Goal: Task Accomplishment & Management: Complete application form

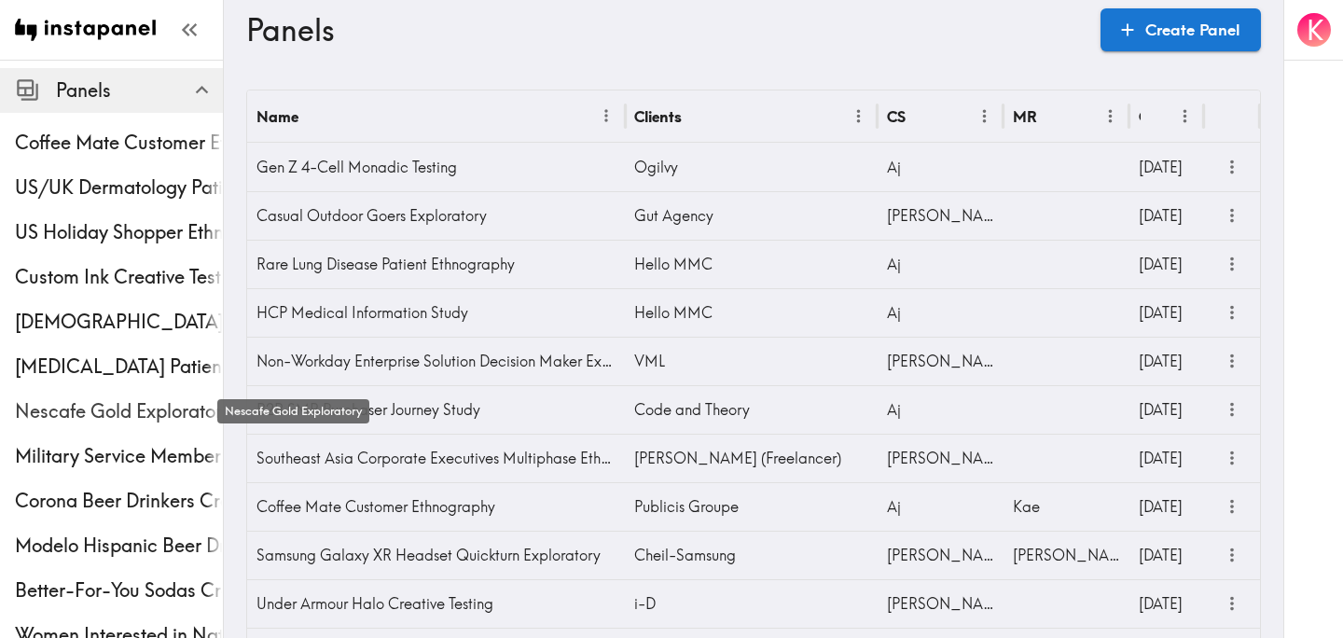
click at [119, 408] on span "Nescafe Gold Exploratory" at bounding box center [119, 411] width 208 height 26
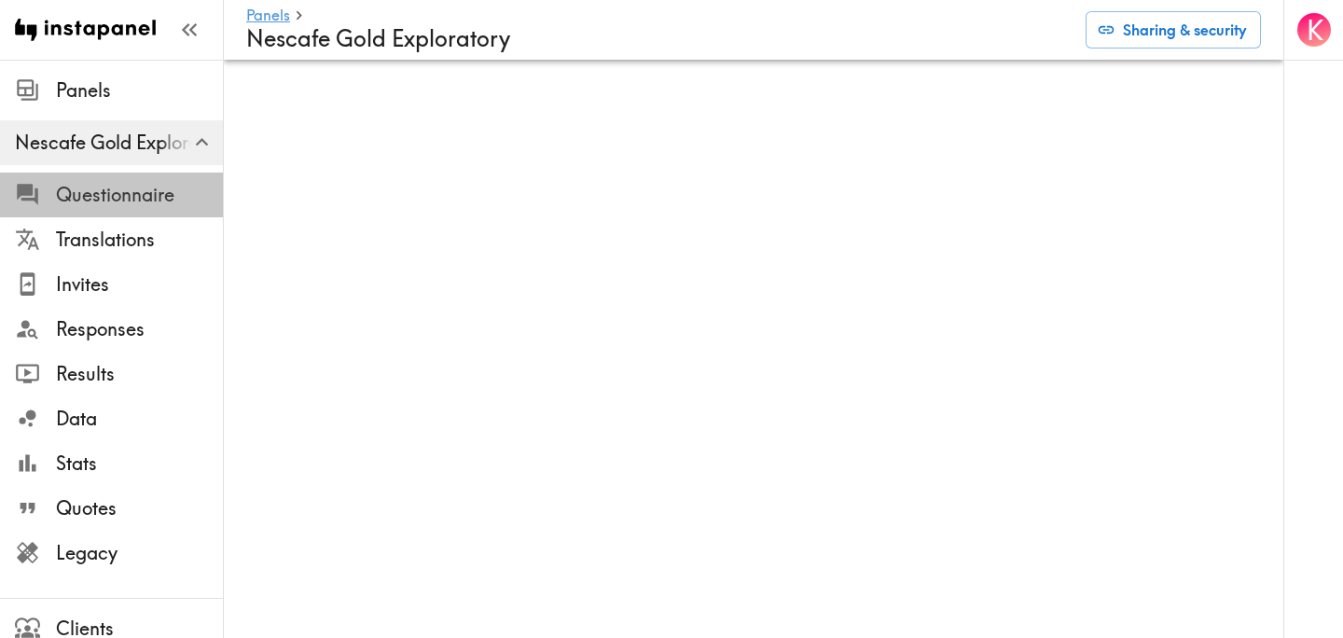
click at [116, 188] on span "Questionnaire" at bounding box center [139, 195] width 167 height 26
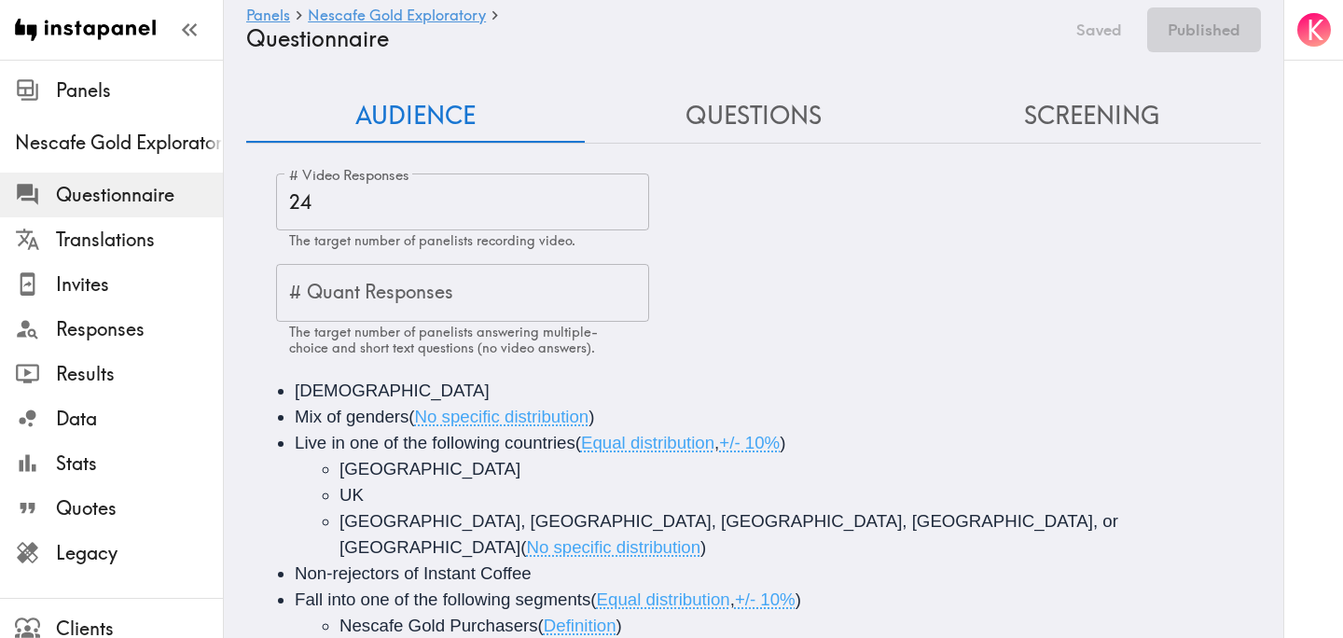
click at [773, 112] on button "Questions" at bounding box center [754, 116] width 339 height 53
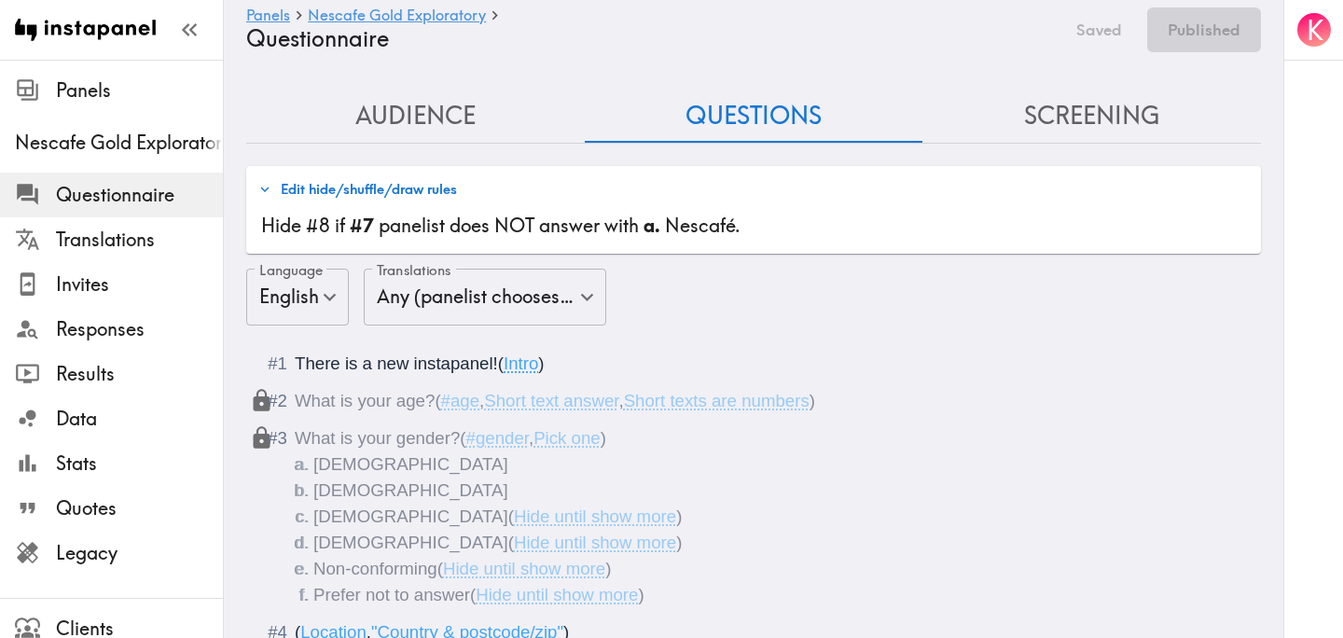
click at [410, 123] on button "Audience" at bounding box center [415, 116] width 339 height 53
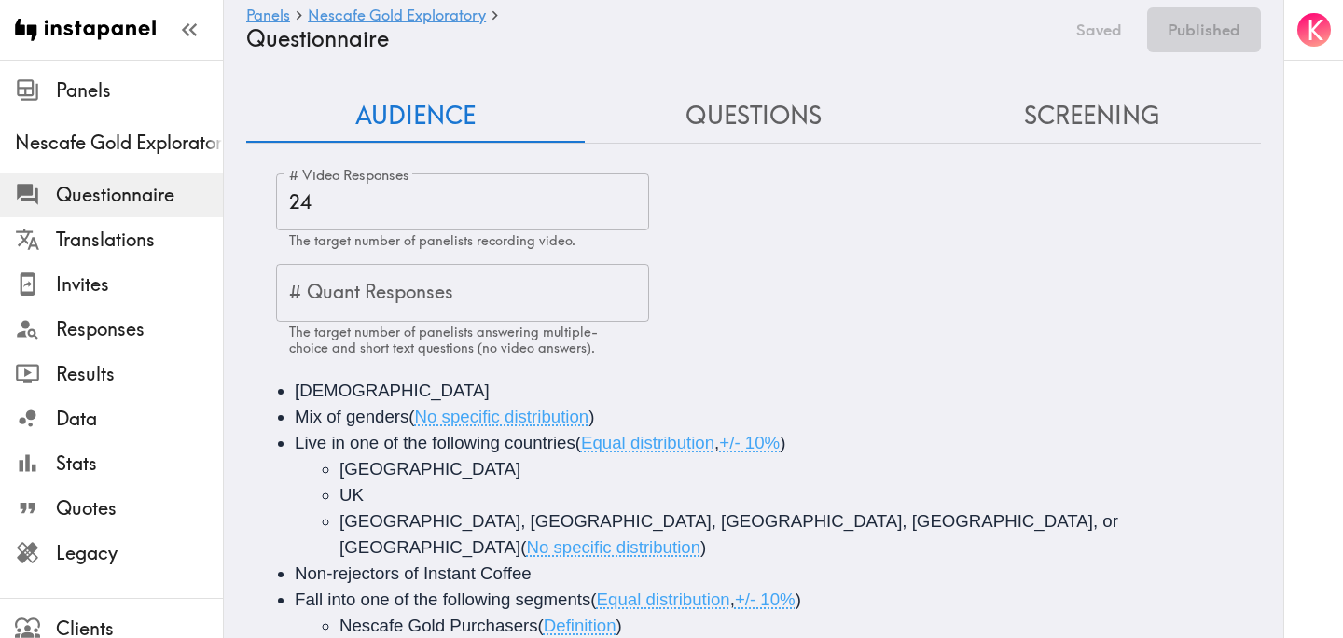
click at [761, 103] on button "Questions" at bounding box center [754, 116] width 339 height 53
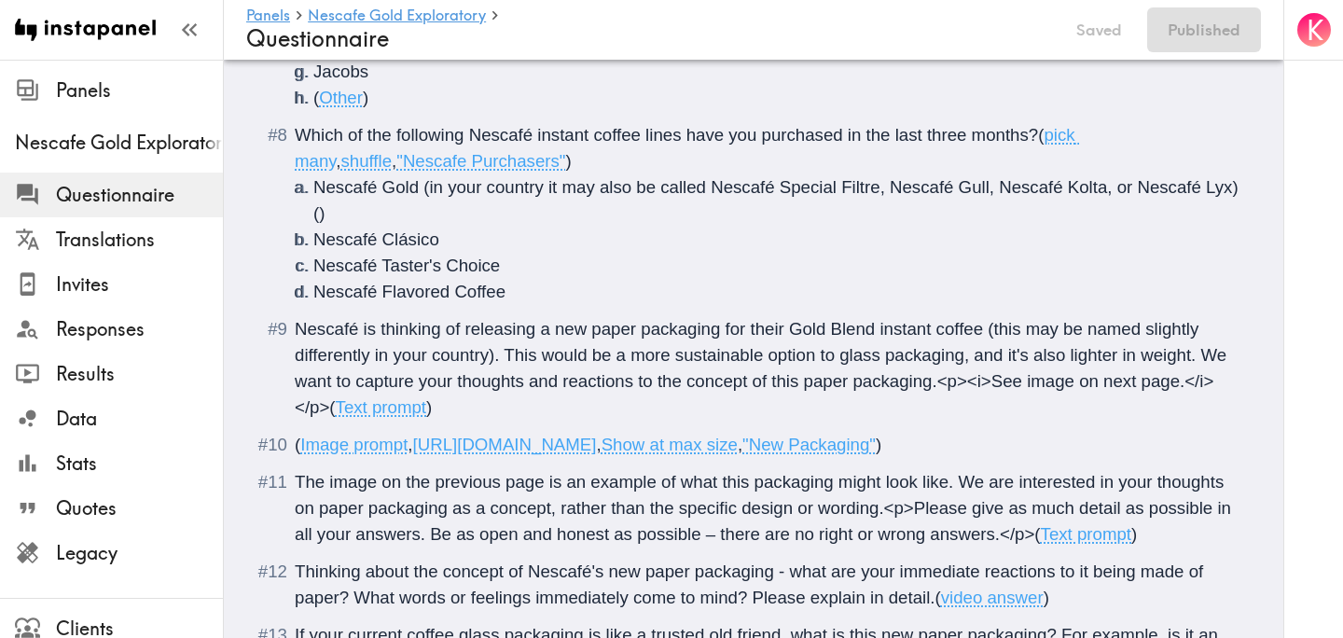
scroll to position [1466, 0]
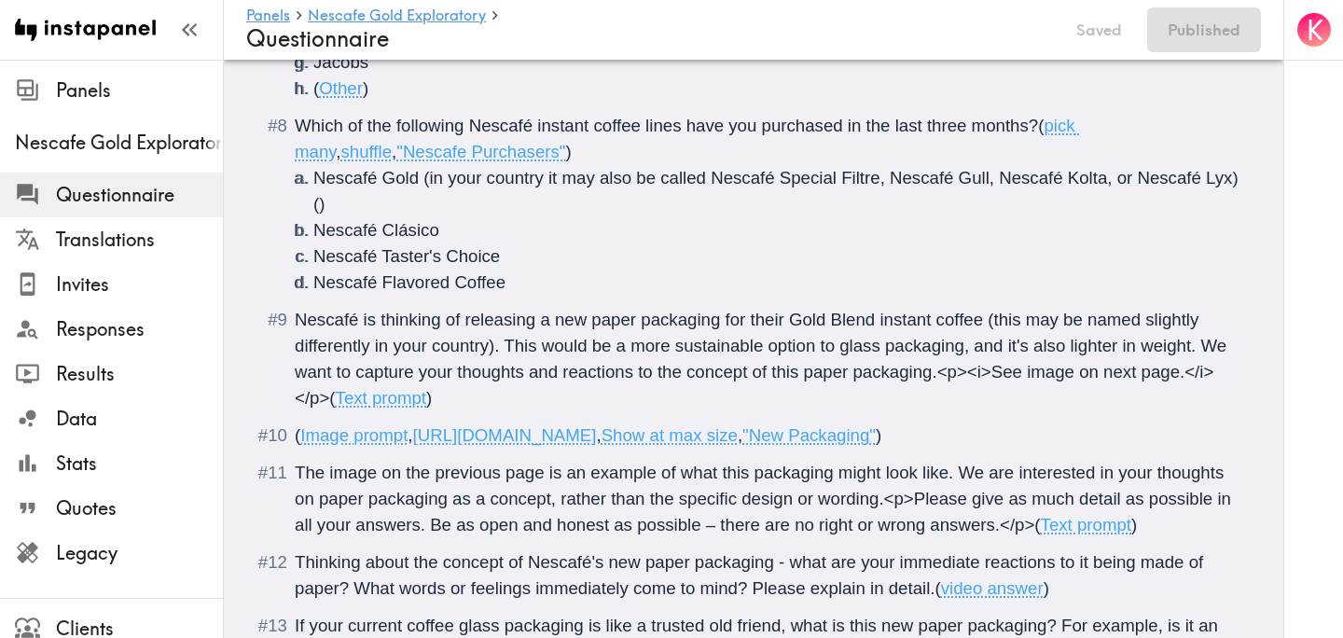
click at [507, 282] on li "Nescafé Flavored Coffee" at bounding box center [775, 283] width 925 height 26
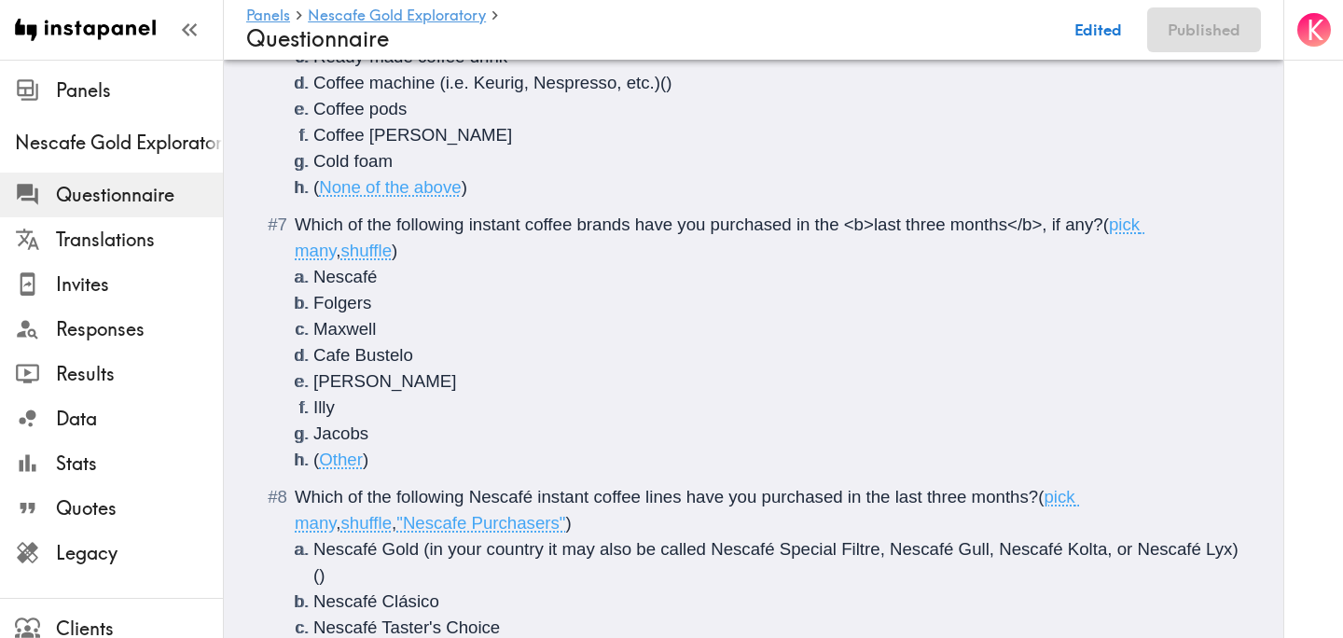
scroll to position [0, 0]
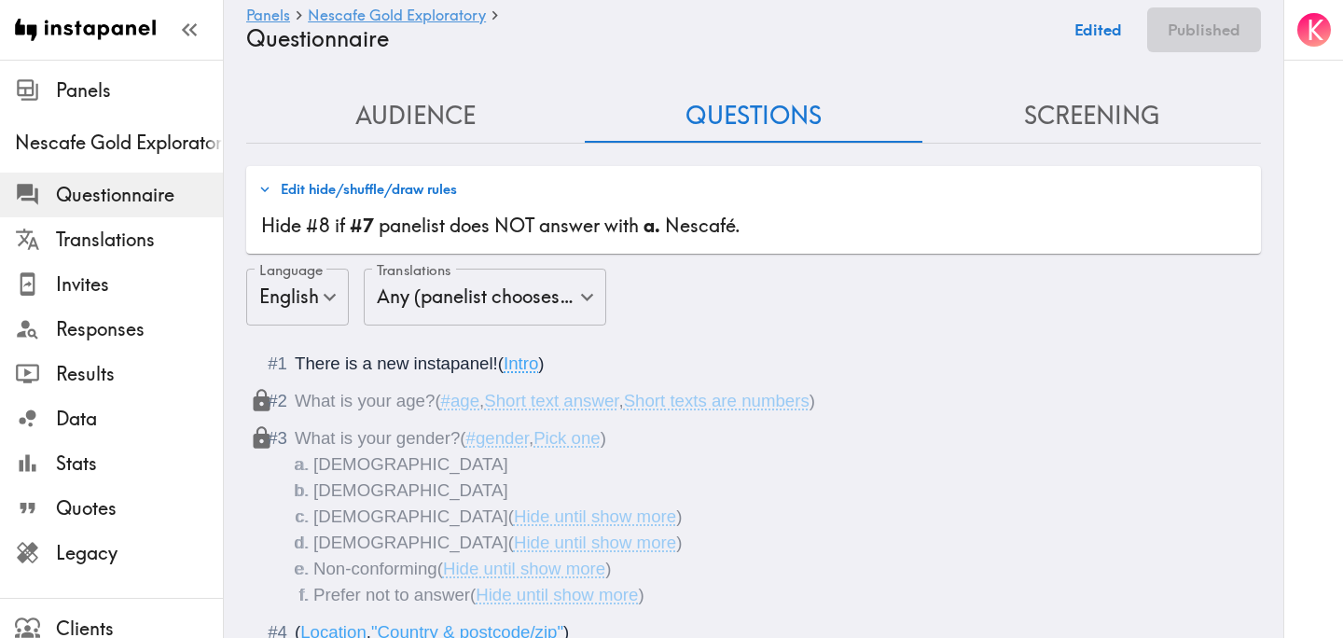
click at [1043, 131] on button "Screening" at bounding box center [1092, 116] width 339 height 53
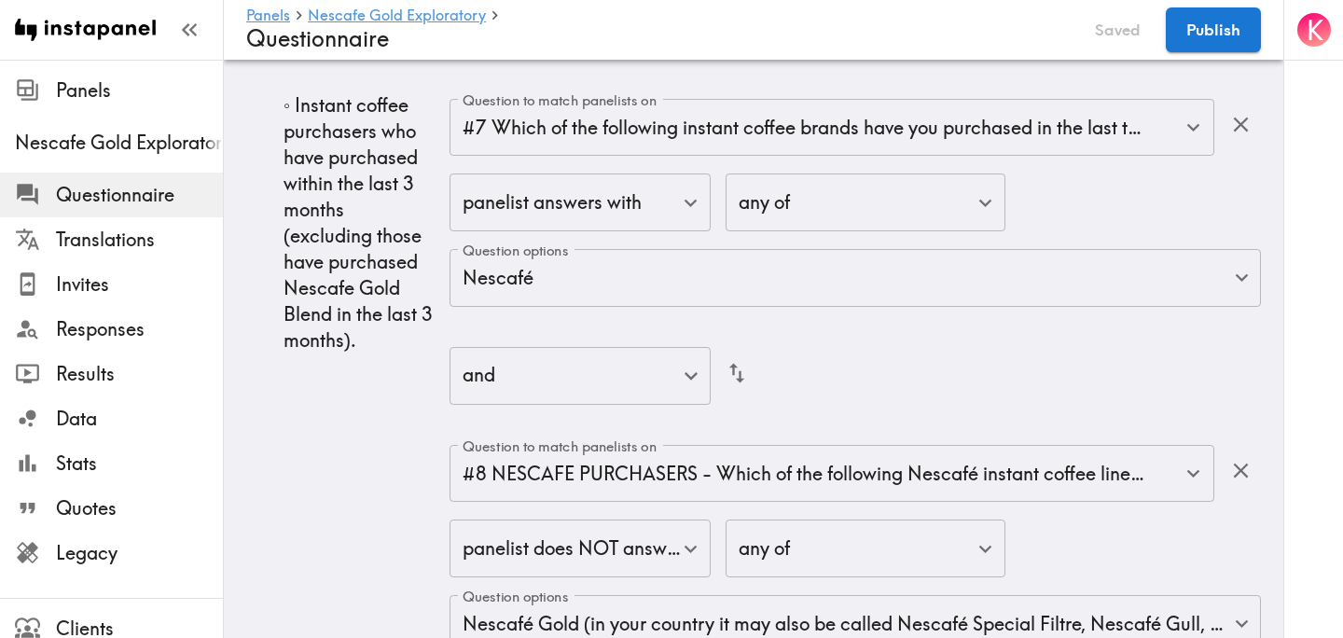
scroll to position [4382, 0]
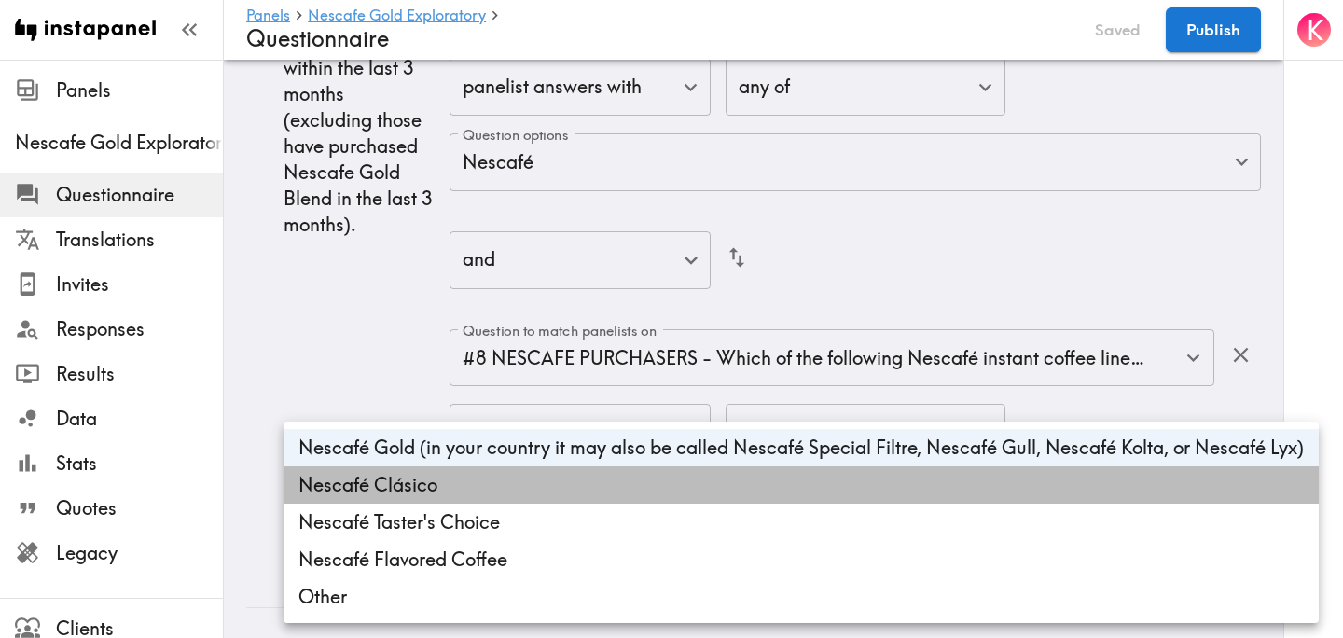
click at [656, 476] on li "Nescafé Clásico" at bounding box center [802, 484] width 1036 height 37
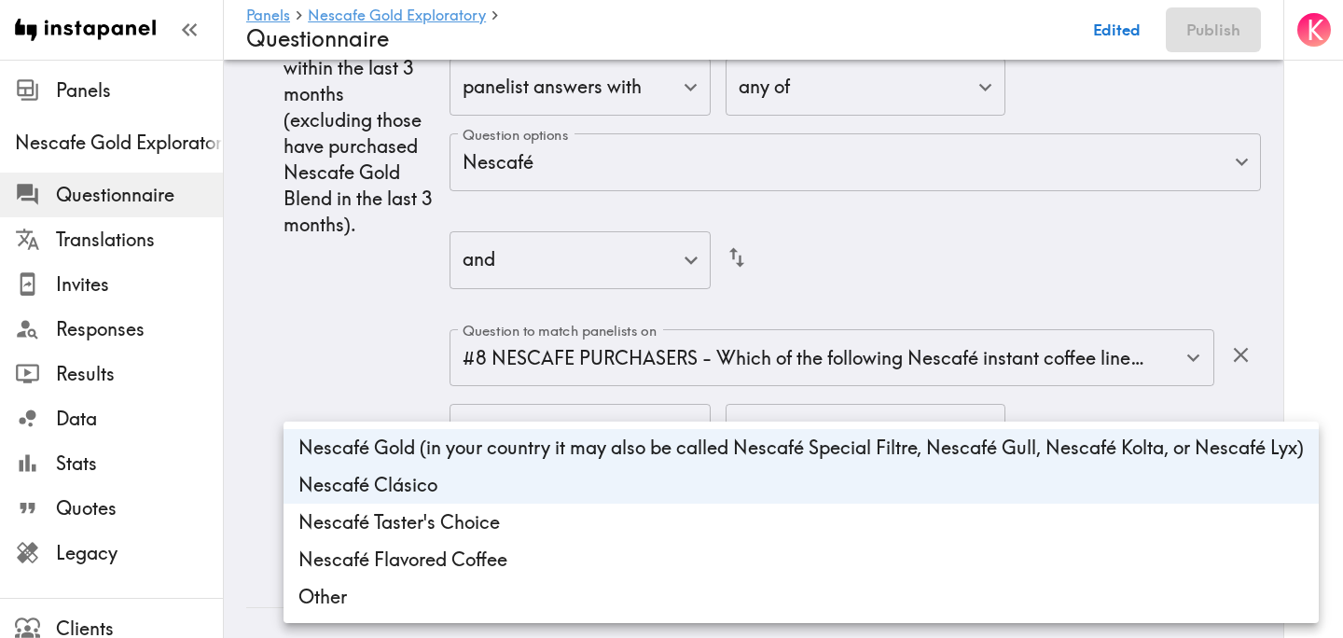
click at [625, 505] on li "Nescafé Taster's Choice" at bounding box center [802, 522] width 1036 height 37
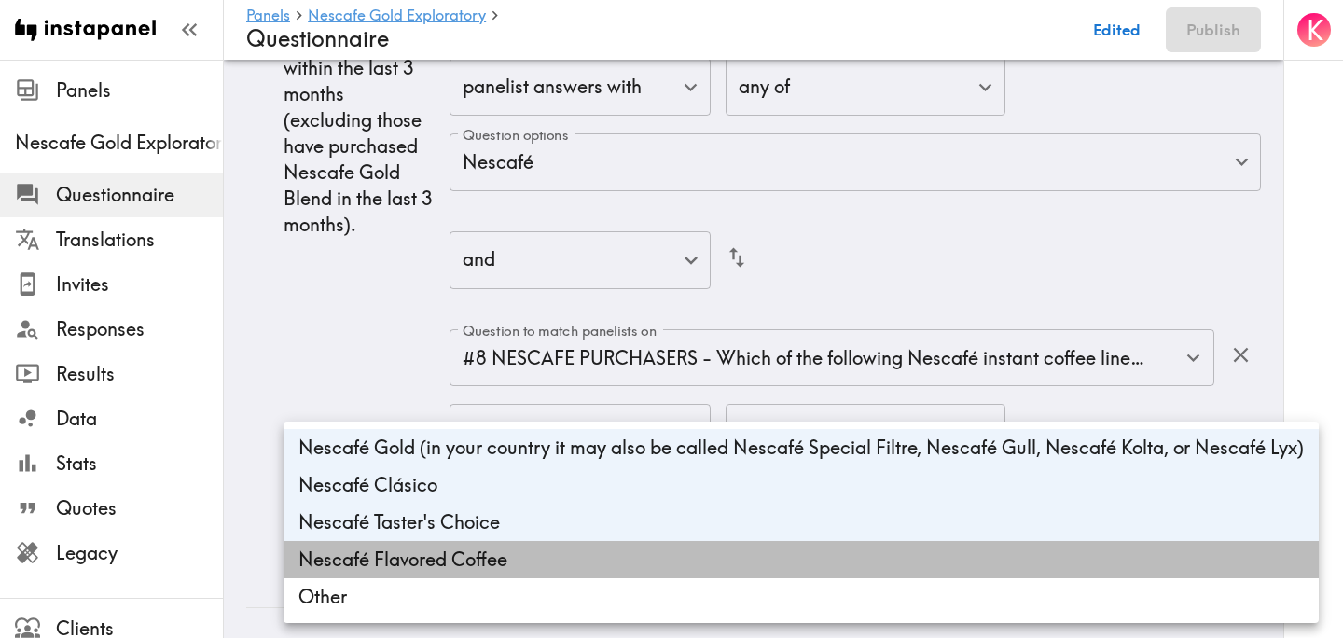
click at [625, 550] on li "Nescafé Flavored Coffee" at bounding box center [802, 559] width 1036 height 37
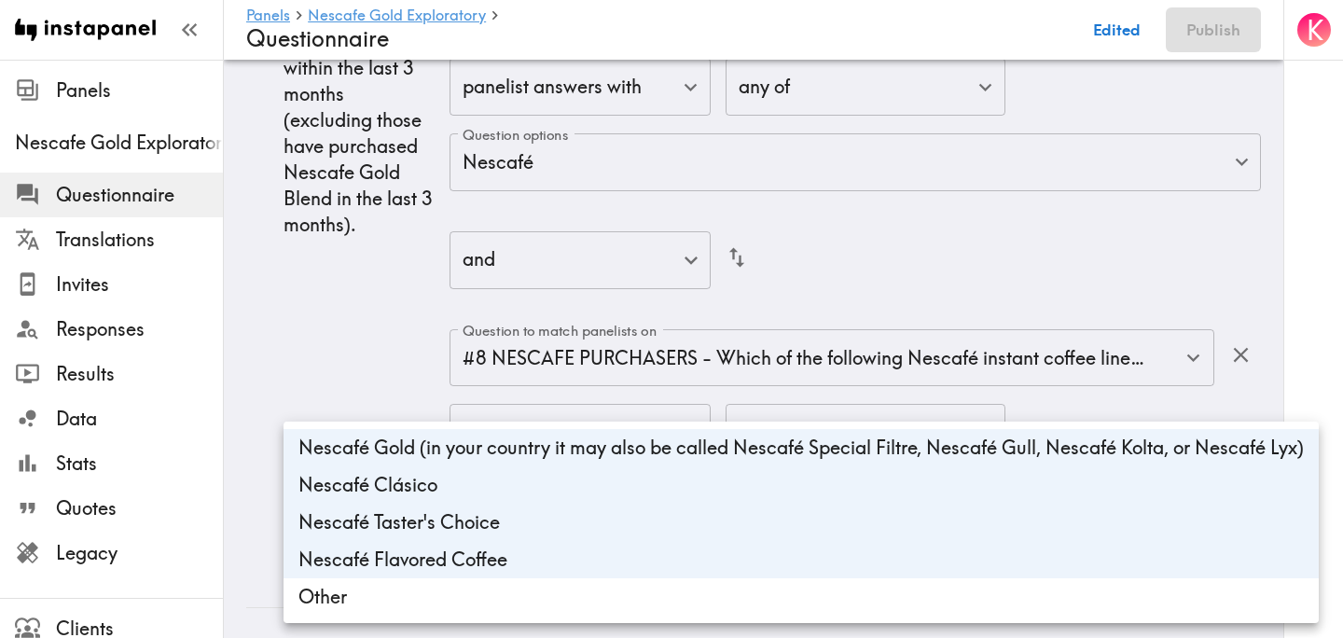
click at [628, 619] on ul "Nescafé Gold (in your country it may also be called Nescafé Special Filtre, Nes…" at bounding box center [802, 523] width 1036 height 202
click at [600, 563] on li "Nescafé Flavored Coffee" at bounding box center [802, 559] width 1036 height 37
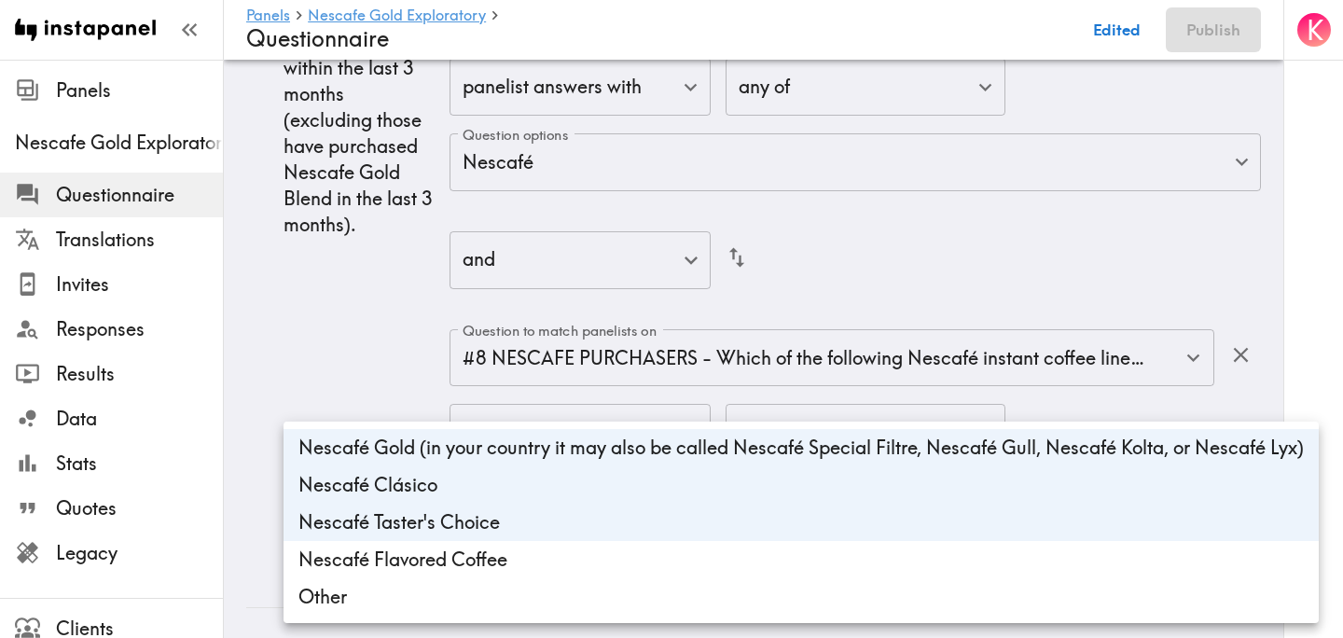
click at [611, 522] on li "Nescafé Taster's Choice" at bounding box center [802, 522] width 1036 height 37
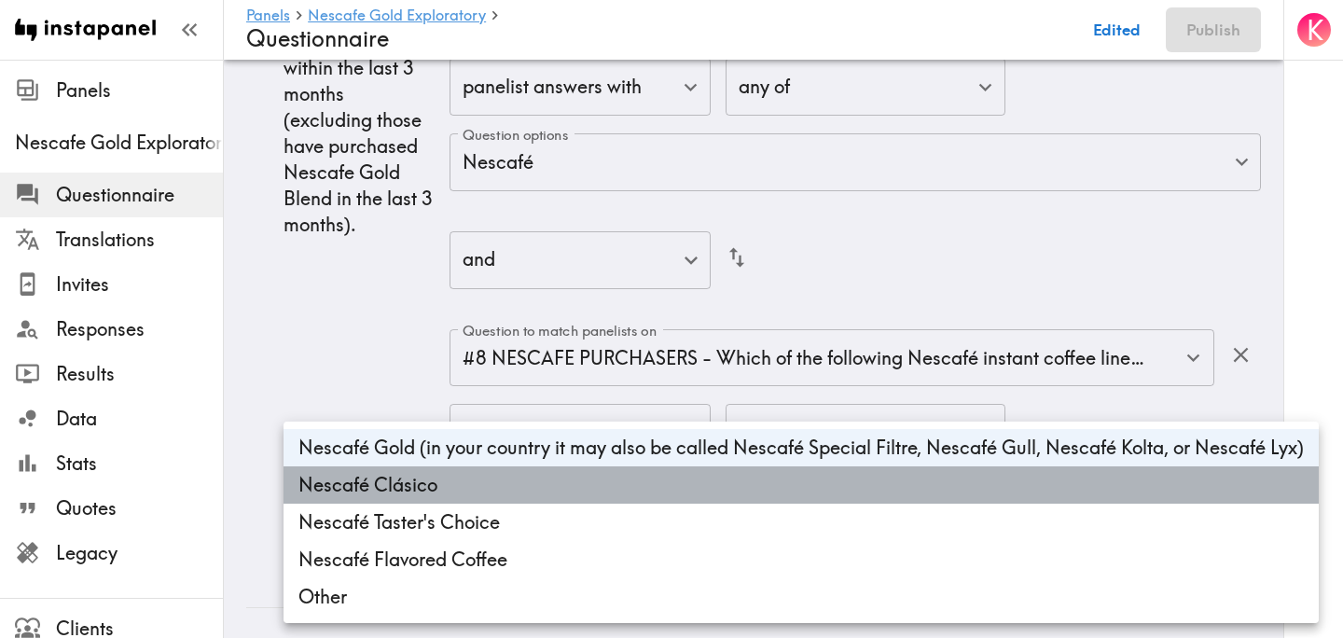
click at [625, 495] on li "Nescafé Clásico" at bounding box center [802, 484] width 1036 height 37
type input "012f217e-d070-46f9-8b2c-f92ef5e5d17f"
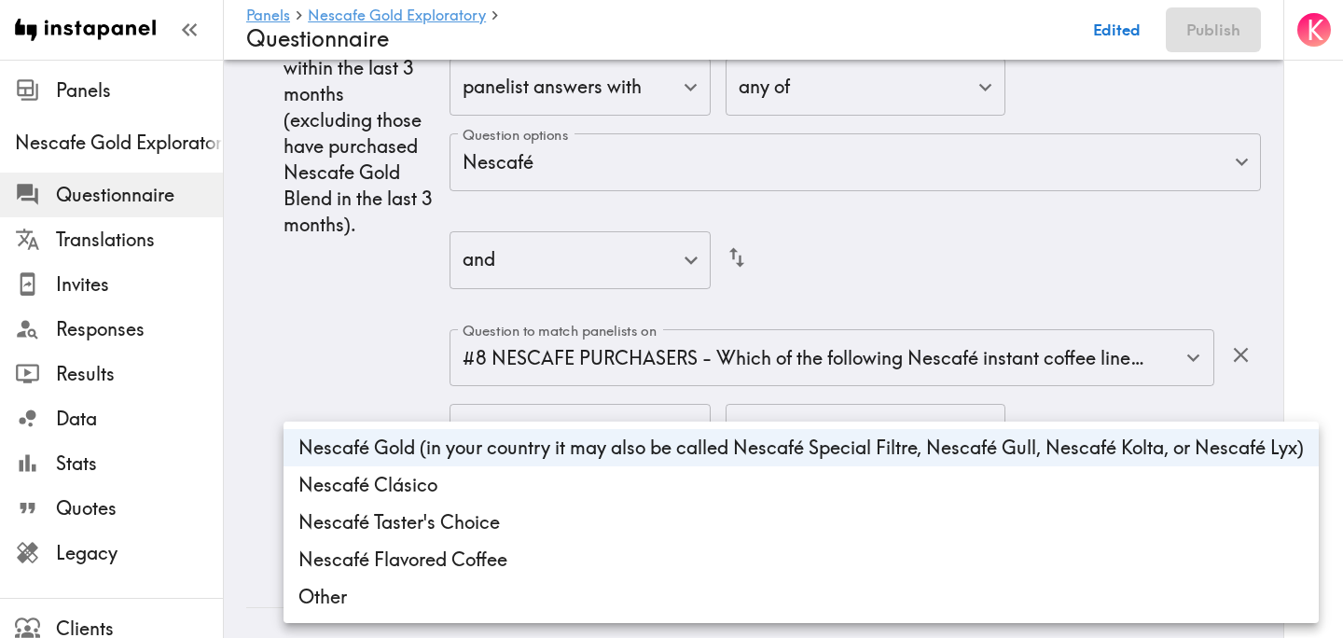
click at [365, 343] on div at bounding box center [671, 319] width 1343 height 638
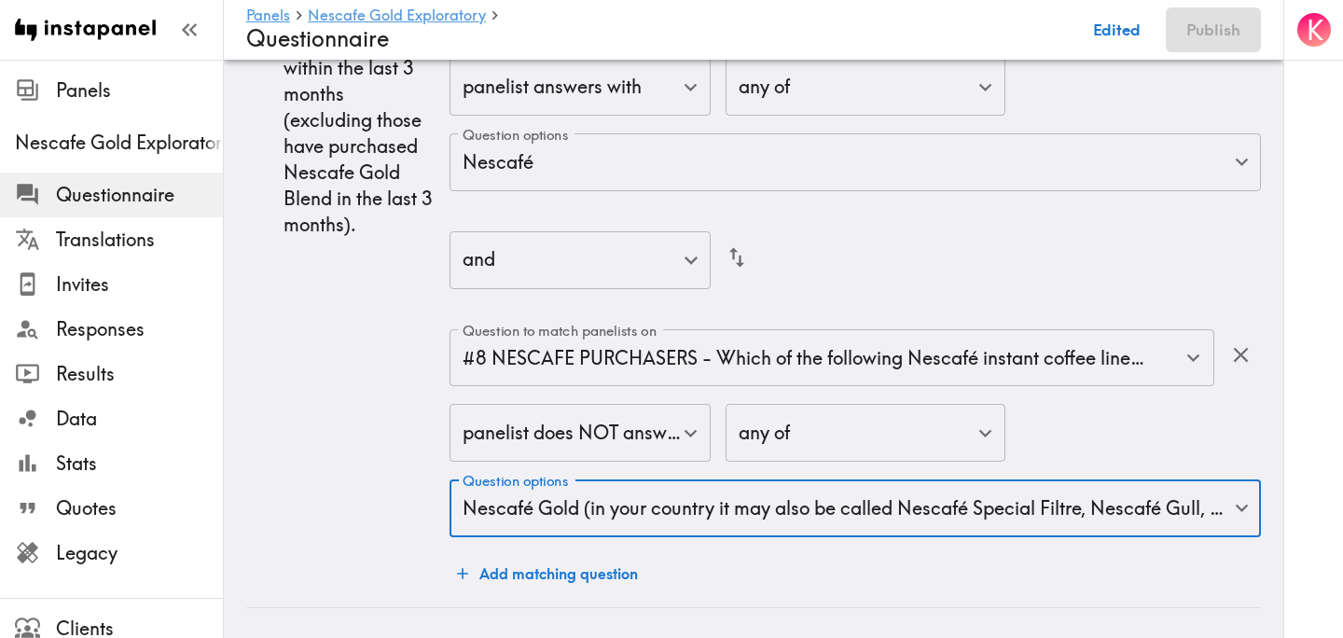
click at [380, 409] on td "◦ Instant coffee purchasers who have purchased within the last 3 months (exclud…" at bounding box center [347, 106] width 203 height 1001
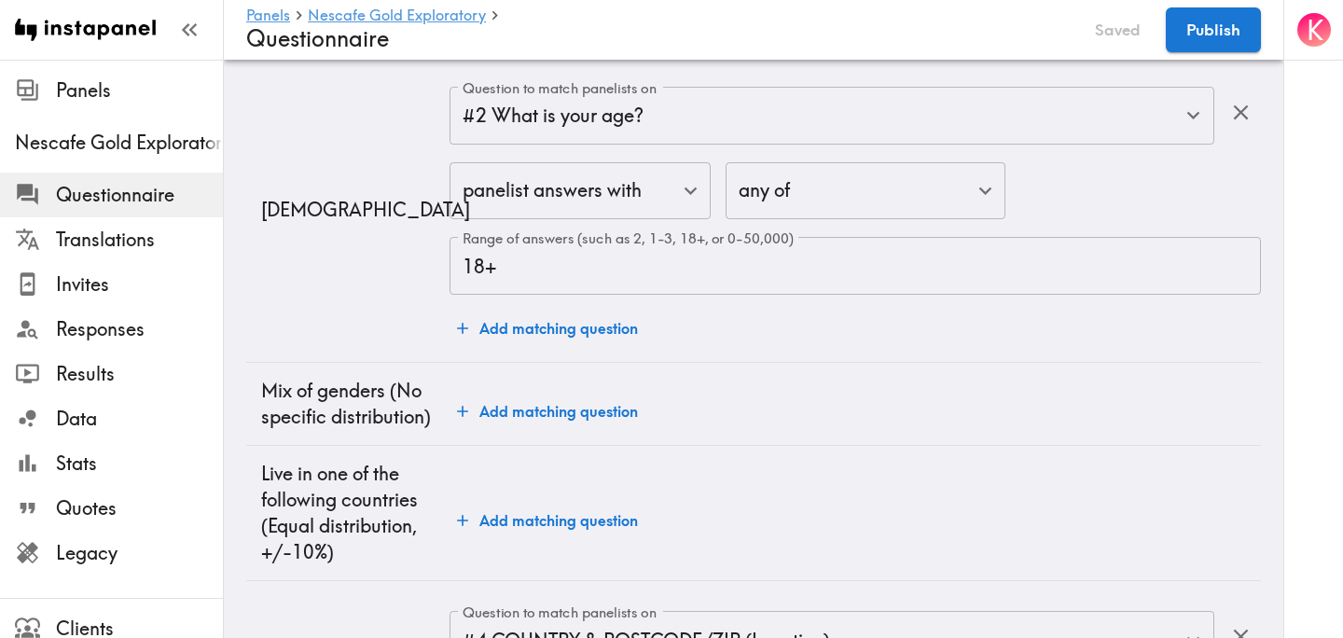
scroll to position [0, 0]
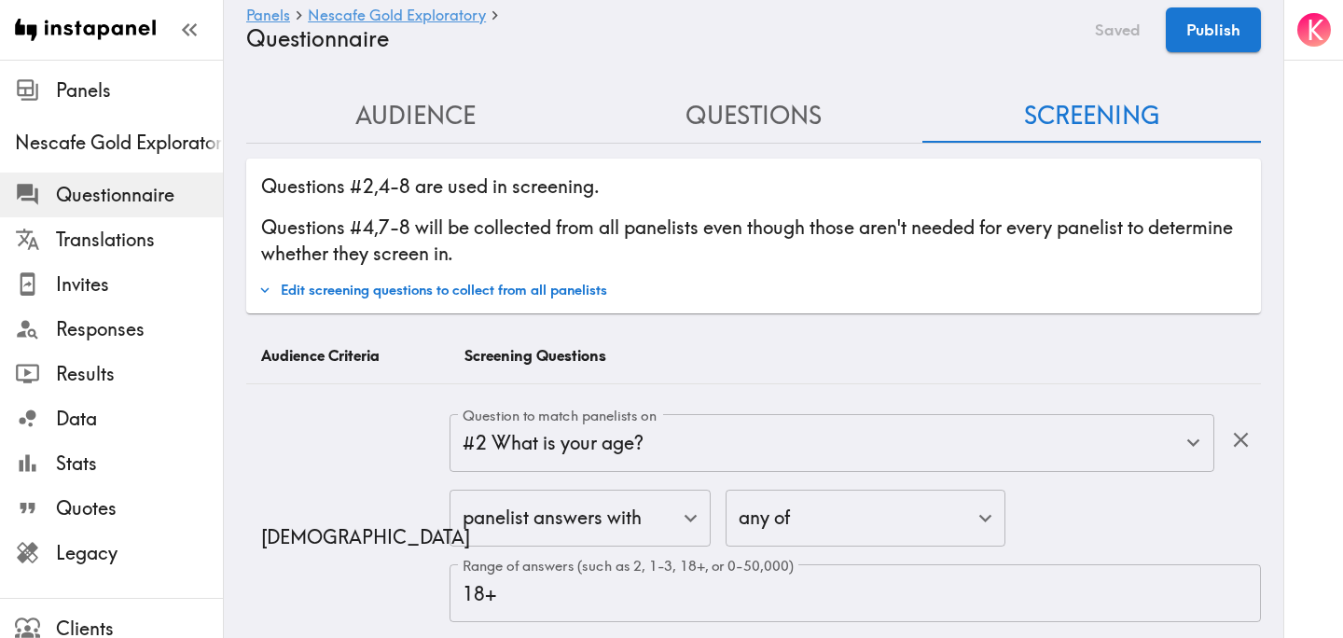
click at [727, 109] on button "Questions" at bounding box center [754, 116] width 339 height 53
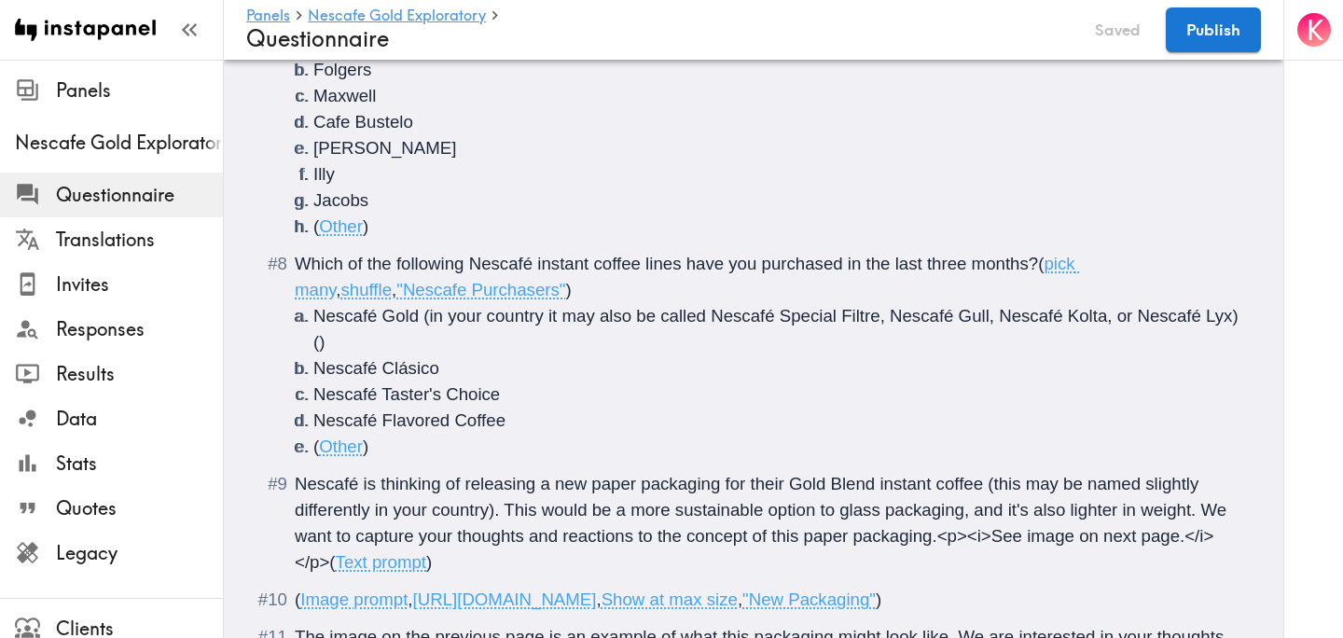
scroll to position [1348, 0]
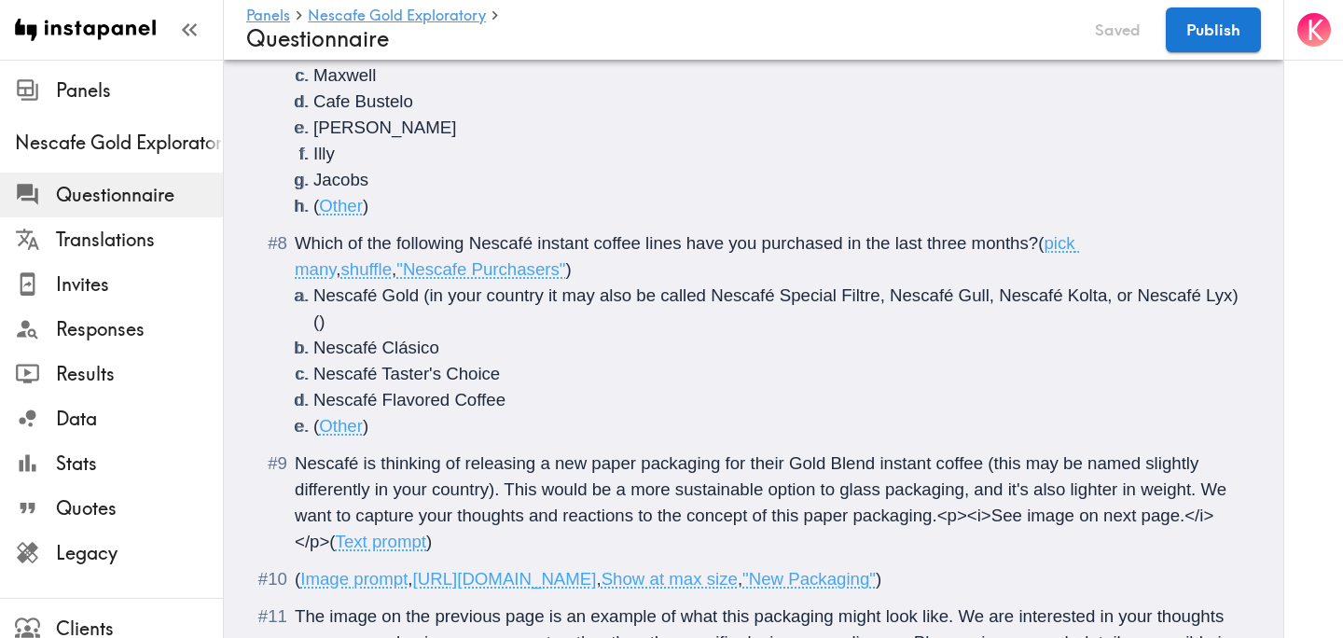
click at [634, 465] on span "Nescafé is thinking of releasing a new paper packaging for their Gold Blend ins…" at bounding box center [763, 502] width 937 height 98
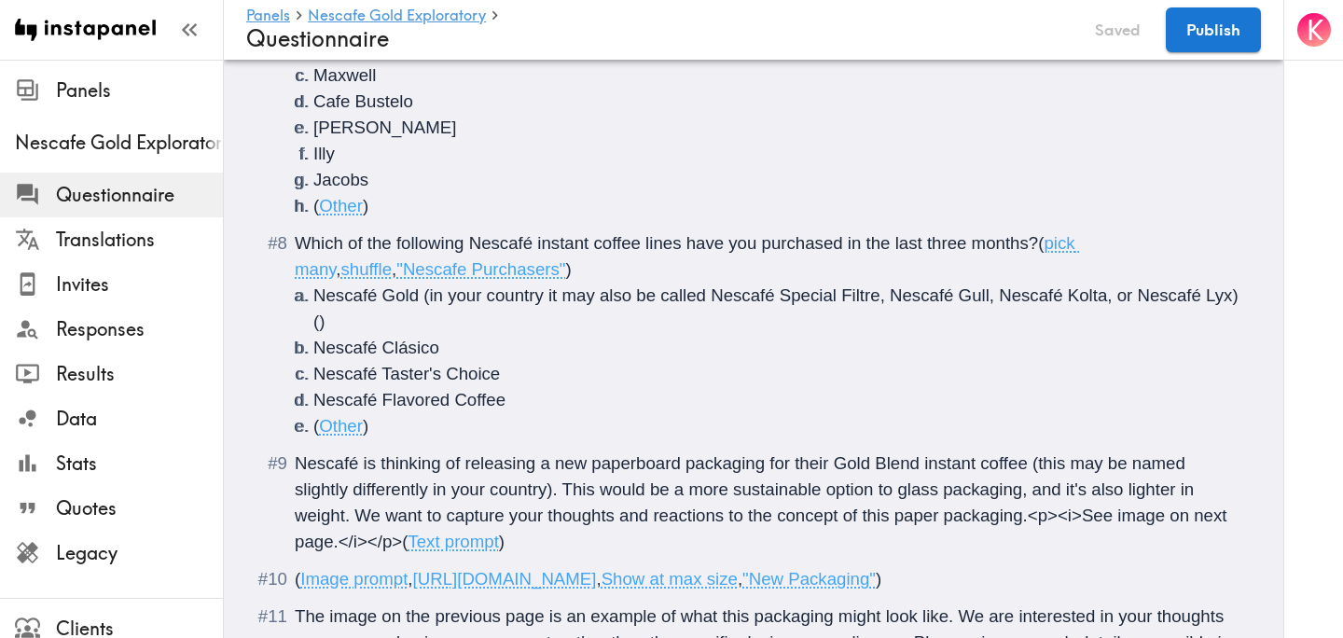
click at [937, 519] on span "Nescafé is thinking of releasing a new paperboard packaging for their Gold Blen…" at bounding box center [764, 502] width 938 height 98
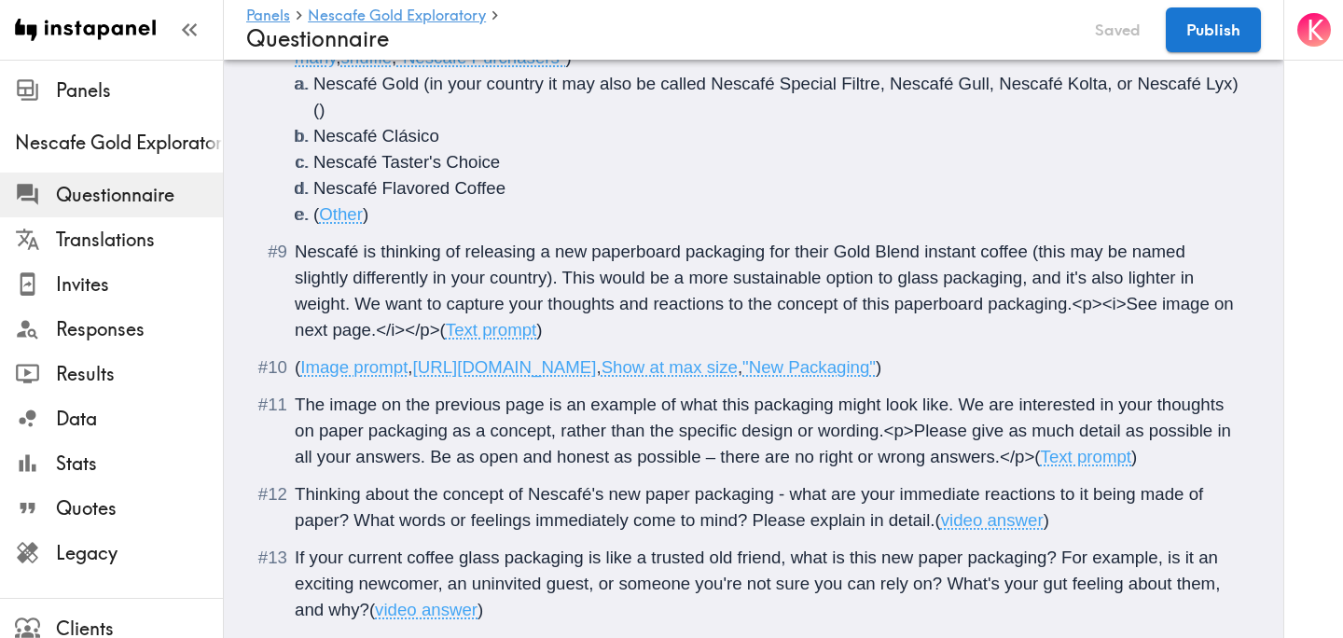
scroll to position [1567, 0]
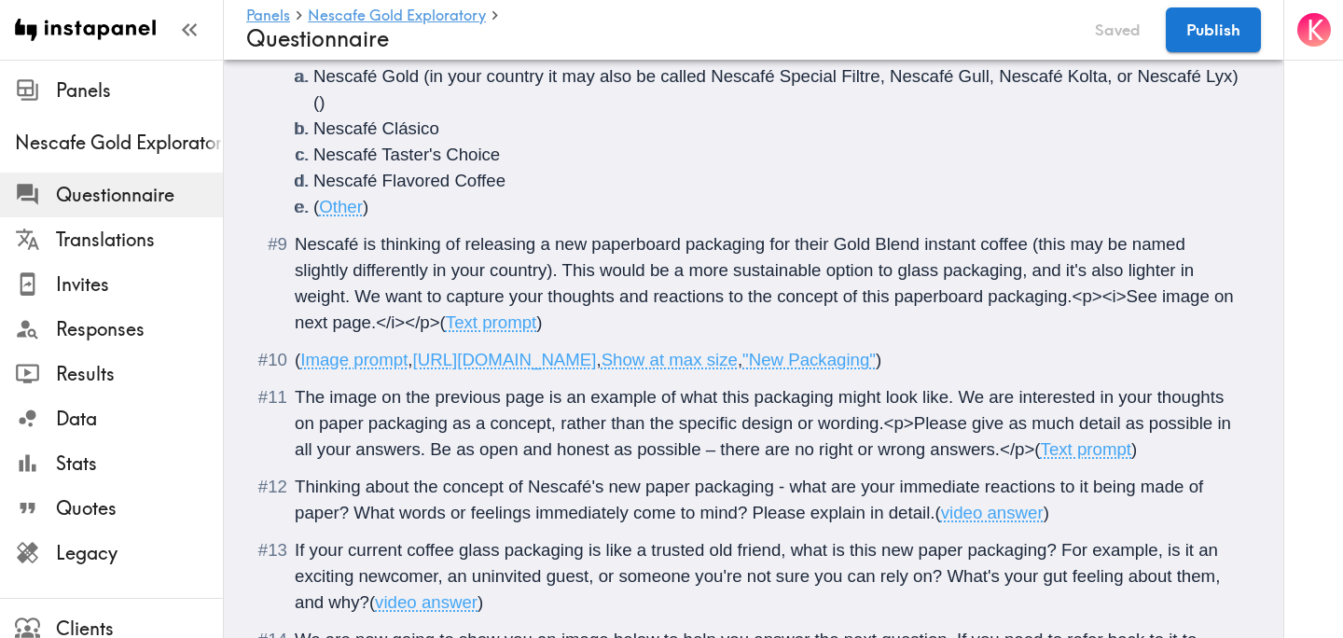
click at [601, 365] on span "," at bounding box center [598, 360] width 5 height 20
drag, startPoint x: 1043, startPoint y: 365, endPoint x: 423, endPoint y: 360, distance: 620.4
click at [423, 360] on span "https://prompts.instapanel.com/T7mnhOTaMOpl8tUa/New_Paper_Packaging.png" at bounding box center [505, 360] width 184 height 20
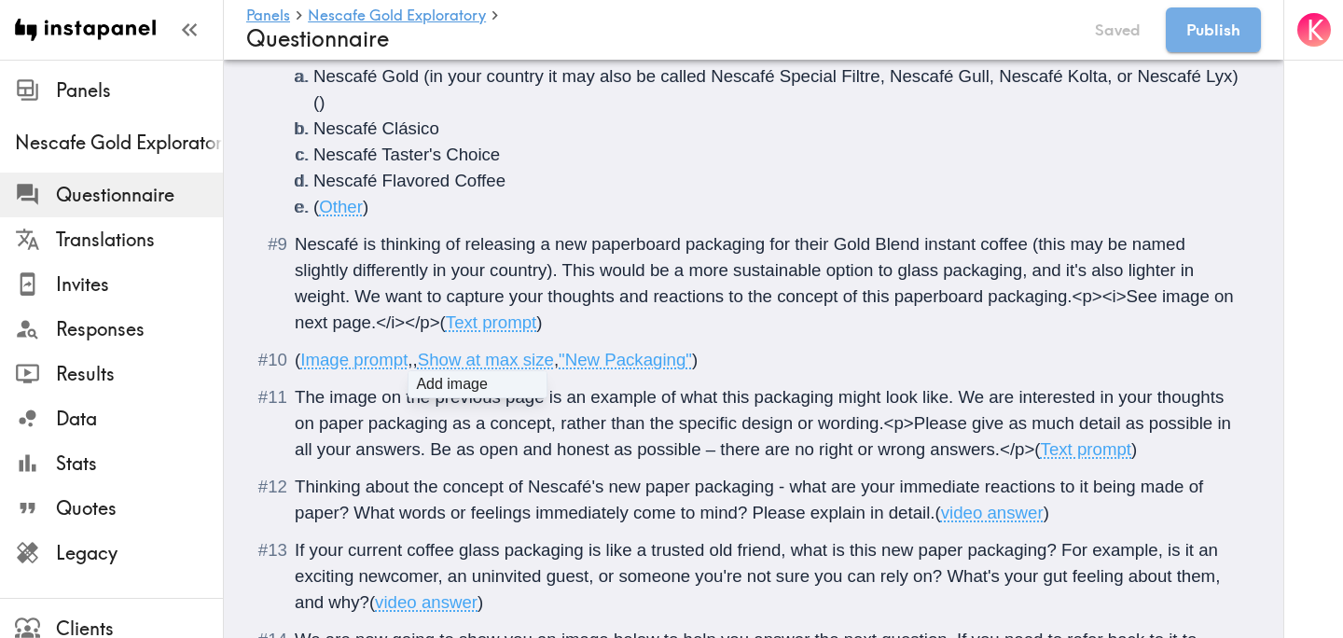
type input "C:\fakepath\Screenshot 2025-08-29 at 10.51.50 AM.png"
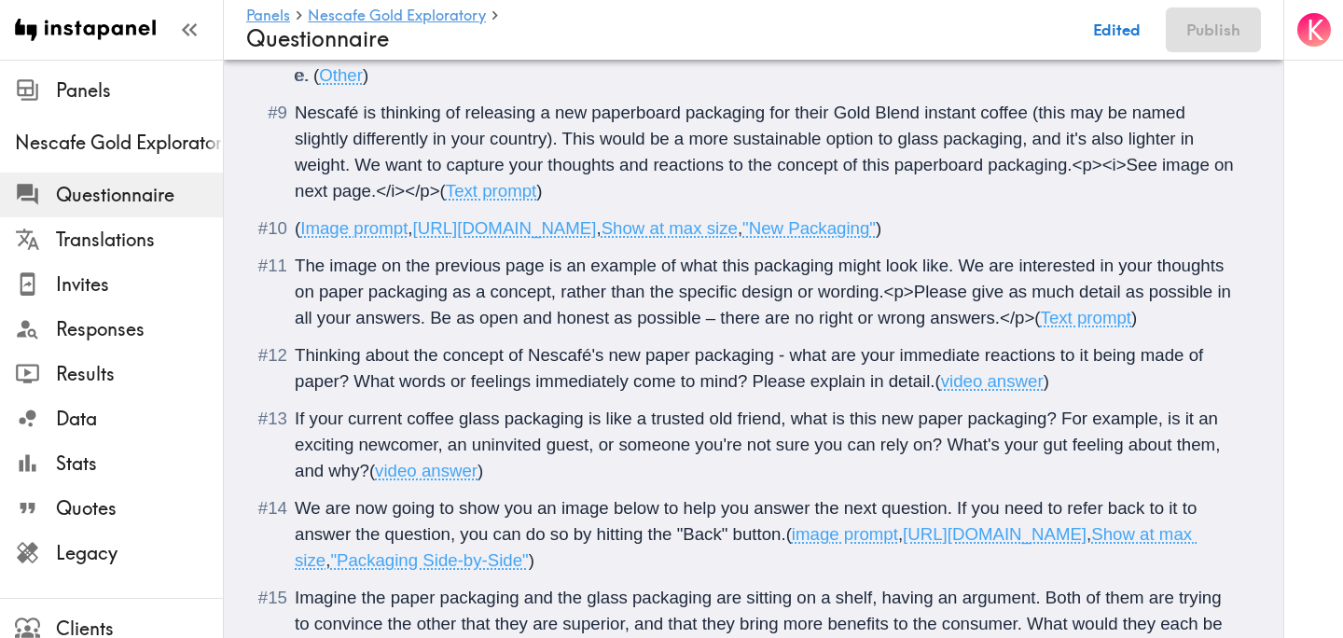
scroll to position [1702, 0]
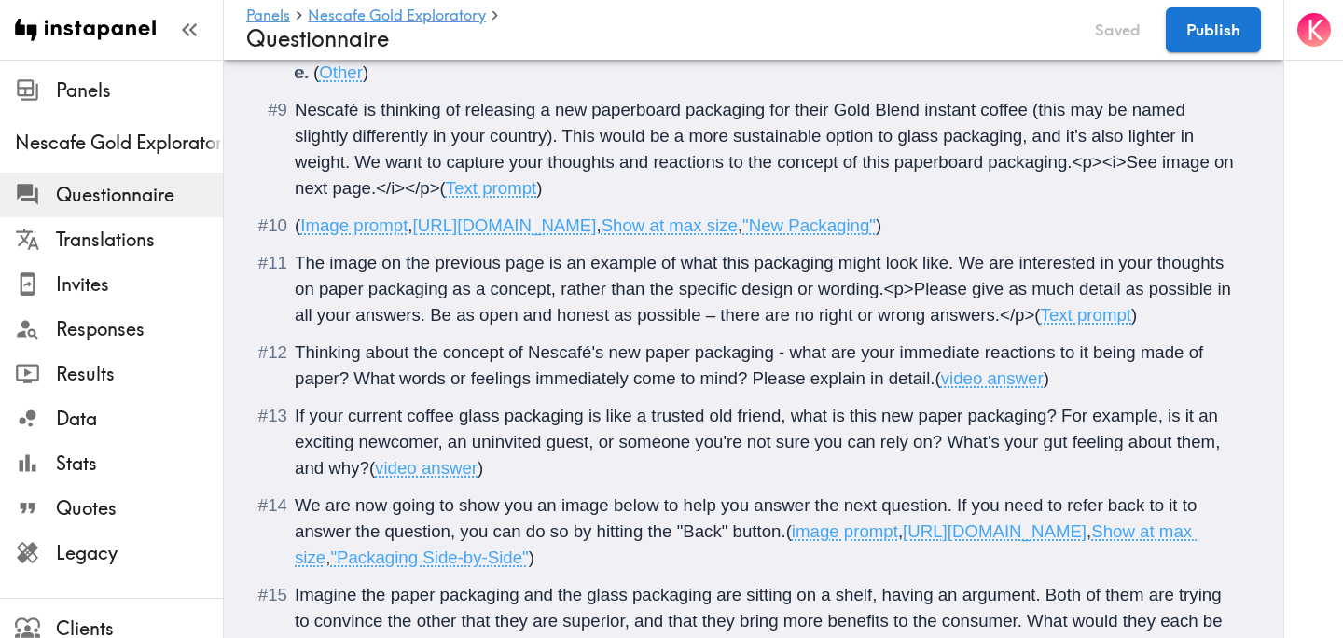
click at [548, 293] on span "The image on the previous page is an example of what this packaging might look …" at bounding box center [765, 289] width 941 height 72
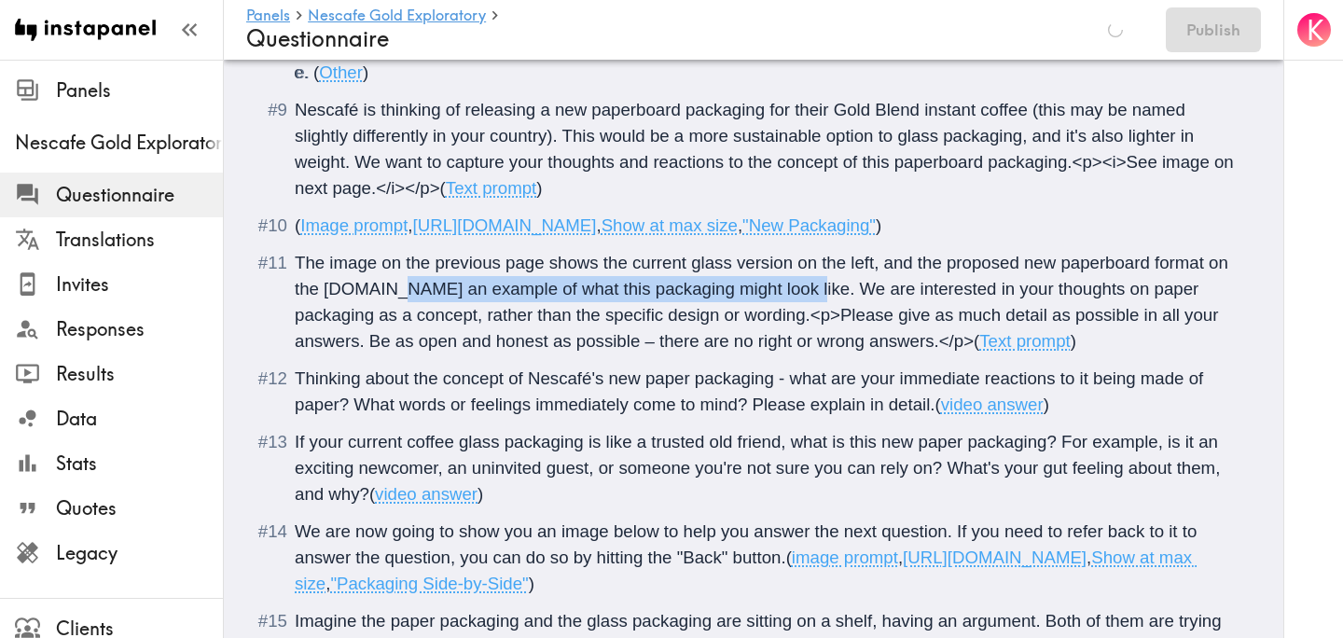
drag, startPoint x: 777, startPoint y: 320, endPoint x: 377, endPoint y: 310, distance: 400.3
click at [377, 310] on span "The image on the previous page shows the current glass version on the left, and…" at bounding box center [764, 302] width 938 height 98
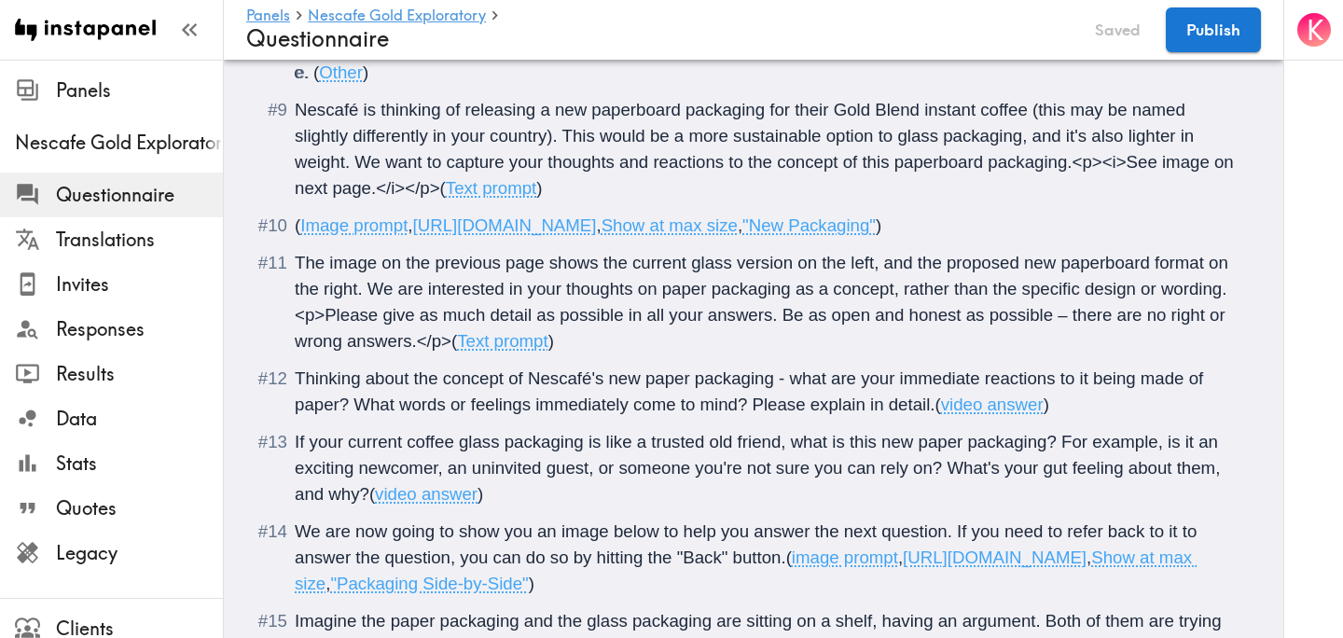
click at [663, 319] on span "The image on the previous page shows the current glass version on the left, and…" at bounding box center [764, 302] width 938 height 98
click at [690, 410] on span "Thinking about the concept of Nescafé's new paper packaging - what are your imm…" at bounding box center [751, 391] width 913 height 46
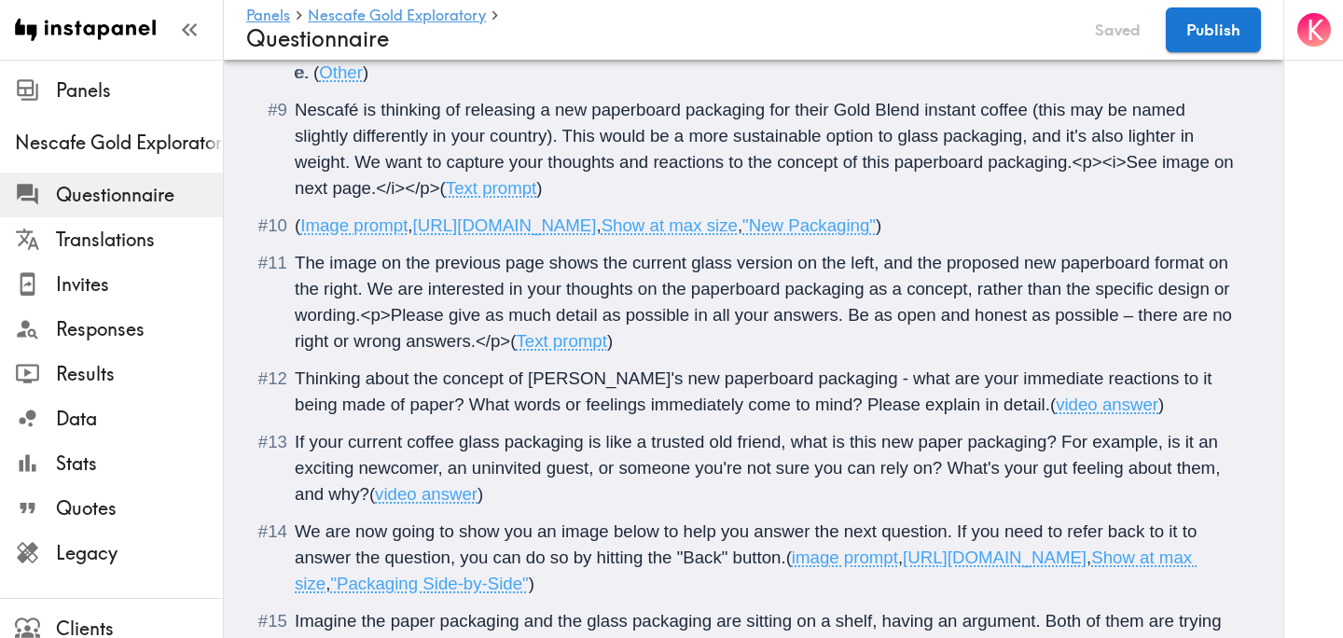
click at [361, 414] on span "Thinking about the concept of Nescafé's new paperboard packaging - what are you…" at bounding box center [756, 391] width 923 height 46
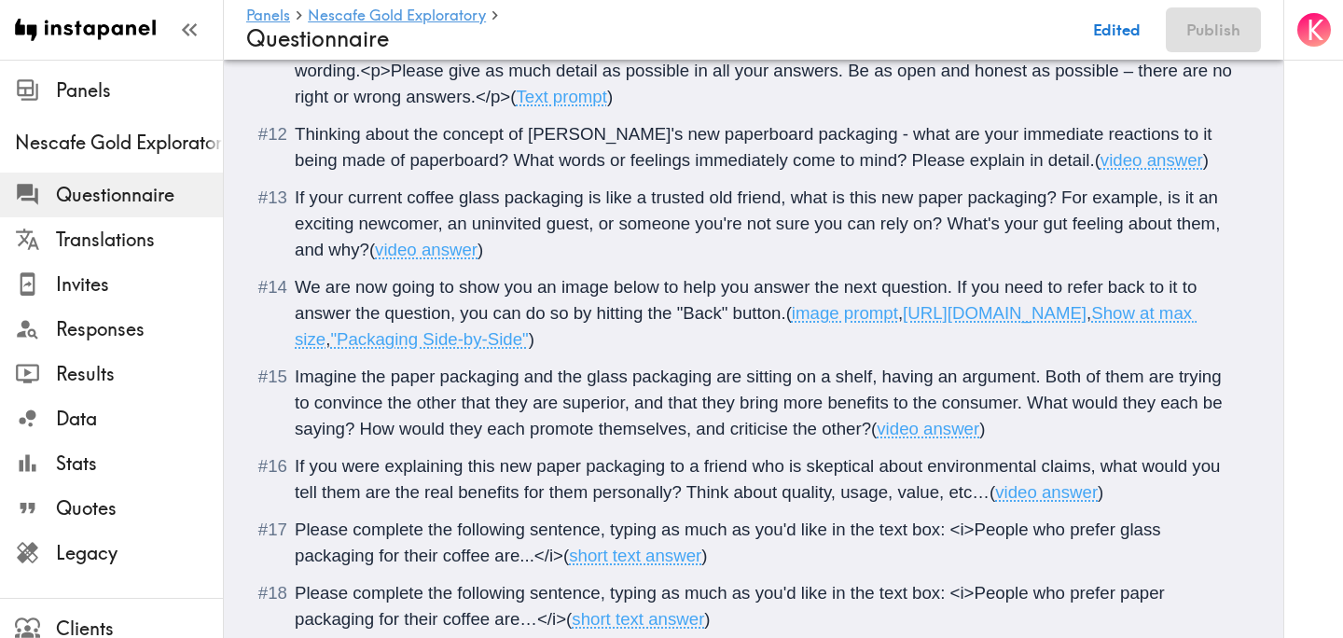
scroll to position [1953, 0]
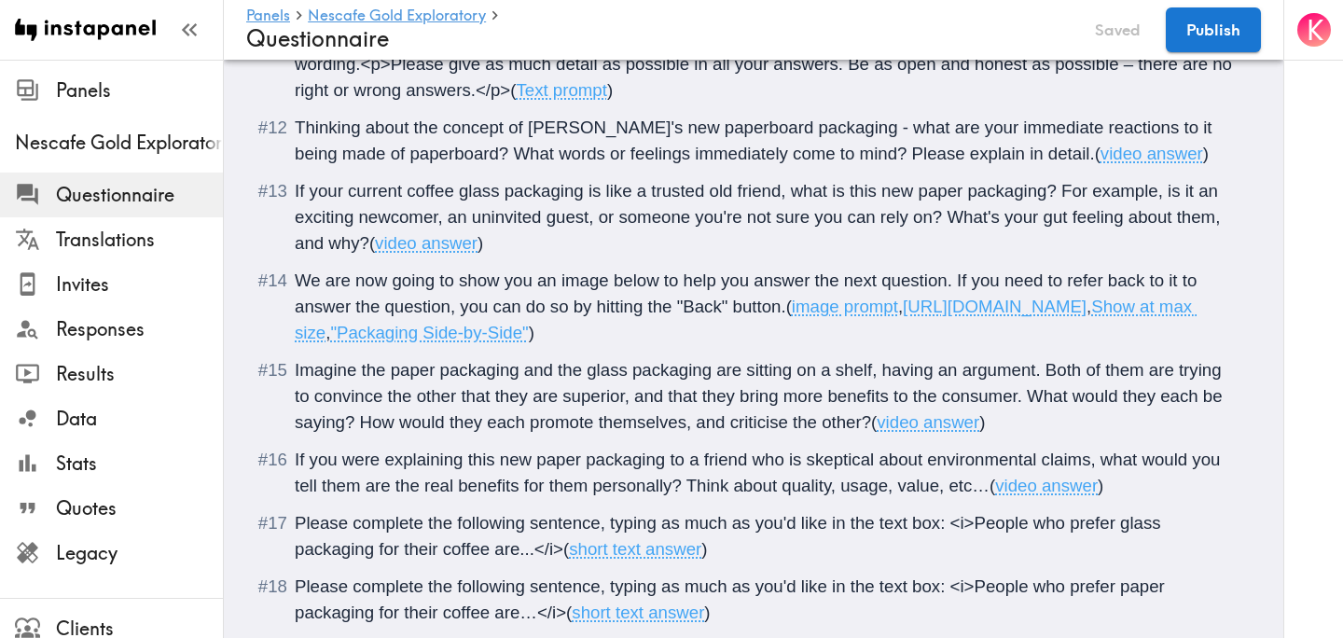
click at [962, 218] on span "If your current coffee glass packaging is like a trusted old friend, what is th…" at bounding box center [760, 217] width 931 height 72
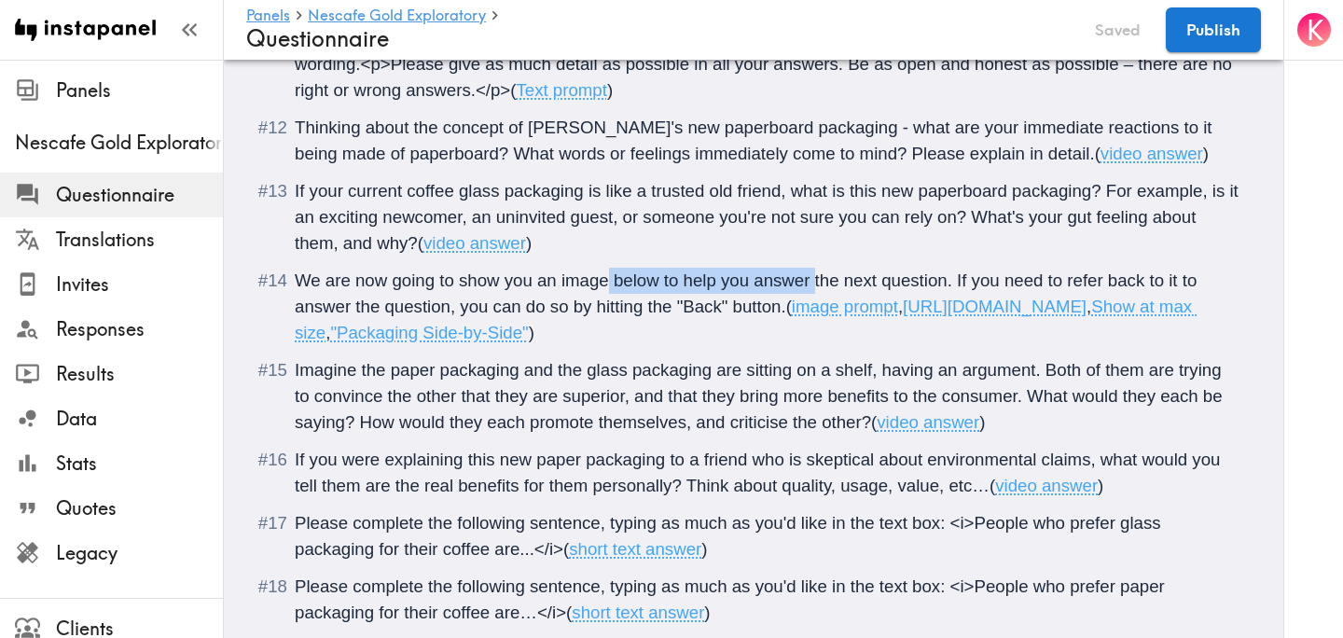
drag, startPoint x: 611, startPoint y: 309, endPoint x: 816, endPoint y: 307, distance: 205.2
click at [816, 307] on span "We are now going to show you an image below to help you answer the next questio…" at bounding box center [748, 294] width 907 height 46
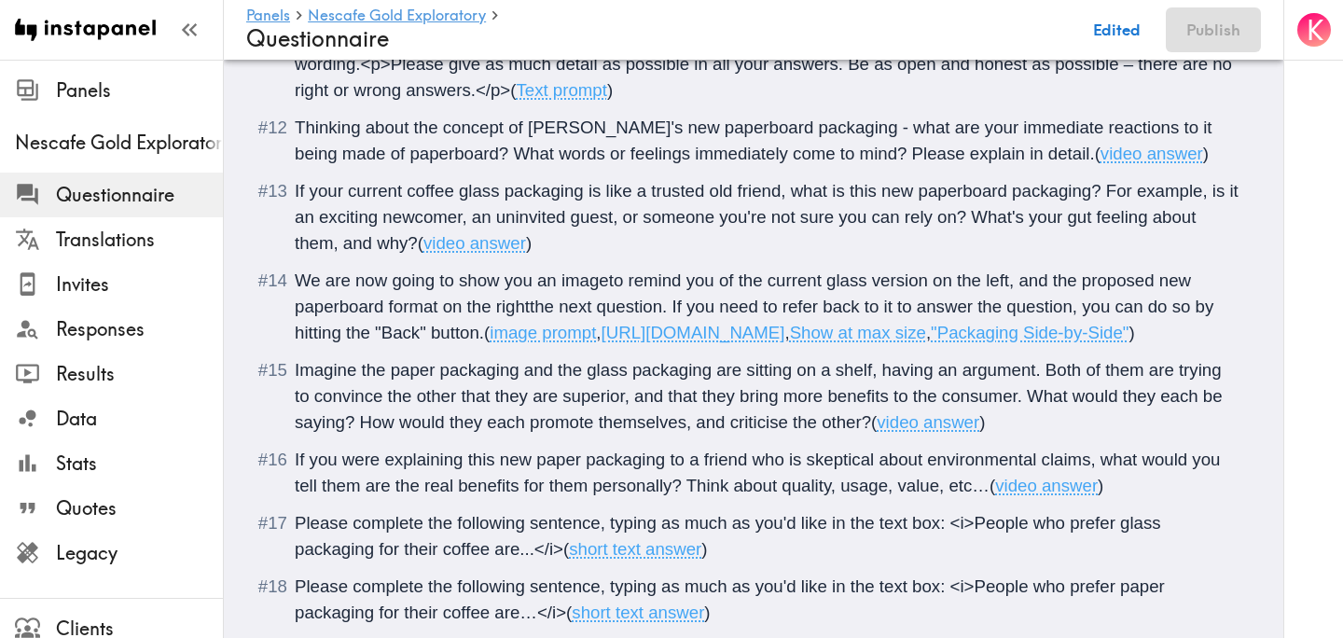
click at [605, 306] on span "We are now going to show you an imageto remind you of the current glass version…" at bounding box center [757, 307] width 924 height 72
click at [532, 337] on span "We are now going to show you an image to remind you of the current glass versio…" at bounding box center [757, 307] width 924 height 72
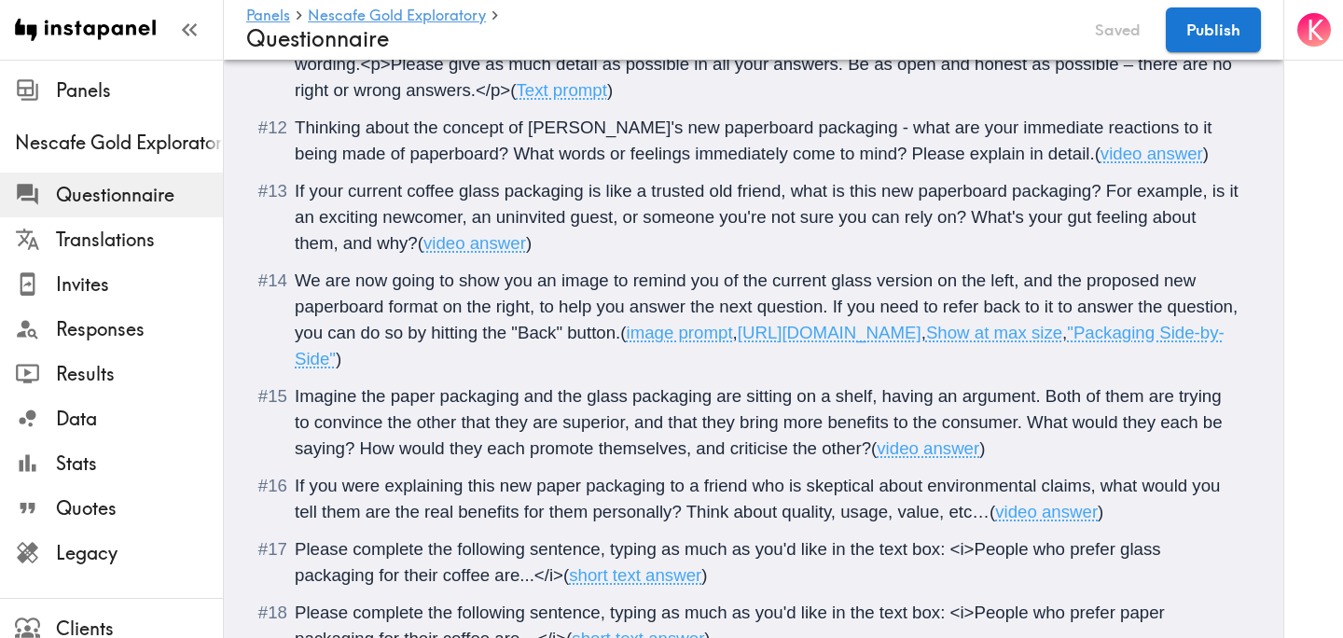
click at [862, 342] on span "https://prompts.instapanel.com/KZXdwPeKryaW1TMq/Packaging_side_by_side.png" at bounding box center [830, 333] width 184 height 20
click at [922, 342] on span "https://prompts.instapanel.com/KZXdwPeKryaW1TMq/Packaging_side_by_side.png" at bounding box center [830, 333] width 184 height 20
drag, startPoint x: 940, startPoint y: 392, endPoint x: 270, endPoint y: 386, distance: 670.8
click at [270, 372] on li "We are now going to show you an image to remind you of the current glass versio…" at bounding box center [754, 320] width 970 height 104
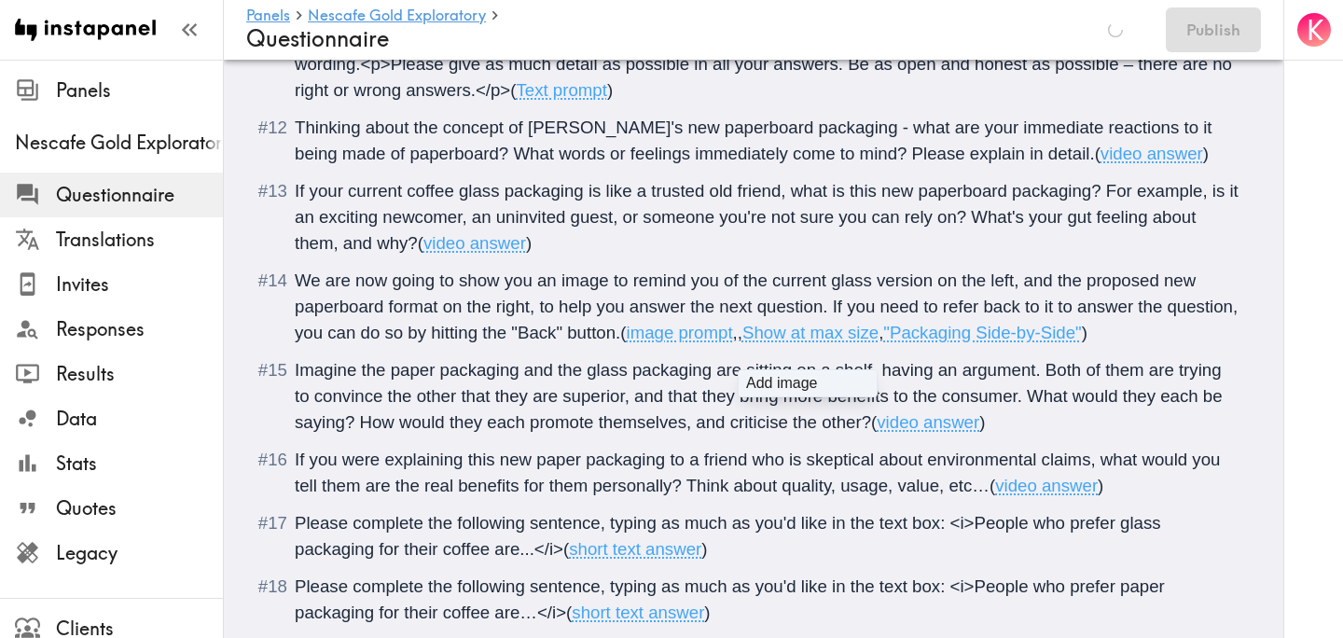
type input "C:\fakepath\Screenshot 2025-08-29 at 10.56.15 AM.png"
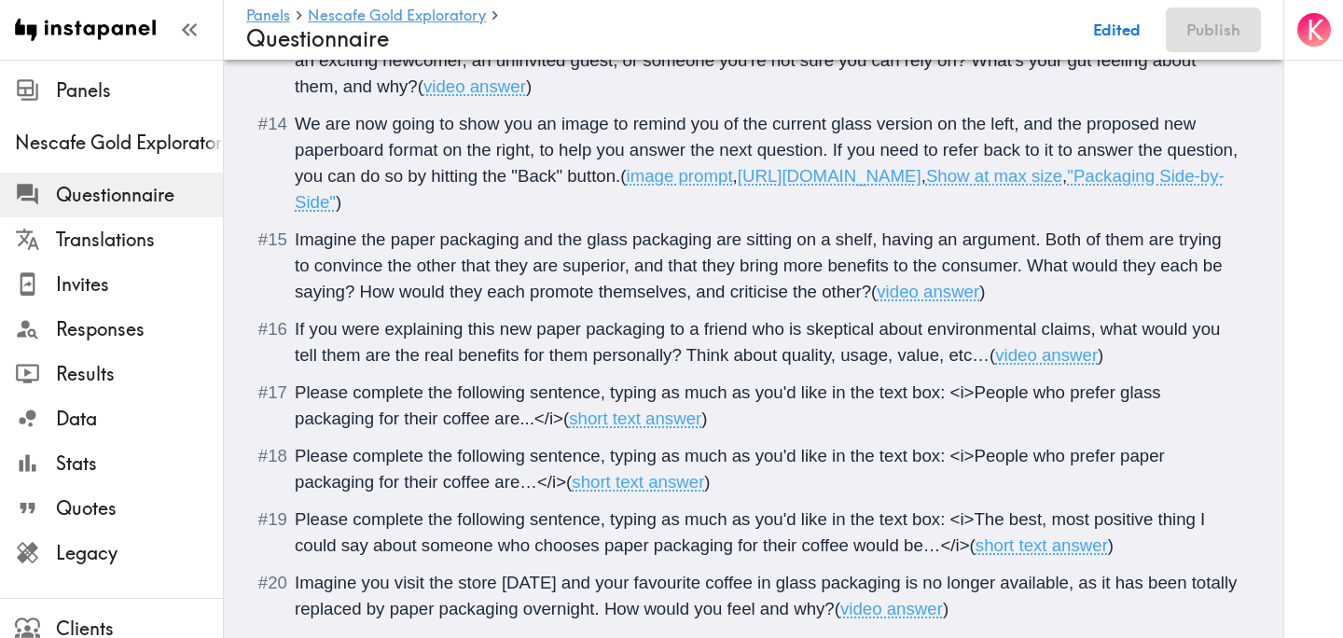
scroll to position [2113, 0]
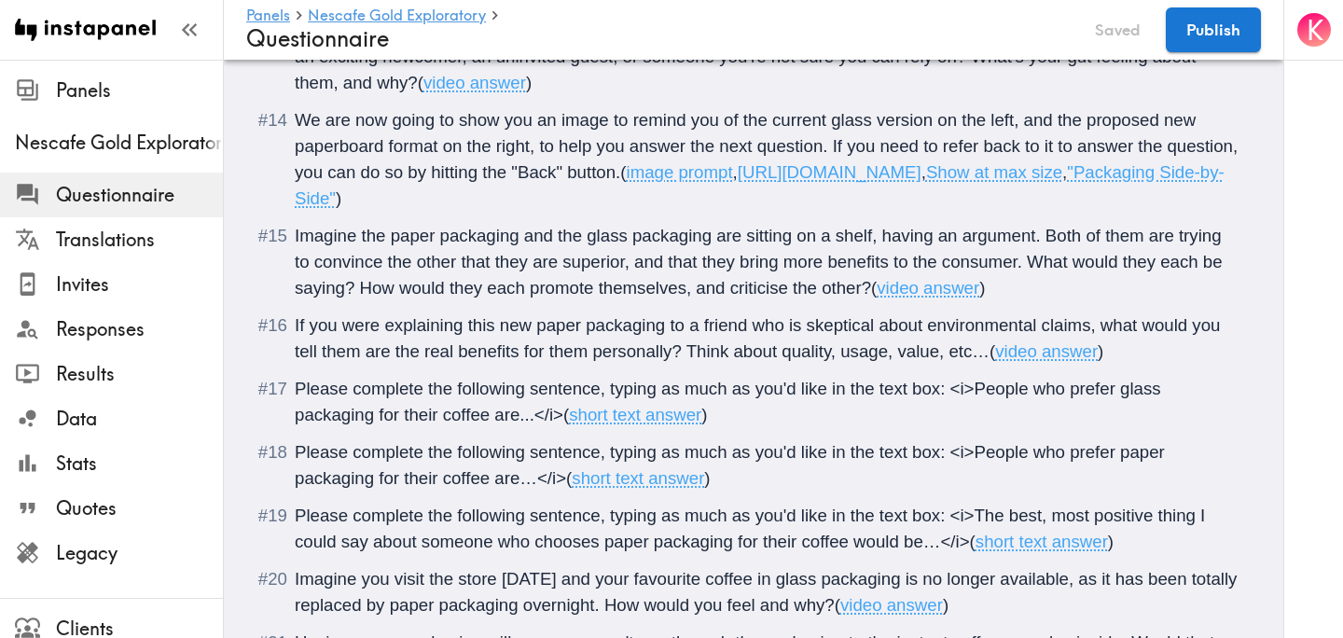
click at [434, 289] on span "Imagine the paper packaging and the glass packaging are sitting on a shelf, hav…" at bounding box center [761, 262] width 933 height 72
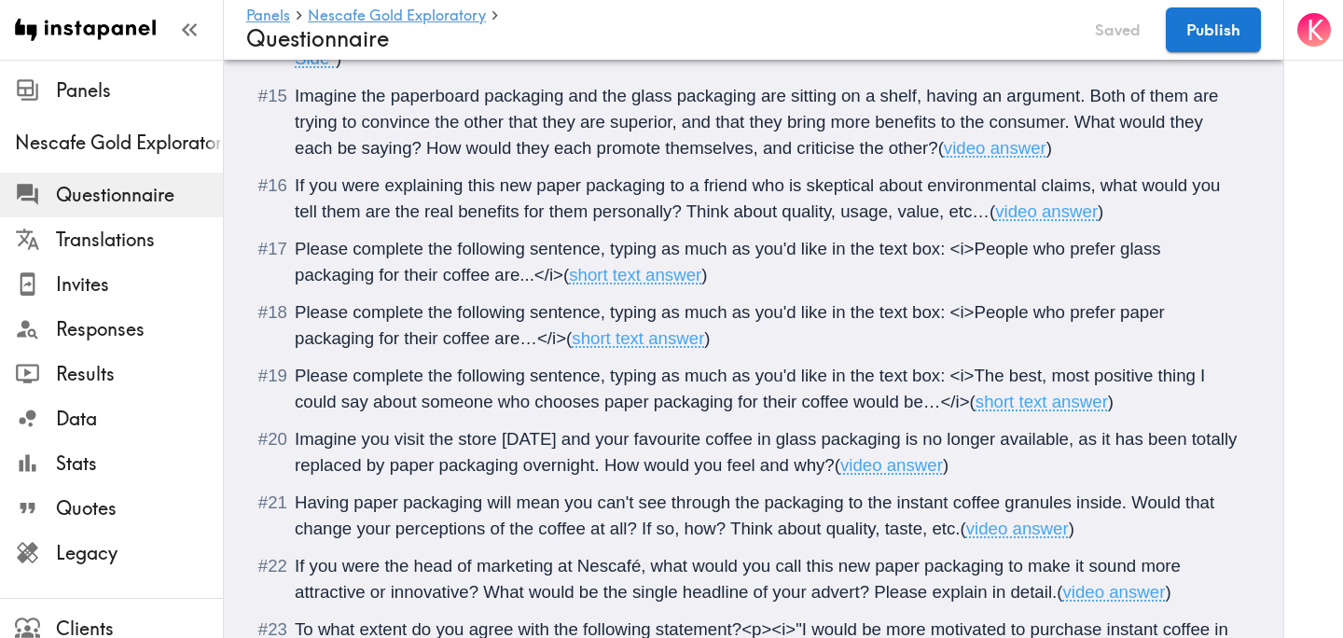
scroll to position [2265, 0]
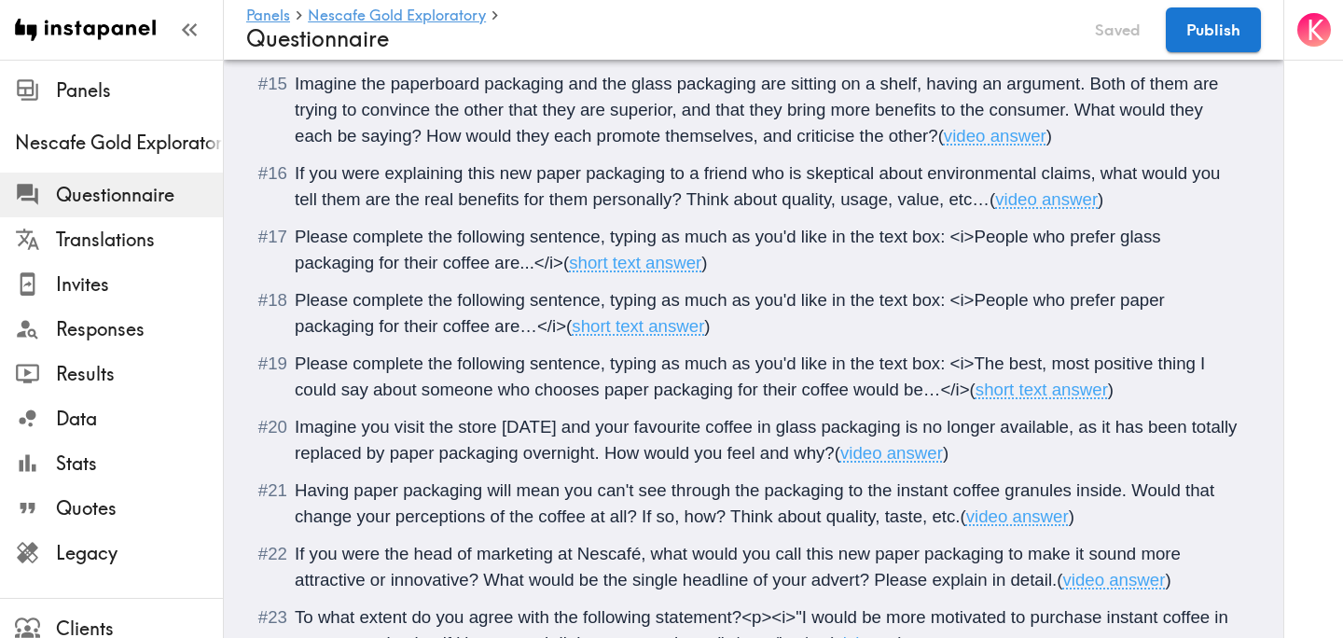
click at [578, 209] on span "If you were explaining this new paper packaging to a friend who is skeptical ab…" at bounding box center [760, 186] width 931 height 46
click at [1165, 336] on span "Please complete the following sentence, typing as much as you'd like in the tex…" at bounding box center [732, 313] width 875 height 46
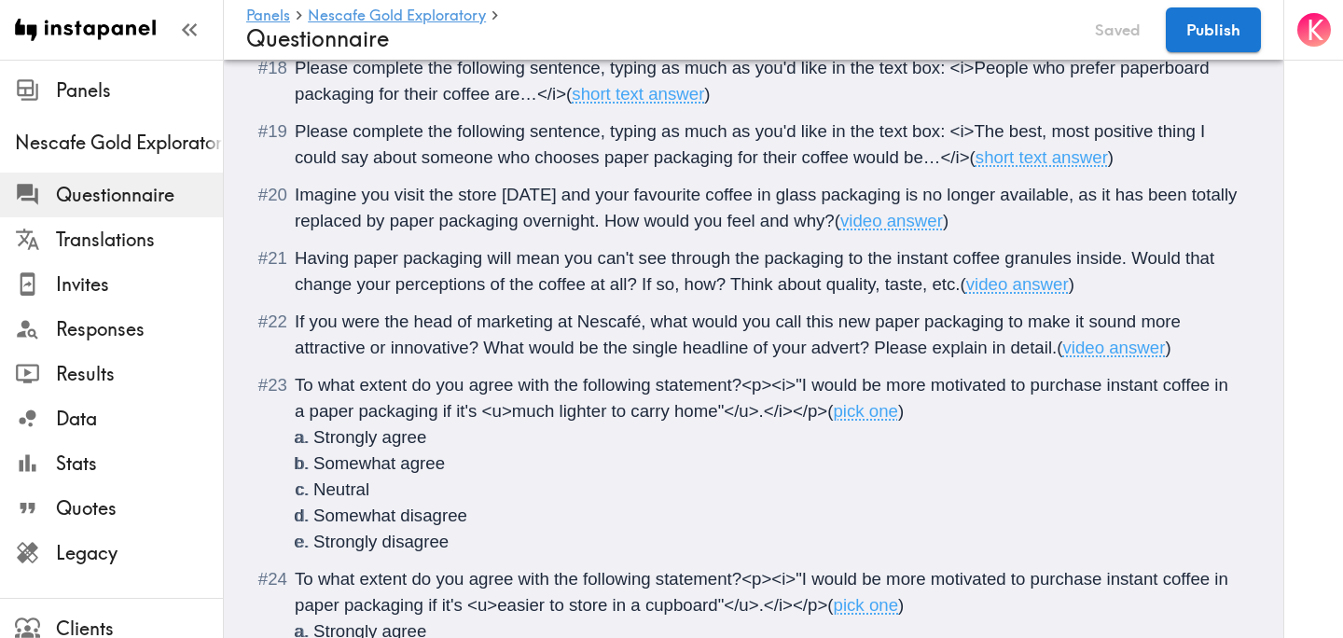
scroll to position [2502, 0]
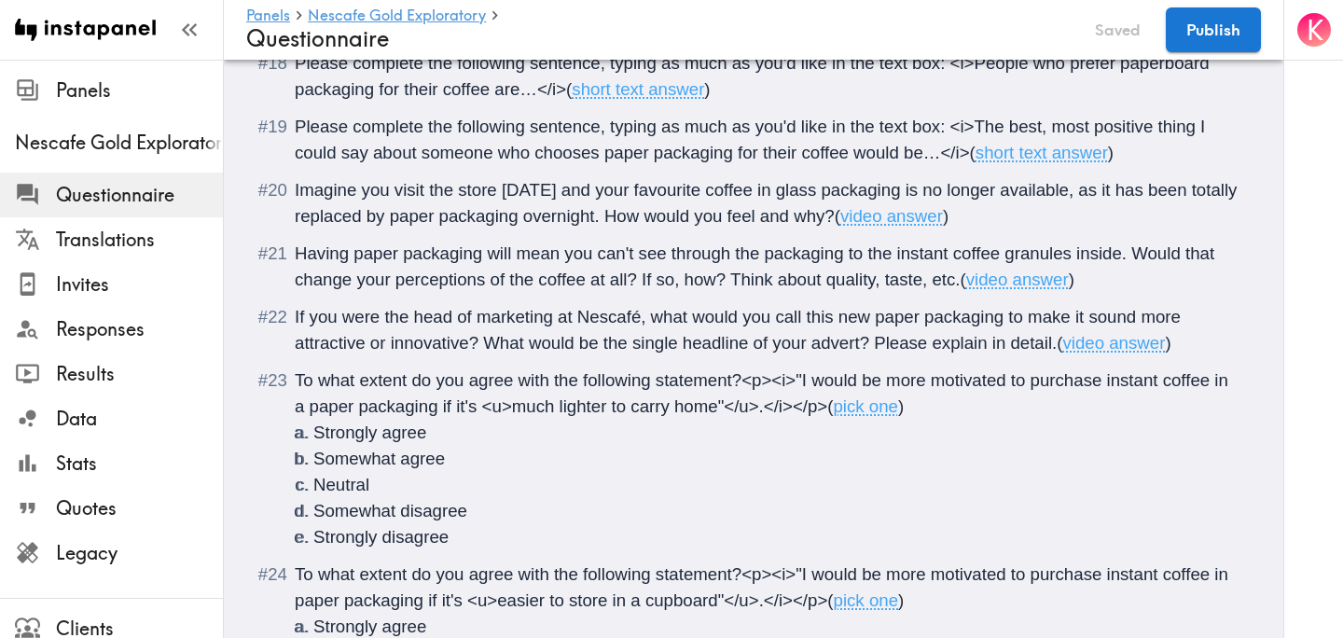
click at [648, 162] on span "Please complete the following sentence, typing as much as you'd like in the tex…" at bounding box center [753, 140] width 916 height 46
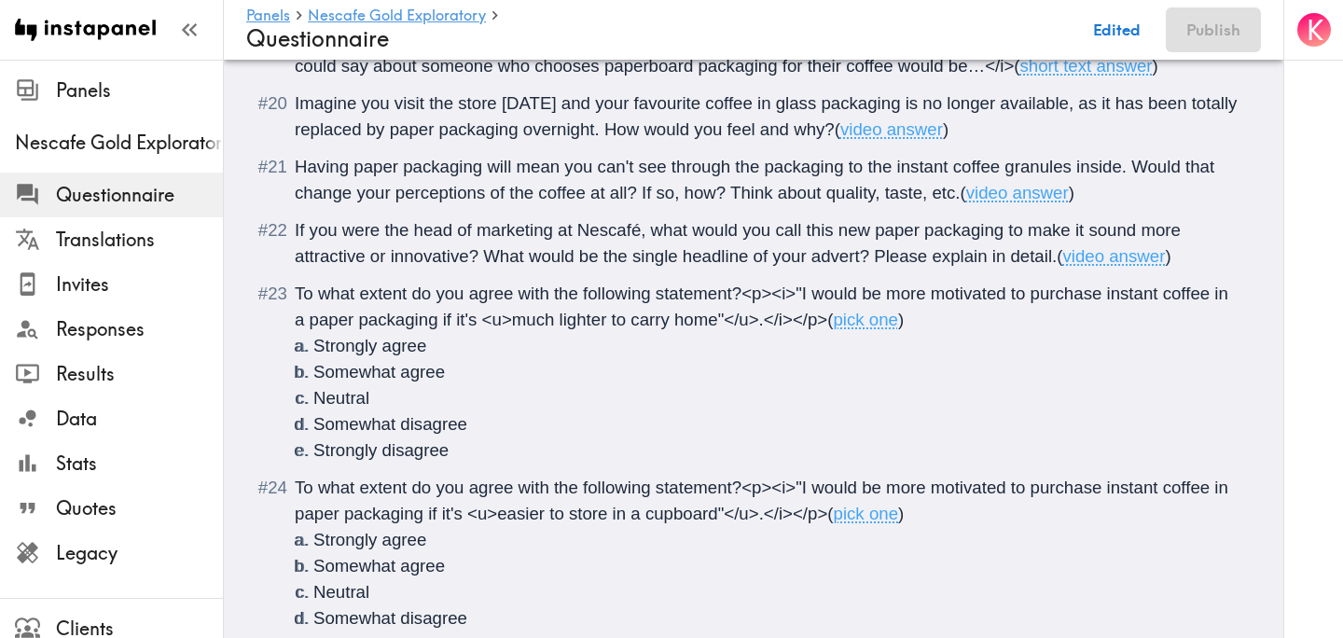
scroll to position [2590, 0]
click at [484, 138] on span "Imagine you visit the store tomorrow and your favourite coffee in glass packagi…" at bounding box center [769, 115] width 948 height 46
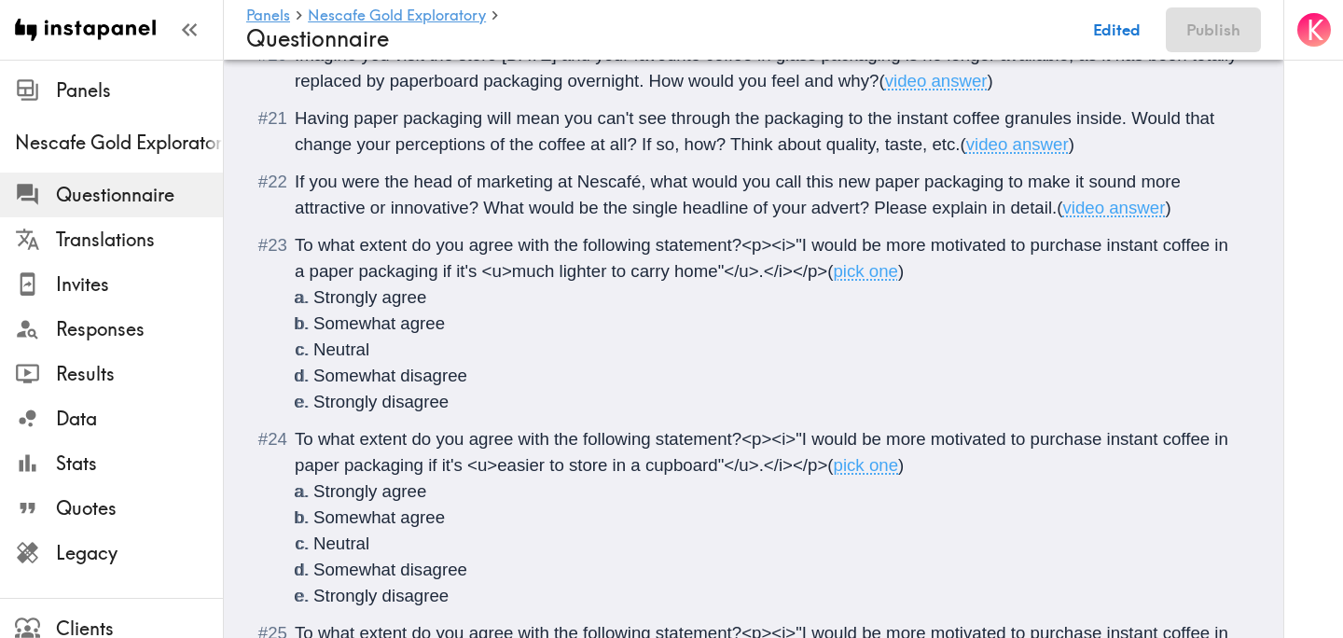
scroll to position [2640, 0]
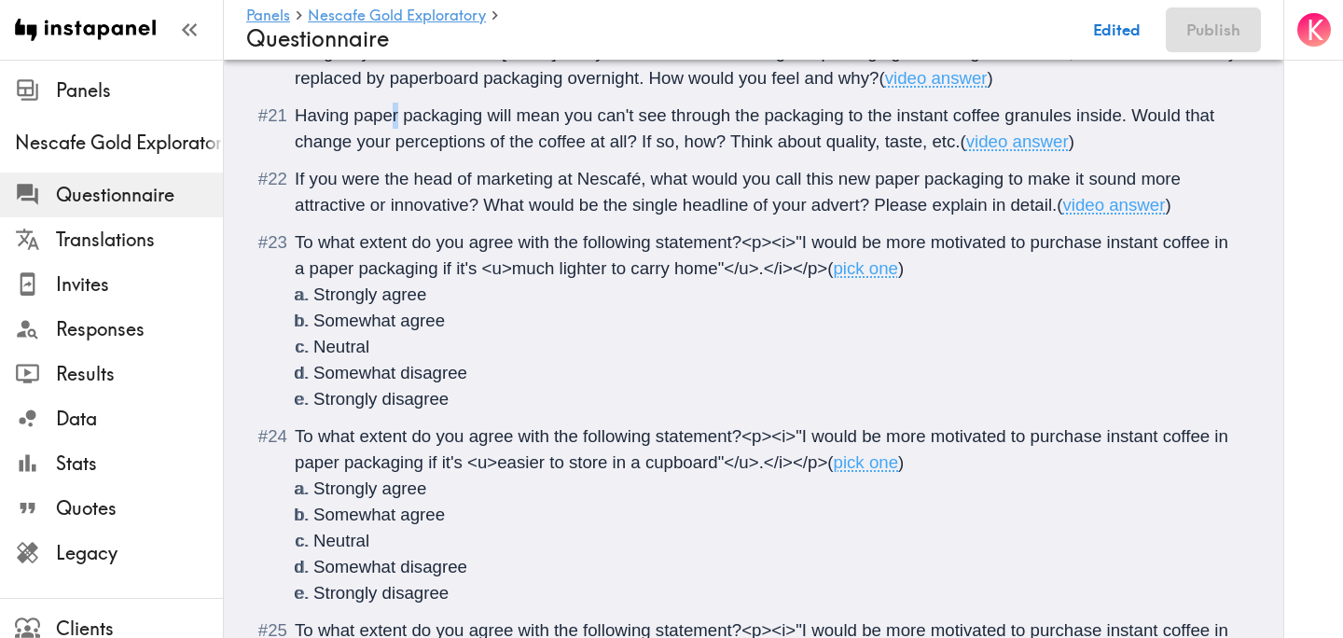
click at [396, 151] on span "Having paper packaging will mean you can't see through the packaging to the ins…" at bounding box center [757, 128] width 924 height 46
click at [399, 151] on span "Having paper packaging will mean you can't see through the packaging to the ins…" at bounding box center [757, 128] width 924 height 46
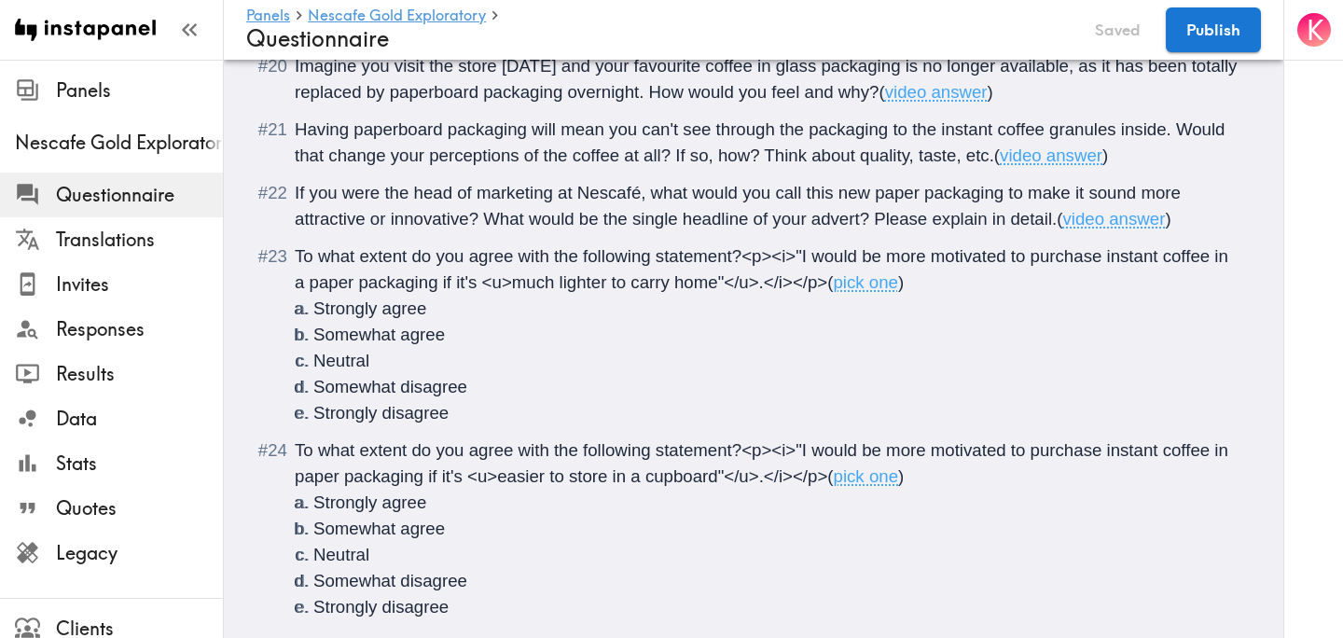
scroll to position [2621, 0]
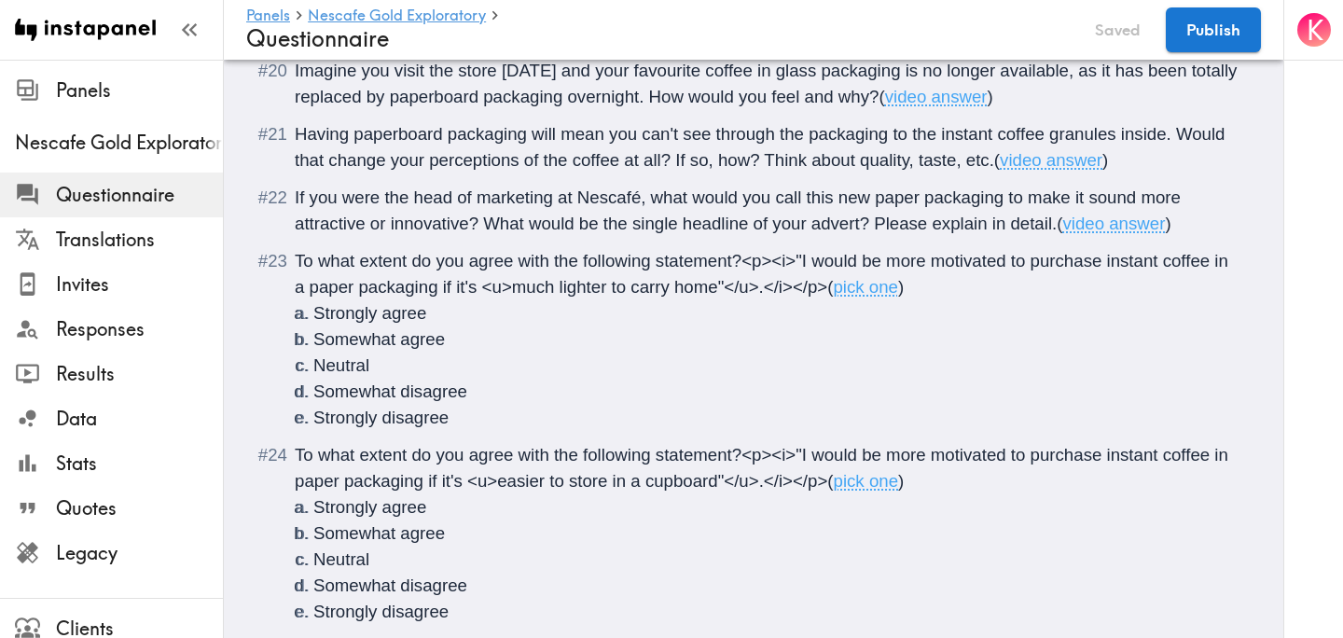
click at [926, 106] on span "Imagine you visit the store tomorrow and your favourite coffee in glass packagi…" at bounding box center [769, 84] width 948 height 46
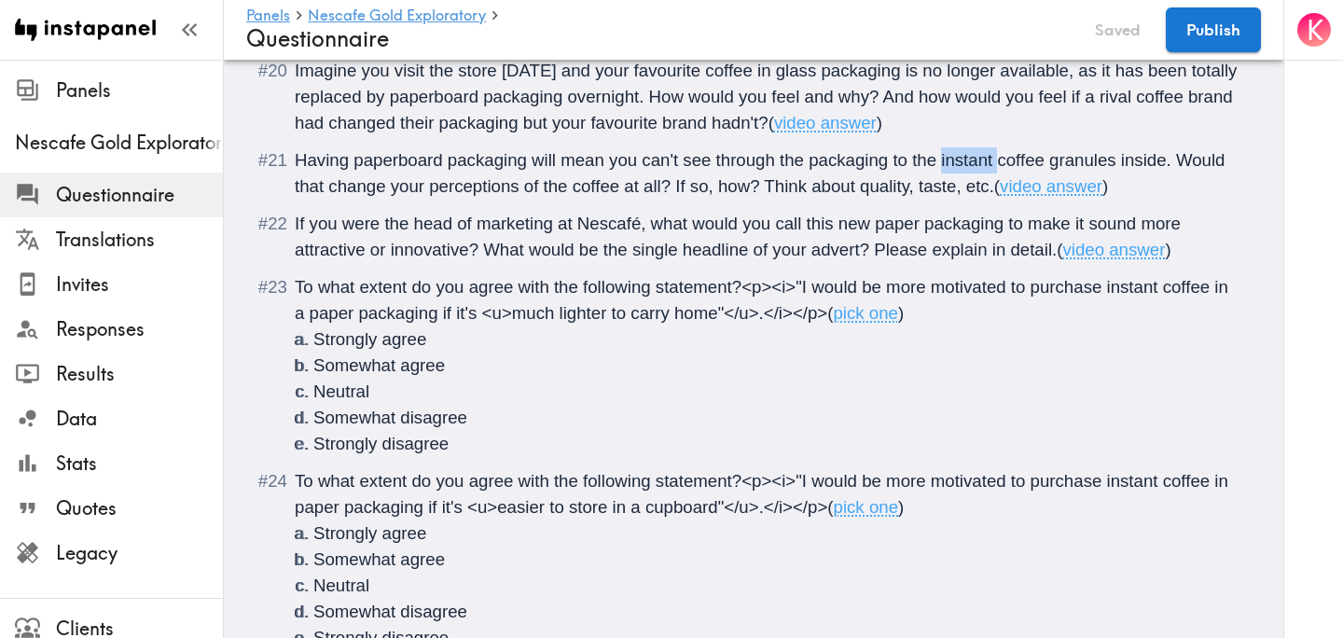
drag, startPoint x: 995, startPoint y: 216, endPoint x: 942, endPoint y: 219, distance: 53.2
click at [942, 196] on span "Having paperboard packaging will mean you can't see through the packaging to th…" at bounding box center [763, 173] width 936 height 46
click at [1172, 196] on span "Having paperboard packaging will mean you can't see through the packaging to th…" at bounding box center [760, 173] width 931 height 46
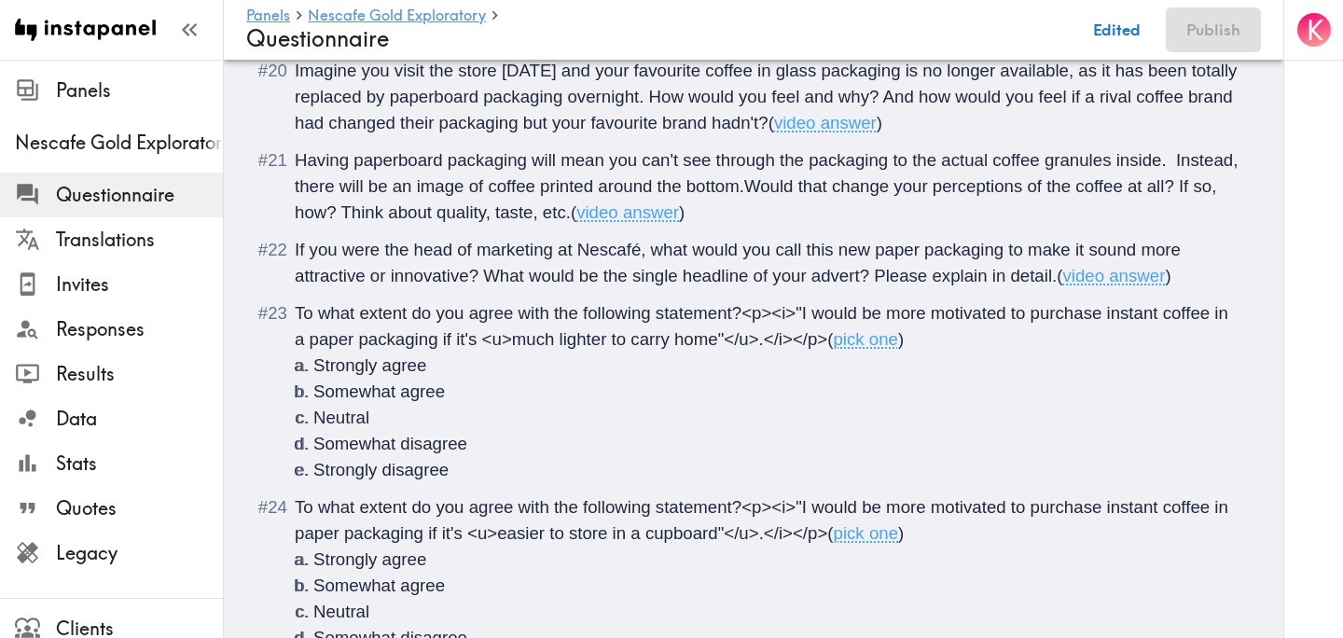
click at [1172, 215] on span "Having paperboard packaging will mean you can't see through the packaging to th…" at bounding box center [769, 186] width 949 height 72
click at [748, 222] on span "Having paperboard packaging will mean you can't see through the packaging to th…" at bounding box center [766, 186] width 943 height 72
click at [920, 285] on span "If you were the head of marketing at Nescafé, what would you call this new pape…" at bounding box center [740, 263] width 891 height 46
click at [485, 285] on span "If you were the head of marketing at Nescafé, what would you call this new pape…" at bounding box center [763, 263] width 936 height 46
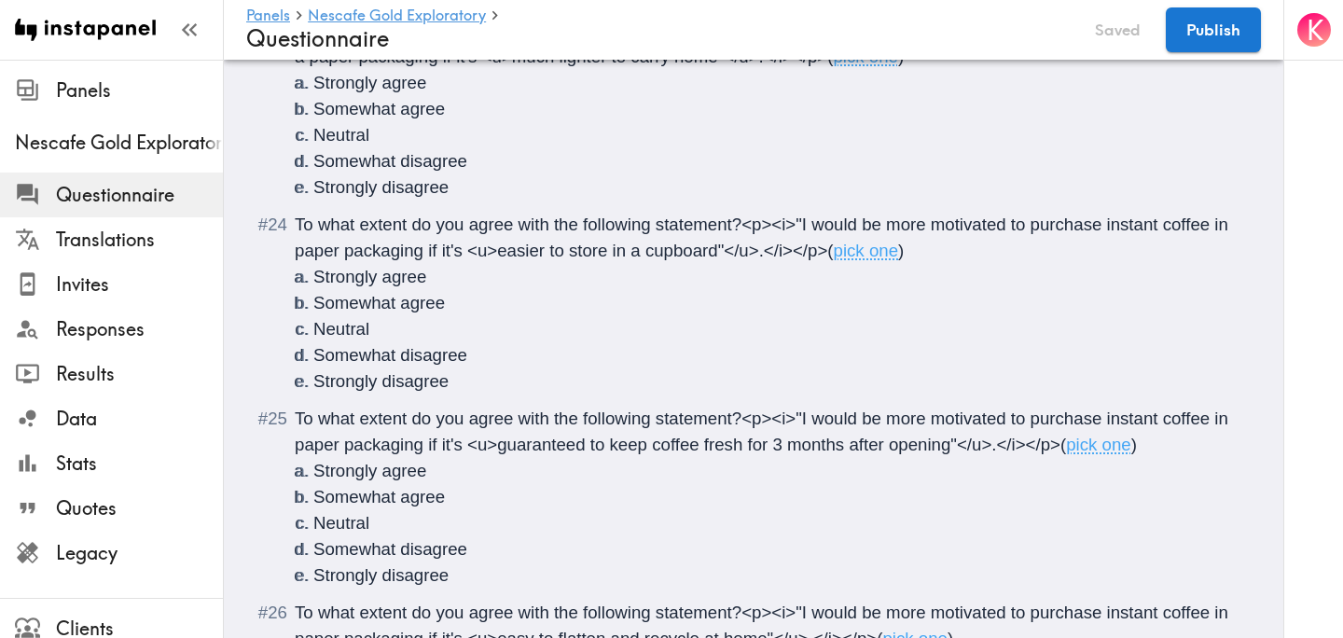
scroll to position [2932, 0]
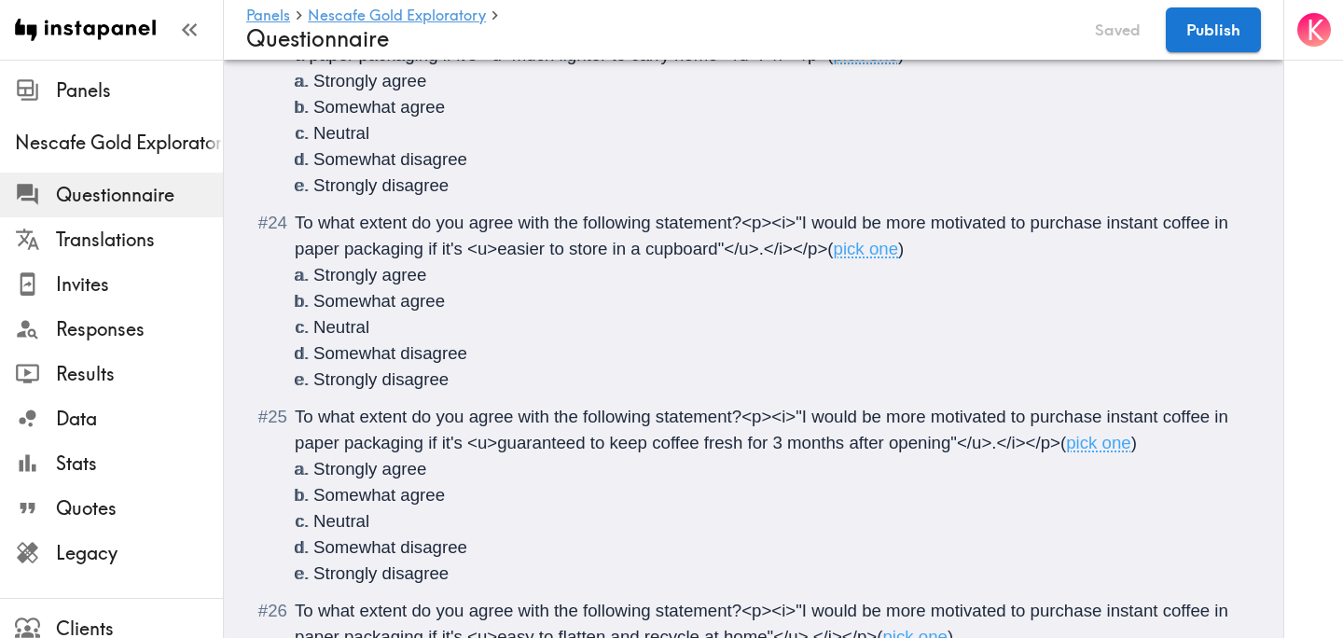
click at [337, 258] on span "To what extent do you agree with the following statement?<p><i>"I would be more…" at bounding box center [764, 236] width 938 height 46
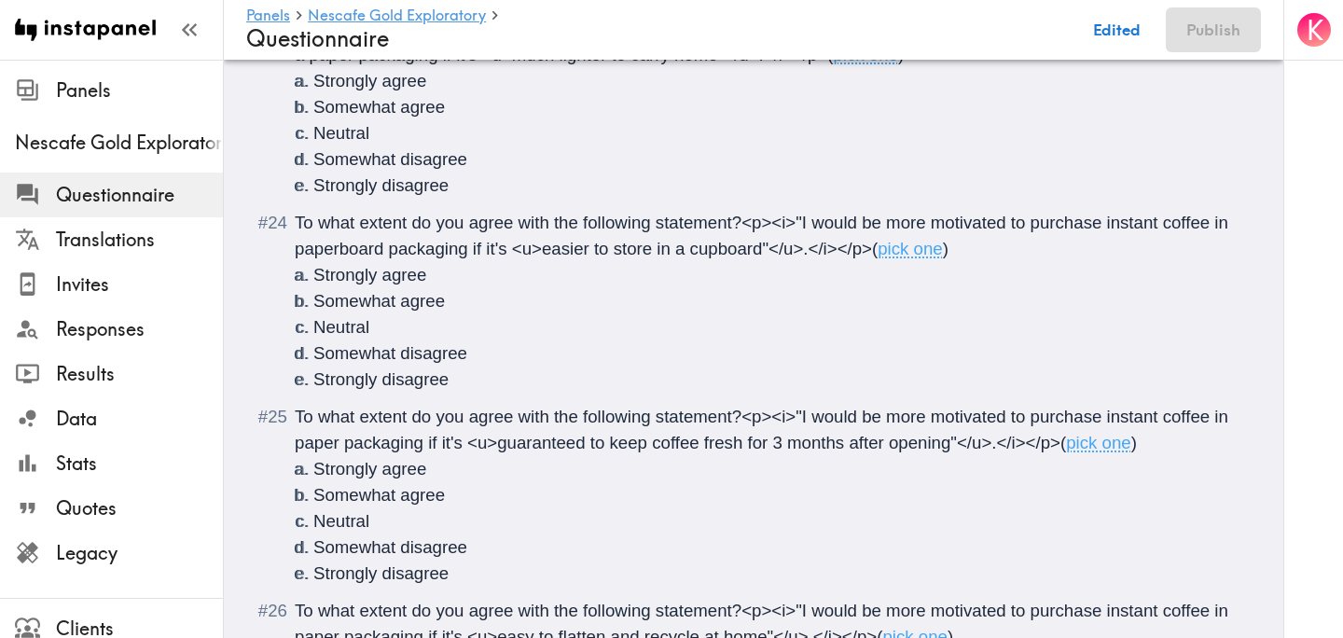
click at [353, 64] on span "To what extent do you agree with the following statement?<p><i>"I would be more…" at bounding box center [764, 42] width 938 height 46
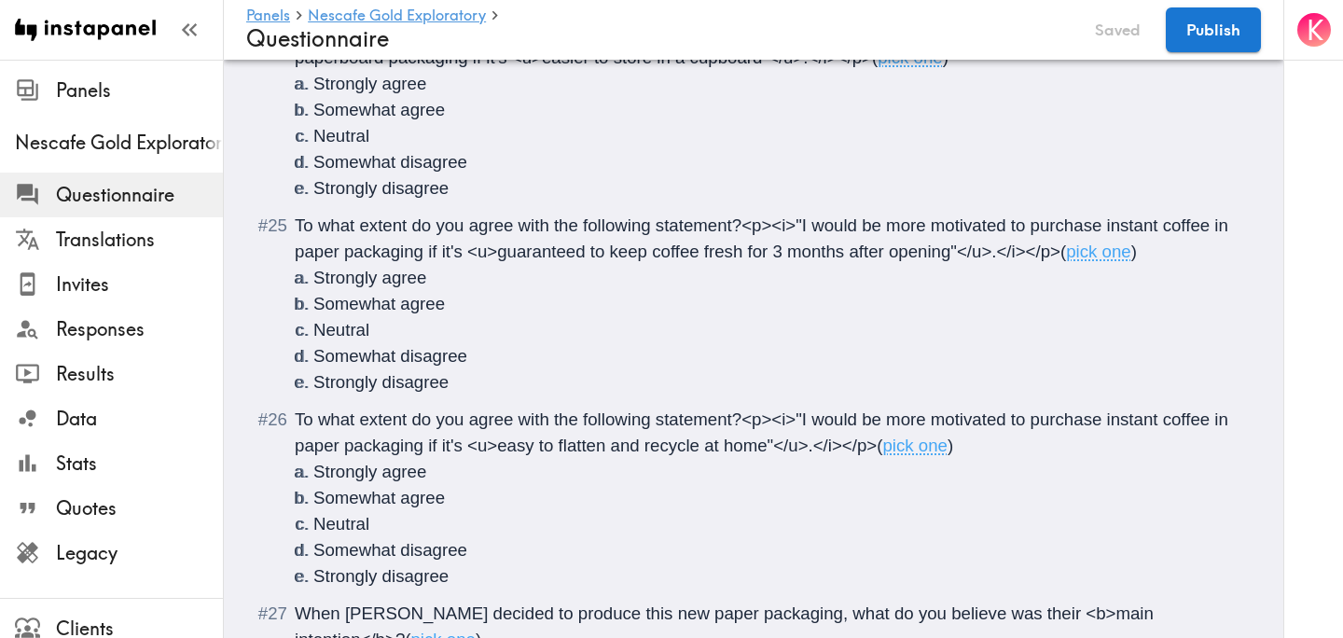
scroll to position [3129, 0]
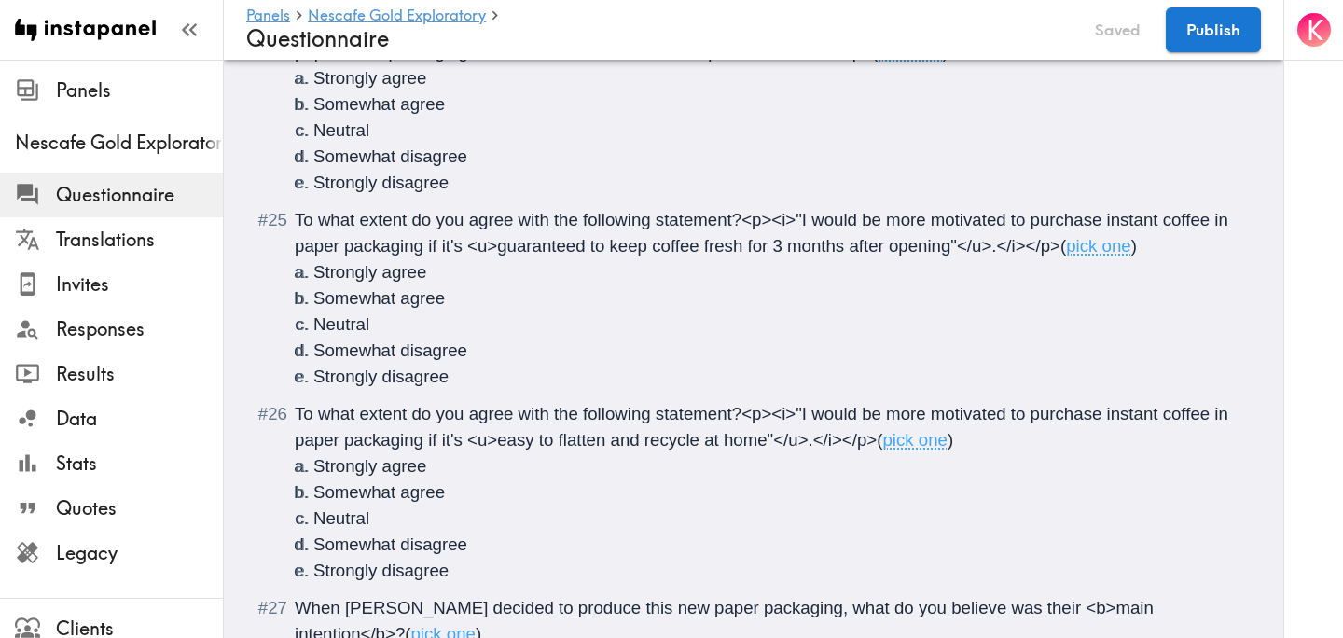
click at [340, 256] on span "To what extent do you agree with the following statement?<p><i>"I would be more…" at bounding box center [764, 233] width 938 height 46
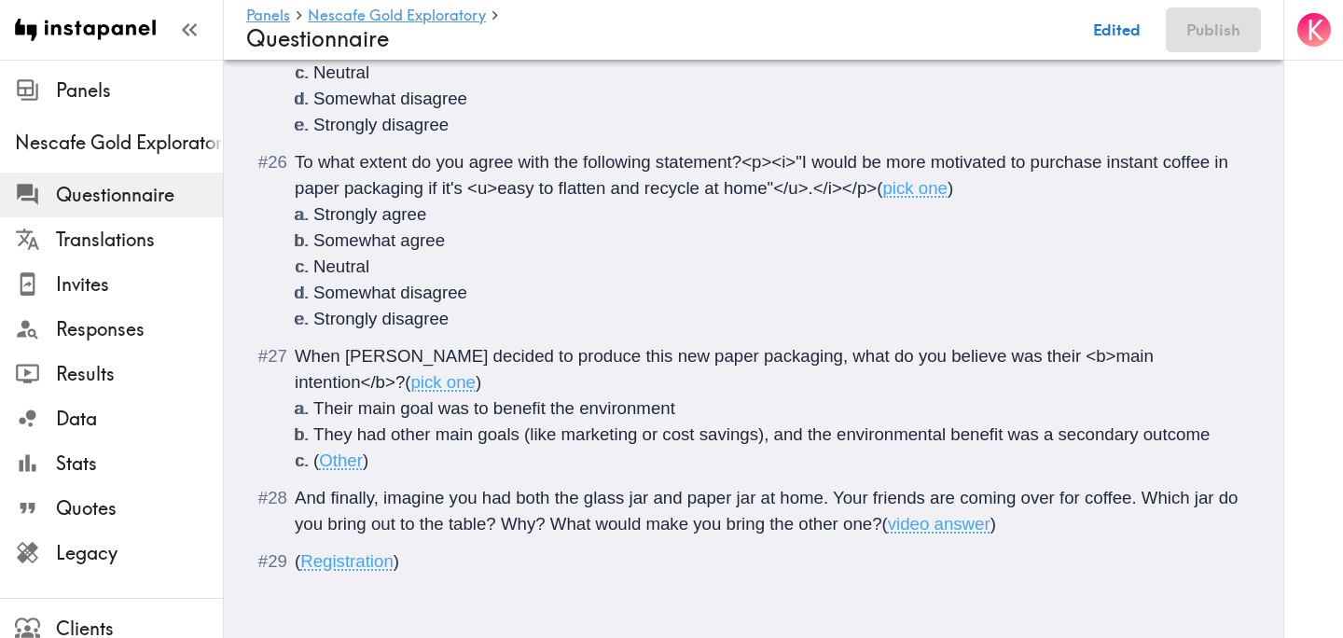
scroll to position [3399, 0]
click at [340, 198] on span "To what extent do you agree with the following statement?<p><i>"I would be more…" at bounding box center [764, 175] width 938 height 46
click at [680, 361] on span "When Nescafé decided to produce this new paper packaging, what do you believe w…" at bounding box center [727, 369] width 864 height 46
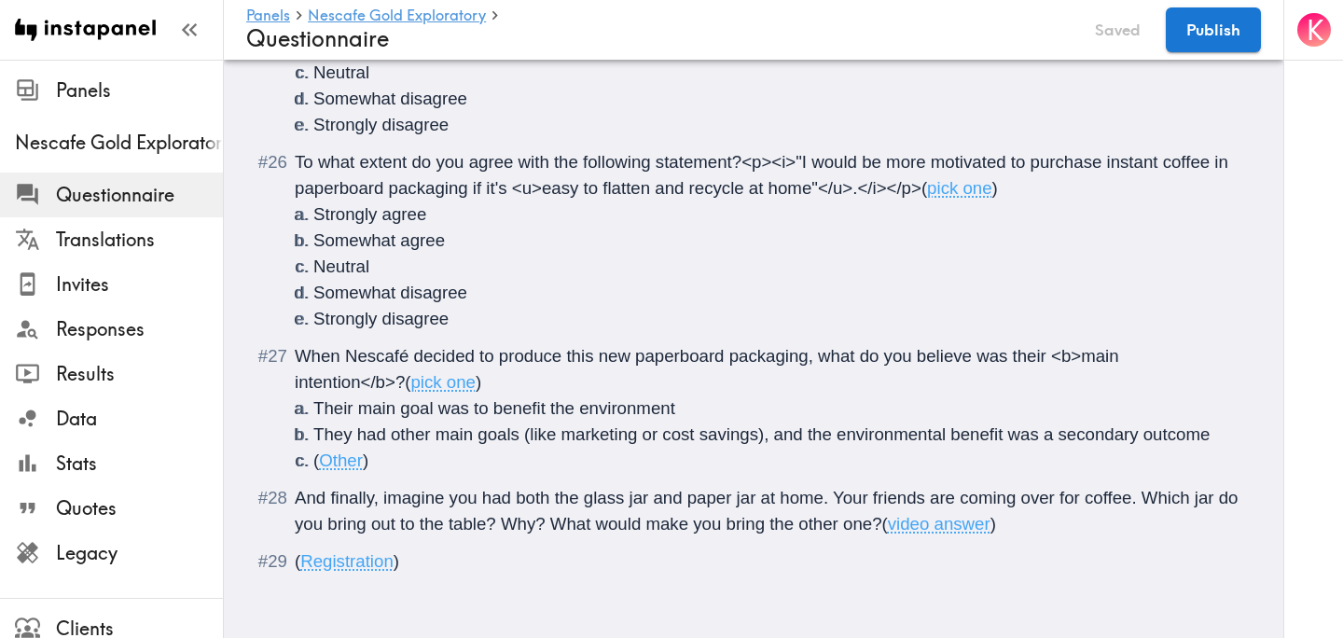
click at [732, 502] on span "And finally, imagine you had both the glass jar and paper jar at home. Your fri…" at bounding box center [769, 511] width 949 height 46
click at [689, 503] on span "And finally, imagine you had both the glass jar and paperboard format at home. …" at bounding box center [756, 511] width 922 height 46
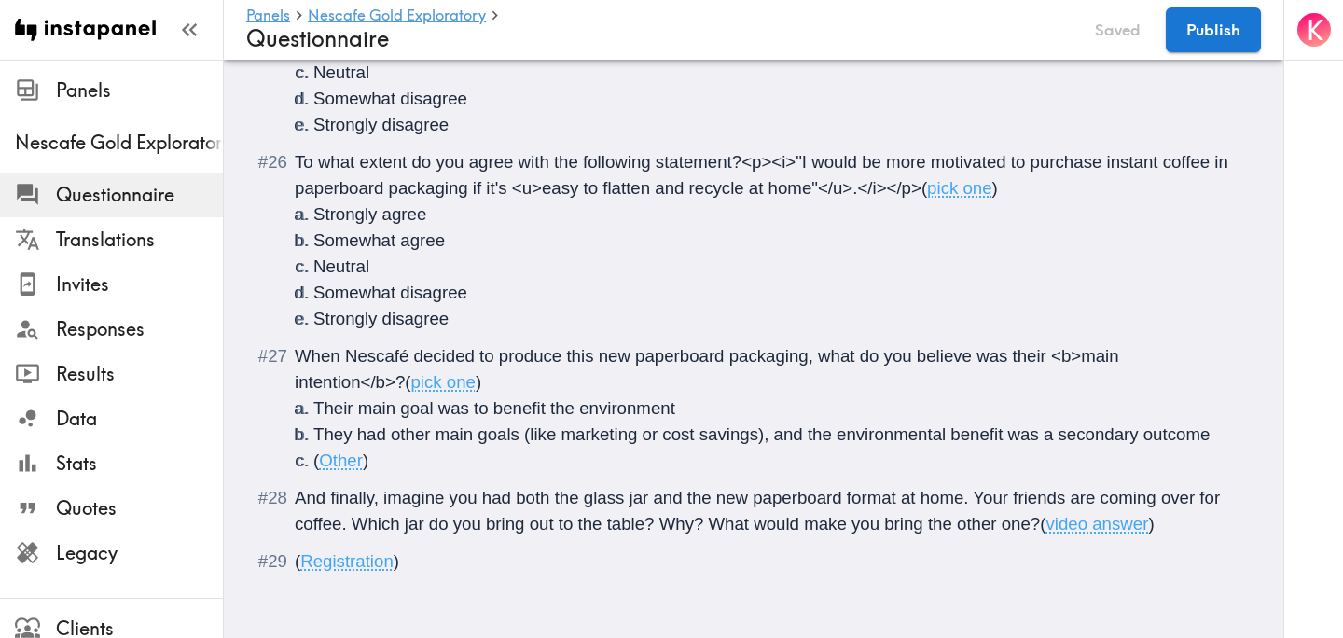
click at [427, 529] on span "And finally, imagine you had both the glass jar and the new paperboard format a…" at bounding box center [760, 511] width 930 height 46
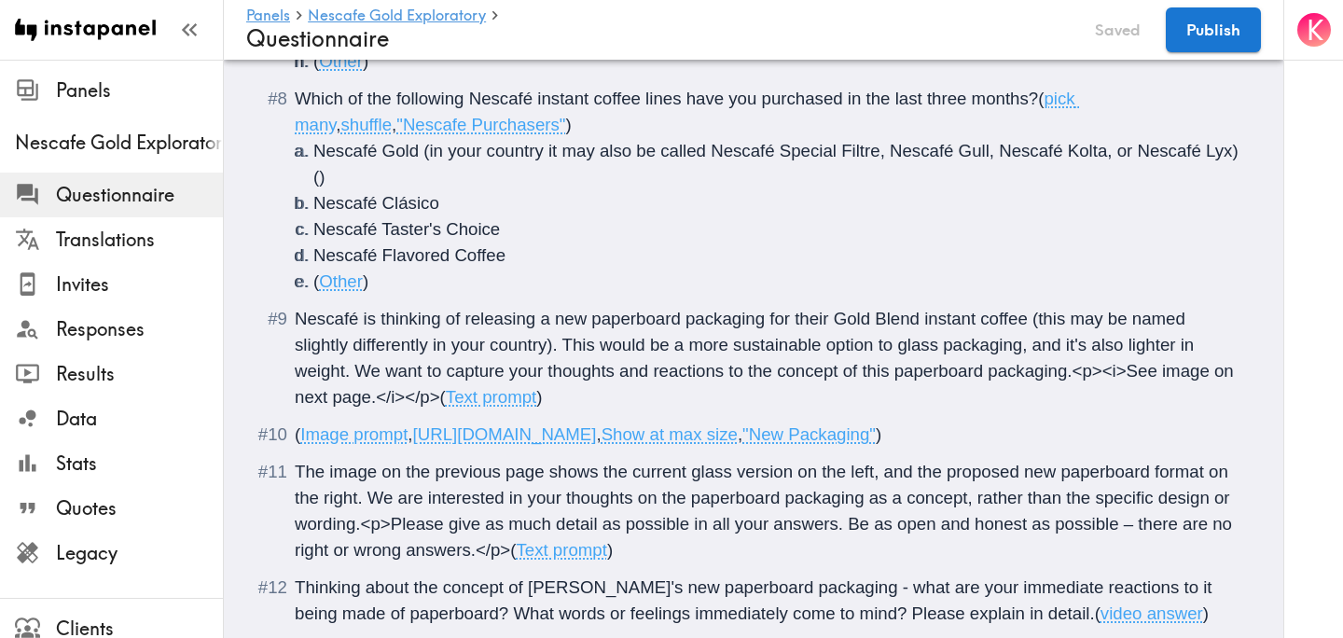
click at [946, 327] on span "Nescafé is thinking of releasing a new paperboard packaging for their Gold Blen…" at bounding box center [767, 358] width 944 height 98
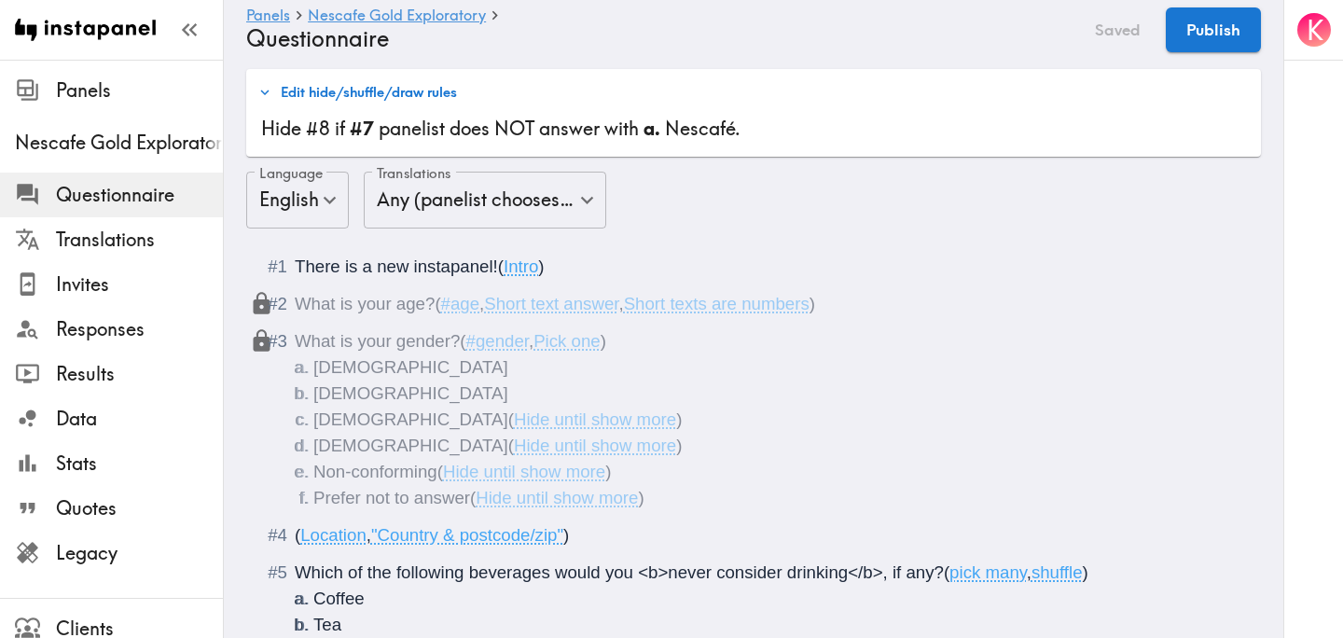
scroll to position [0, 0]
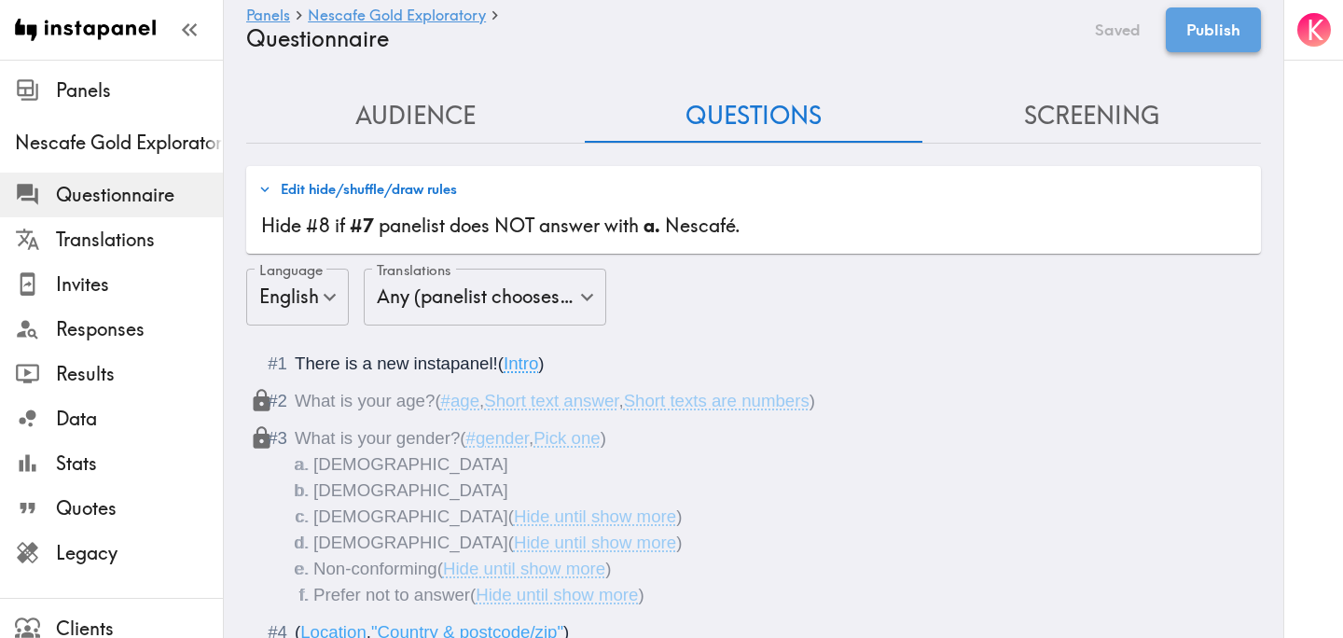
click at [1203, 42] on button "Publish" at bounding box center [1213, 29] width 95 height 45
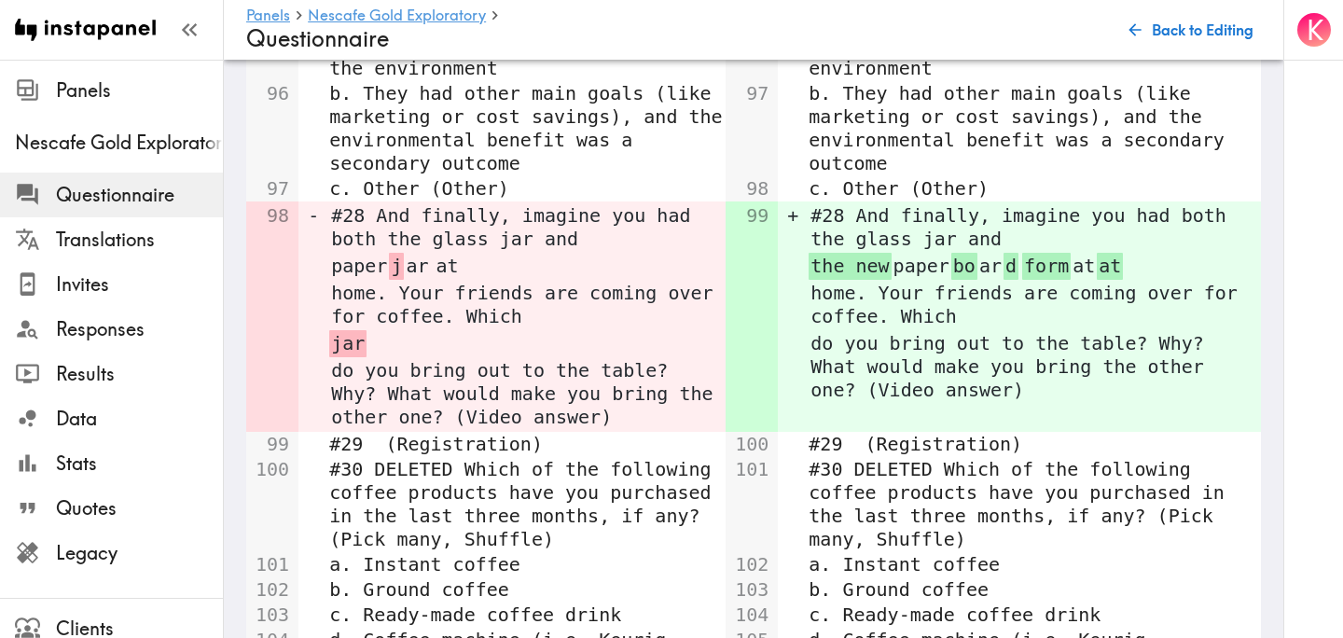
scroll to position [6916, 0]
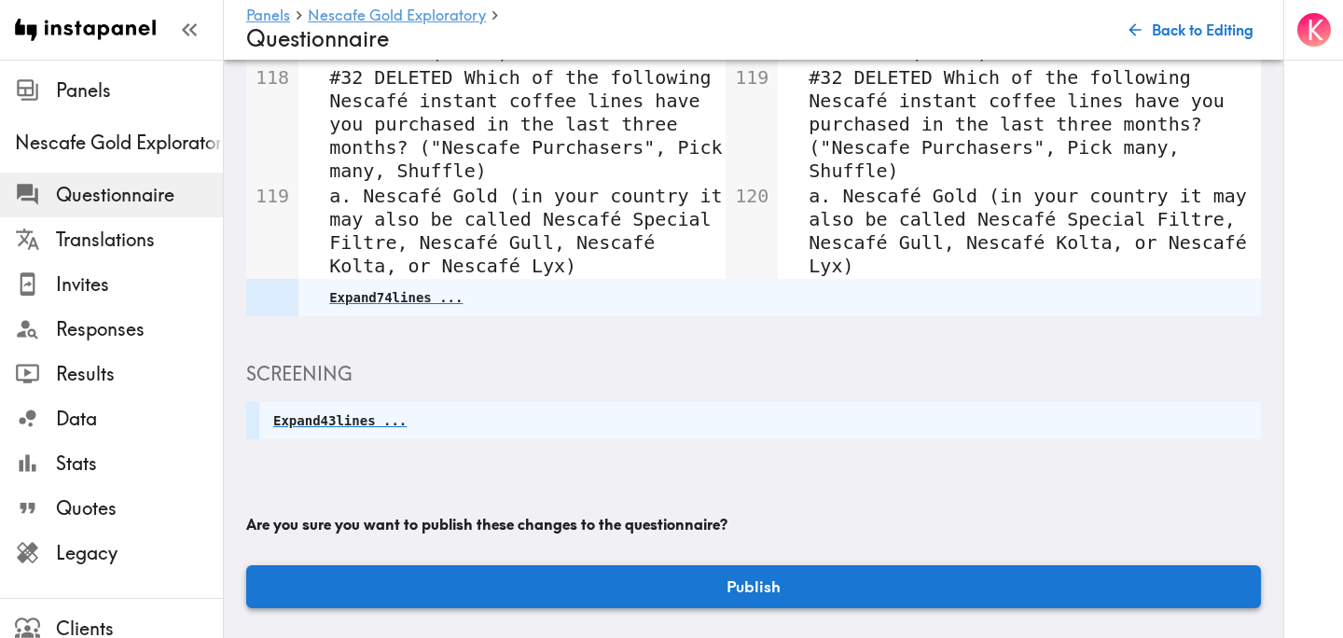
click at [882, 578] on button "Publish" at bounding box center [753, 586] width 1015 height 43
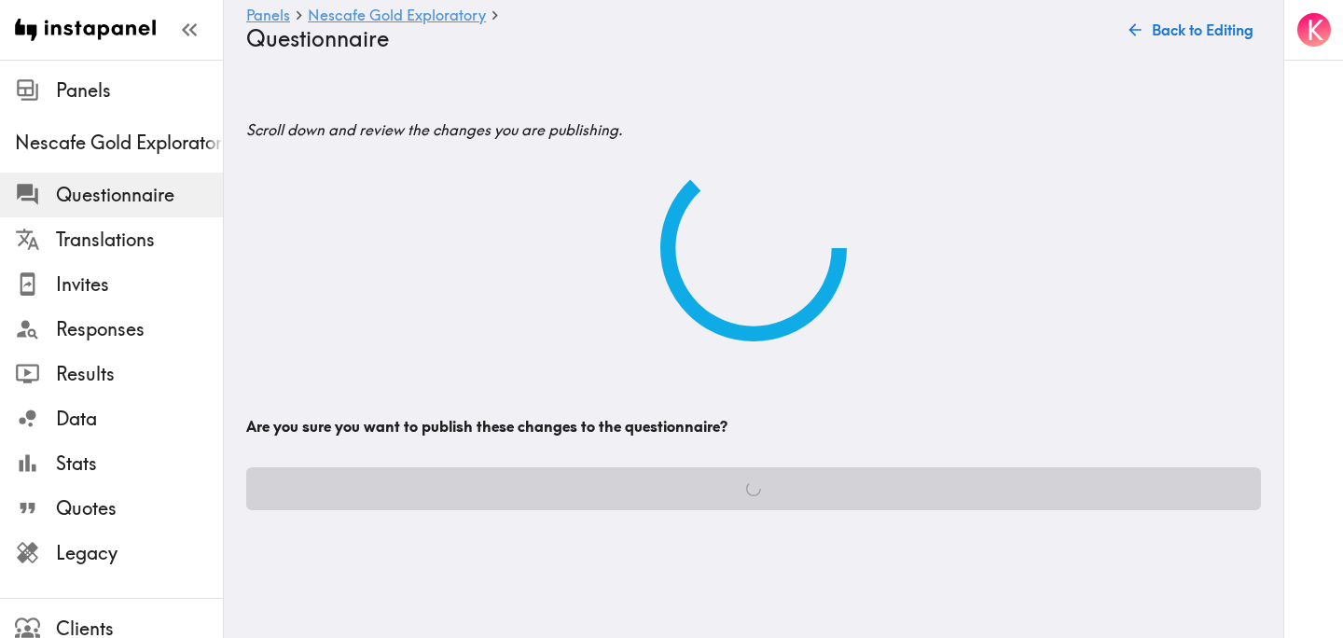
scroll to position [0, 0]
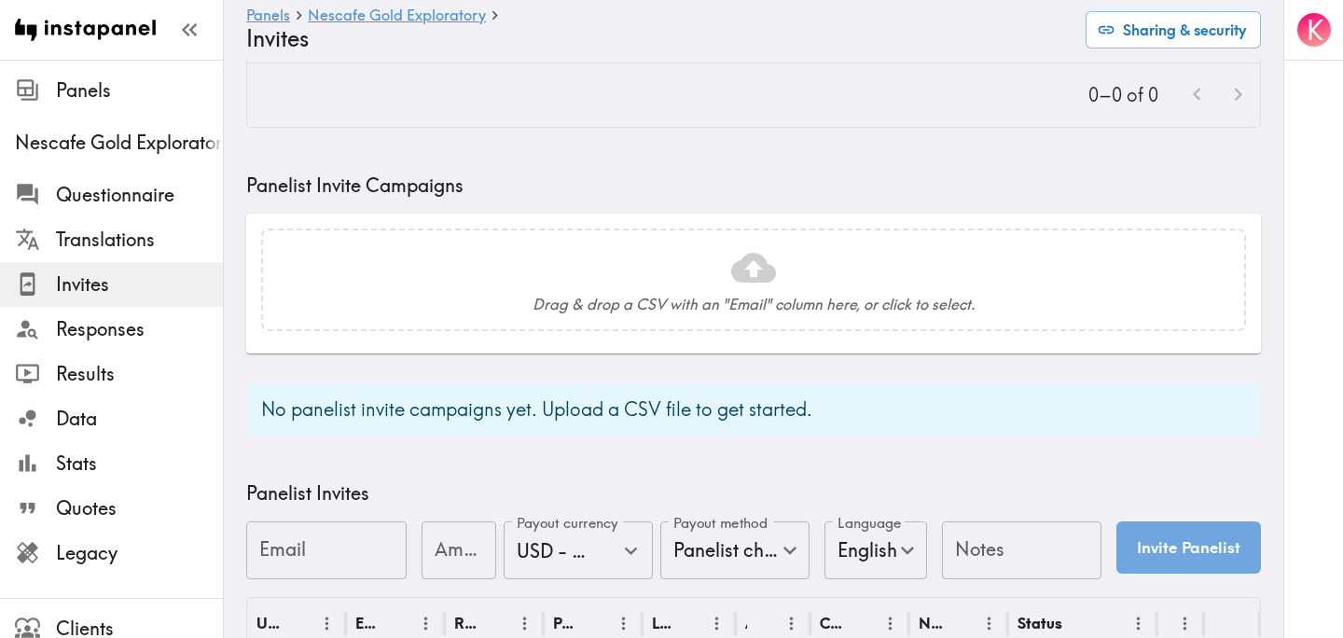
scroll to position [739, 0]
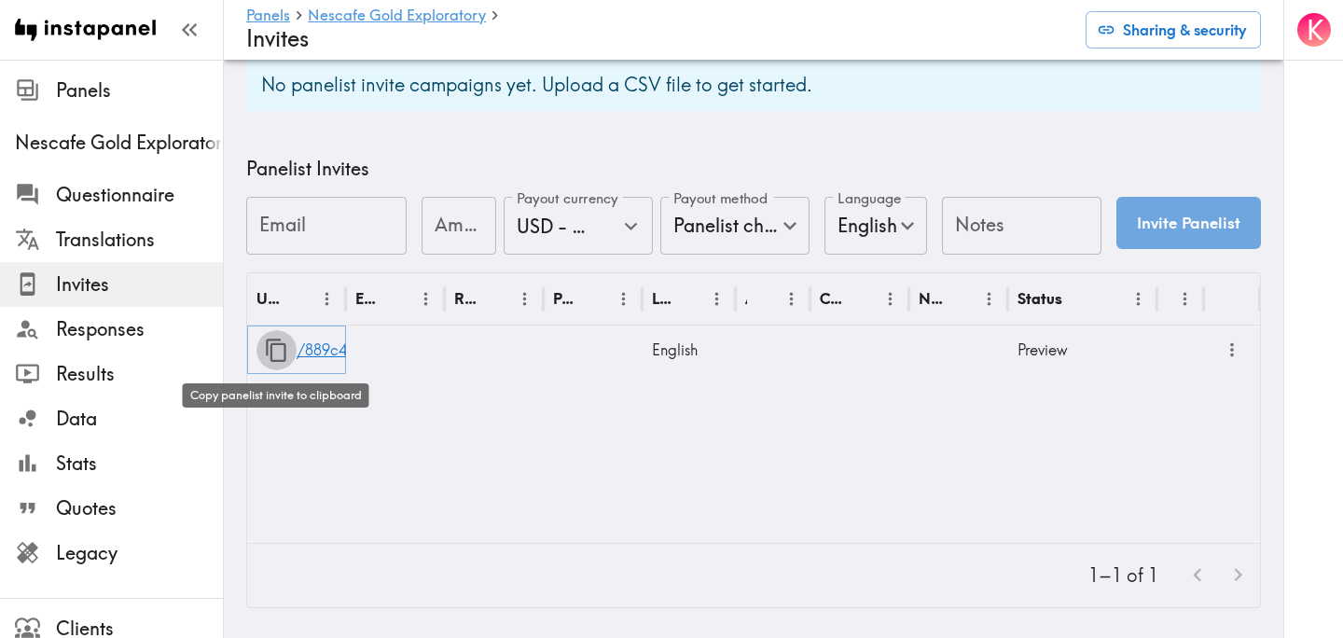
click at [277, 352] on icon "button" at bounding box center [276, 350] width 25 height 25
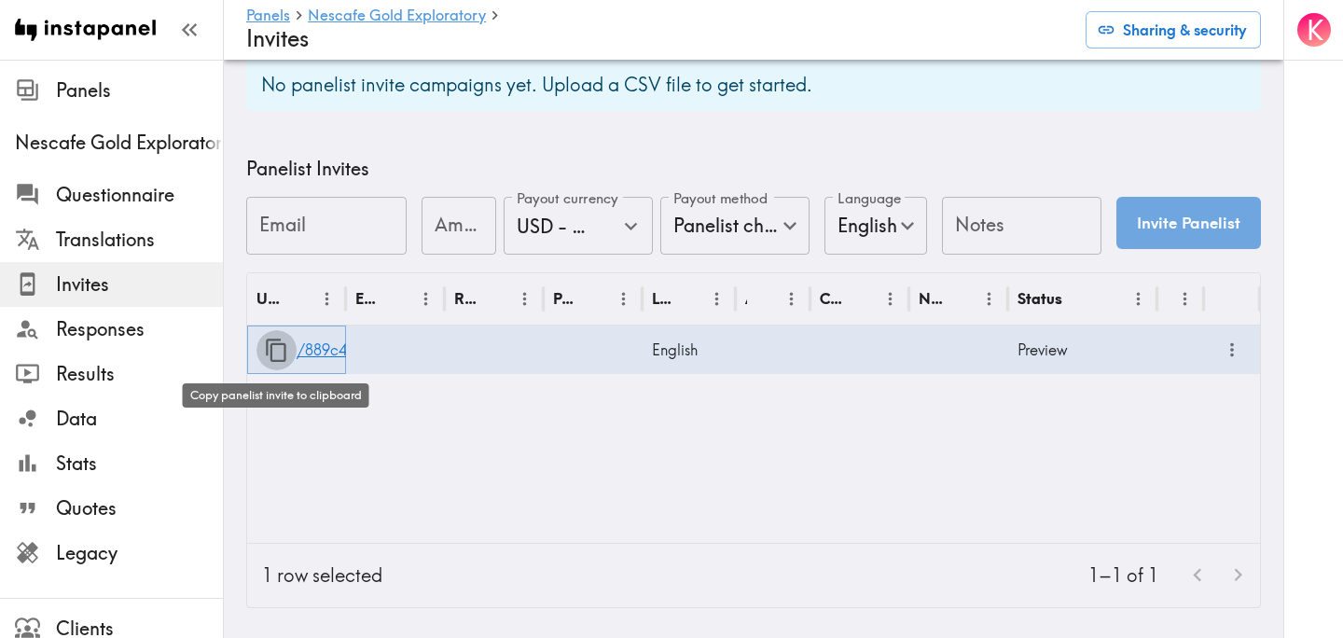
click at [280, 342] on icon "button" at bounding box center [276, 350] width 21 height 23
click at [78, 194] on span "Questionnaire" at bounding box center [139, 195] width 167 height 26
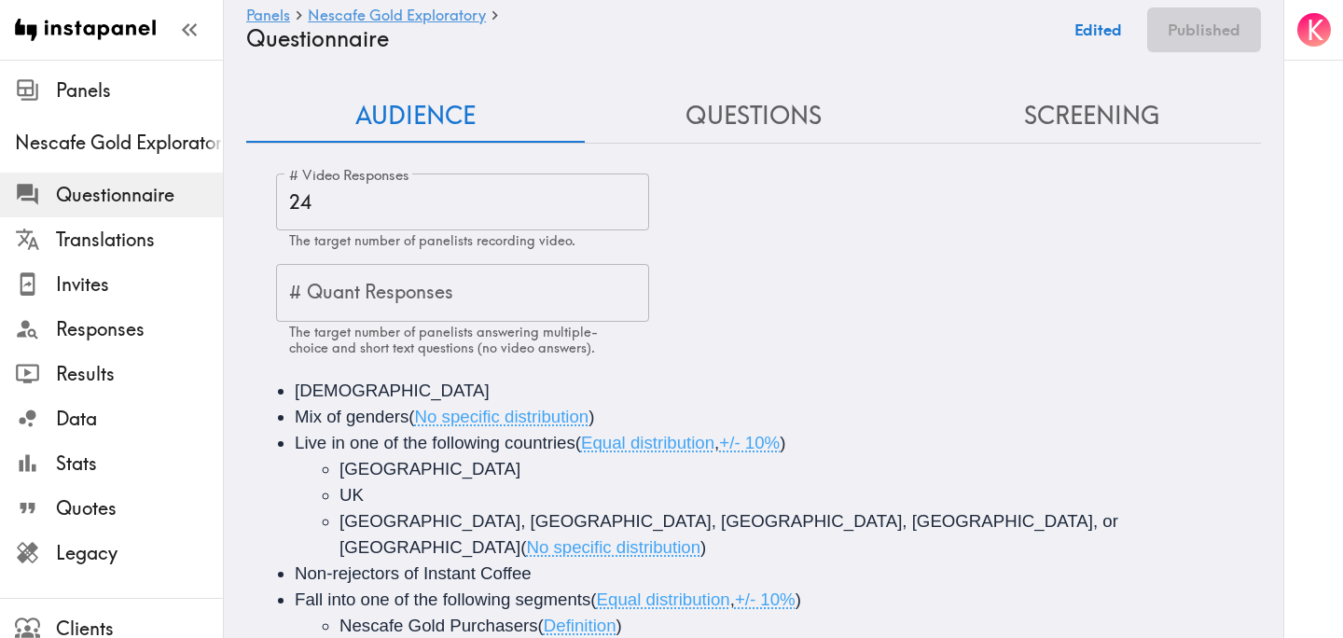
click at [719, 124] on button "Questions" at bounding box center [754, 116] width 339 height 53
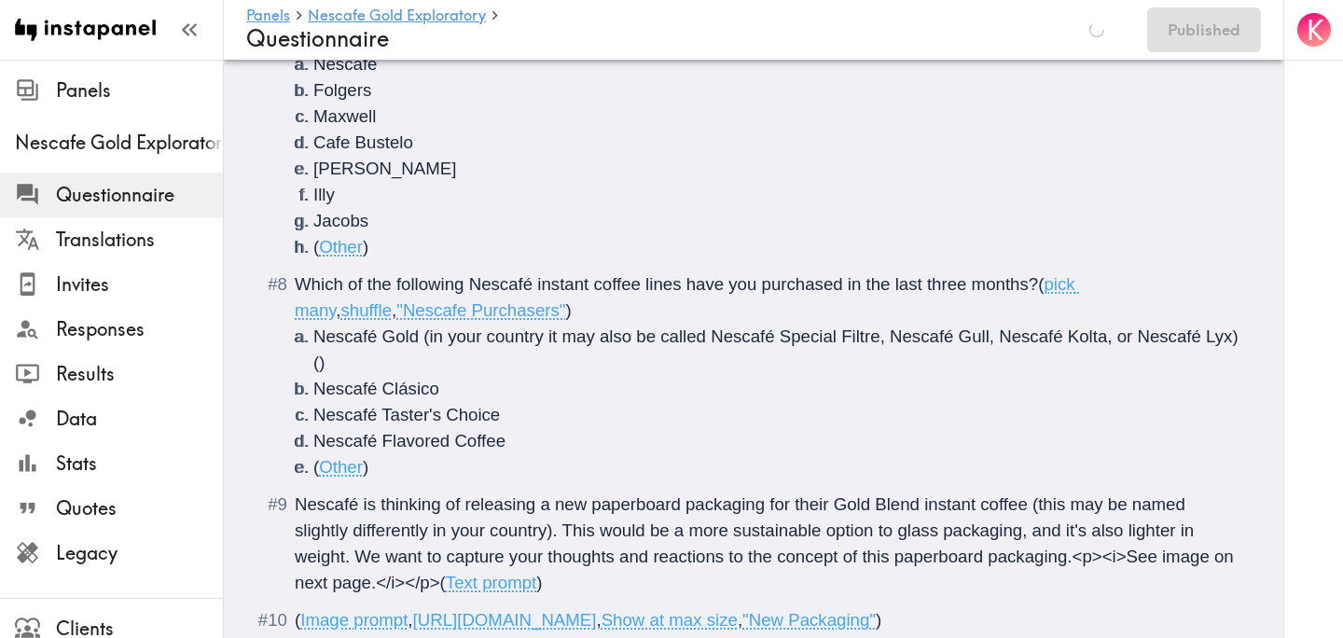
scroll to position [1397, 0]
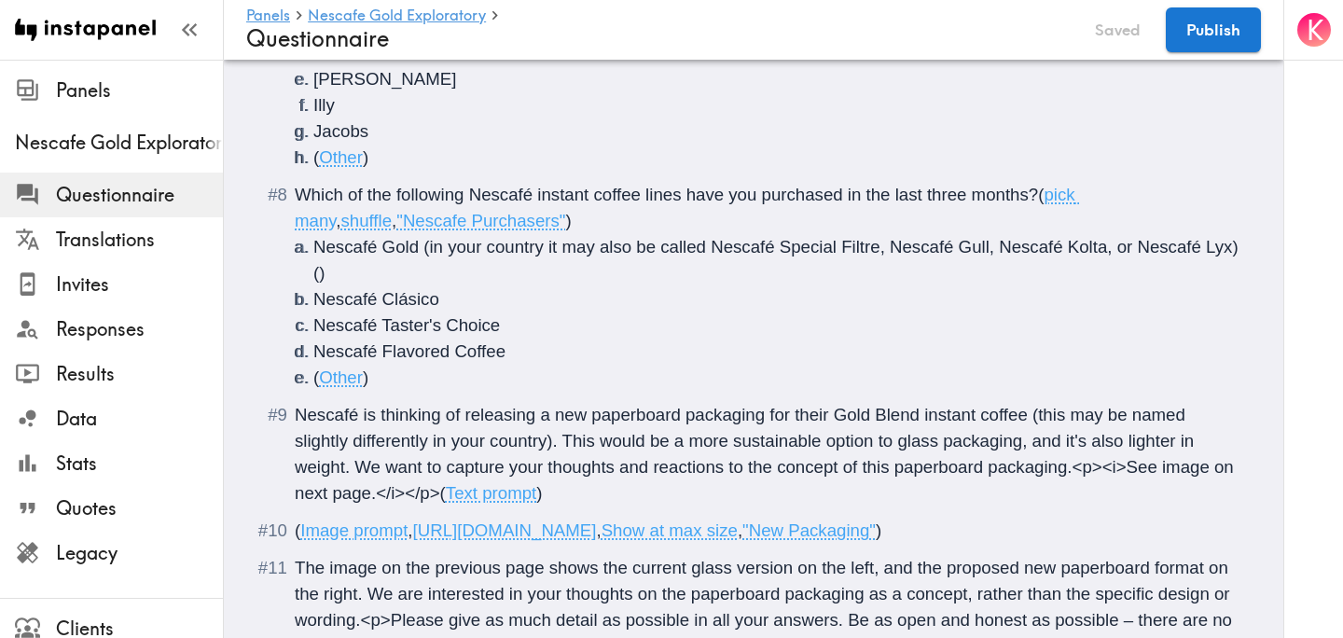
click at [602, 540] on span "Show at max size" at bounding box center [670, 531] width 136 height 20
drag, startPoint x: 1211, startPoint y: 531, endPoint x: 421, endPoint y: 533, distance: 790.2
click at [421, 533] on span "https://prompts.instapanel.com/jyOCmpBCV6FLwTnB/Screenshot_2025_08_29_at_10_51_…" at bounding box center [505, 531] width 184 height 20
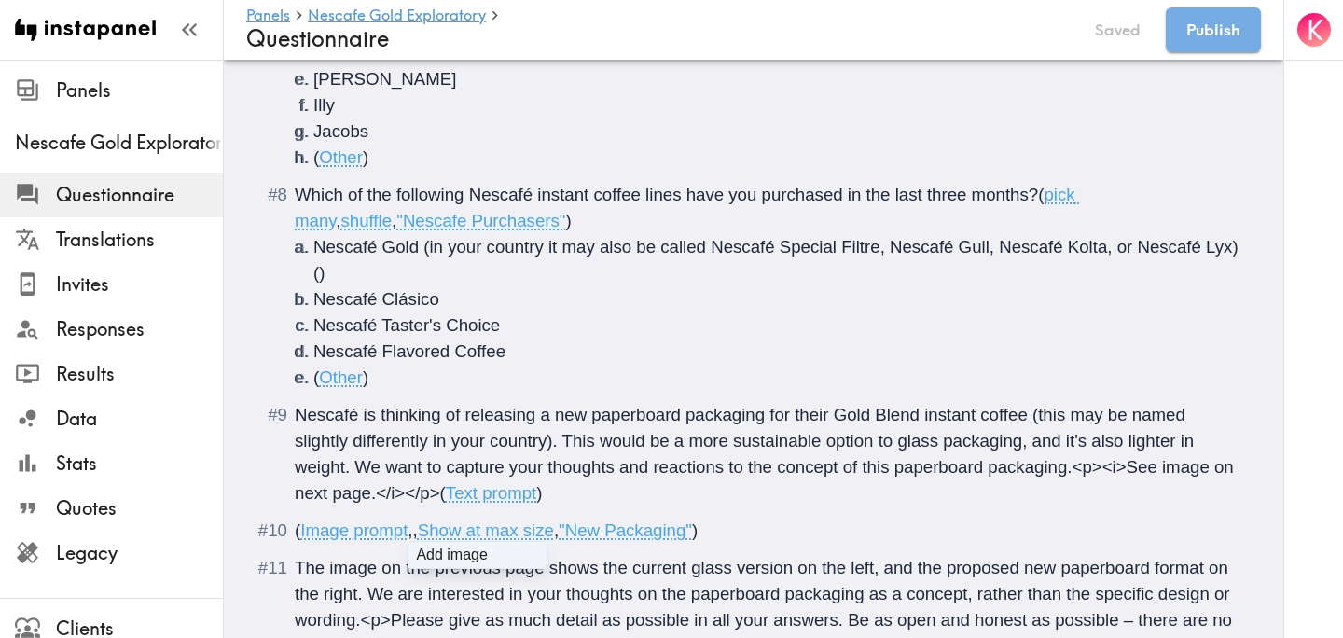
type input "C:\fakepath\Final - glass and paper.jpg"
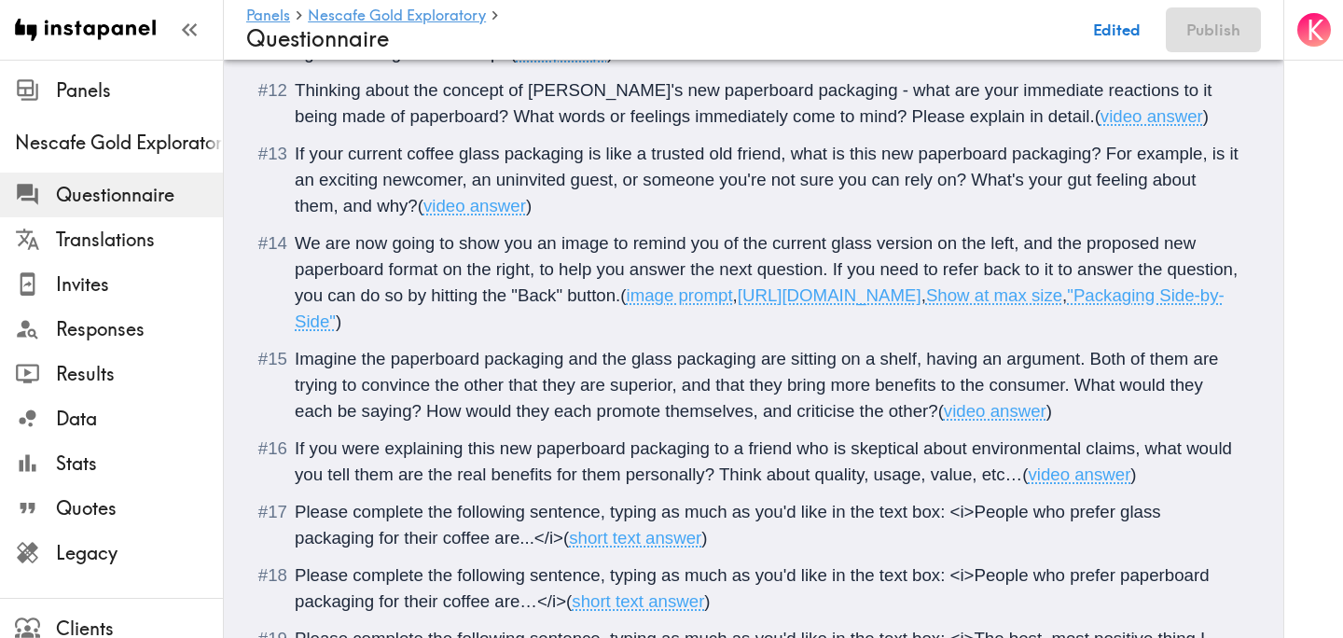
scroll to position [2002, 0]
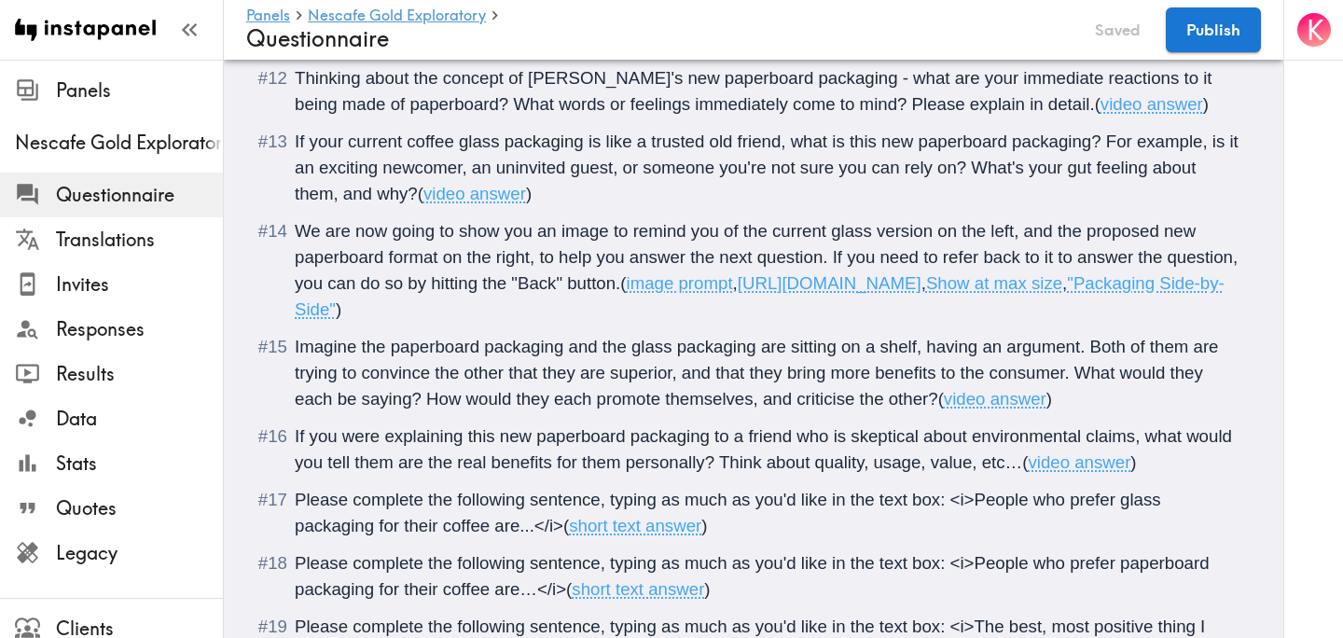
drag, startPoint x: 1090, startPoint y: 340, endPoint x: 243, endPoint y: 345, distance: 846.2
click at [243, 345] on div "Audience Questions Screening # Video Responses 24 # Video Responses The target …" at bounding box center [754, 37] width 1060 height 3899
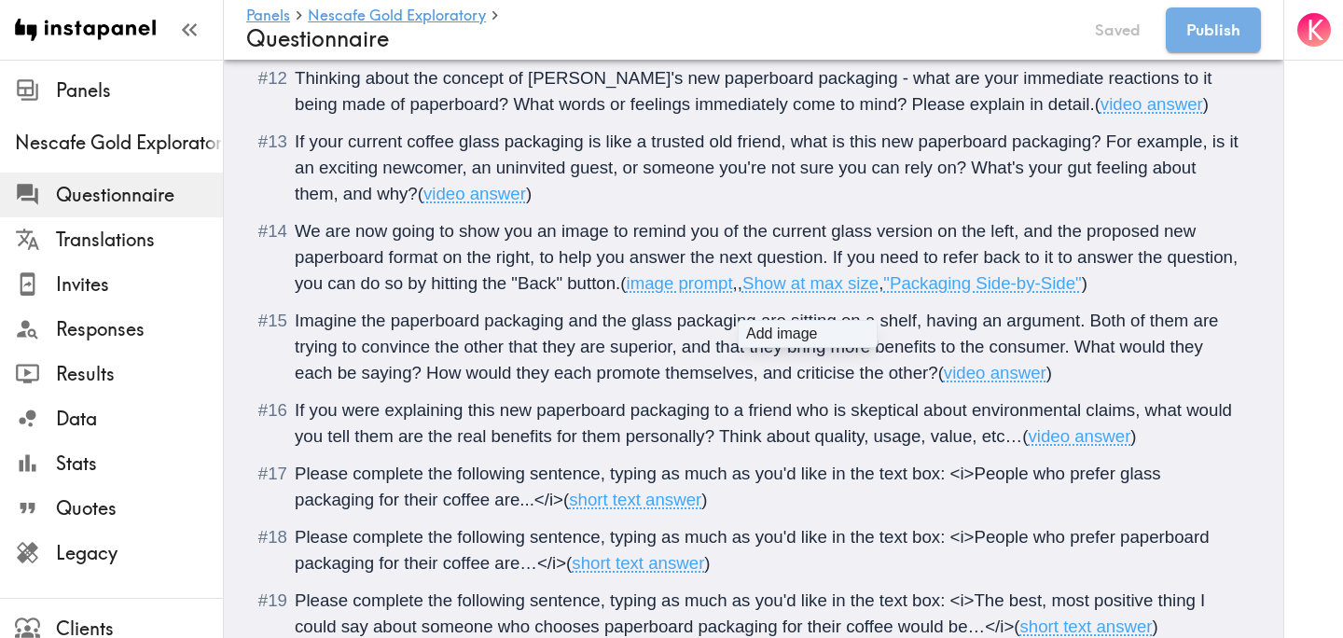
type input "C:\fakepath\Final - glass and paper.jpg"
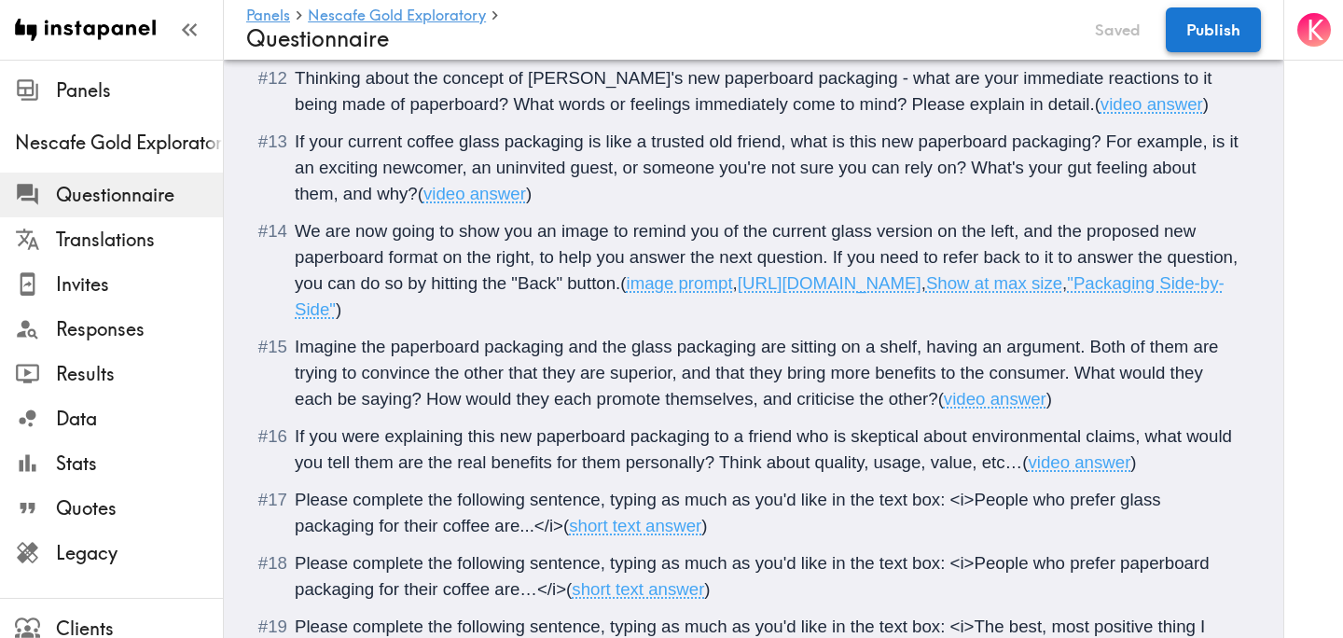
click at [1244, 32] on button "Publish" at bounding box center [1213, 29] width 95 height 45
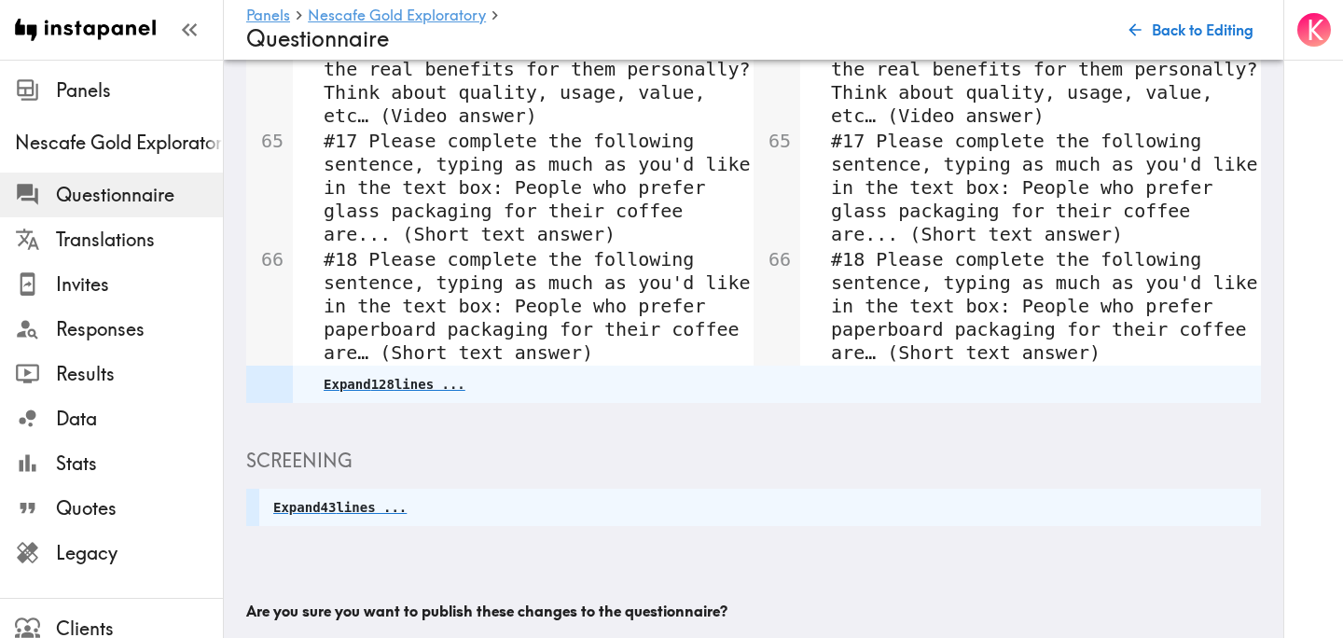
scroll to position [2112, 0]
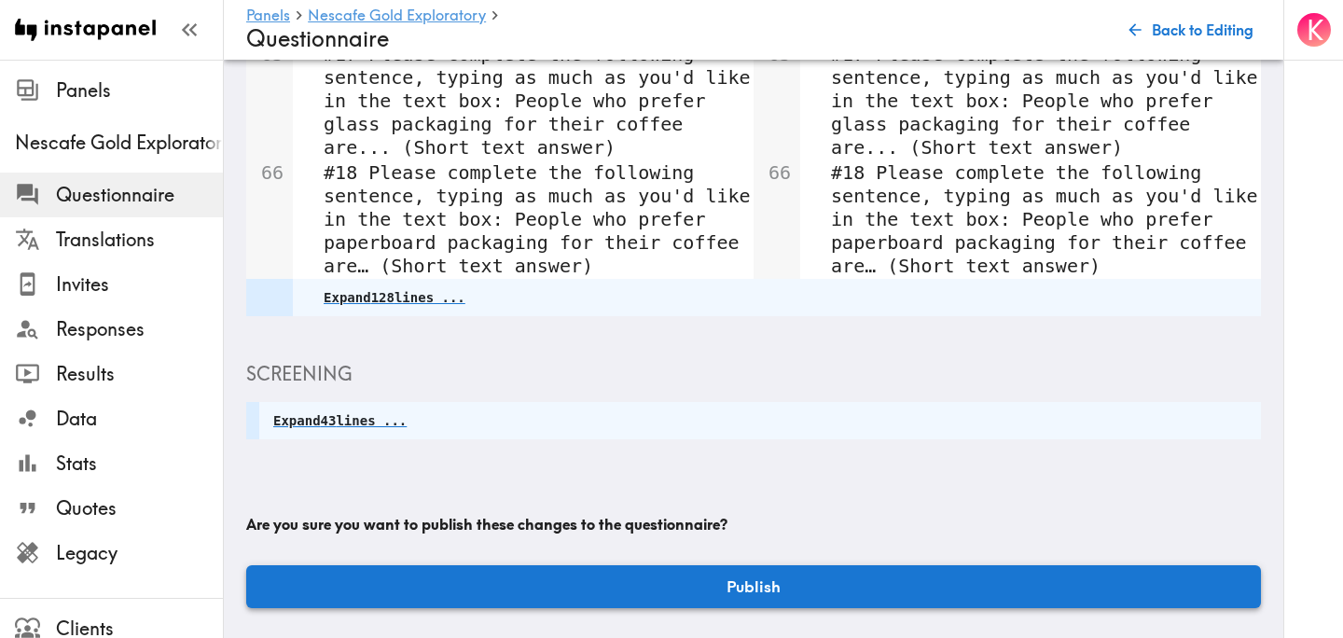
click at [626, 576] on button "Publish" at bounding box center [753, 586] width 1015 height 43
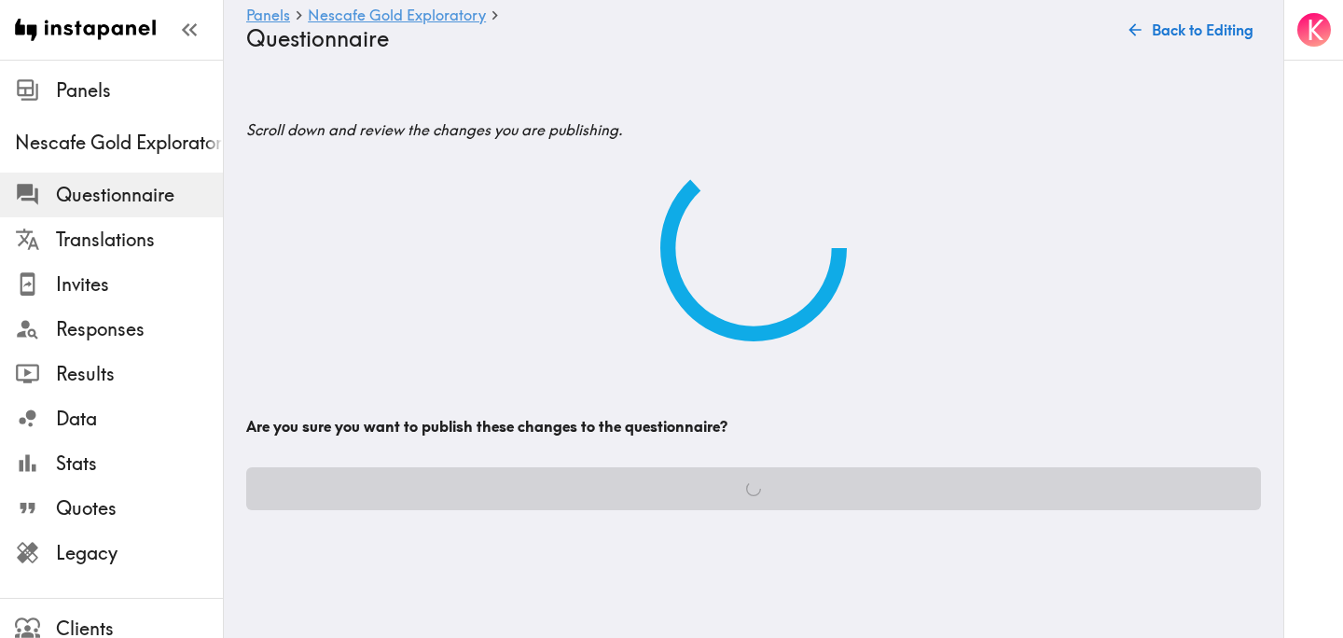
scroll to position [0, 0]
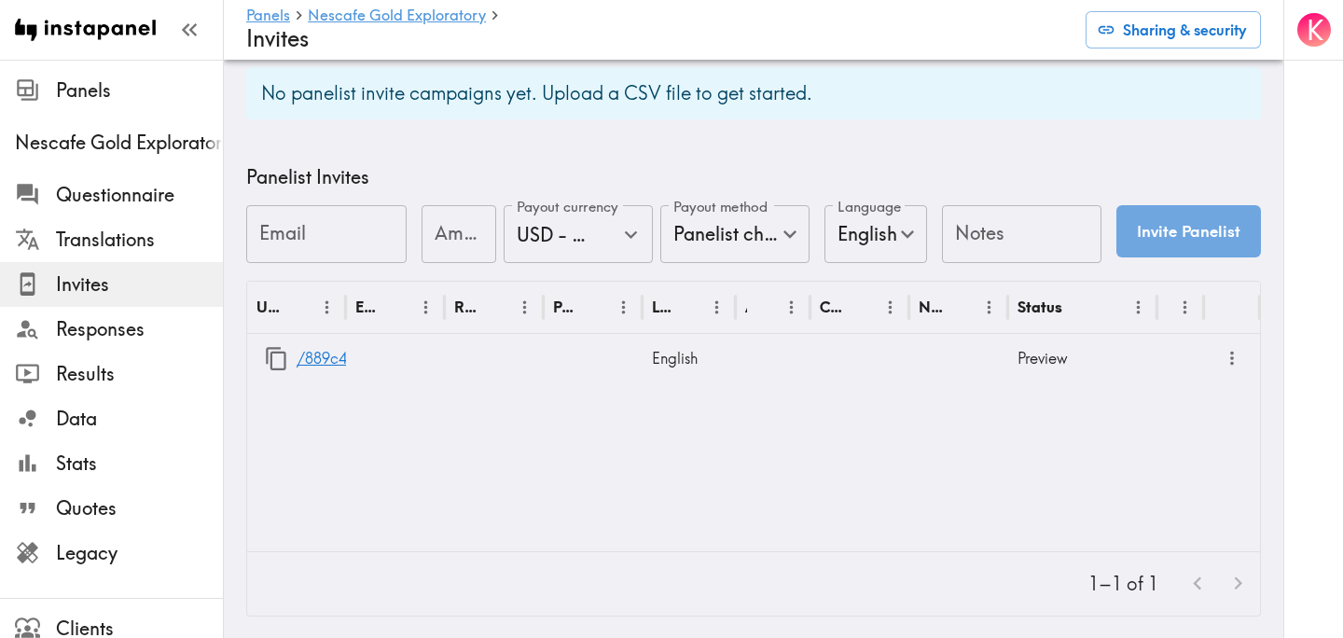
scroll to position [739, 0]
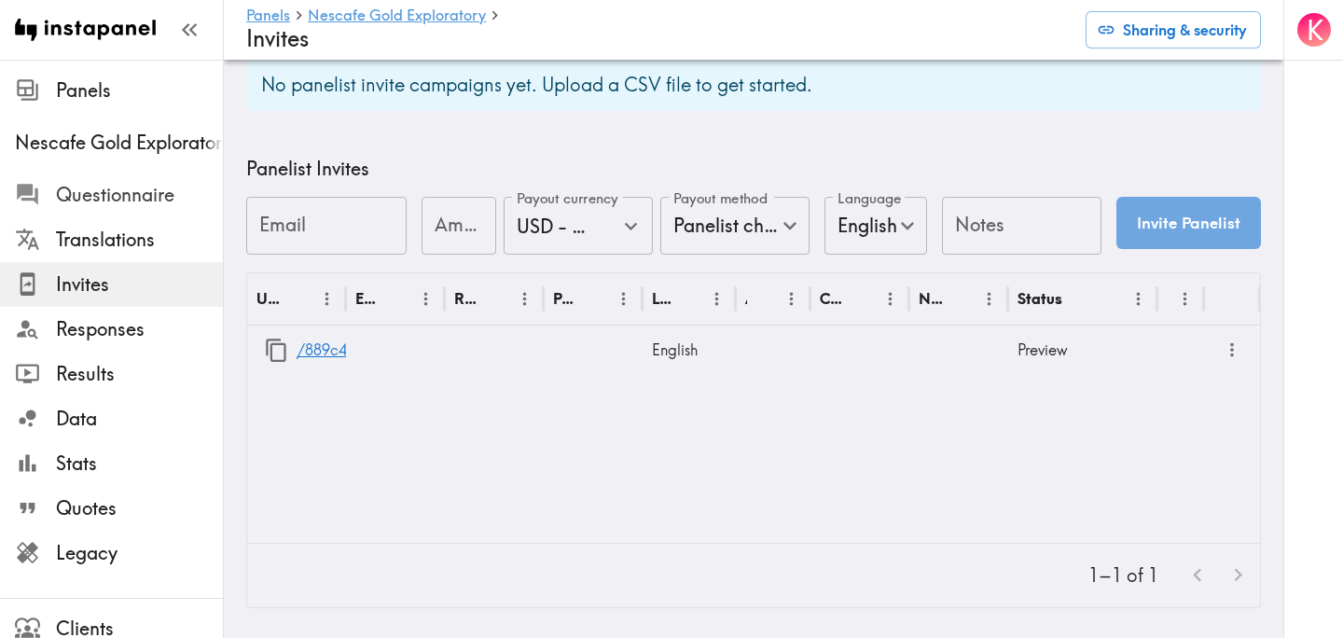
click at [102, 176] on div "Questionnaire" at bounding box center [111, 195] width 223 height 49
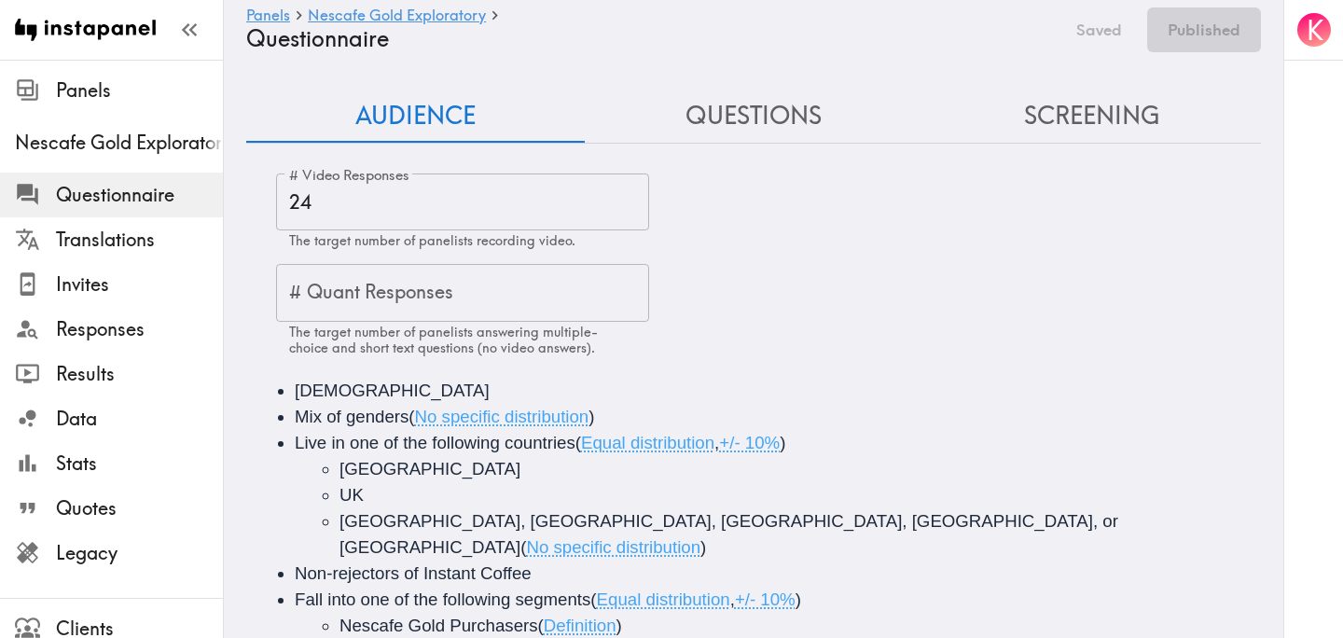
click at [730, 99] on button "Questions" at bounding box center [754, 116] width 339 height 53
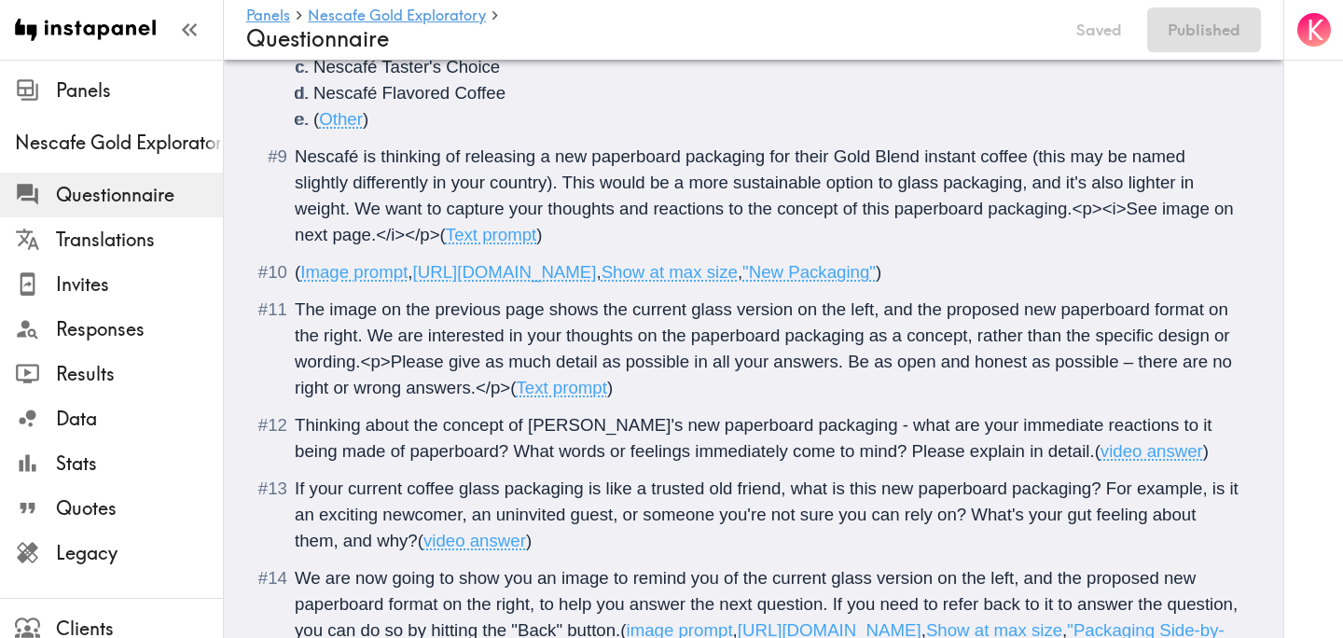
scroll to position [1680, 0]
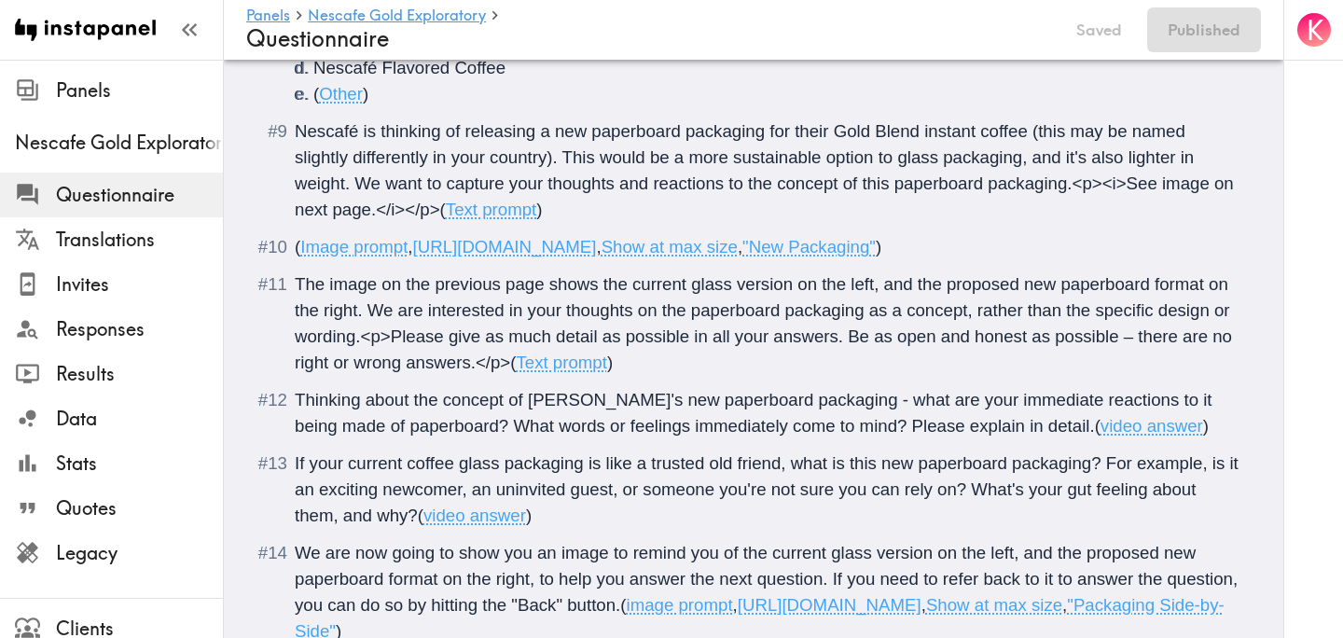
click at [474, 372] on span "The image on the previous page shows the current glass version on the left, and…" at bounding box center [766, 323] width 942 height 98
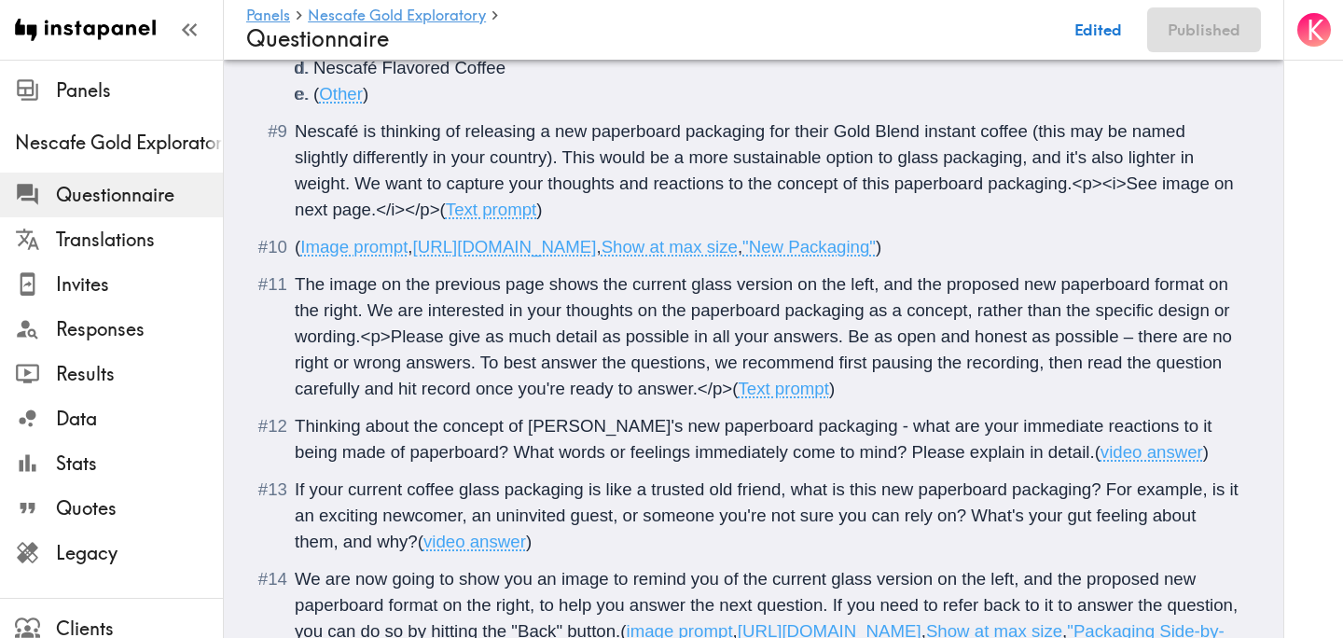
click at [482, 389] on span "The image on the previous page shows the current glass version on the left, and…" at bounding box center [766, 336] width 942 height 124
click at [767, 398] on span "The image on the previous page shows the current glass version on the left, and…" at bounding box center [766, 336] width 942 height 124
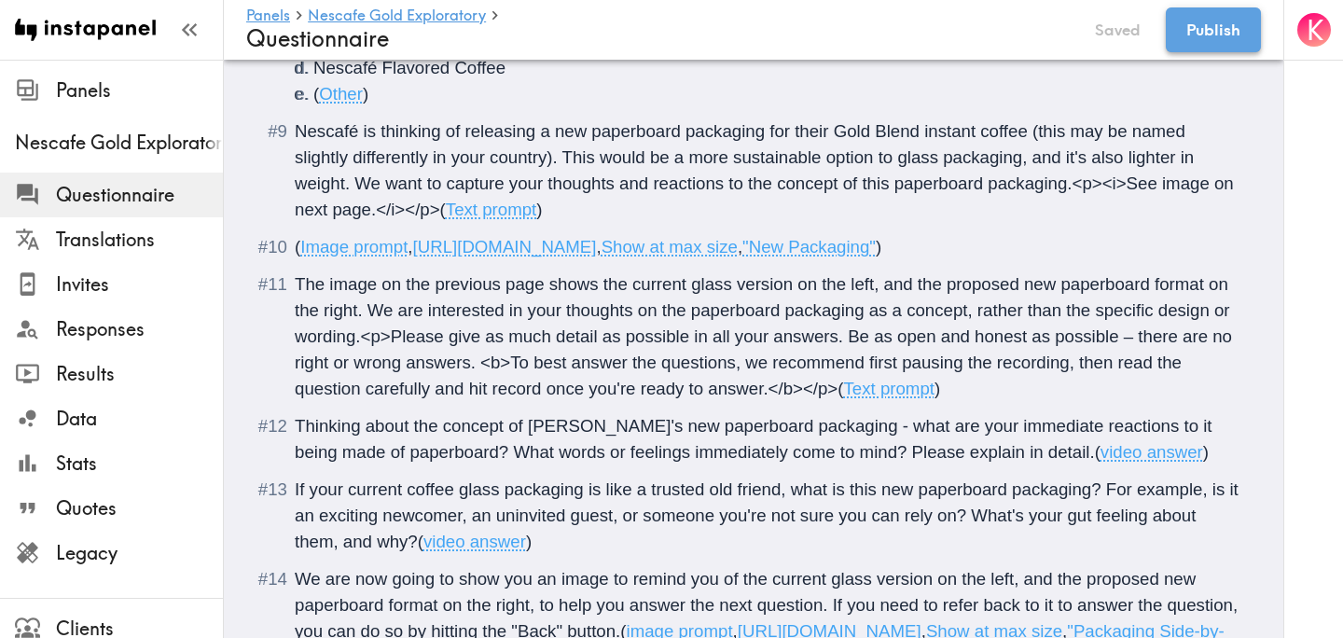
click at [1216, 36] on button "Publish" at bounding box center [1213, 29] width 95 height 45
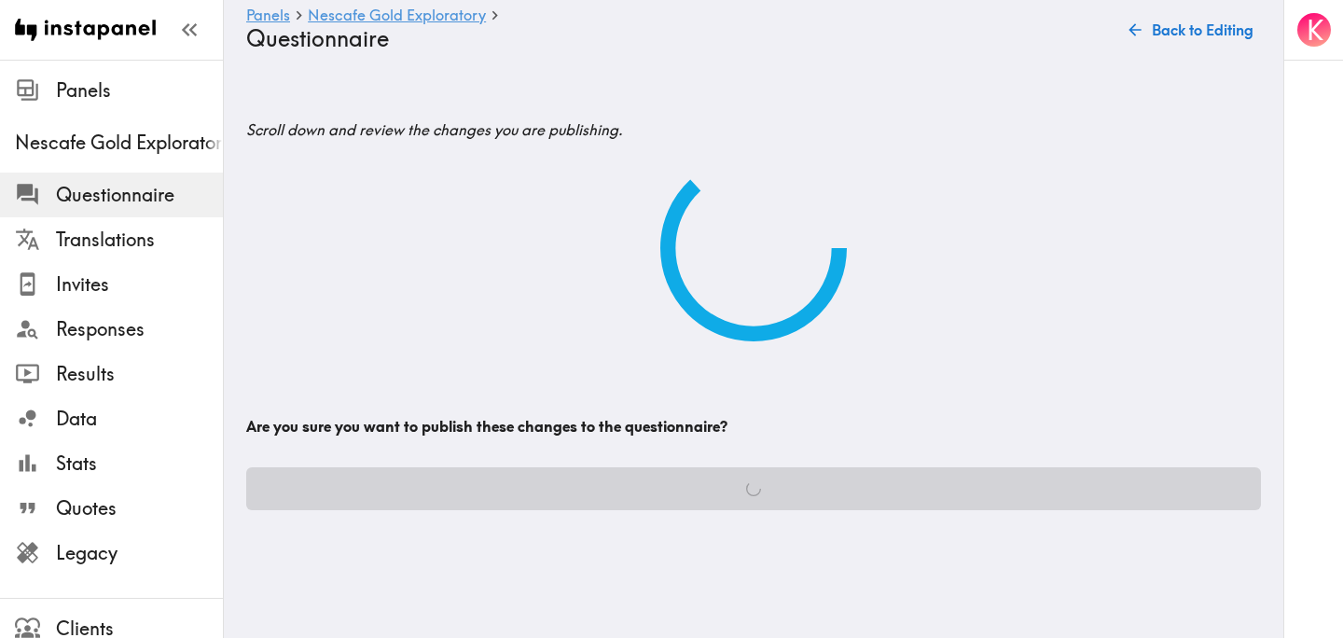
scroll to position [0, 0]
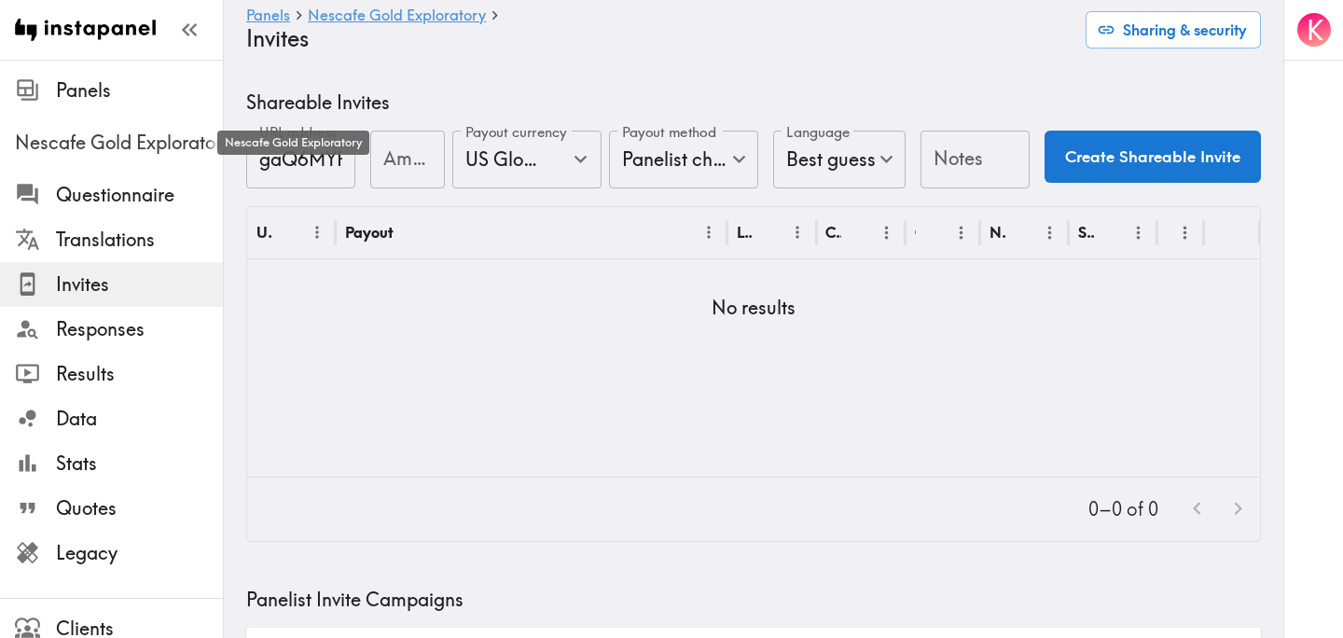
click at [96, 143] on span "Nescafe Gold Exploratory" at bounding box center [119, 143] width 208 height 26
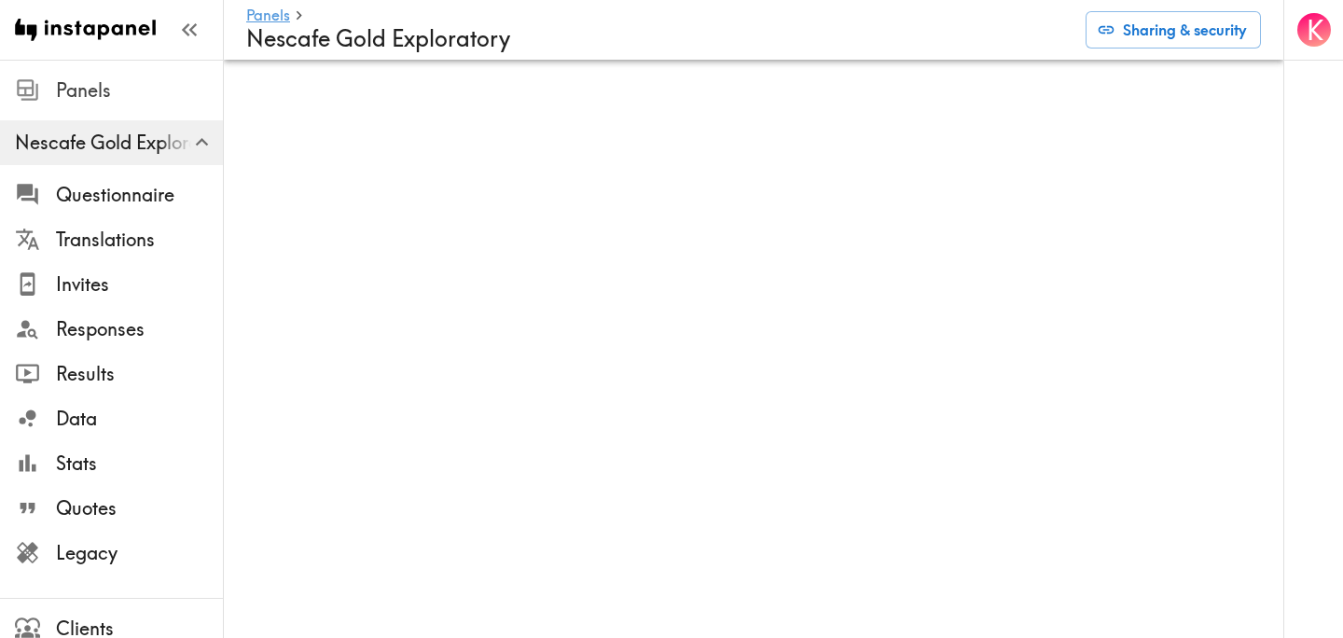
click at [114, 96] on span "Panels" at bounding box center [139, 90] width 167 height 26
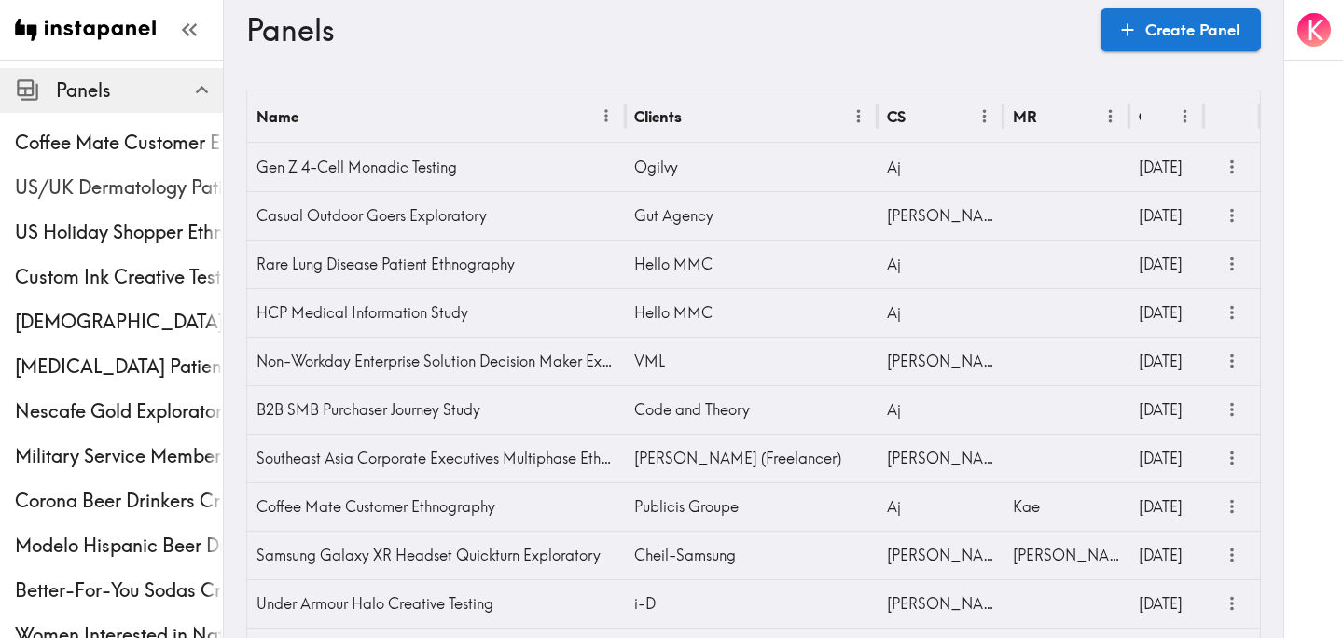
click at [120, 193] on span "US/UK Dermatology Patients Ethnography" at bounding box center [119, 187] width 208 height 26
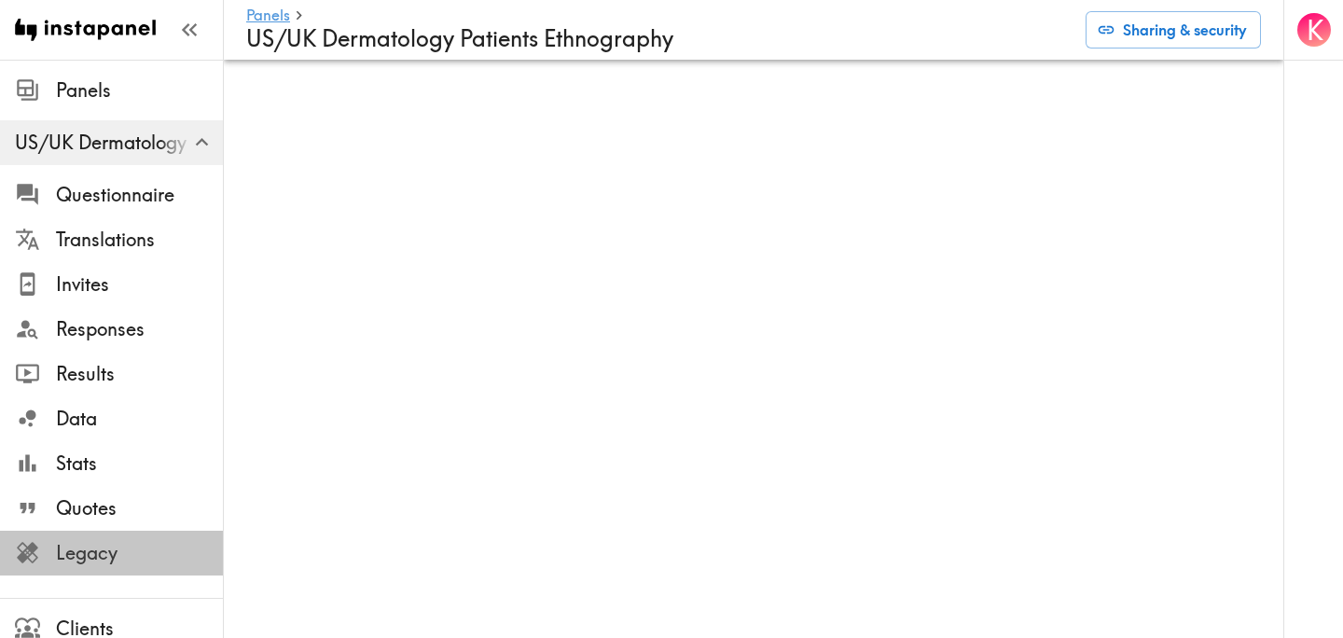
click at [126, 547] on span "Legacy" at bounding box center [139, 553] width 167 height 26
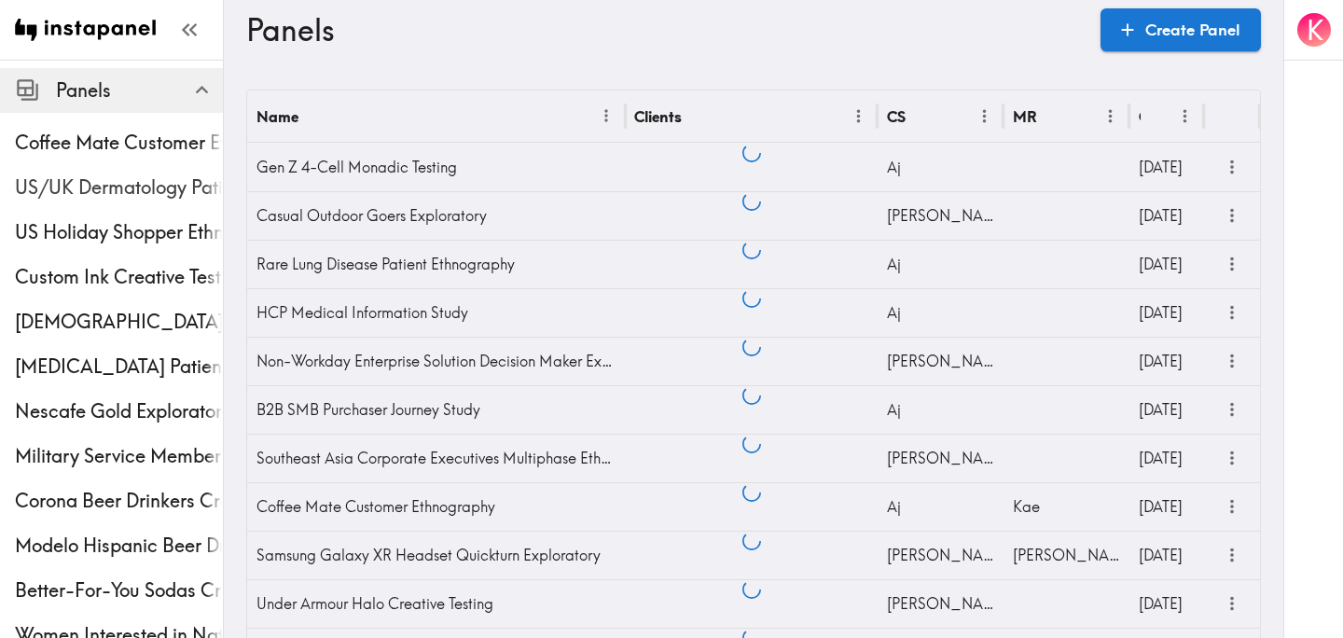
click at [122, 180] on span "US/UK Dermatology Patients Ethnography" at bounding box center [119, 187] width 208 height 26
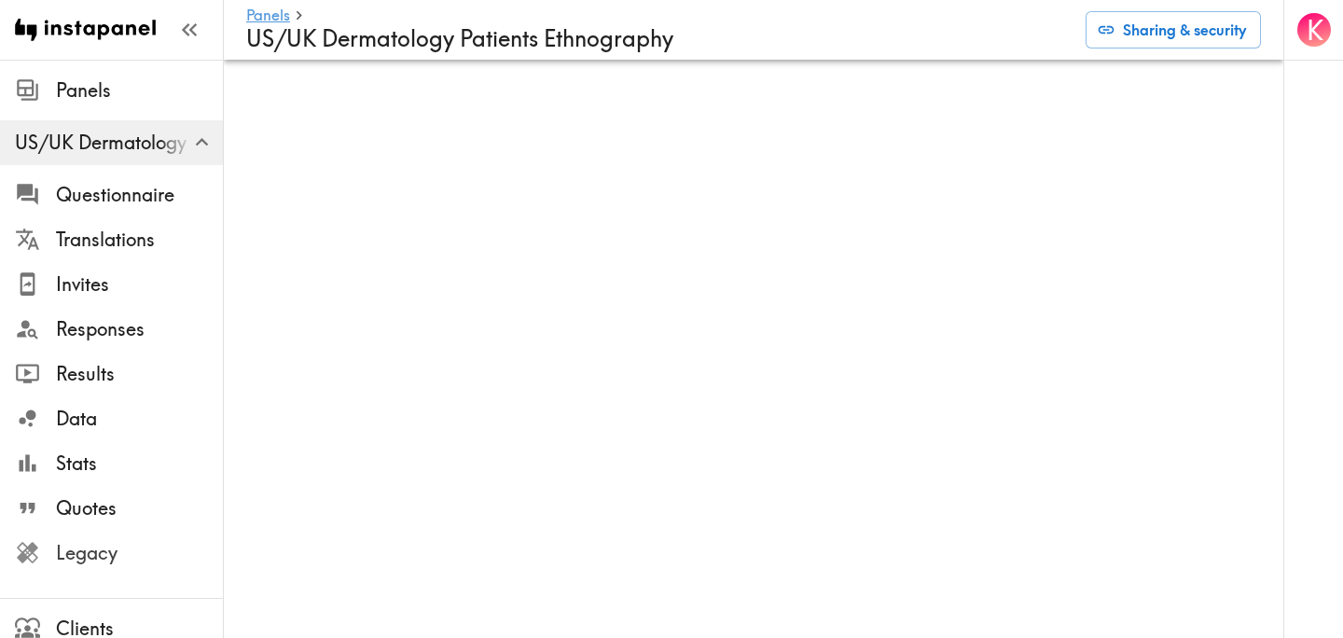
click at [105, 551] on span "Legacy" at bounding box center [139, 553] width 167 height 26
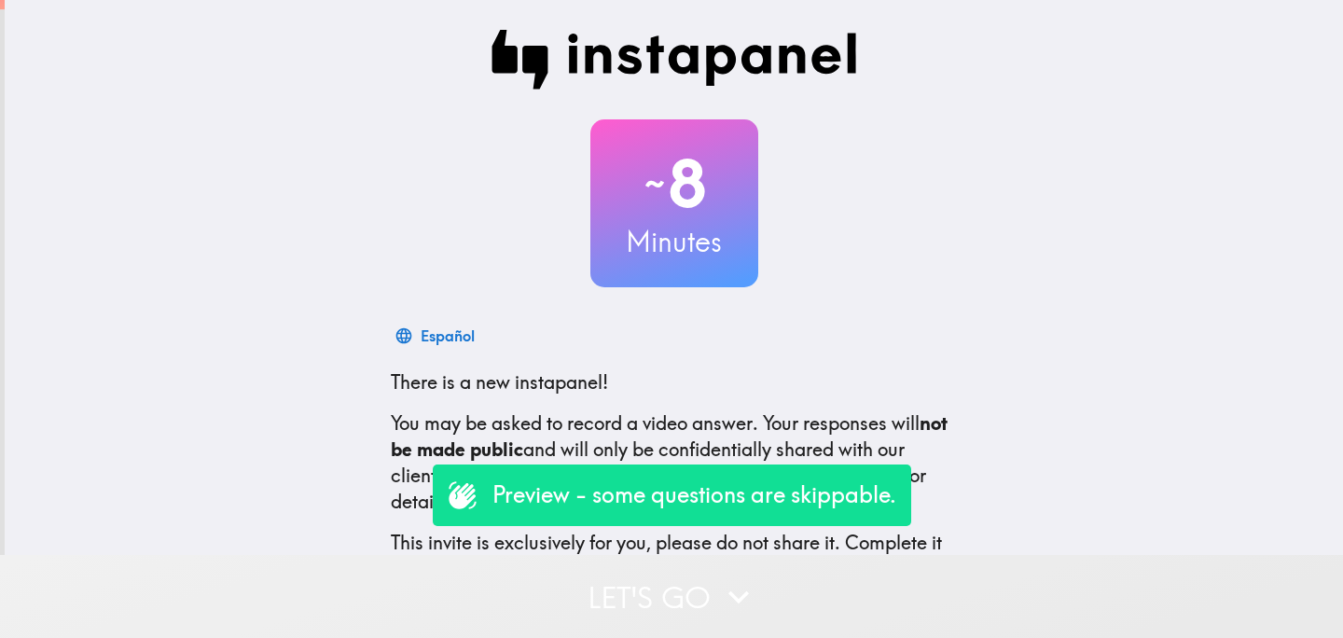
click at [626, 585] on button "Let's go" at bounding box center [671, 596] width 1343 height 83
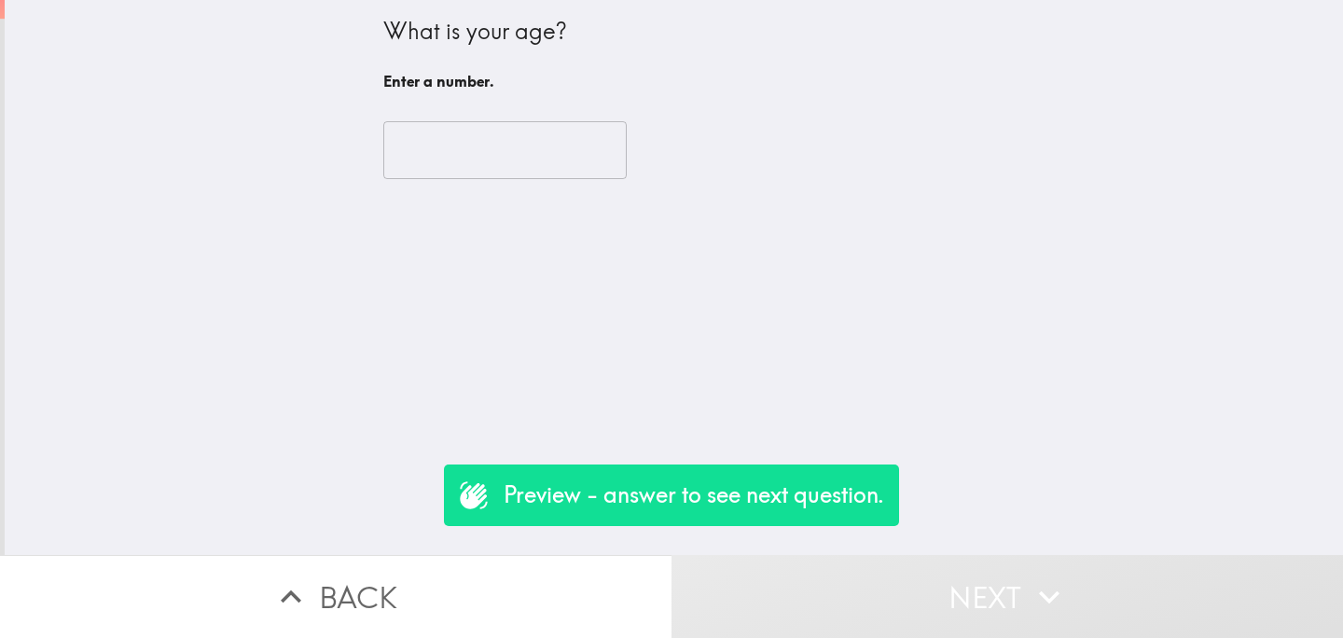
click at [512, 174] on input "number" at bounding box center [504, 150] width 243 height 58
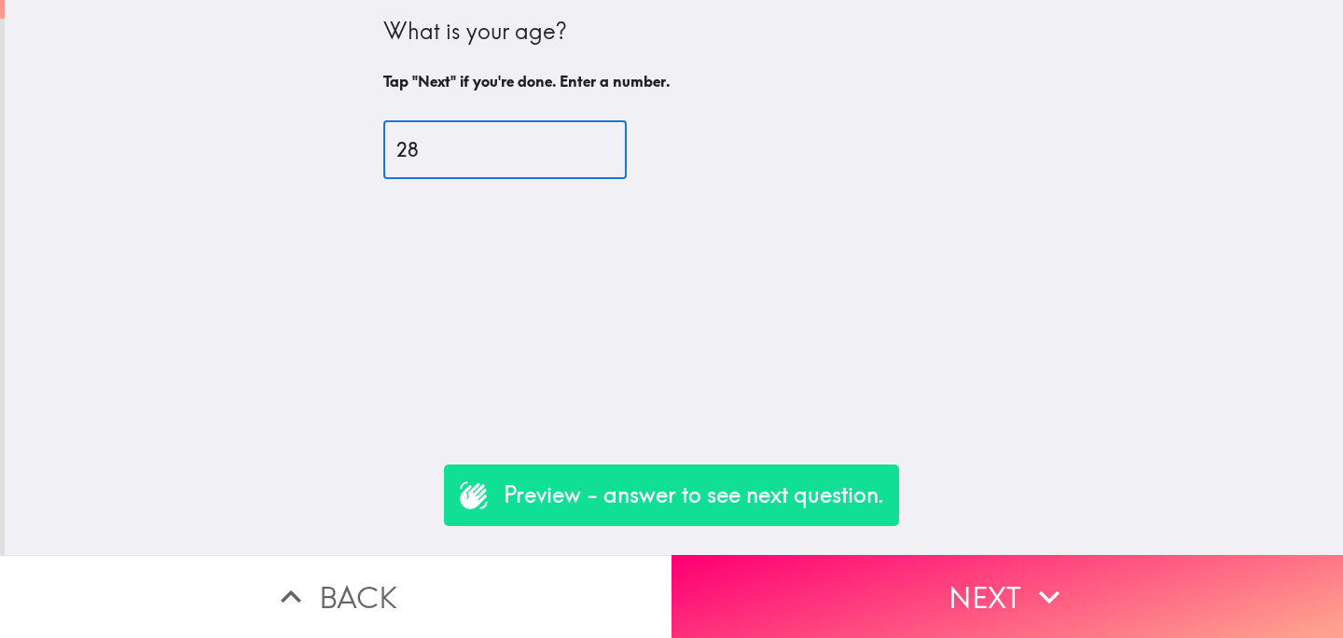
type input "28"
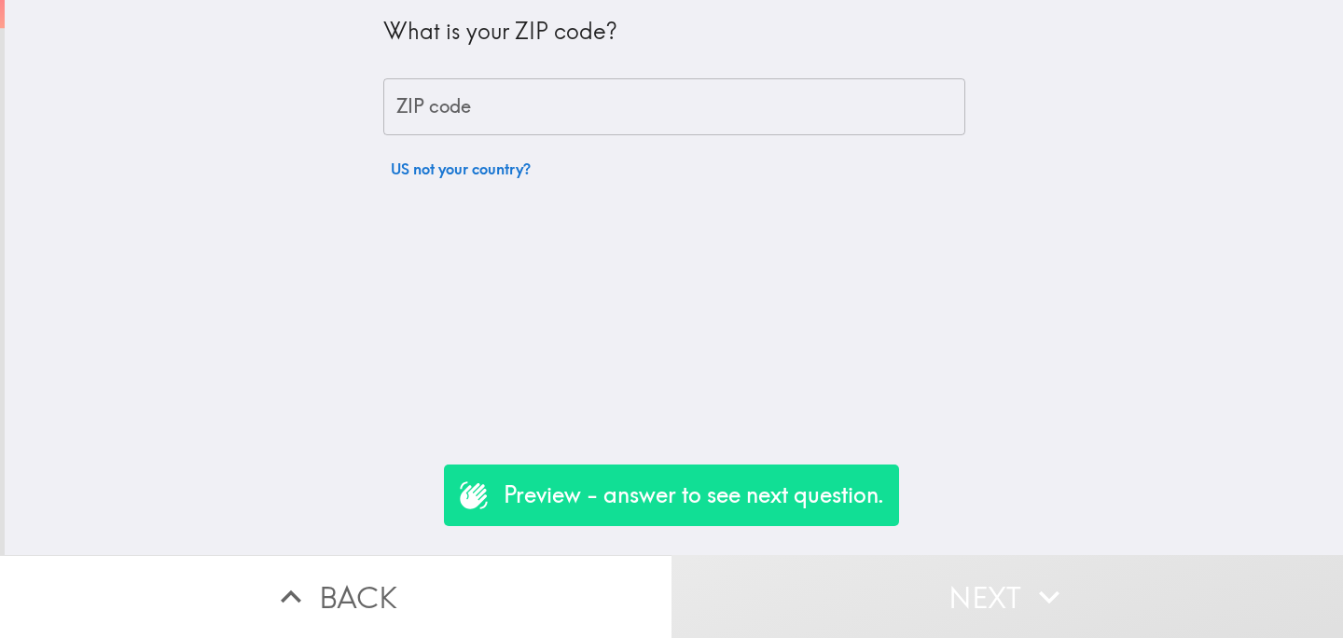
click at [514, 82] on input "ZIP code" at bounding box center [674, 107] width 582 height 58
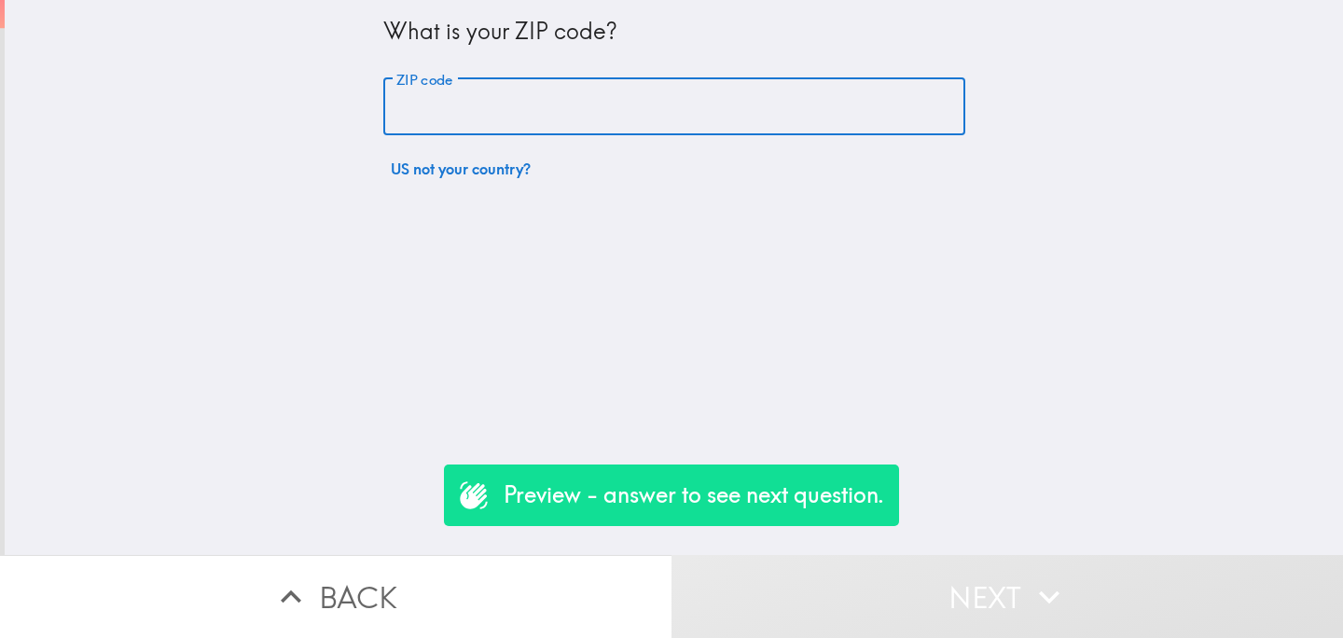
click at [409, 173] on button "US not your country?" at bounding box center [460, 168] width 155 height 37
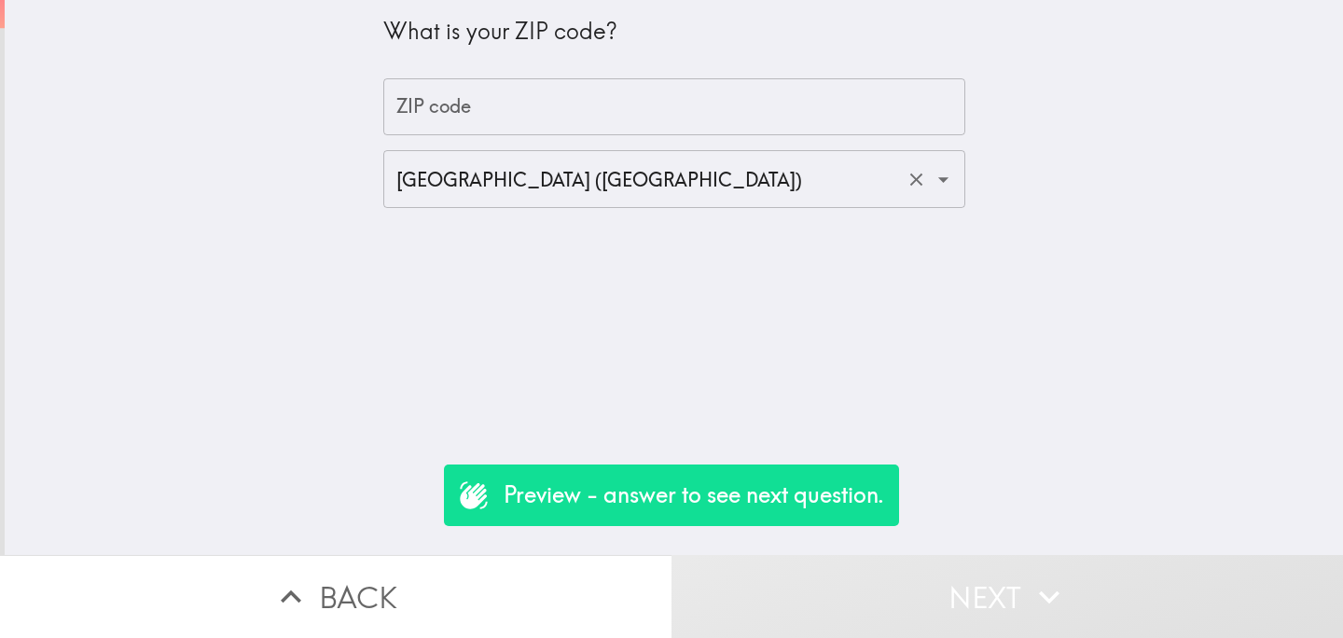
click at [512, 175] on input "United States of America (US)" at bounding box center [648, 179] width 513 height 41
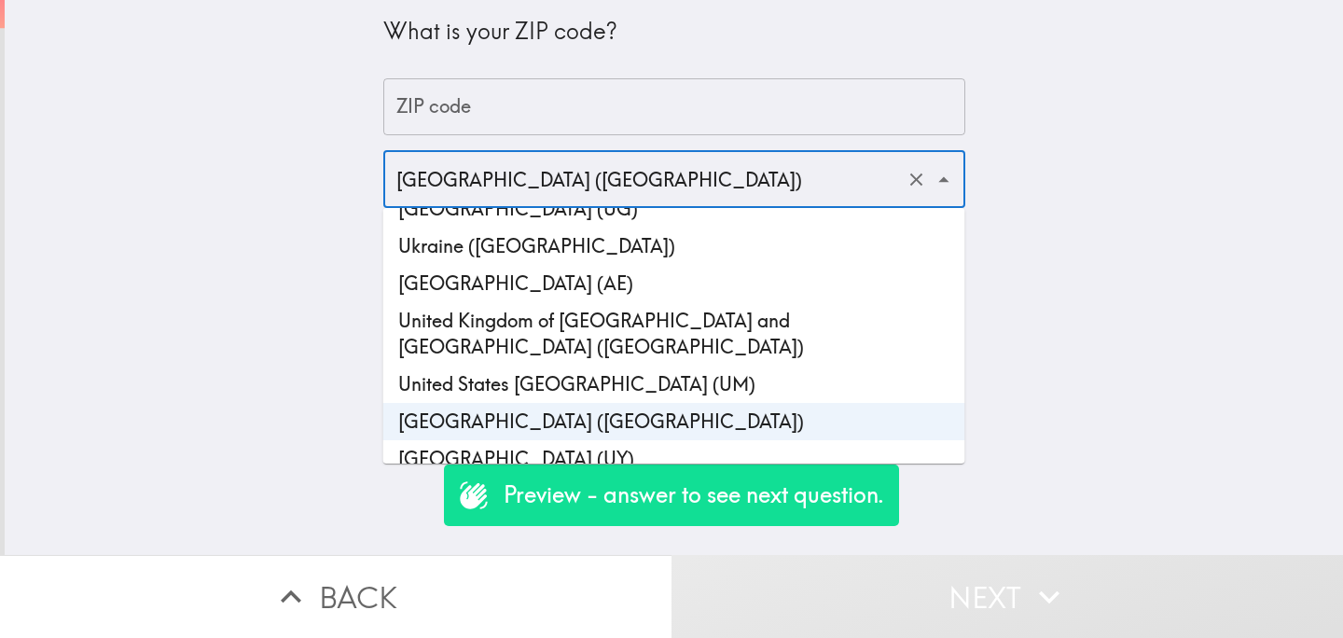
scroll to position [8787, 0]
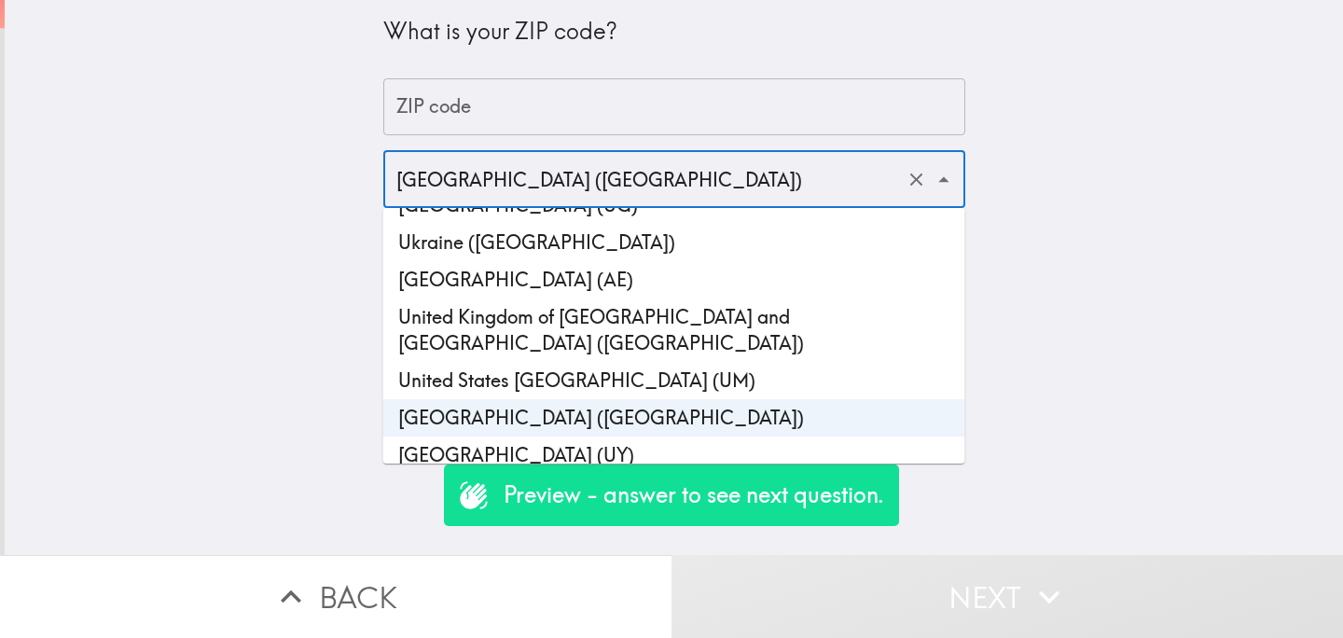
click at [590, 299] on li "United Kingdom of Great Britain and Northern Ireland (GB)" at bounding box center [674, 330] width 582 height 63
type input "United Kingdom of Great Britain and Northern Ireland (GB)"
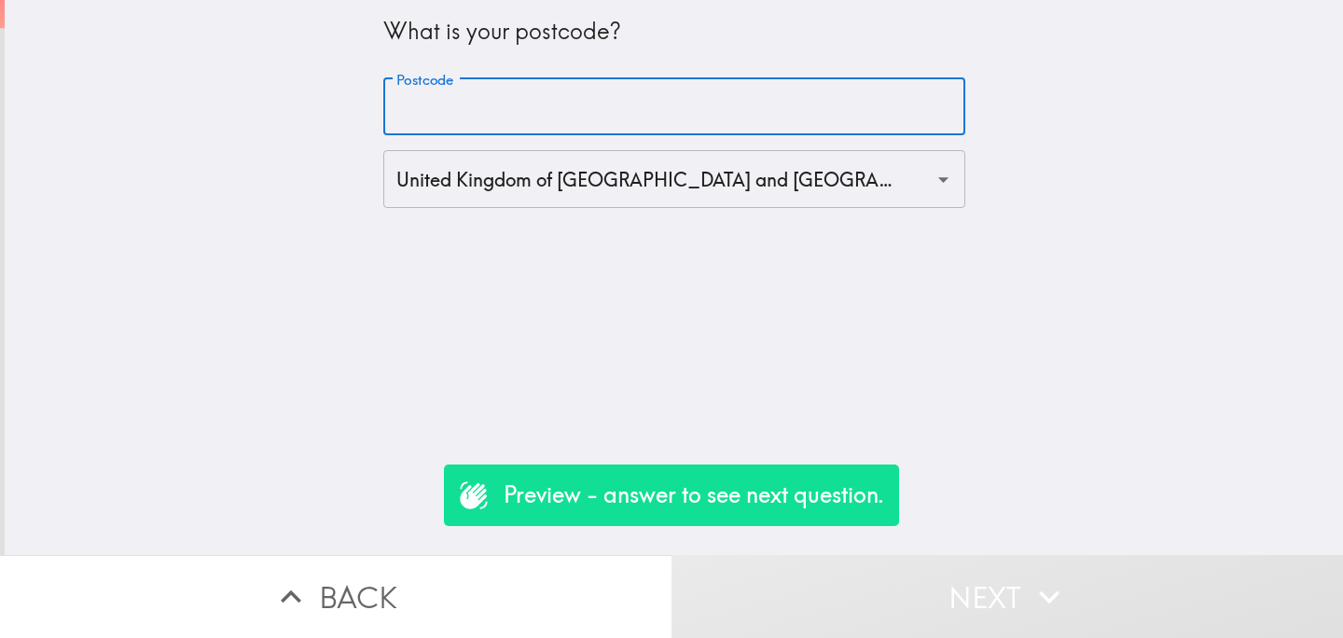
click at [562, 118] on input "Postcode" at bounding box center [674, 107] width 582 height 58
type input "E1 7DB"
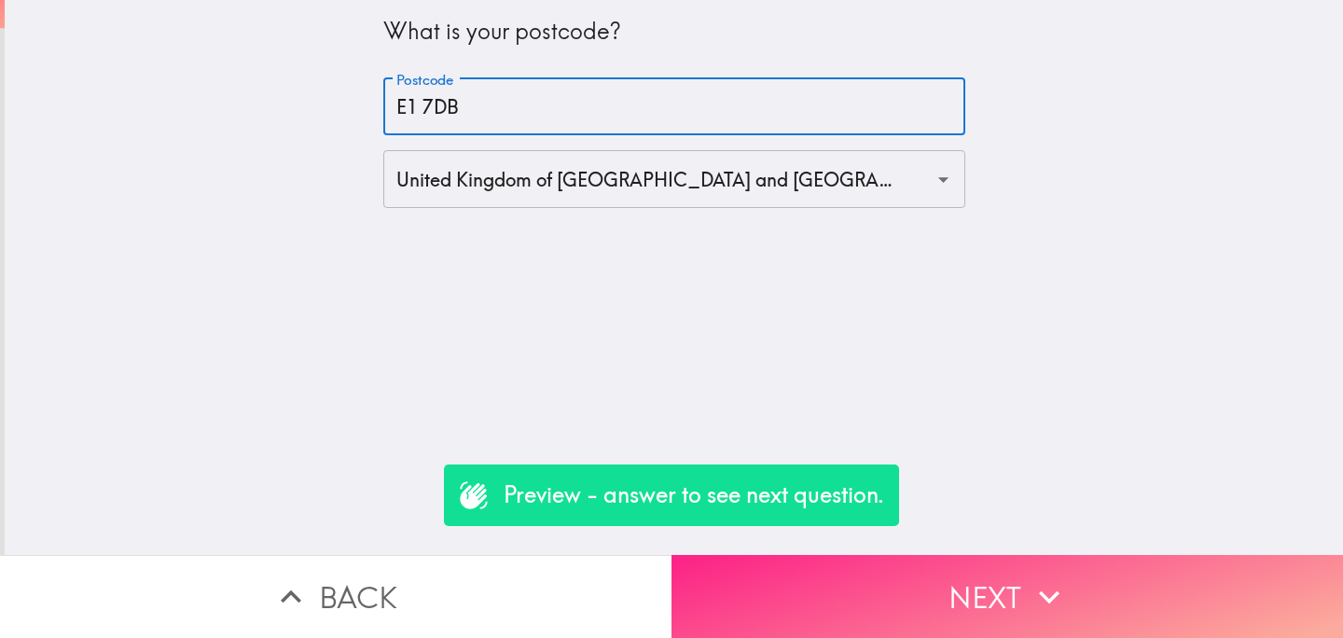
click at [909, 605] on button "Next" at bounding box center [1008, 596] width 672 height 83
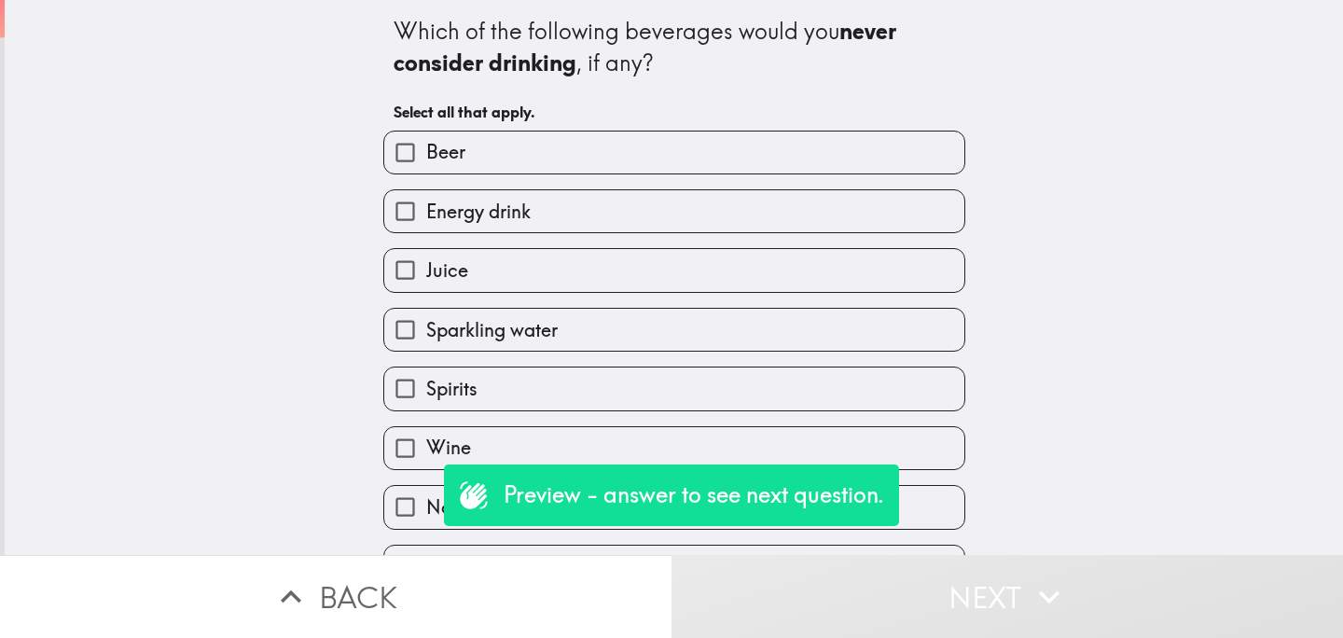
click at [660, 208] on label "Energy drink" at bounding box center [674, 211] width 580 height 42
click at [426, 208] on input "Energy drink" at bounding box center [405, 211] width 42 height 42
checkbox input "true"
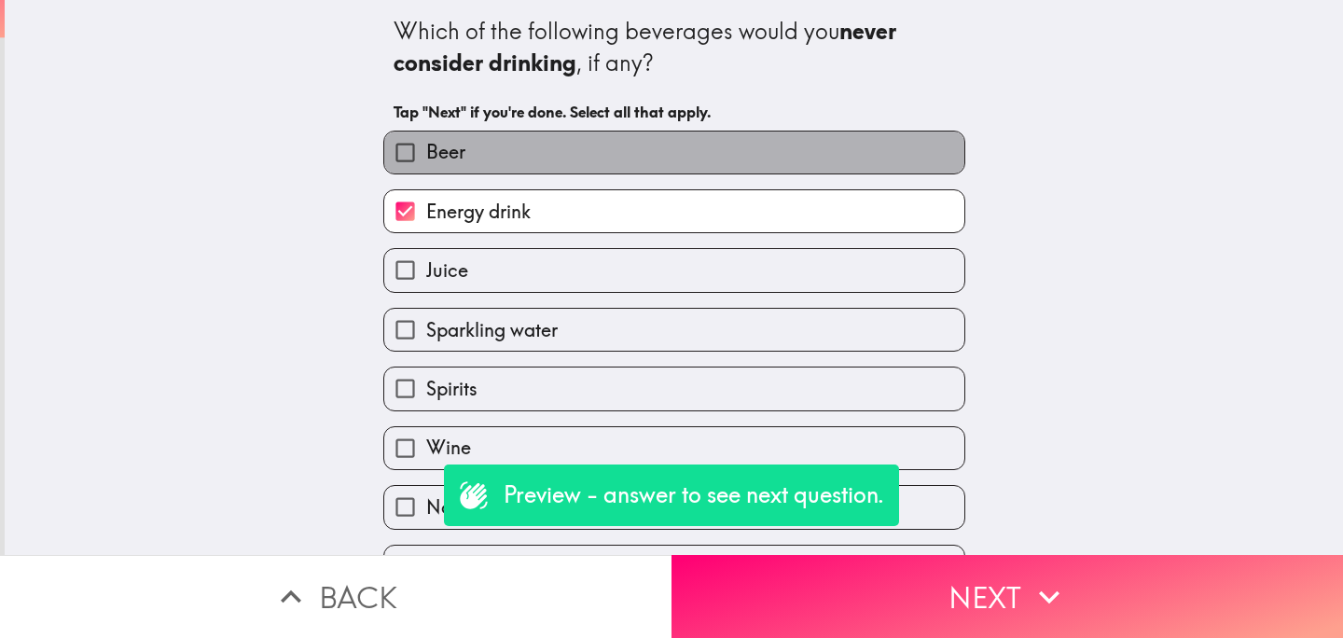
click at [720, 158] on label "Beer" at bounding box center [674, 153] width 580 height 42
click at [426, 158] on input "Beer" at bounding box center [405, 153] width 42 height 42
checkbox input "true"
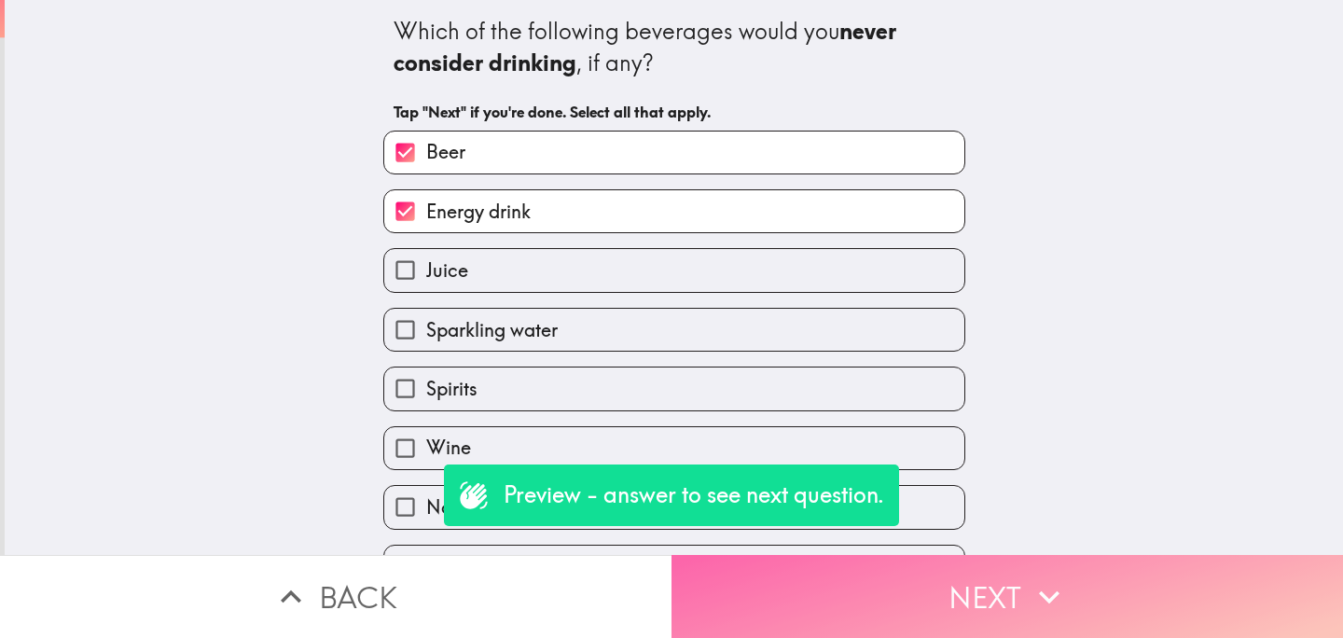
click at [826, 597] on button "Next" at bounding box center [1008, 596] width 672 height 83
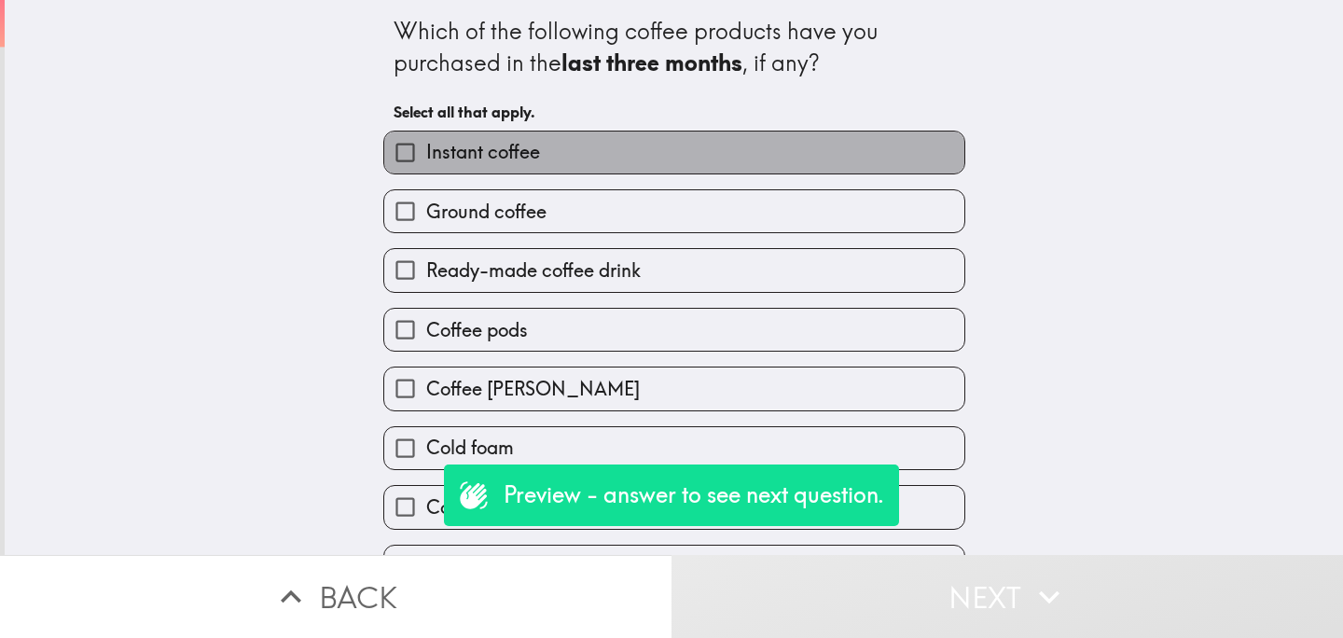
click at [678, 146] on label "Instant coffee" at bounding box center [674, 153] width 580 height 42
click at [426, 146] on input "Instant coffee" at bounding box center [405, 153] width 42 height 42
checkbox input "true"
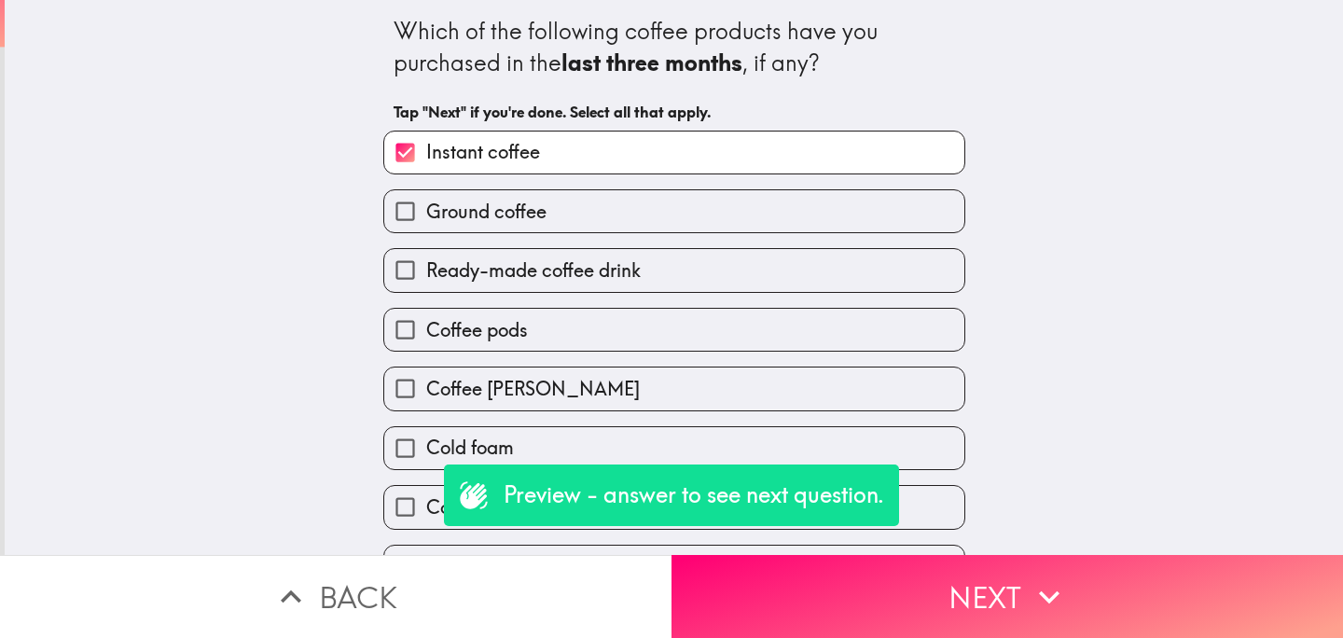
click at [666, 320] on label "Coffee pods" at bounding box center [674, 330] width 580 height 42
click at [426, 320] on input "Coffee pods" at bounding box center [405, 330] width 42 height 42
checkbox input "true"
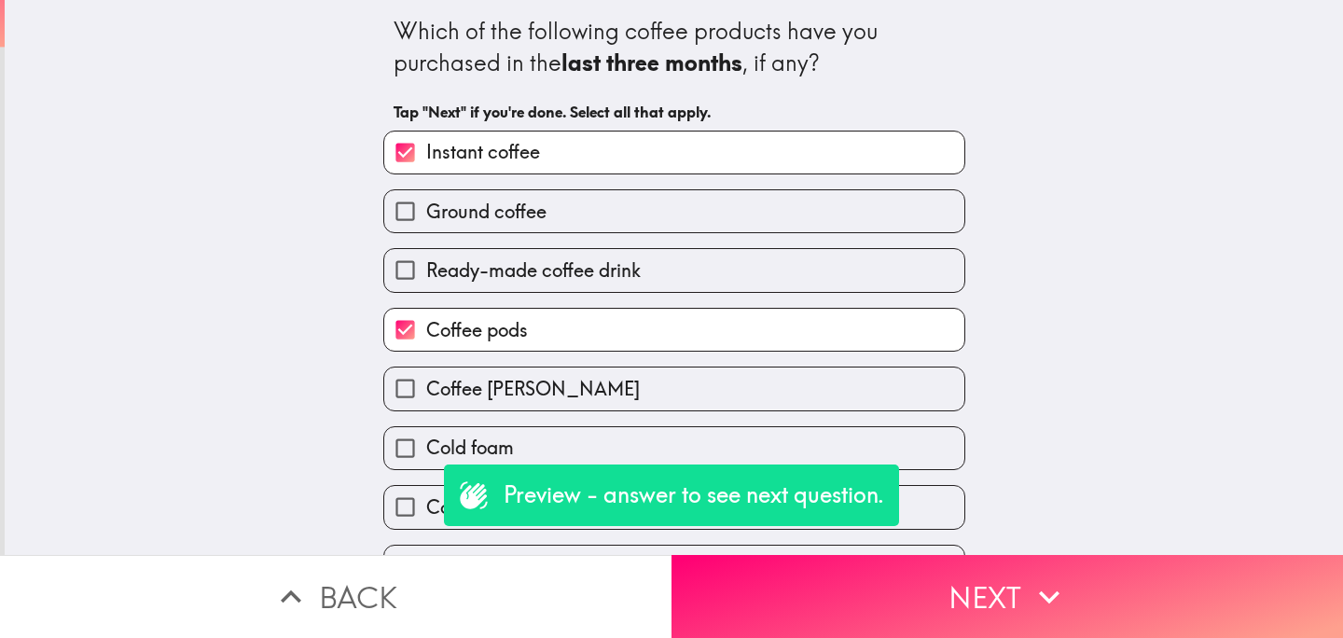
click at [715, 283] on label "Ready-made coffee drink" at bounding box center [674, 270] width 580 height 42
click at [426, 283] on input "Ready-made coffee drink" at bounding box center [405, 270] width 42 height 42
checkbox input "true"
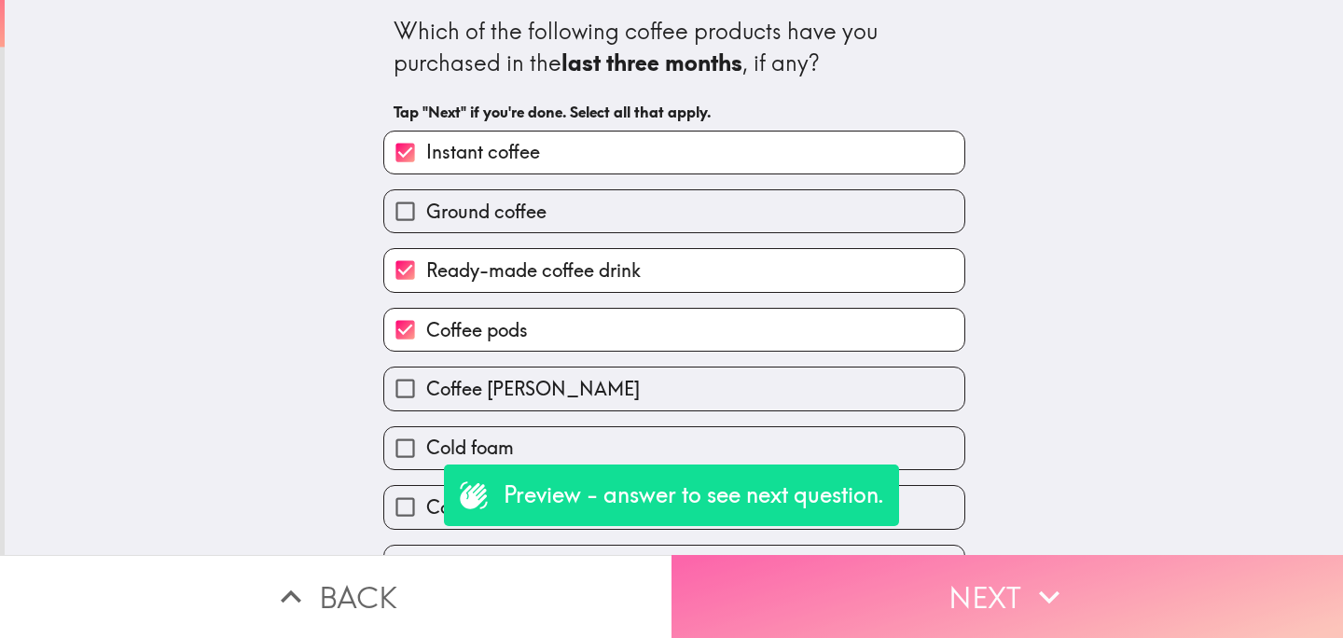
click at [873, 605] on button "Next" at bounding box center [1008, 596] width 672 height 83
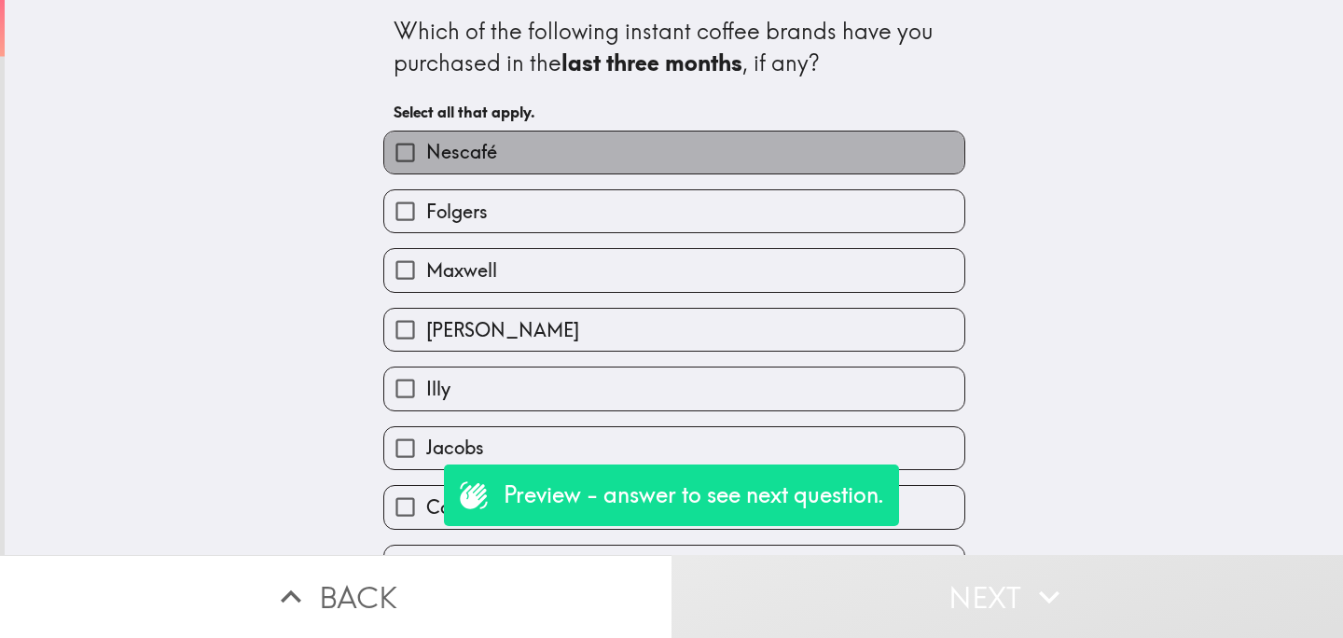
click at [615, 149] on label "Nescafé" at bounding box center [674, 153] width 580 height 42
click at [426, 149] on input "Nescafé" at bounding box center [405, 153] width 42 height 42
checkbox input "true"
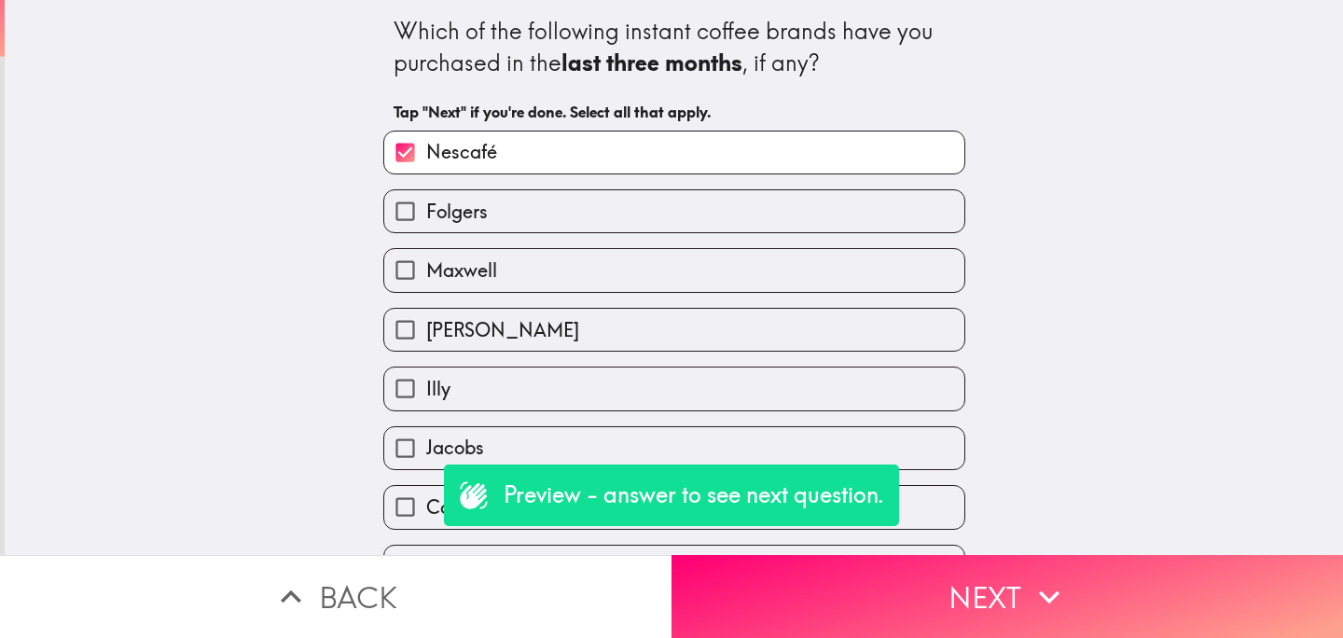
click at [628, 206] on label "Folgers" at bounding box center [674, 211] width 580 height 42
click at [426, 206] on input "Folgers" at bounding box center [405, 211] width 42 height 42
checkbox input "true"
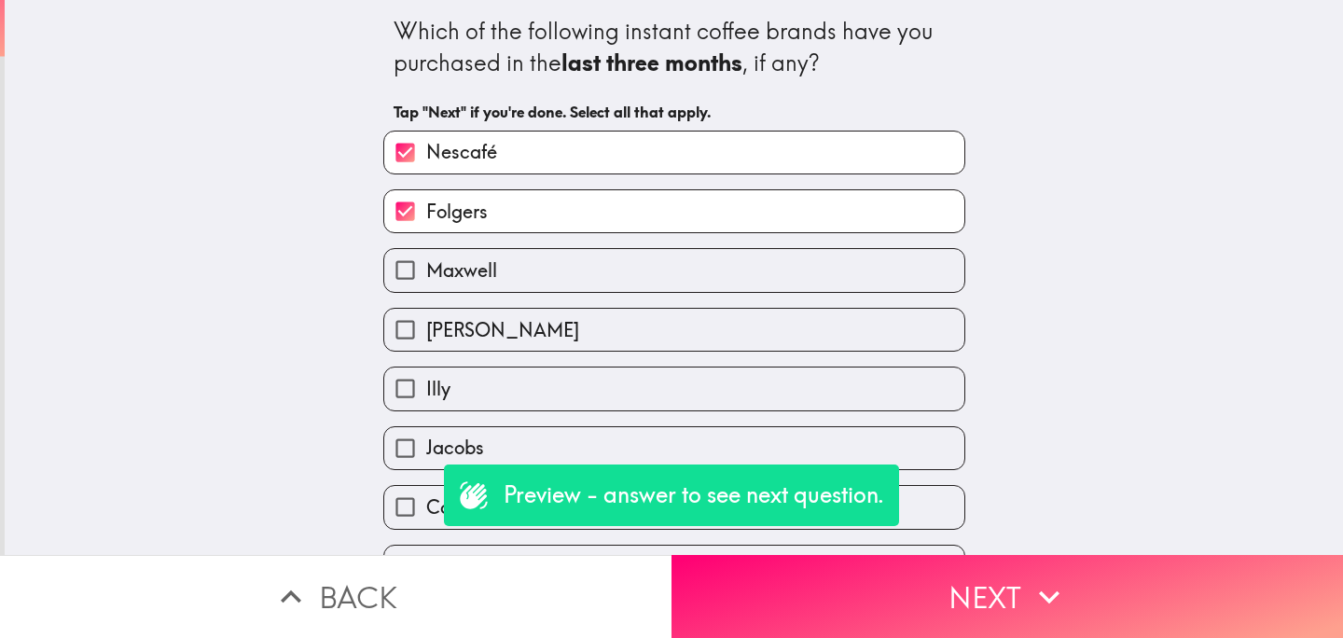
click at [636, 281] on label "Maxwell" at bounding box center [674, 270] width 580 height 42
click at [426, 281] on input "Maxwell" at bounding box center [405, 270] width 42 height 42
checkbox input "true"
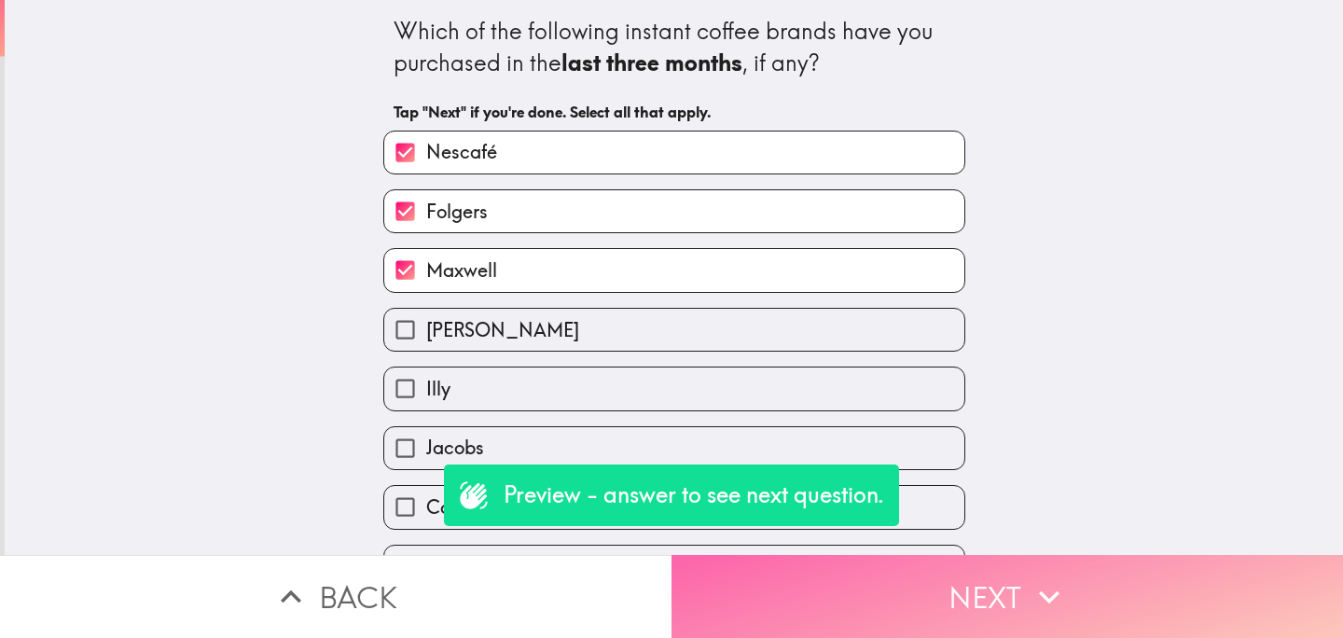
click at [812, 603] on button "Next" at bounding box center [1008, 596] width 672 height 83
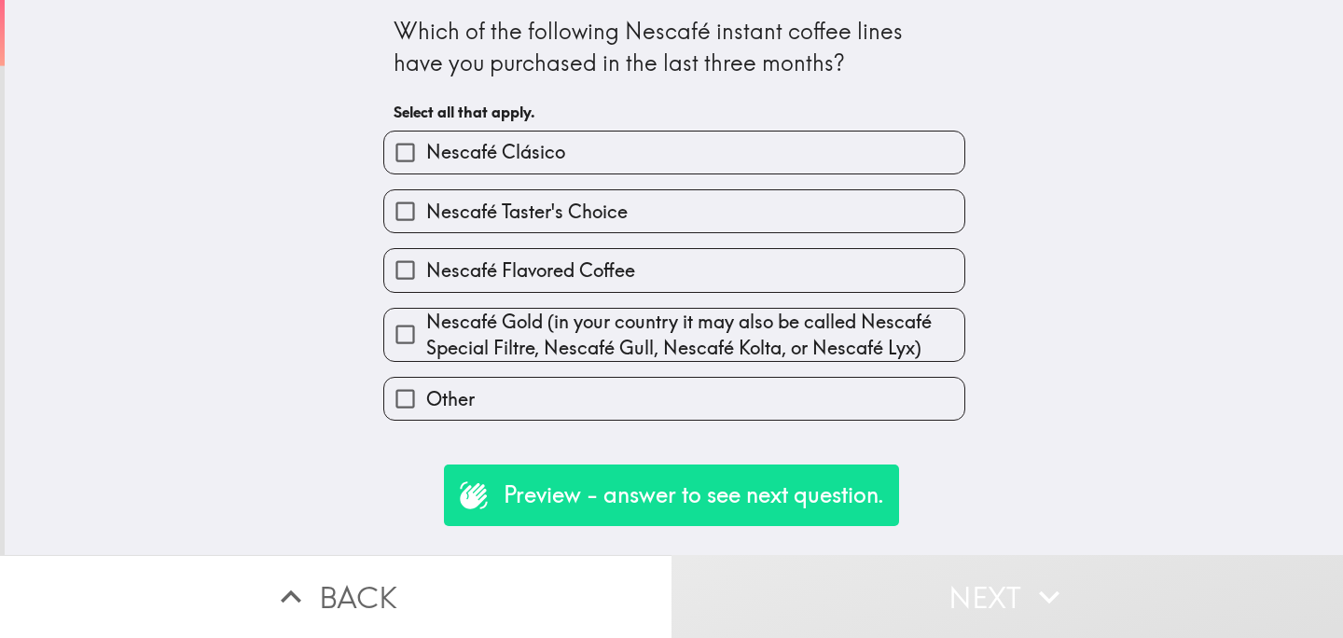
click at [601, 140] on label "Nescafé Clásico" at bounding box center [674, 153] width 580 height 42
click at [426, 140] on input "Nescafé Clásico" at bounding box center [405, 153] width 42 height 42
checkbox input "true"
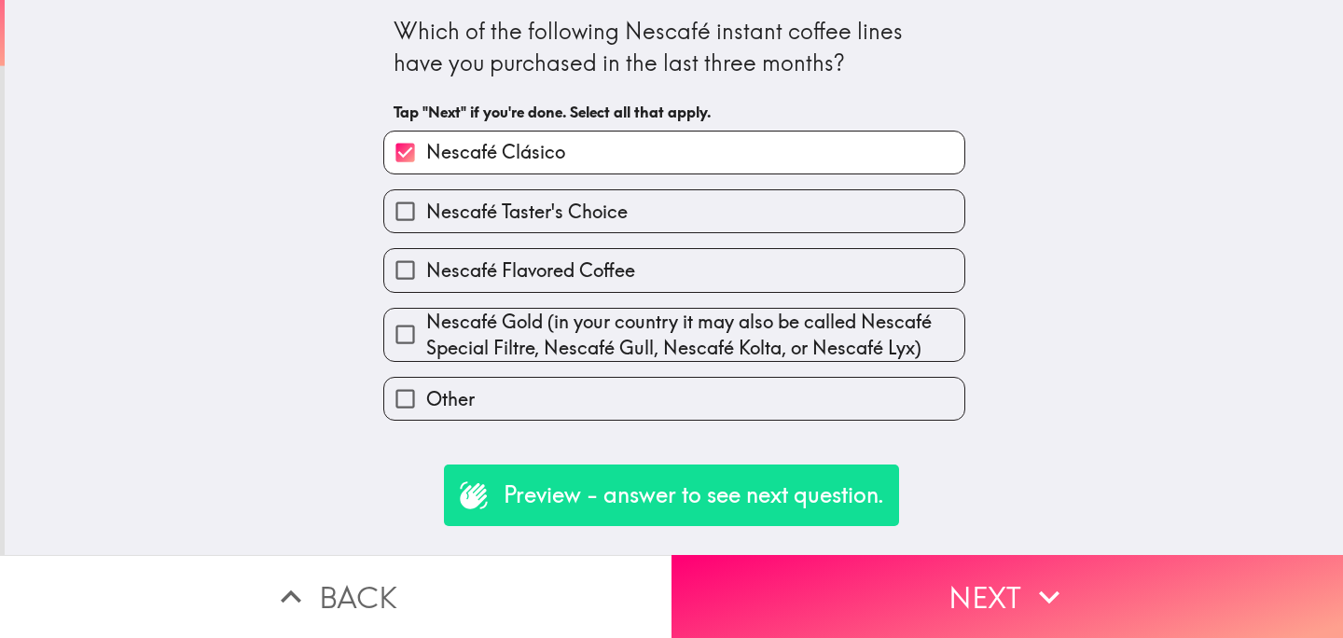
click at [701, 337] on span "Nescafé Gold (in your country it may also be called Nescafé Special Filtre, Nes…" at bounding box center [695, 335] width 538 height 52
click at [426, 337] on input "Nescafé Gold (in your country it may also be called Nescafé Special Filtre, Nes…" at bounding box center [405, 334] width 42 height 42
checkbox input "true"
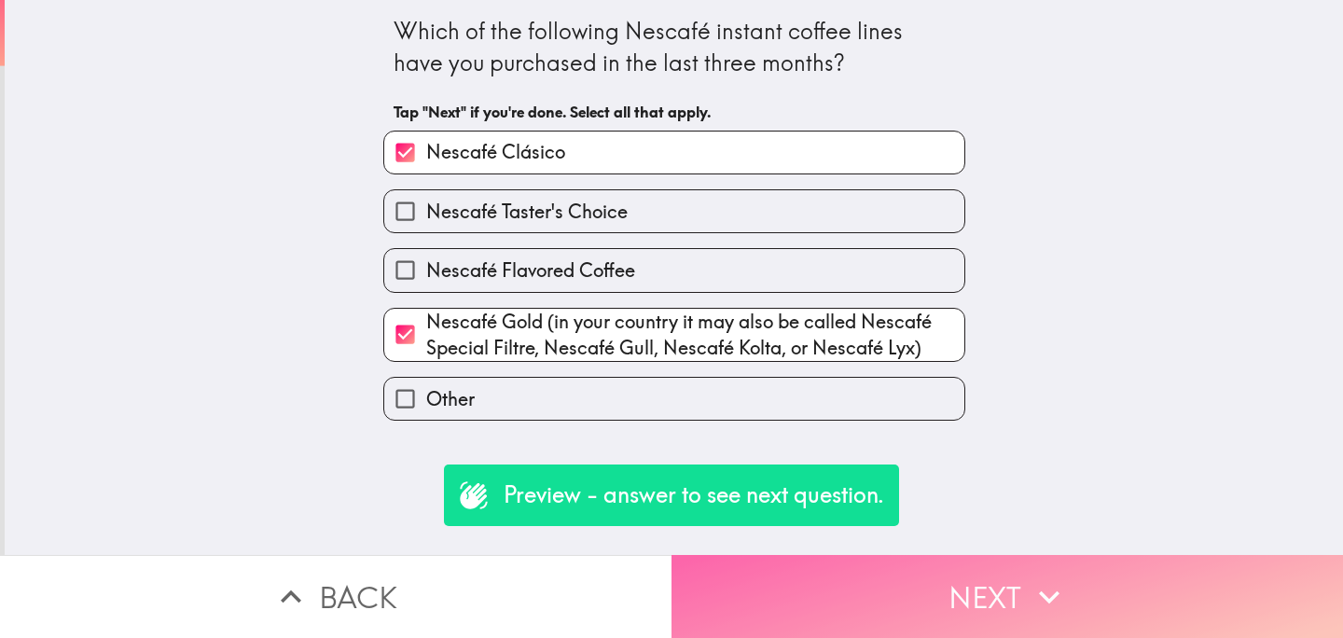
click at [879, 594] on button "Next" at bounding box center [1008, 596] width 672 height 83
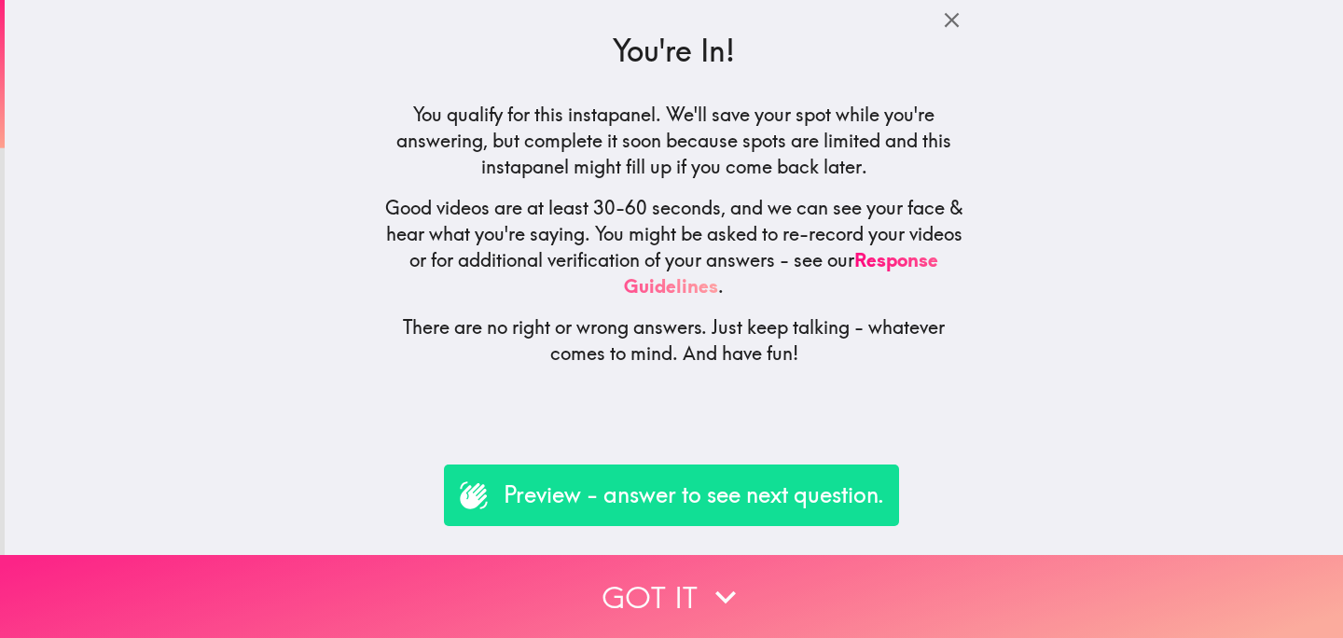
click at [585, 589] on button "Got it" at bounding box center [671, 596] width 1343 height 83
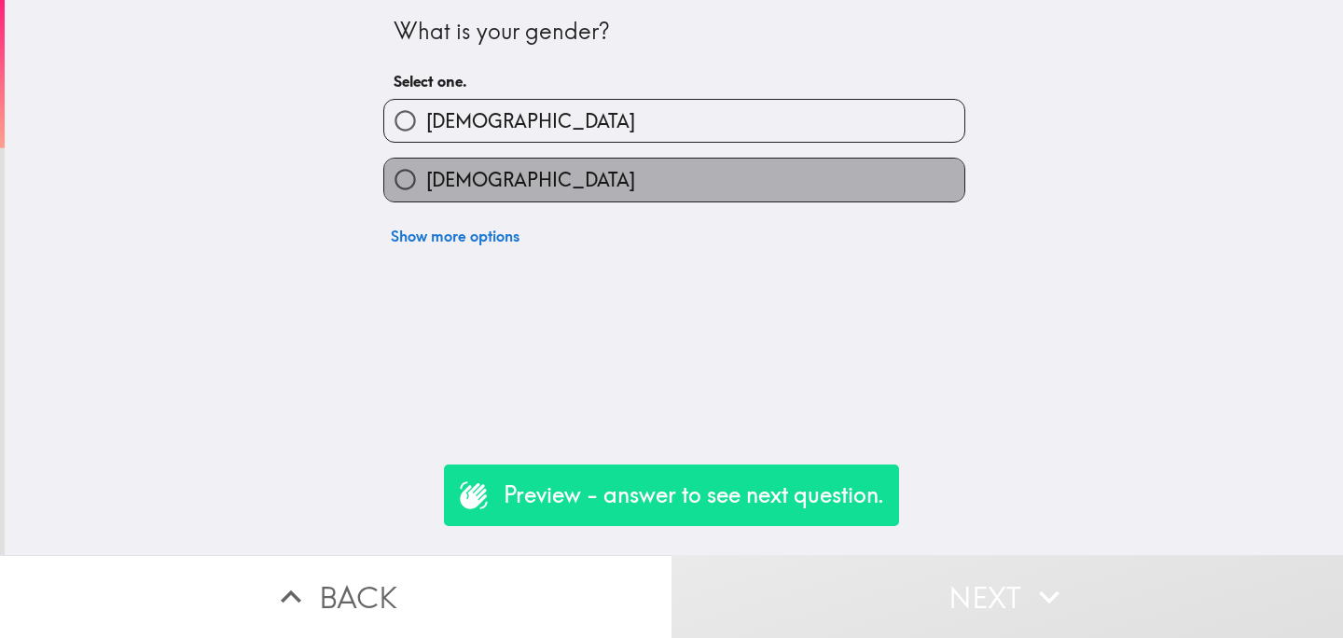
click at [682, 188] on label "[DEMOGRAPHIC_DATA]" at bounding box center [674, 180] width 580 height 42
click at [426, 188] on input "[DEMOGRAPHIC_DATA]" at bounding box center [405, 180] width 42 height 42
radio input "true"
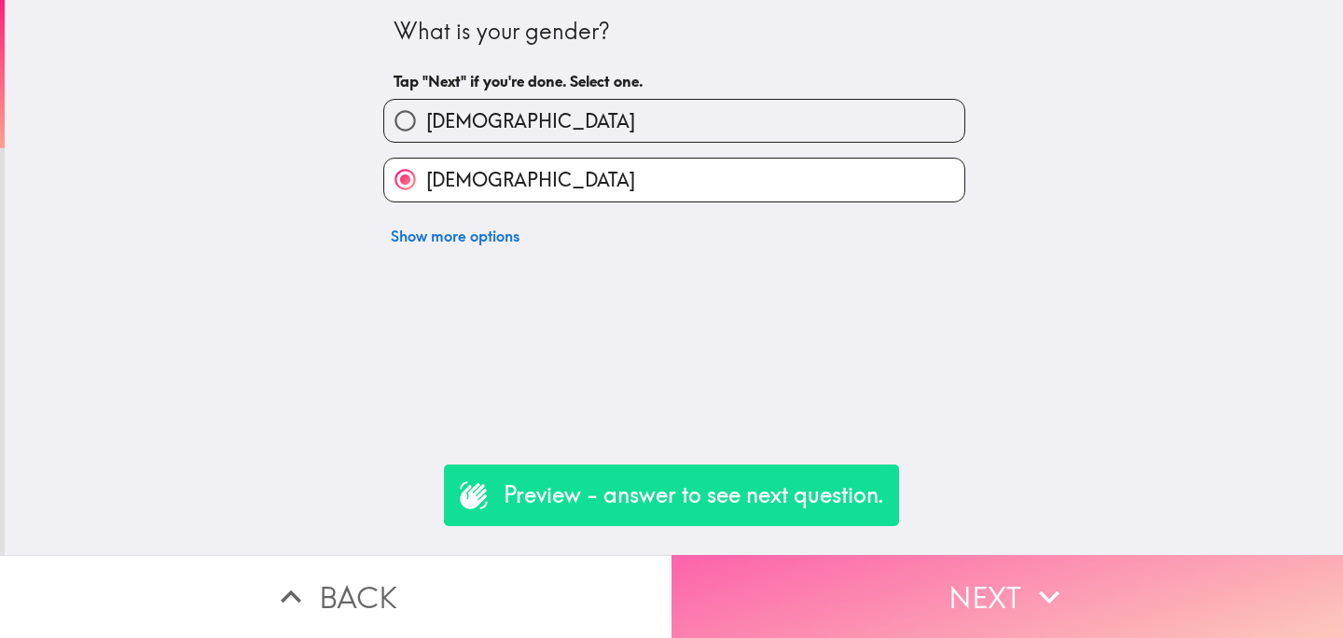
click at [853, 577] on button "Next" at bounding box center [1008, 596] width 672 height 83
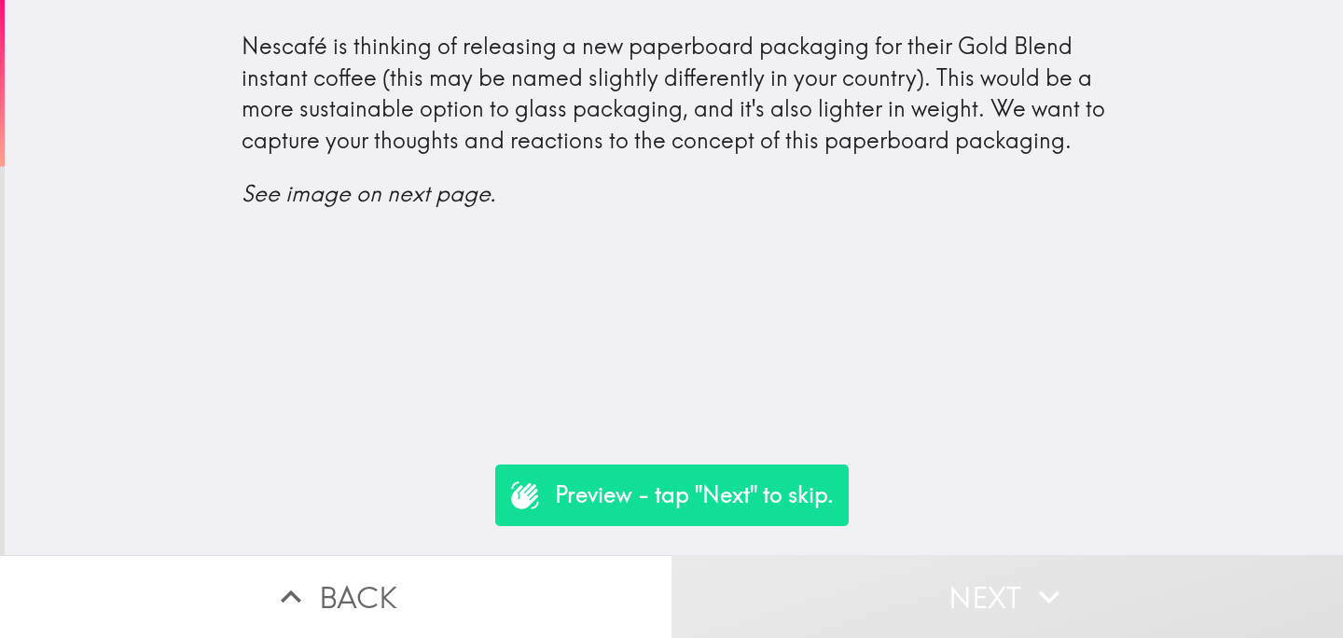
click at [941, 606] on button "Next" at bounding box center [1008, 596] width 672 height 83
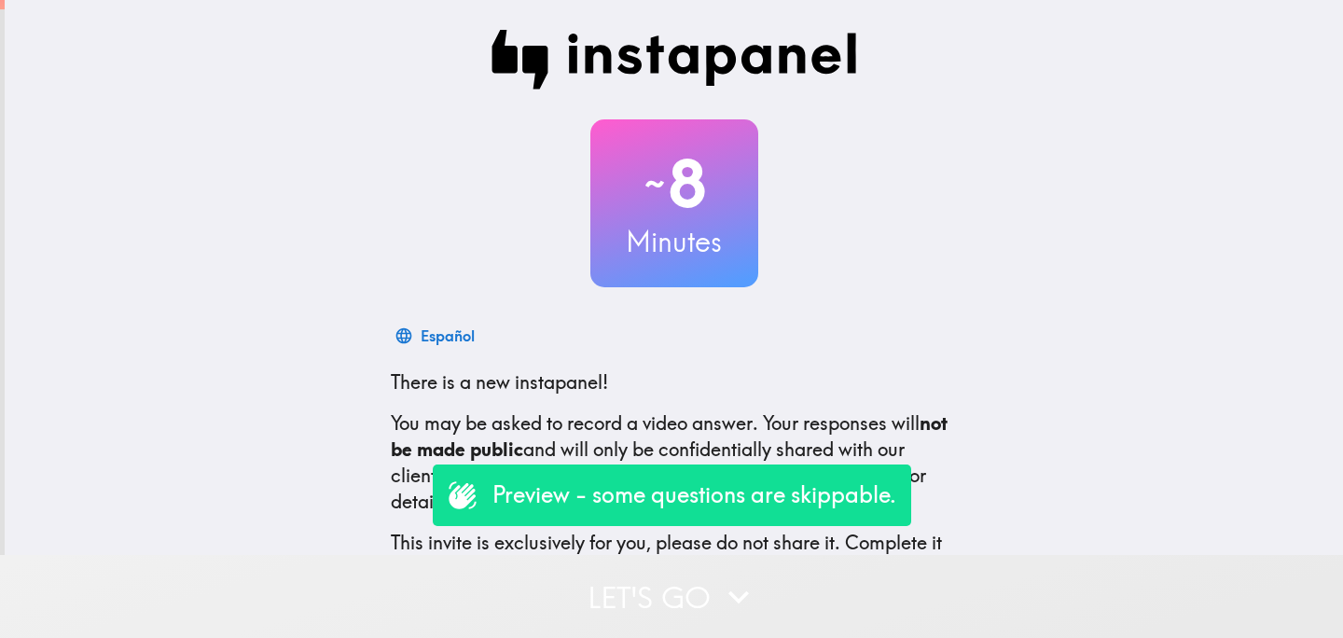
click at [635, 579] on button "Let's go" at bounding box center [671, 596] width 1343 height 83
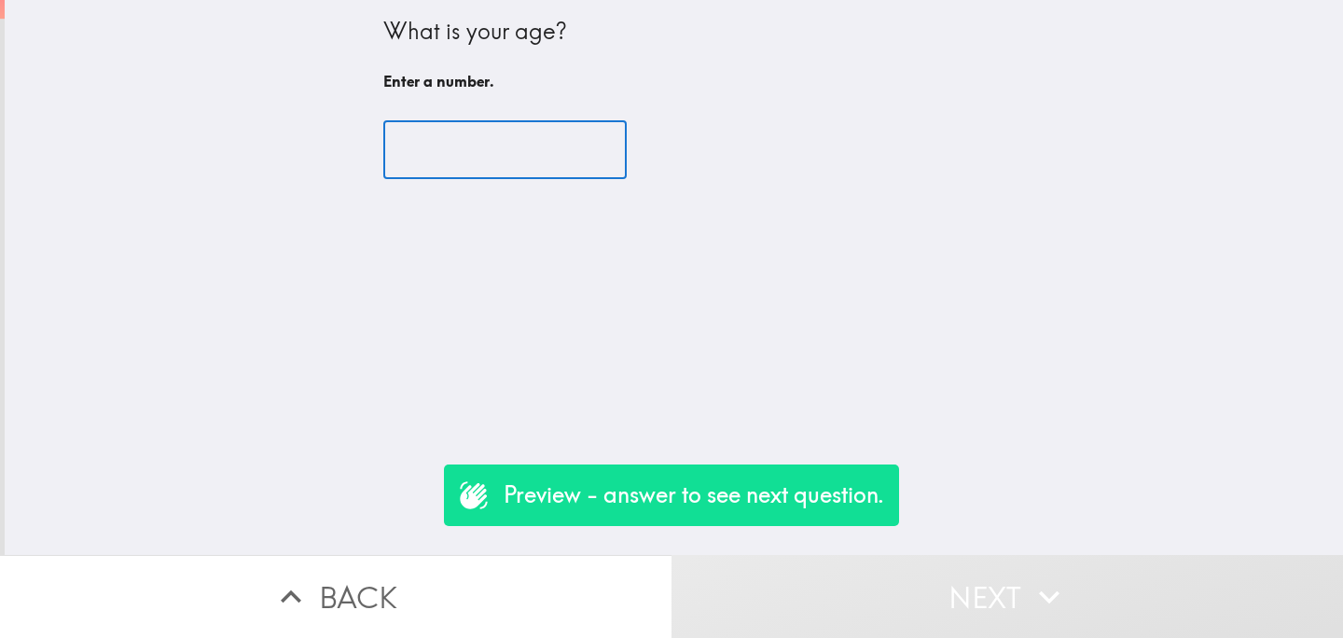
click at [458, 160] on input "number" at bounding box center [504, 150] width 243 height 58
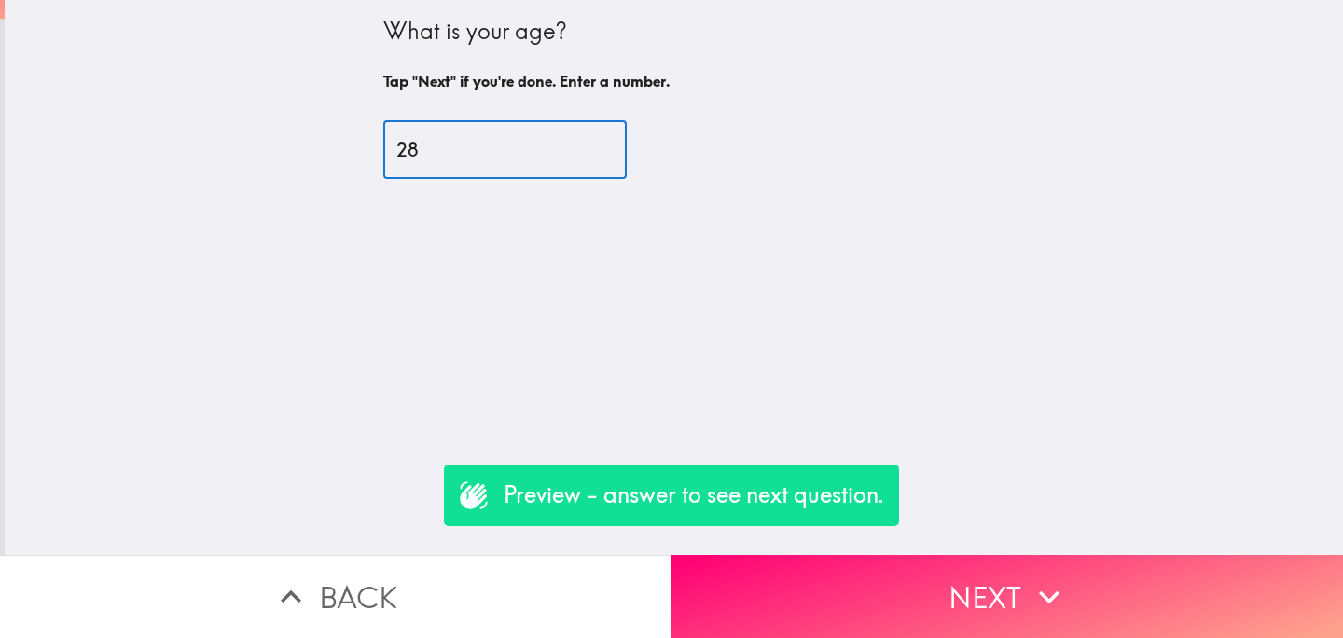
type input "28"
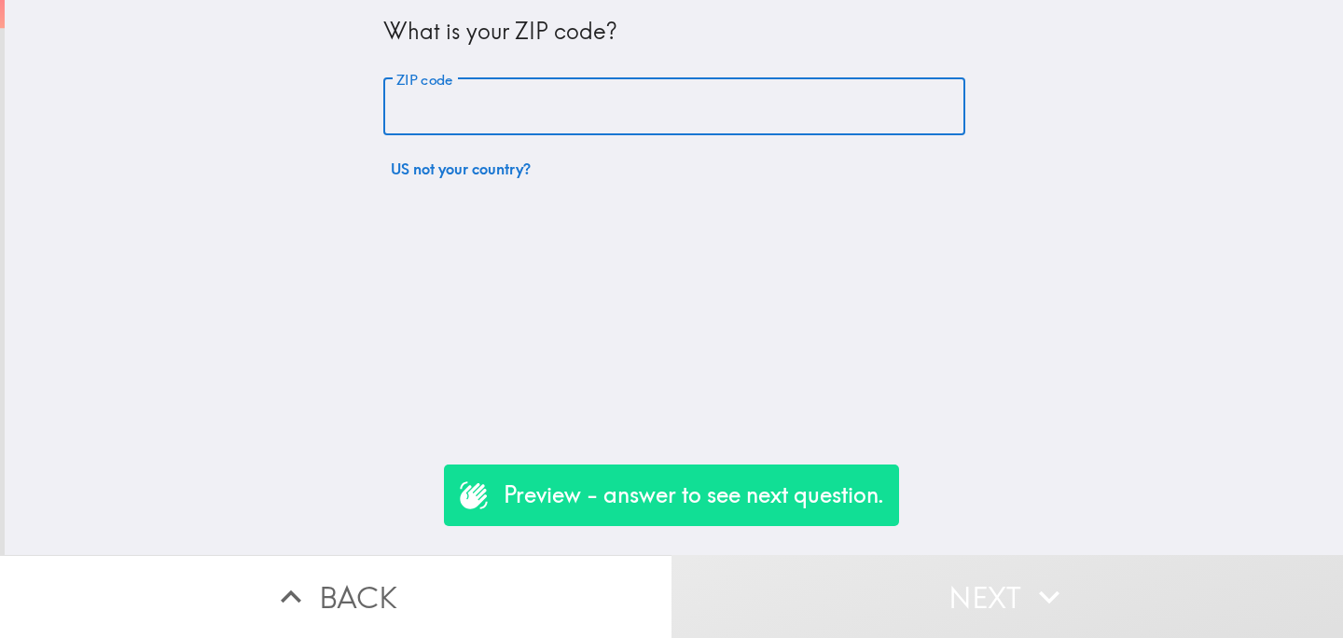
click at [533, 117] on input "ZIP code" at bounding box center [674, 107] width 582 height 58
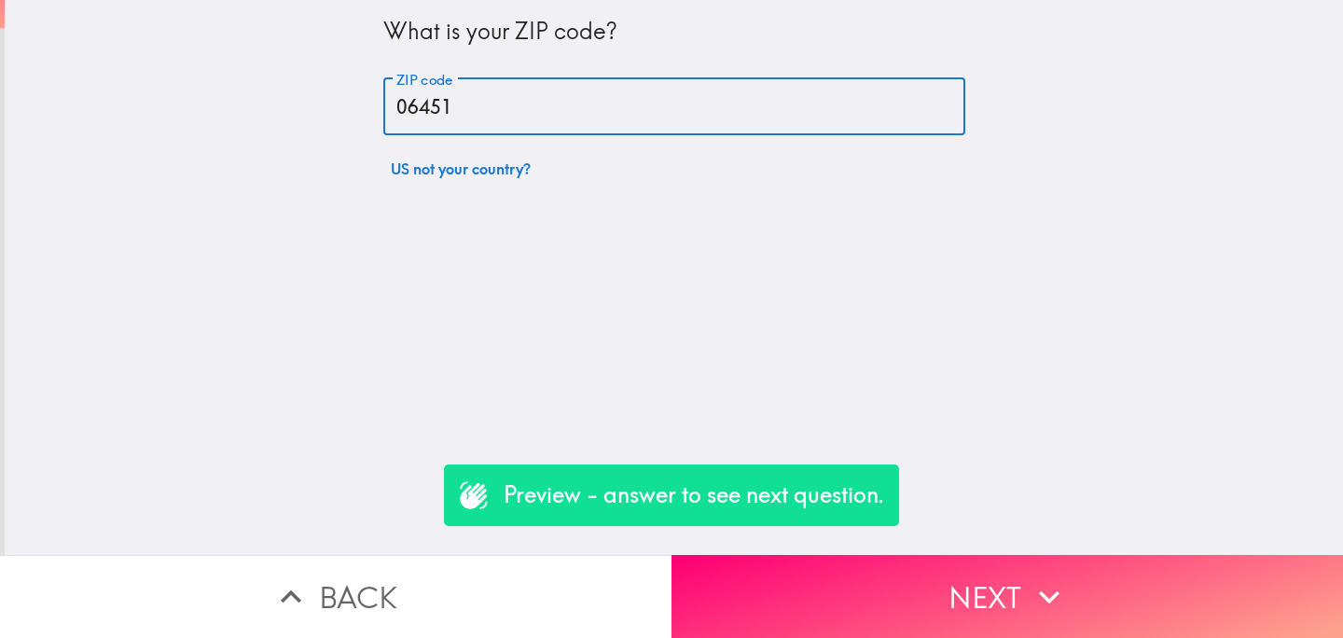
type input "06451"
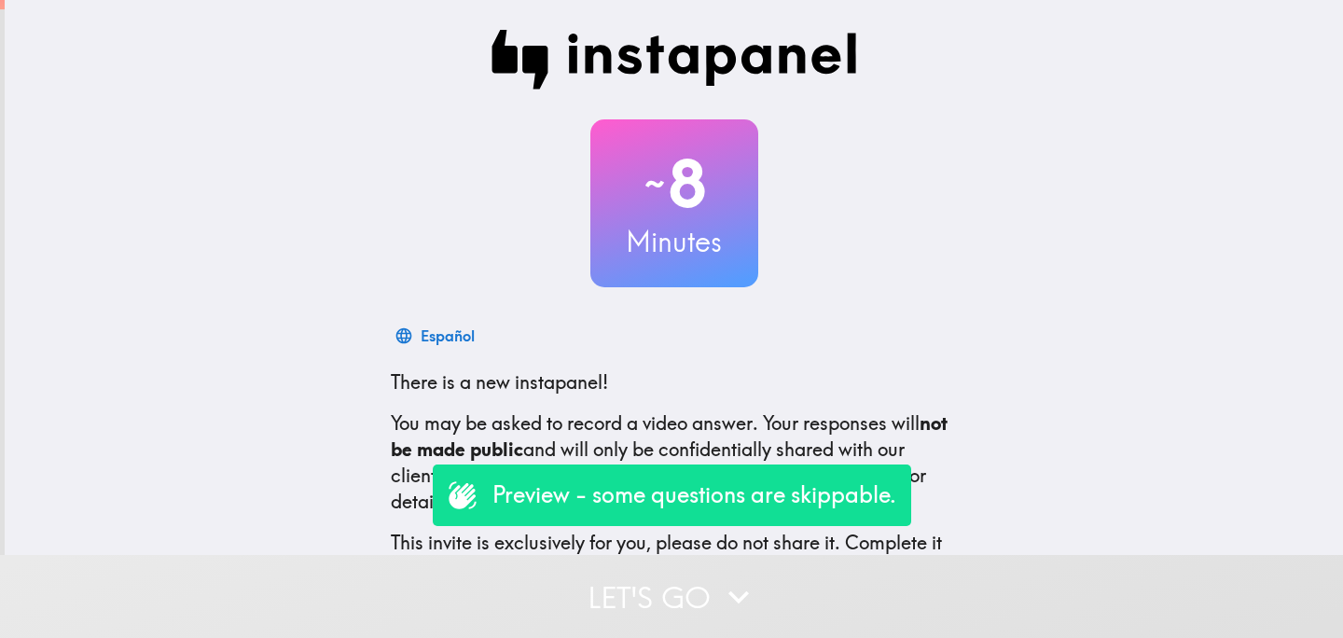
click at [613, 589] on button "Let's go" at bounding box center [671, 596] width 1343 height 83
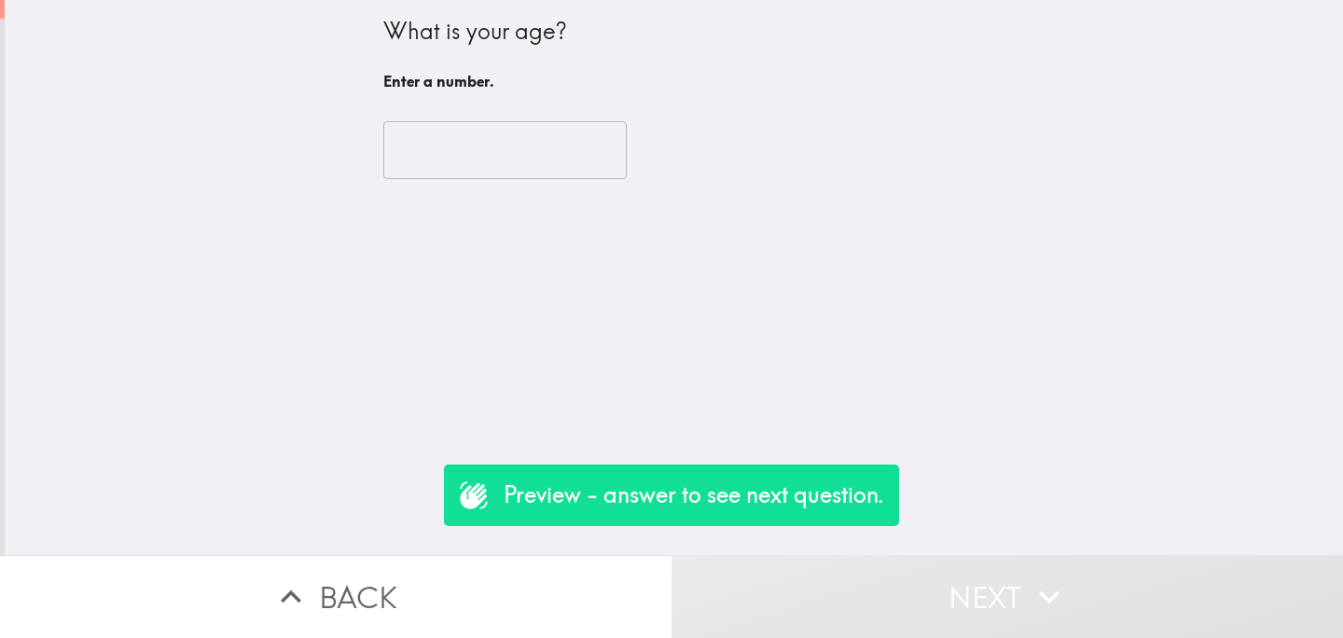
click at [471, 144] on input "number" at bounding box center [504, 150] width 243 height 58
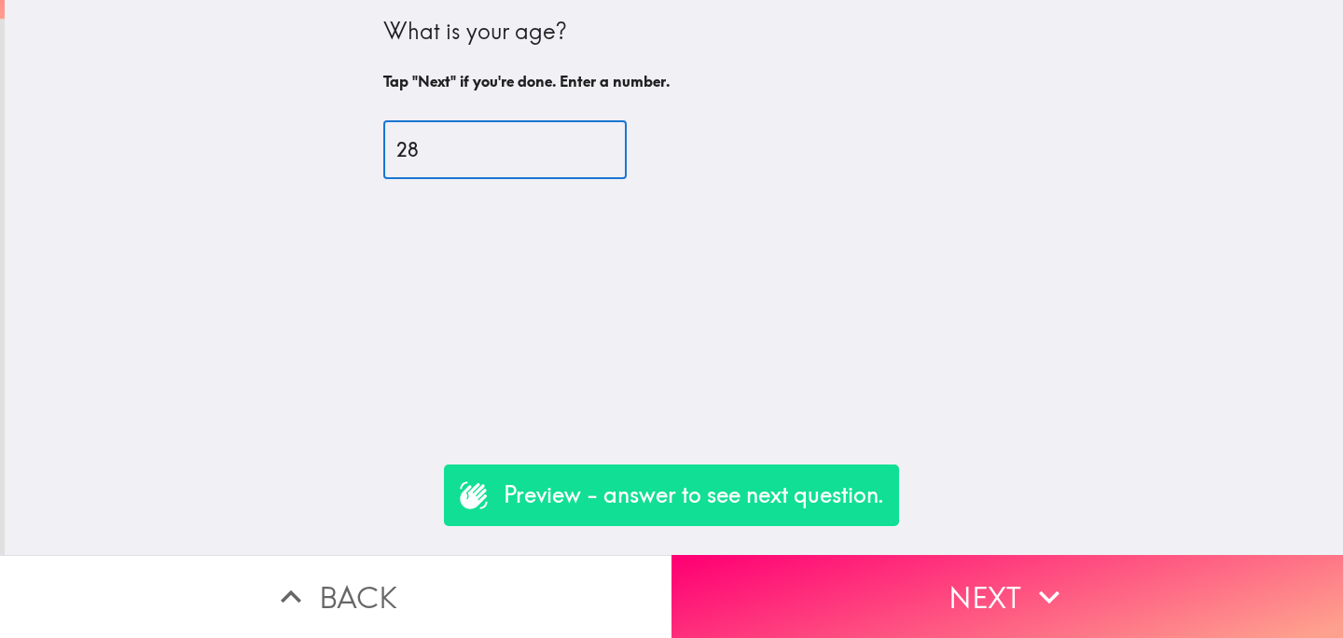
type input "28"
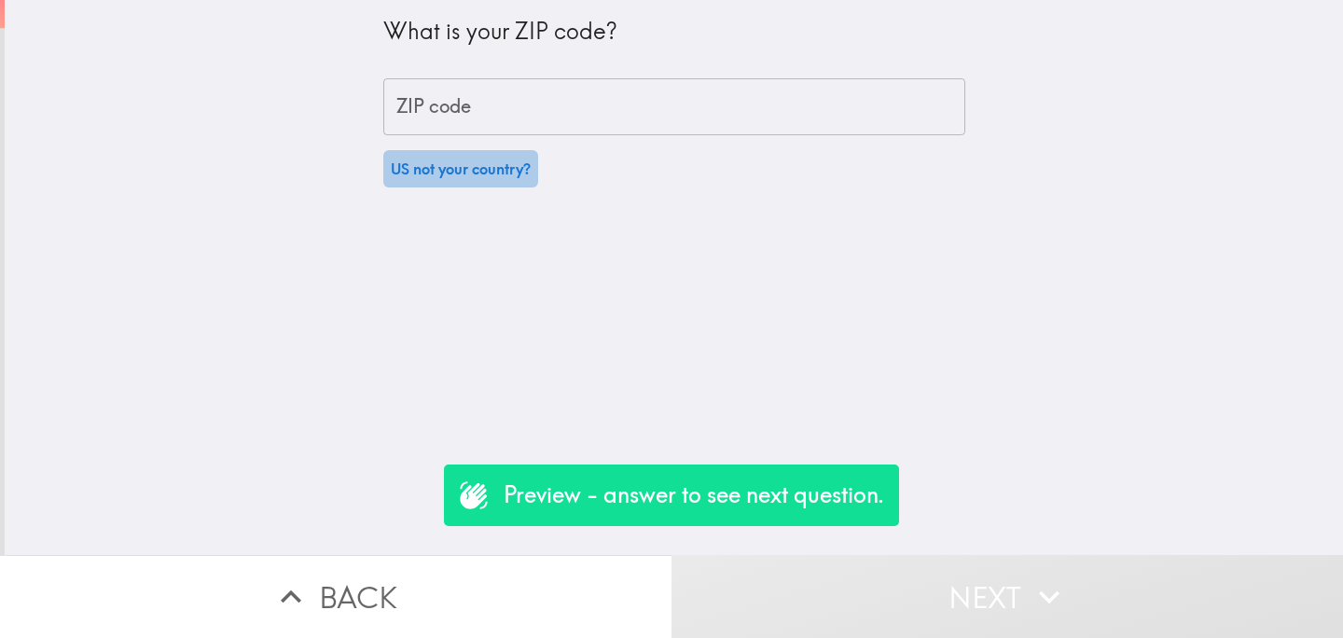
click at [507, 178] on button "US not your country?" at bounding box center [460, 168] width 155 height 37
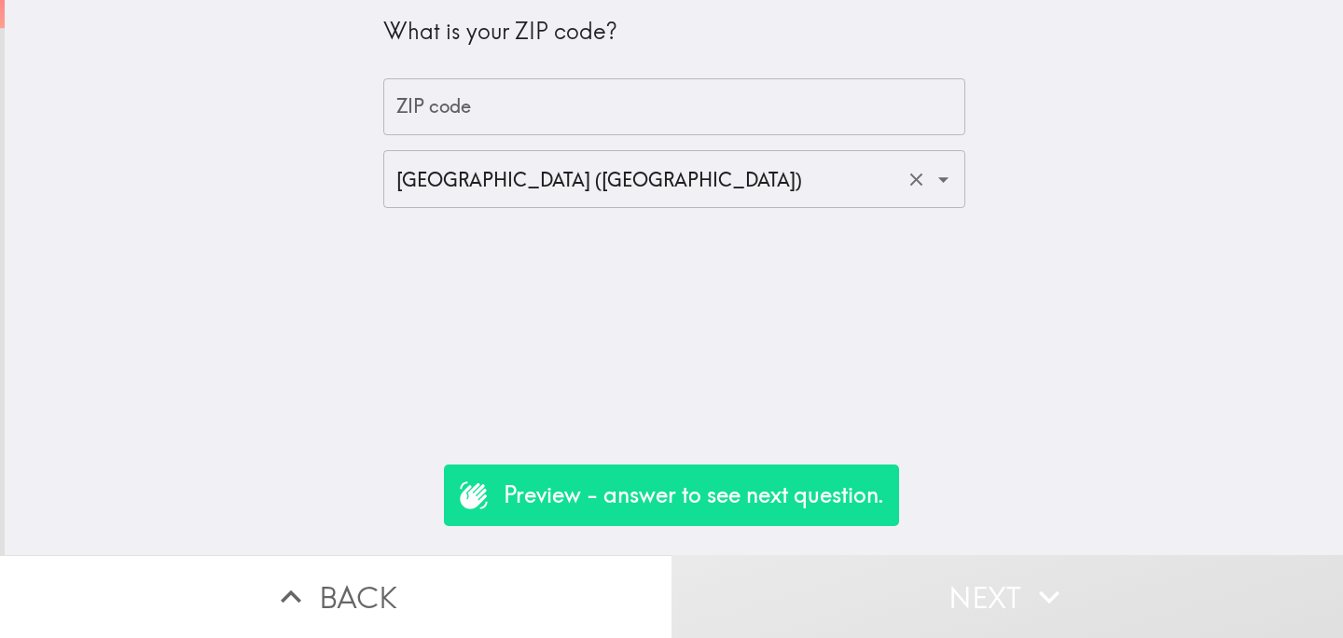
drag, startPoint x: 697, startPoint y: 187, endPoint x: 697, endPoint y: 200, distance: 13.1
click at [697, 186] on input "[GEOGRAPHIC_DATA] ([GEOGRAPHIC_DATA])" at bounding box center [648, 179] width 513 height 41
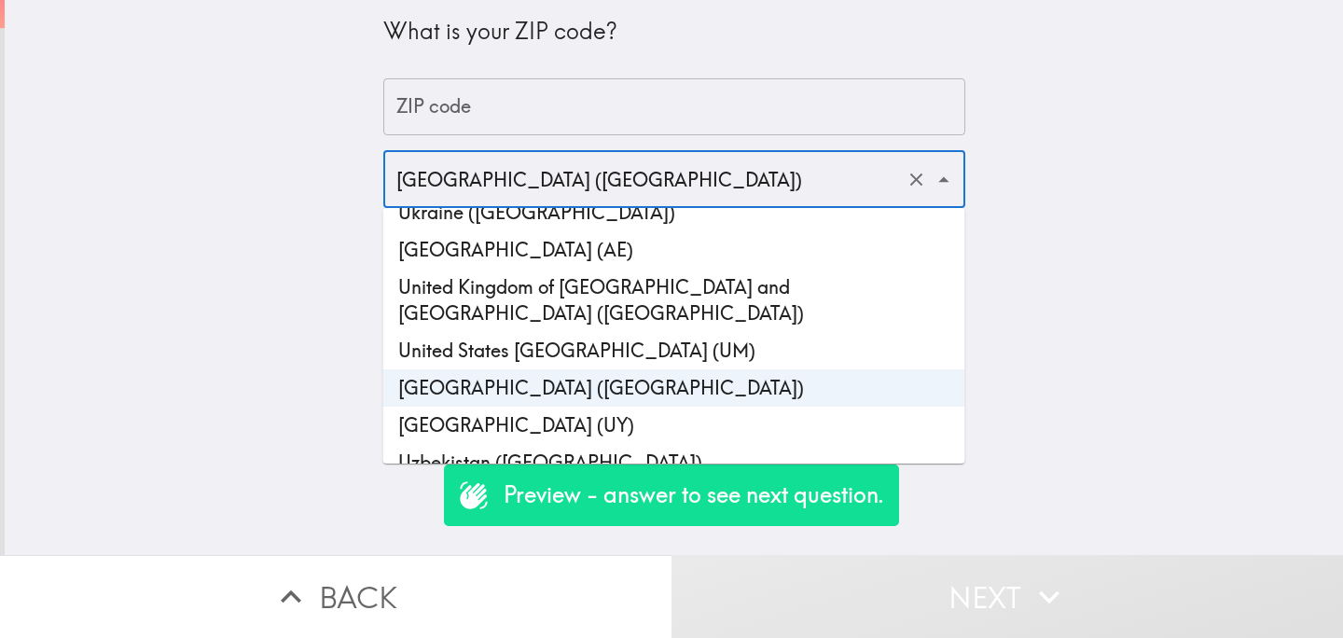
scroll to position [8816, 0]
click at [796, 270] on li "United Kingdom of [GEOGRAPHIC_DATA] and [GEOGRAPHIC_DATA] ([GEOGRAPHIC_DATA])" at bounding box center [674, 301] width 582 height 63
type input "United Kingdom of [GEOGRAPHIC_DATA] and [GEOGRAPHIC_DATA] ([GEOGRAPHIC_DATA])"
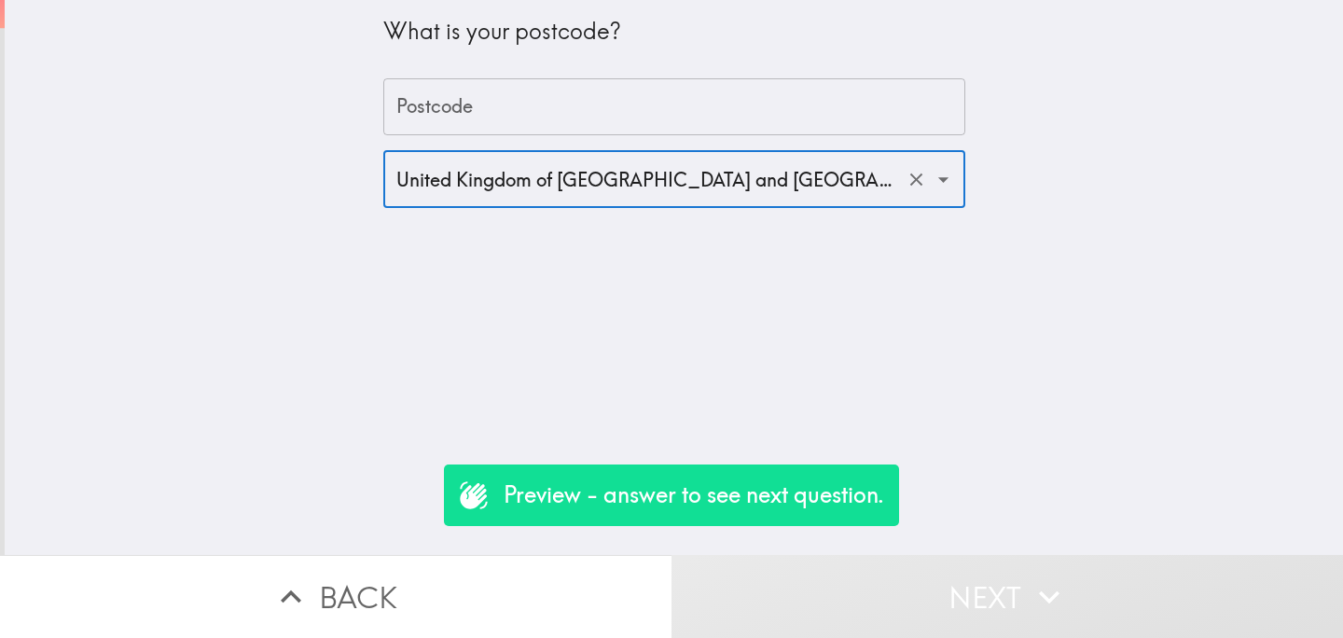
click at [543, 108] on input "Postcode" at bounding box center [674, 107] width 582 height 58
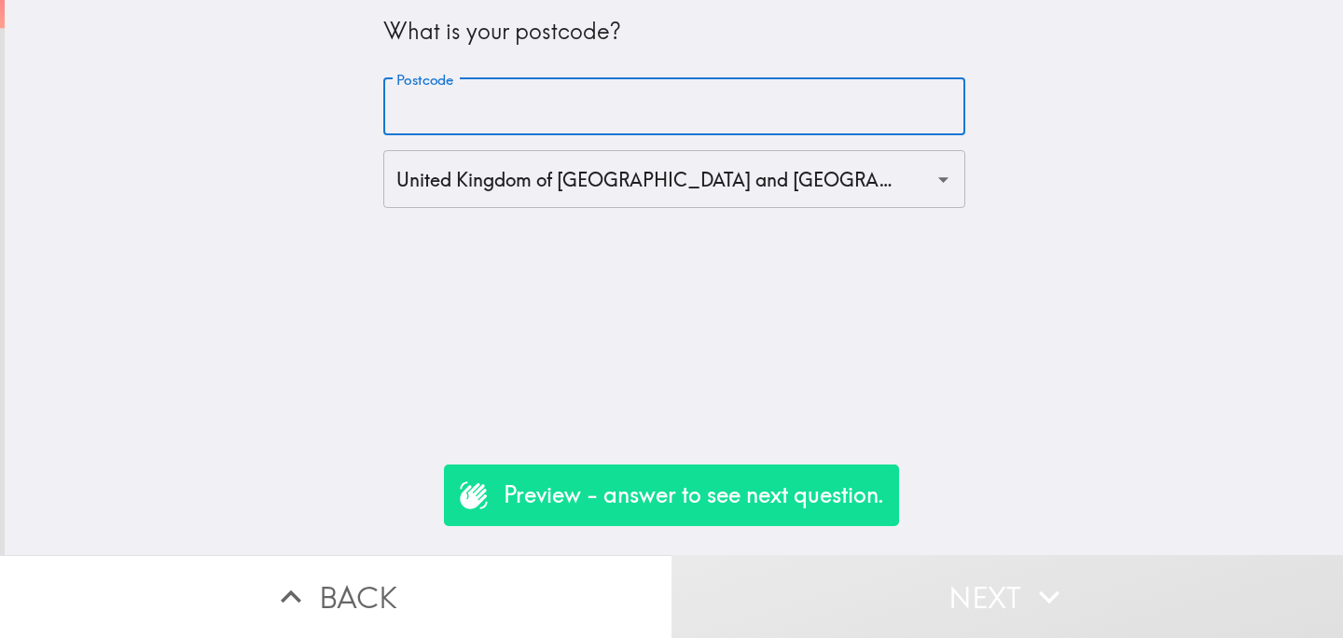
type input "E1 7DB"
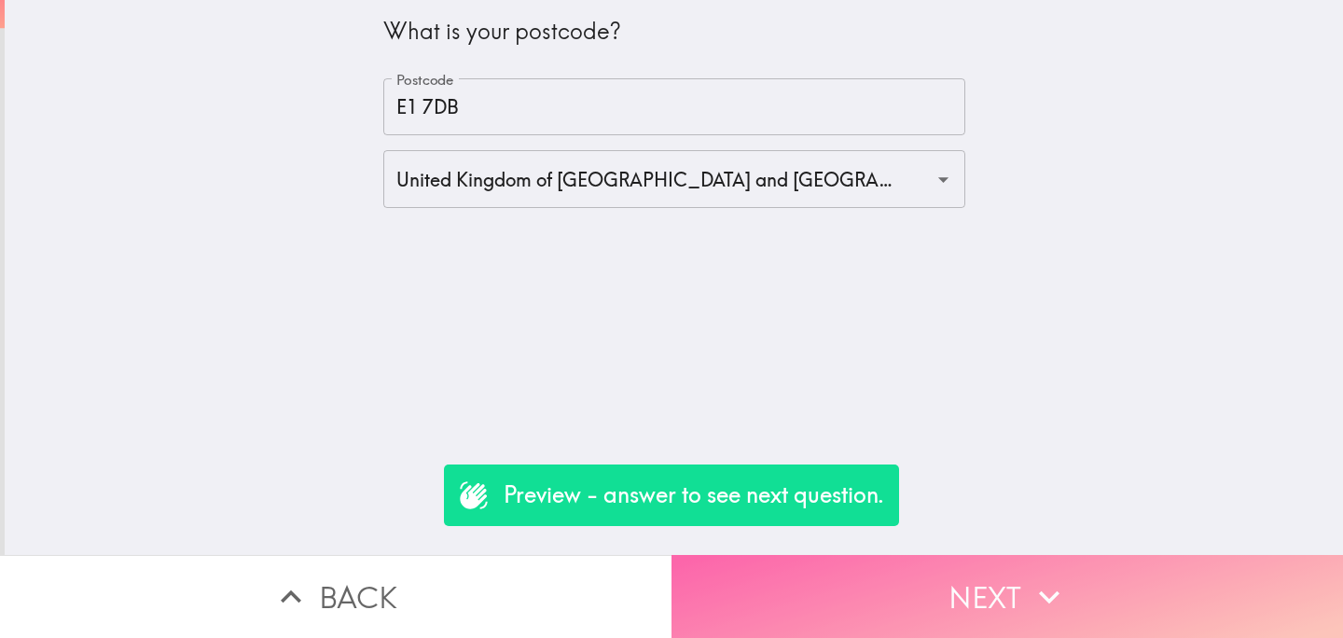
click at [890, 602] on button "Next" at bounding box center [1008, 596] width 672 height 83
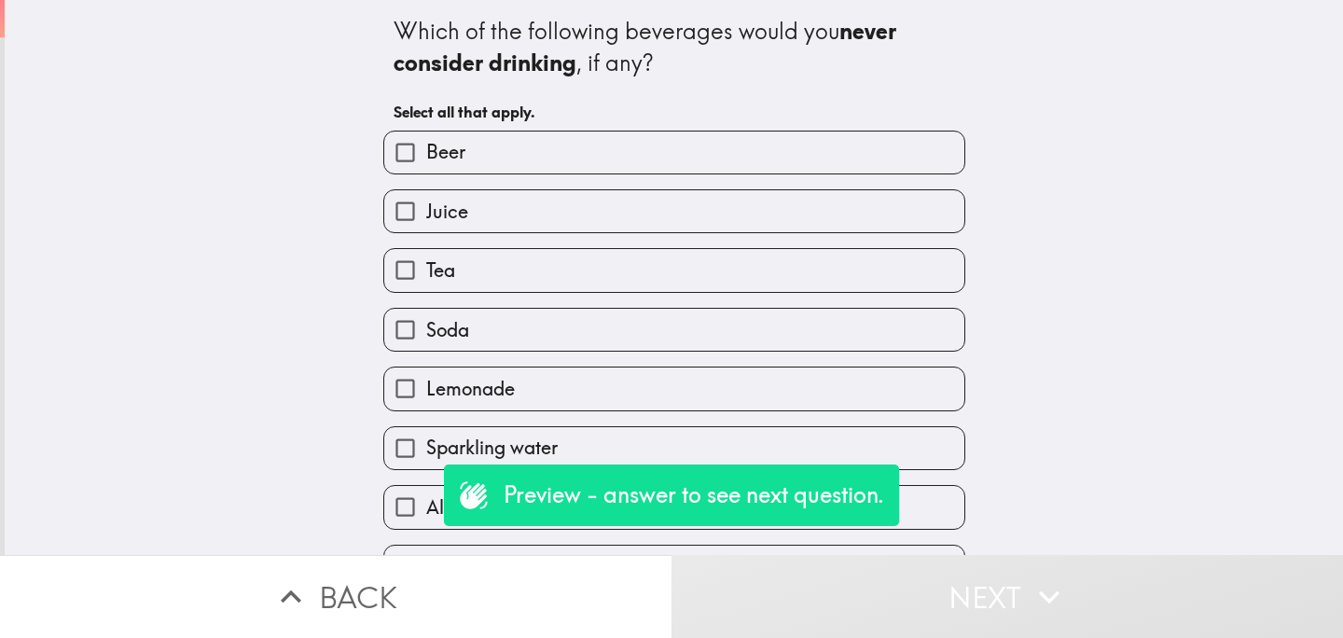
click at [577, 246] on div "Tea" at bounding box center [666, 262] width 597 height 59
click at [663, 213] on label "Juice" at bounding box center [674, 211] width 580 height 42
click at [426, 213] on input "Juice" at bounding box center [405, 211] width 42 height 42
checkbox input "true"
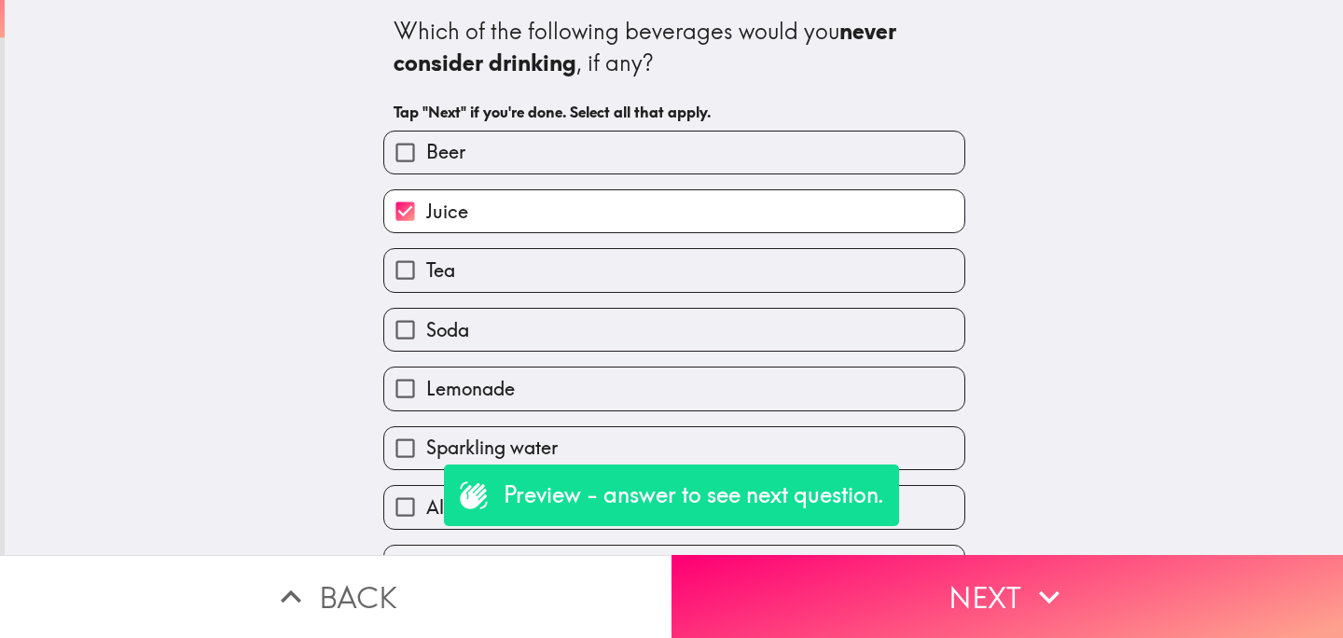
click at [664, 271] on label "Tea" at bounding box center [674, 270] width 580 height 42
click at [426, 271] on input "Tea" at bounding box center [405, 270] width 42 height 42
checkbox input "true"
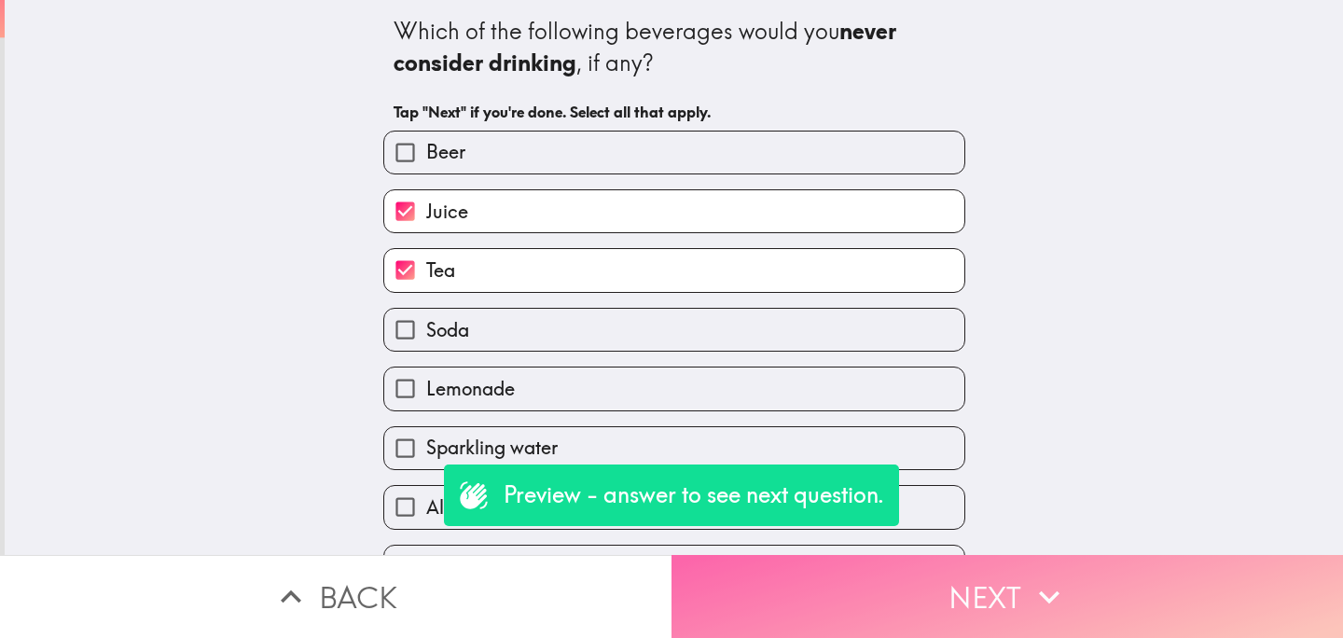
click at [910, 584] on button "Next" at bounding box center [1008, 596] width 672 height 83
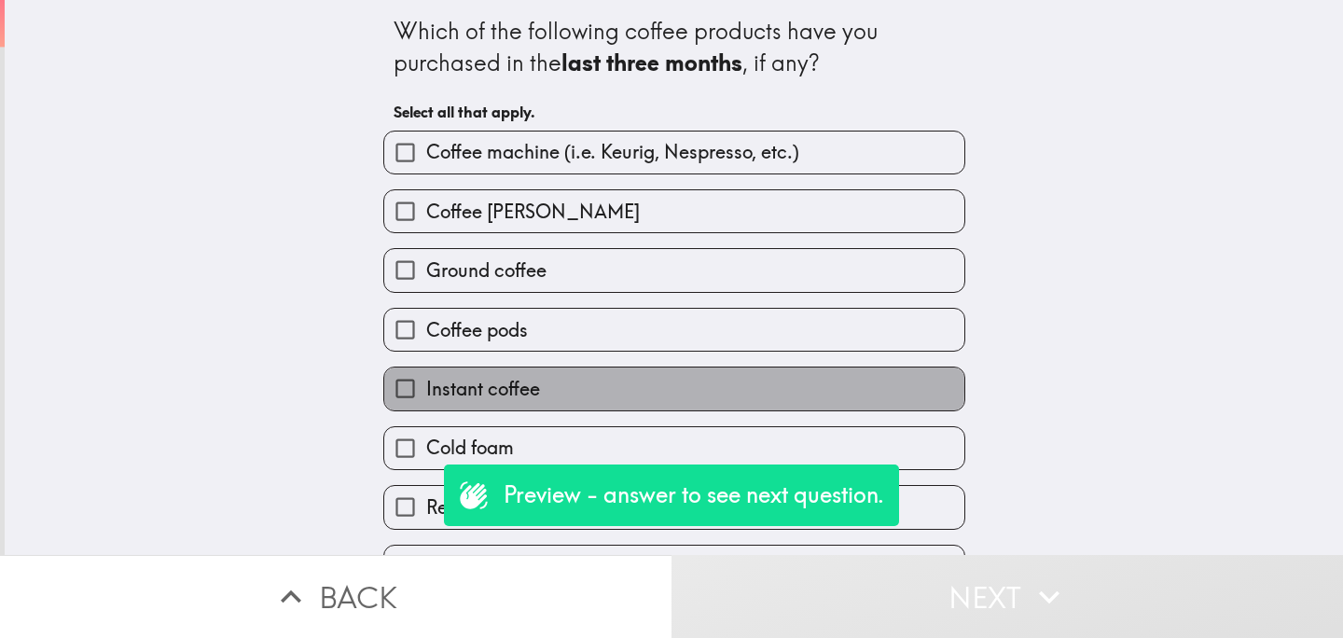
click at [663, 393] on label "Instant coffee" at bounding box center [674, 389] width 580 height 42
click at [426, 393] on input "Instant coffee" at bounding box center [405, 389] width 42 height 42
checkbox input "true"
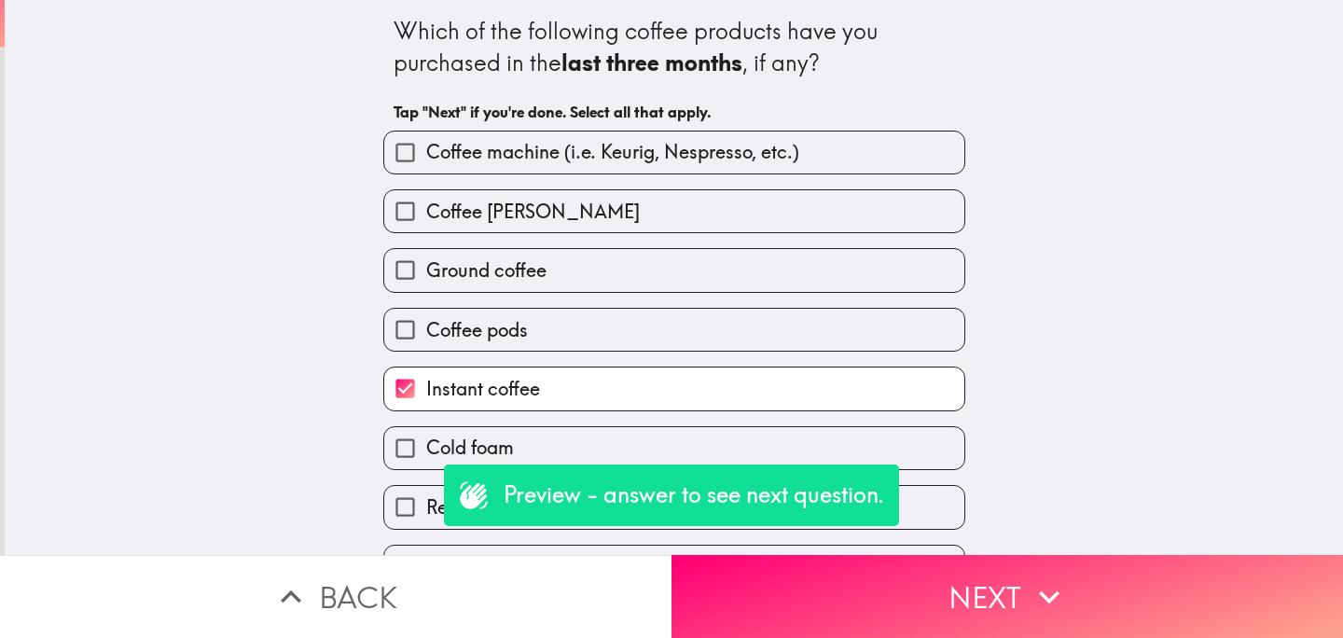
click at [732, 318] on label "Coffee pods" at bounding box center [674, 330] width 580 height 42
click at [426, 318] on input "Coffee pods" at bounding box center [405, 330] width 42 height 42
checkbox input "true"
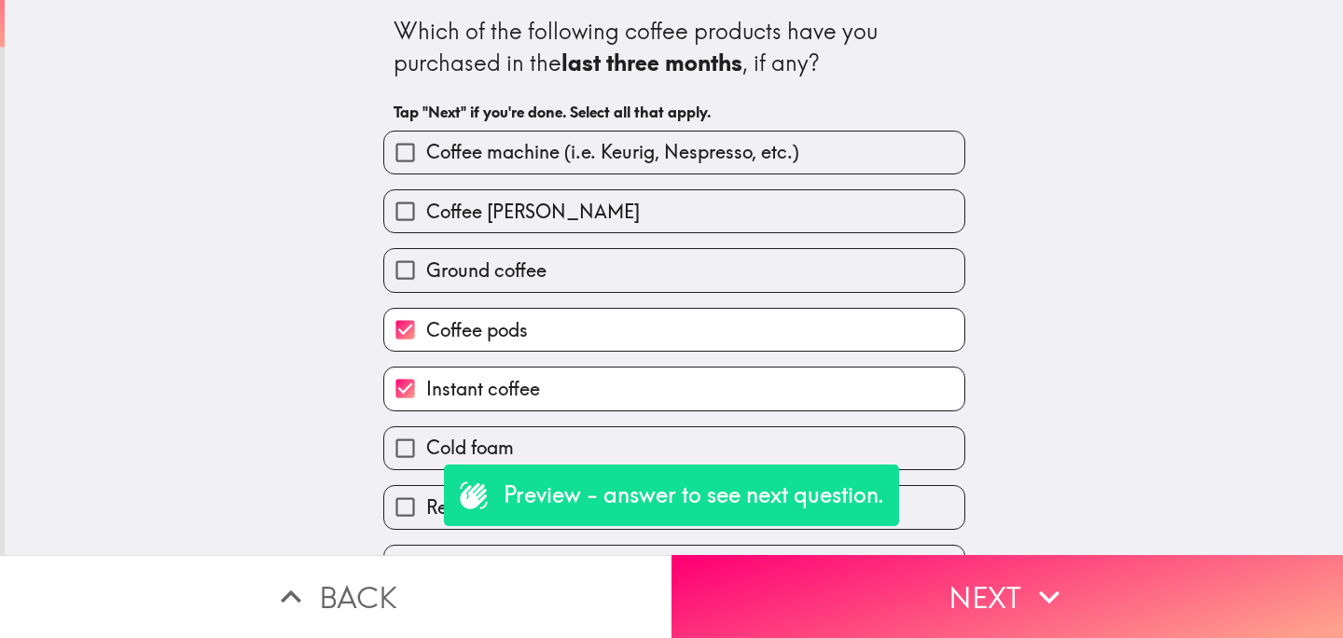
click at [786, 282] on label "Ground coffee" at bounding box center [674, 270] width 580 height 42
click at [426, 282] on input "Ground coffee" at bounding box center [405, 270] width 42 height 42
checkbox input "true"
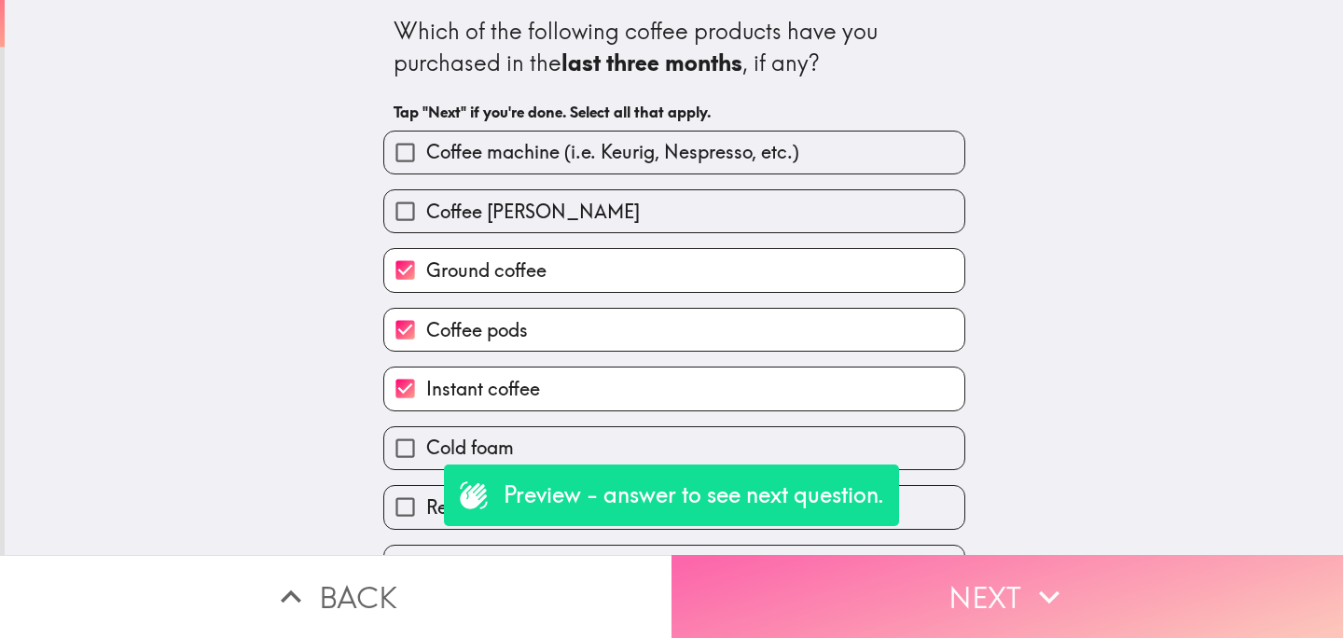
click at [880, 579] on button "Next" at bounding box center [1008, 596] width 672 height 83
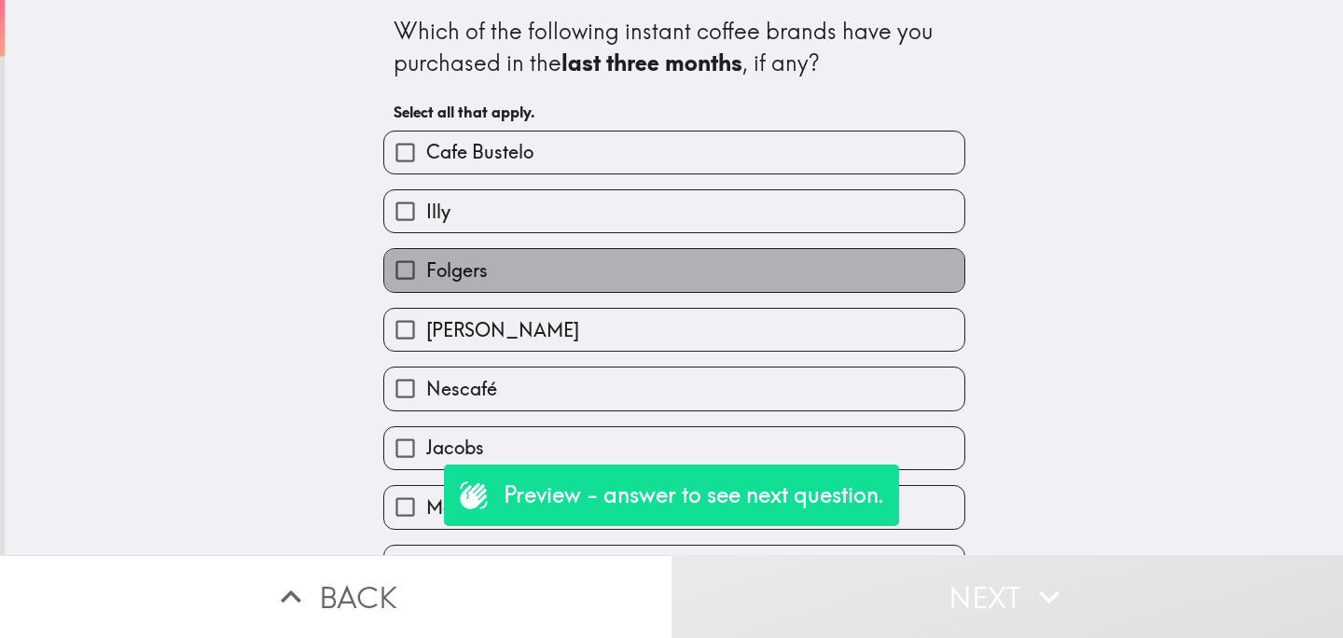
click at [569, 252] on label "Folgers" at bounding box center [674, 270] width 580 height 42
click at [426, 252] on input "Folgers" at bounding box center [405, 270] width 42 height 42
checkbox input "true"
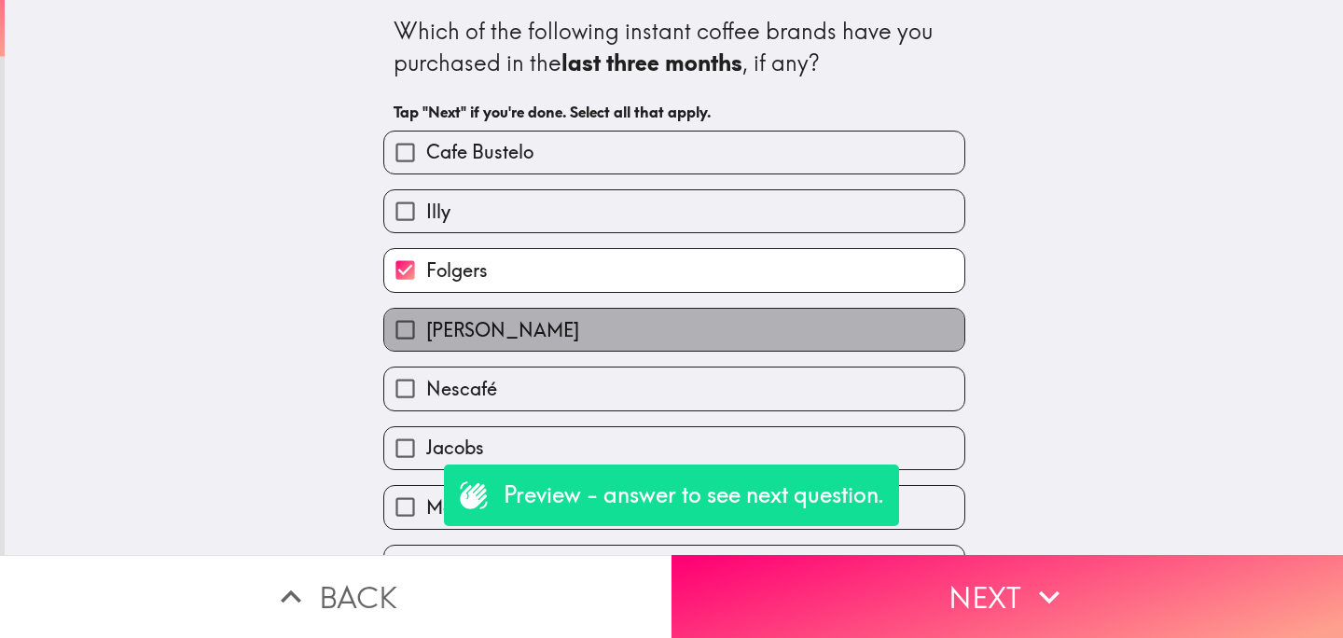
click at [635, 329] on label "[PERSON_NAME]" at bounding box center [674, 330] width 580 height 42
click at [426, 329] on input "[PERSON_NAME]" at bounding box center [405, 330] width 42 height 42
checkbox input "true"
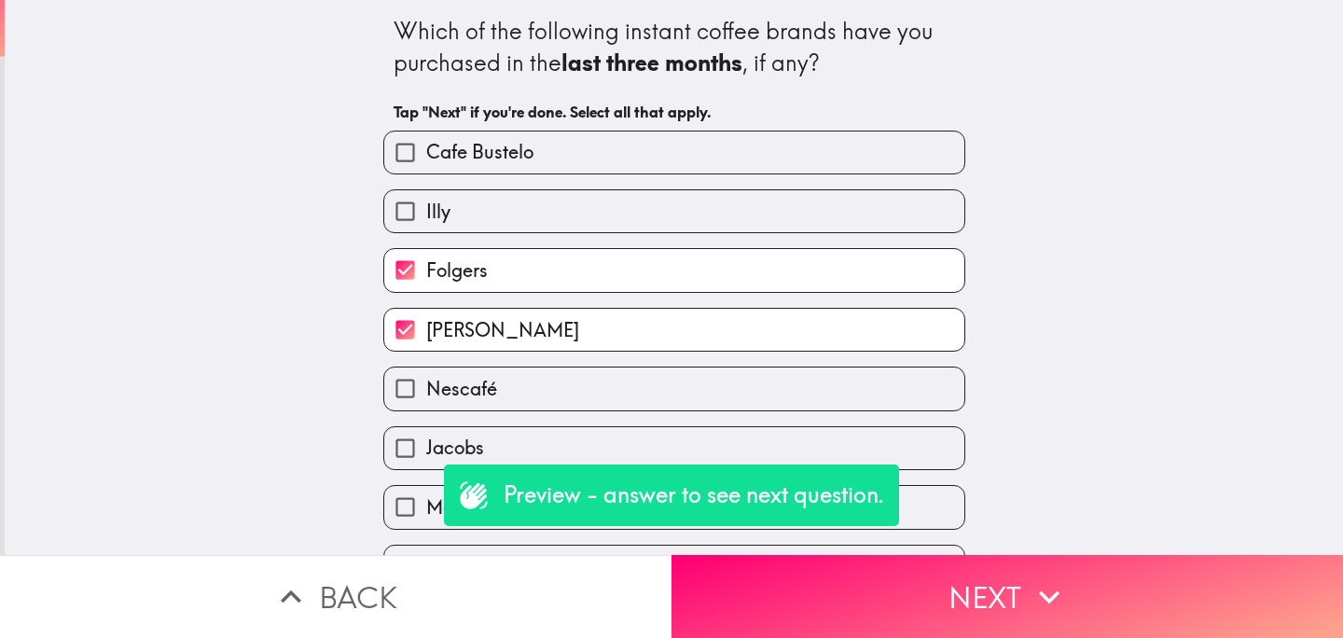
click at [635, 381] on label "Nescafé" at bounding box center [674, 389] width 580 height 42
click at [426, 381] on input "Nescafé" at bounding box center [405, 389] width 42 height 42
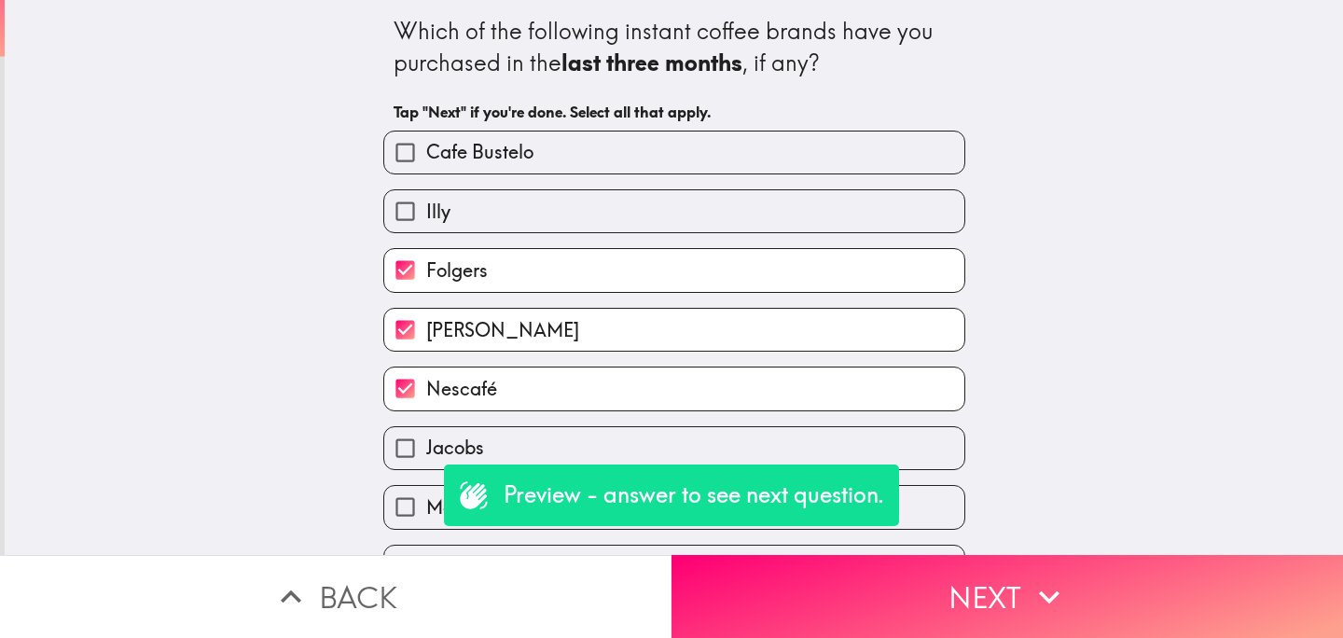
click at [645, 384] on label "Nescafé" at bounding box center [674, 389] width 580 height 42
click at [426, 384] on input "Nescafé" at bounding box center [405, 389] width 42 height 42
checkbox input "false"
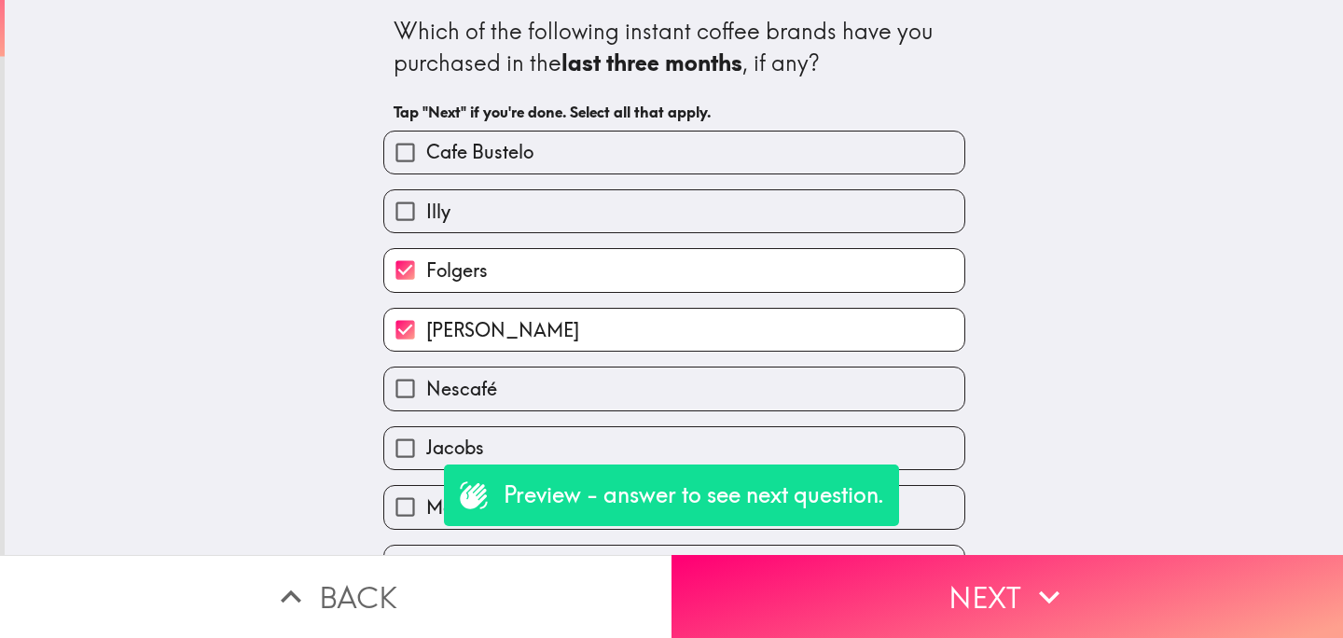
click at [671, 238] on div "Folgers" at bounding box center [666, 262] width 597 height 59
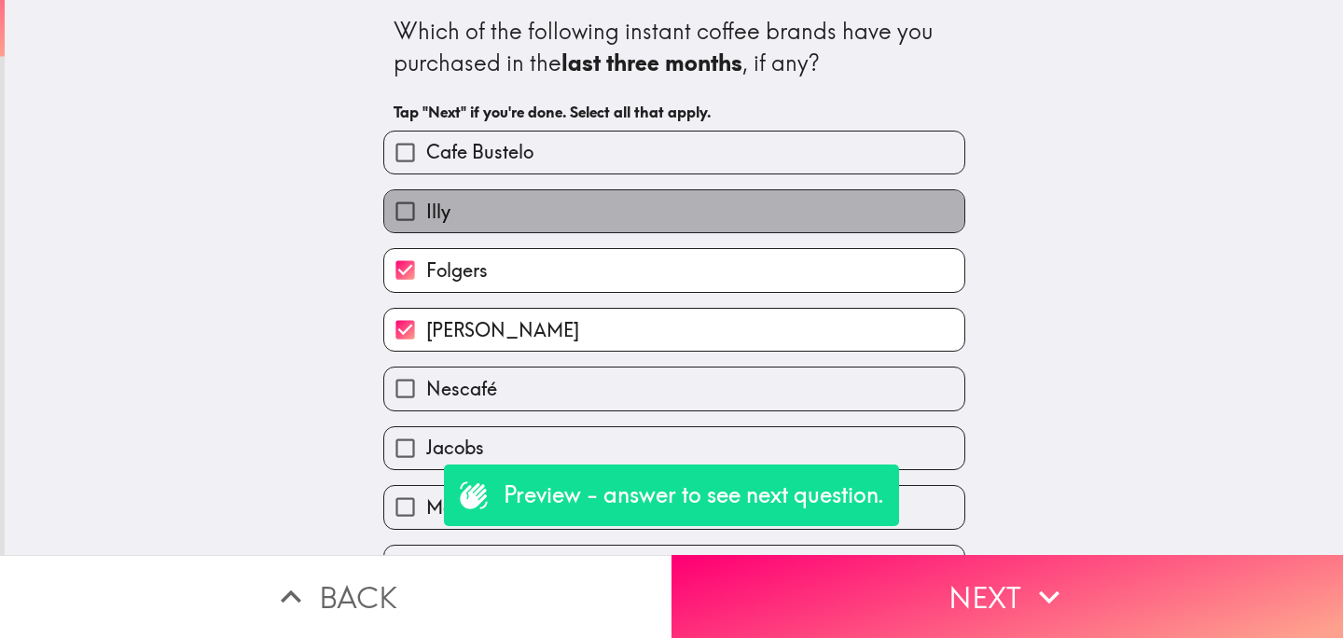
click at [629, 199] on label "Illy" at bounding box center [674, 211] width 580 height 42
click at [426, 199] on input "Illy" at bounding box center [405, 211] width 42 height 42
checkbox input "true"
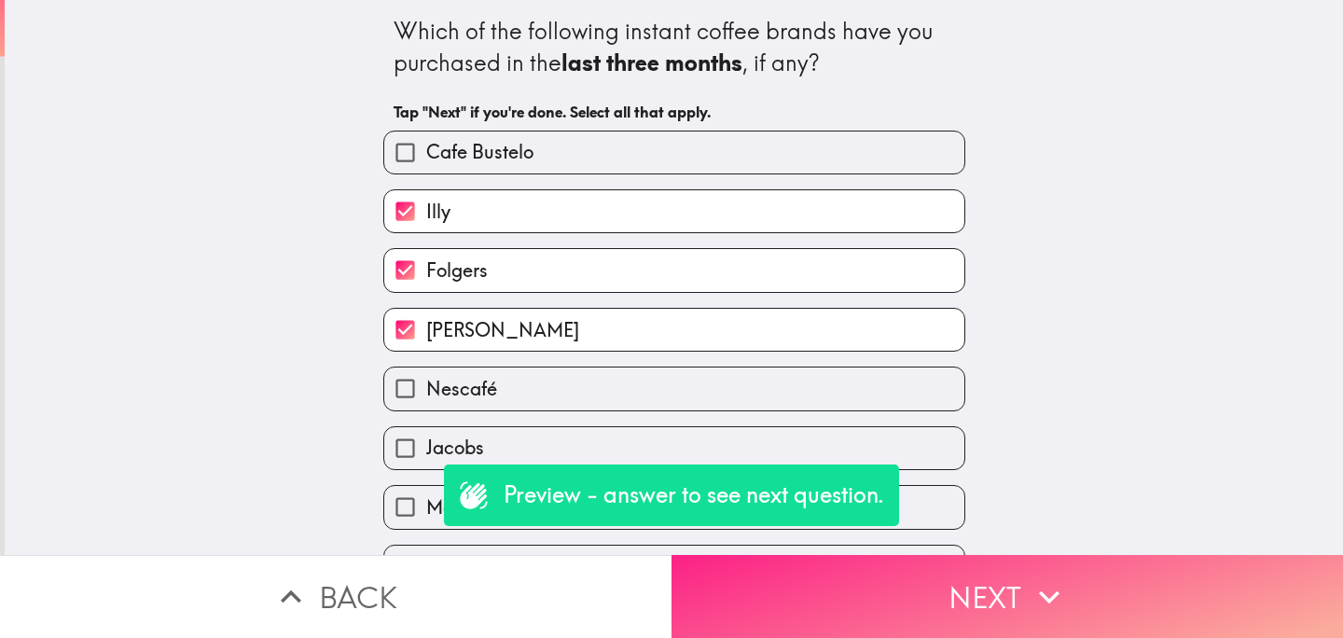
click at [838, 588] on button "Next" at bounding box center [1008, 596] width 672 height 83
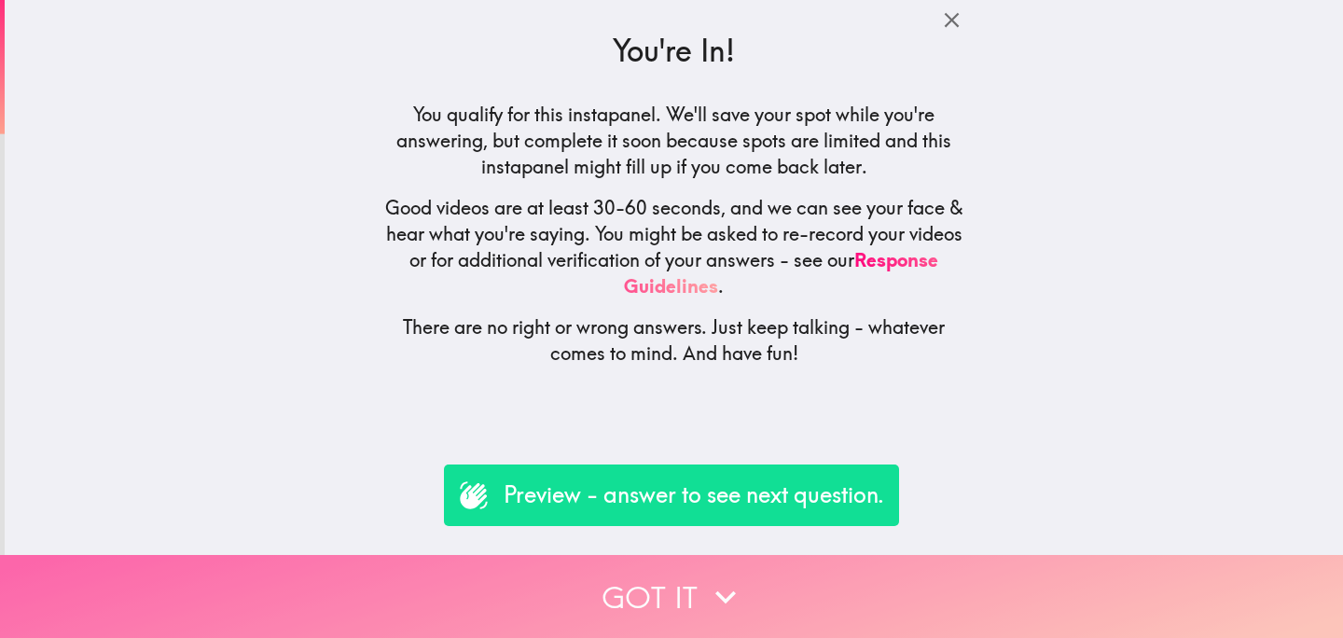
click at [656, 591] on button "Got it" at bounding box center [671, 596] width 1343 height 83
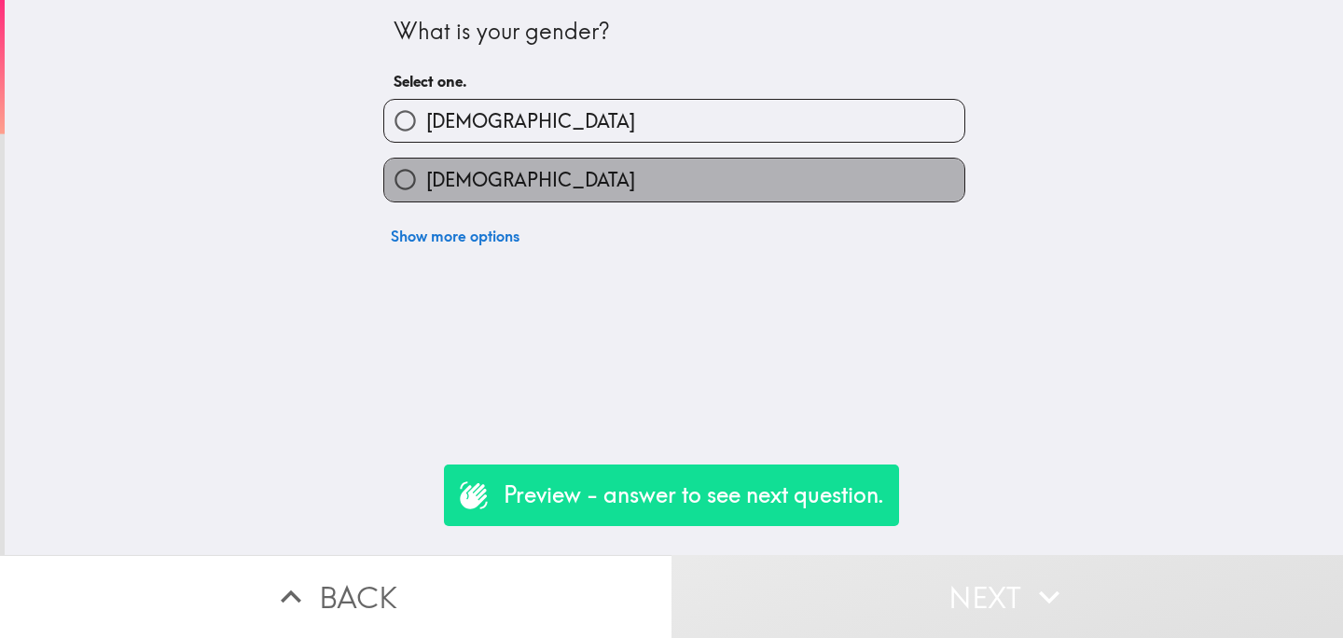
click at [699, 180] on label "[DEMOGRAPHIC_DATA]" at bounding box center [674, 180] width 580 height 42
click at [426, 180] on input "[DEMOGRAPHIC_DATA]" at bounding box center [405, 180] width 42 height 42
radio input "true"
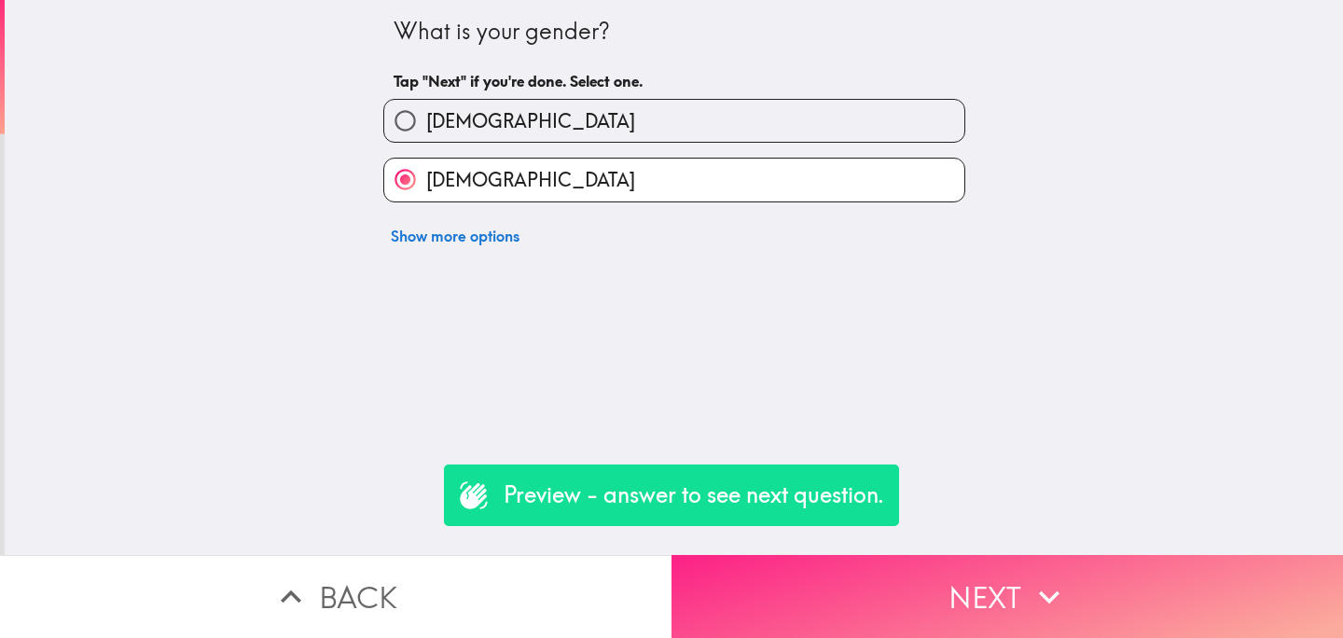
click at [885, 614] on button "Next" at bounding box center [1008, 596] width 672 height 83
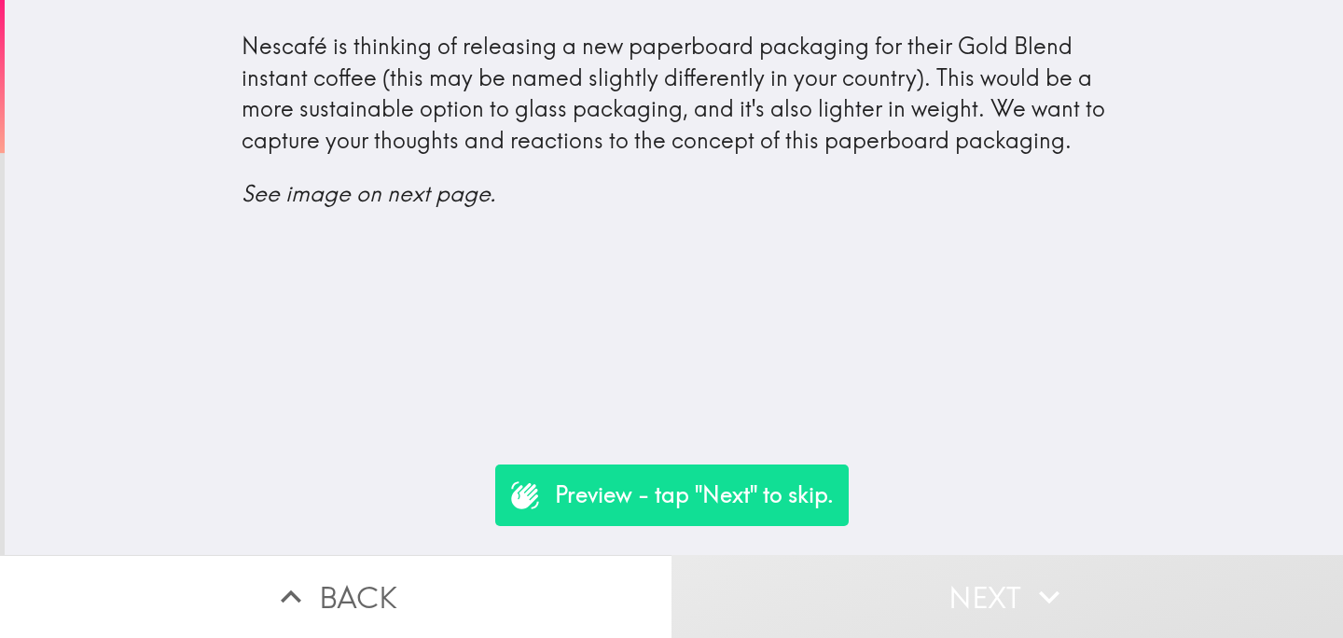
click at [940, 595] on button "Next" at bounding box center [1008, 596] width 672 height 83
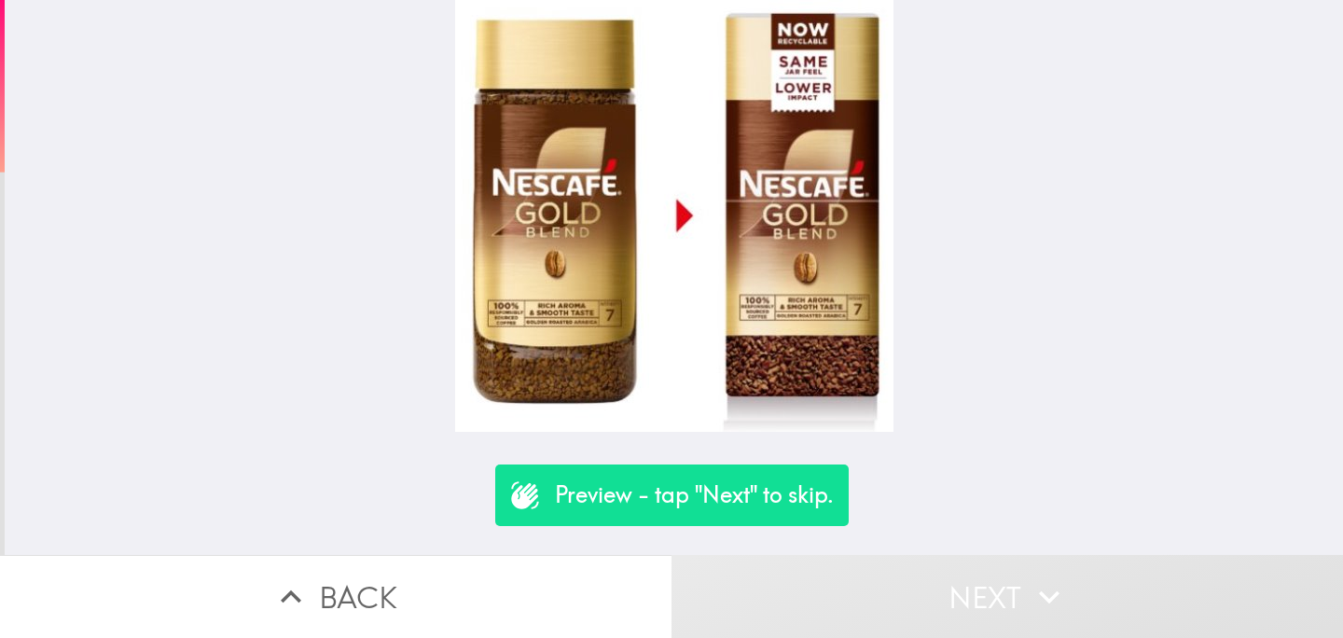
click at [939, 595] on button "Next" at bounding box center [1008, 596] width 672 height 83
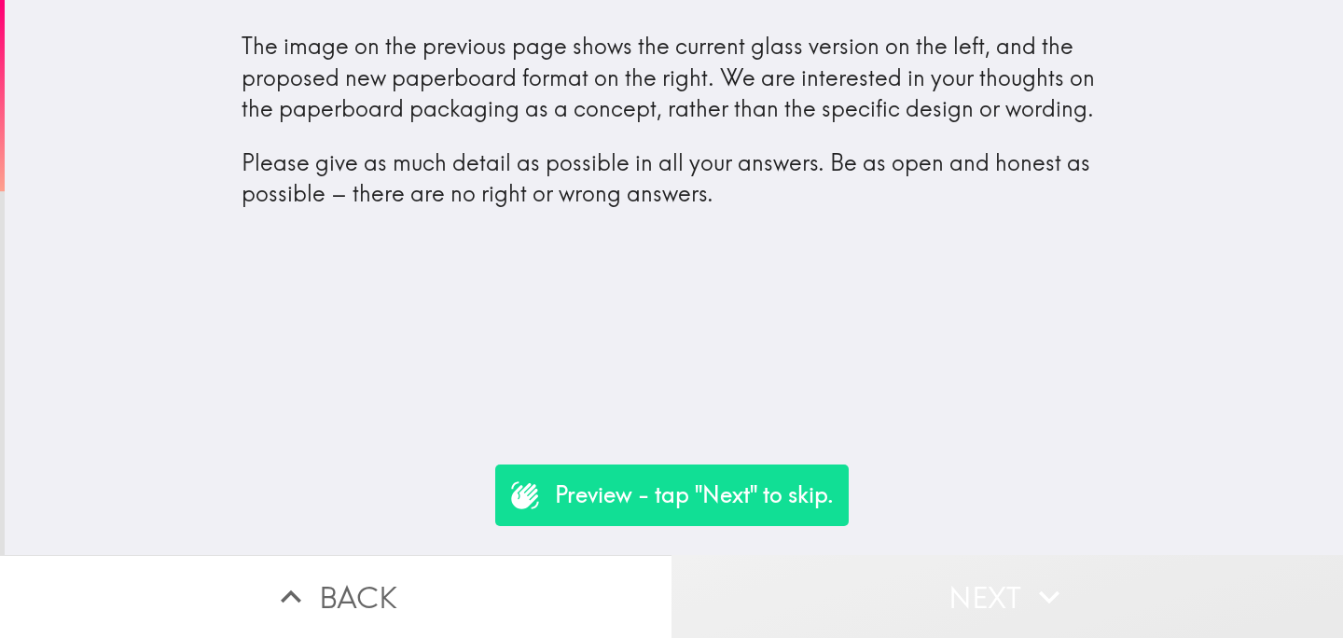
click at [939, 595] on button "Next" at bounding box center [1008, 596] width 672 height 83
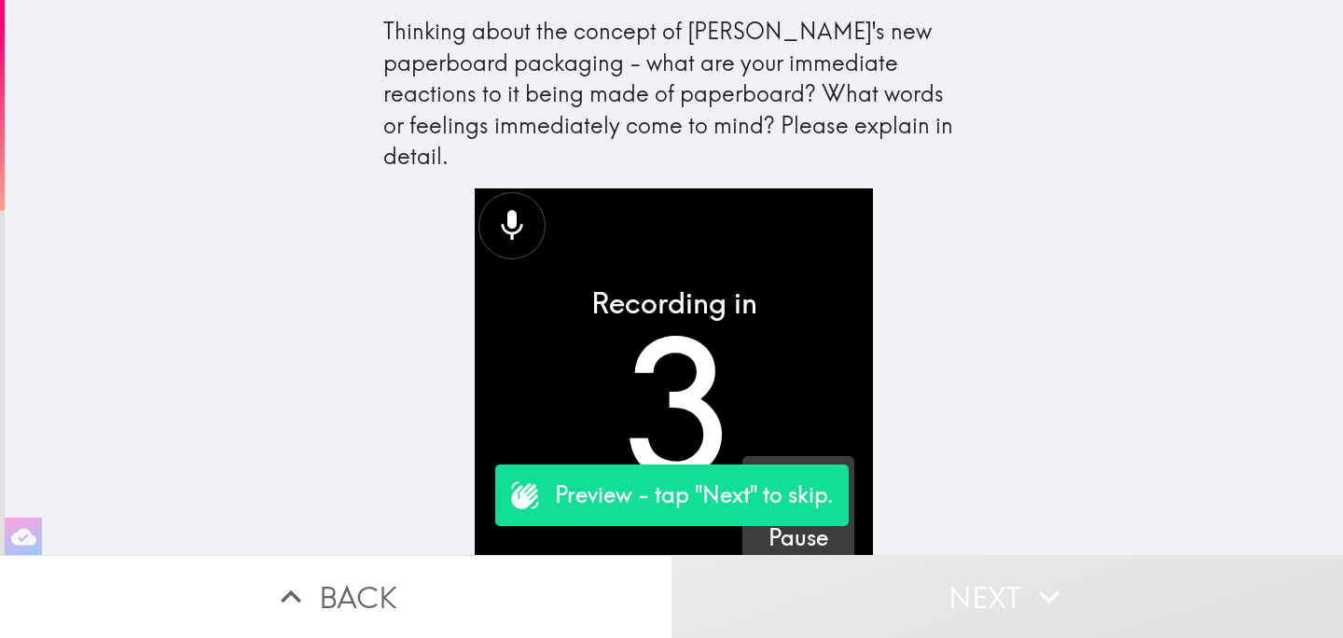
click at [787, 470] on icon "button" at bounding box center [798, 492] width 45 height 45
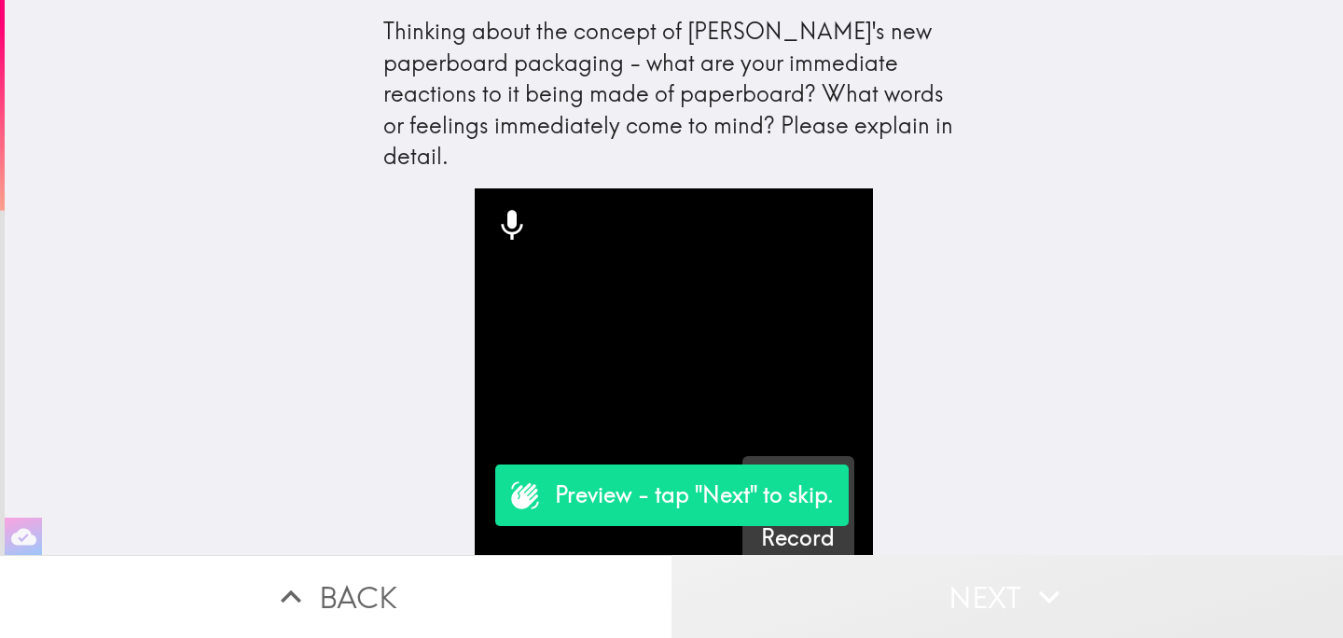
click at [939, 595] on button "Next" at bounding box center [1008, 596] width 672 height 83
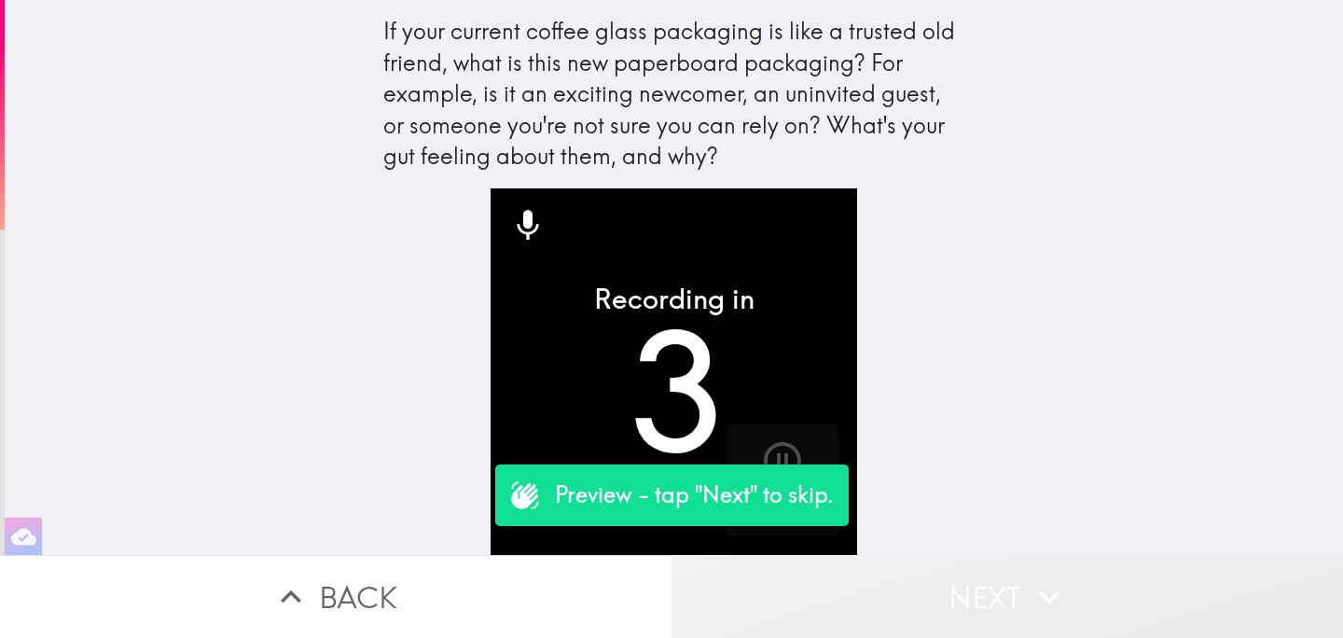
click at [939, 595] on button "Next" at bounding box center [1008, 596] width 672 height 83
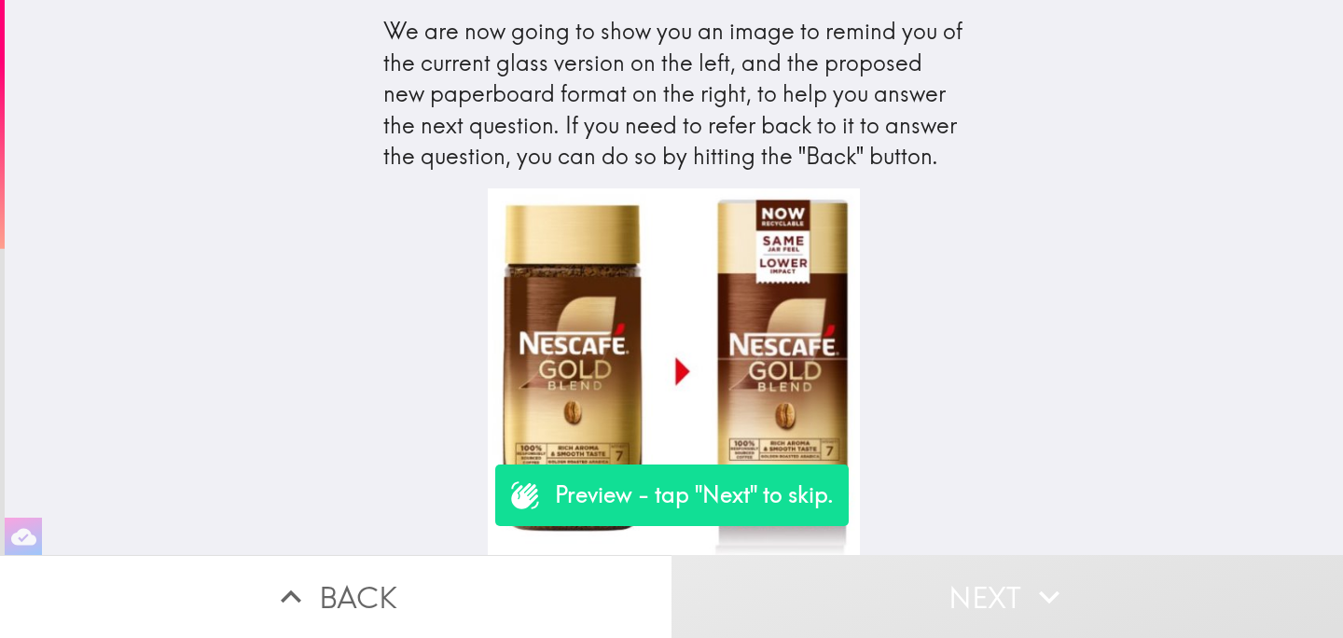
click at [939, 595] on button "Next" at bounding box center [1008, 596] width 672 height 83
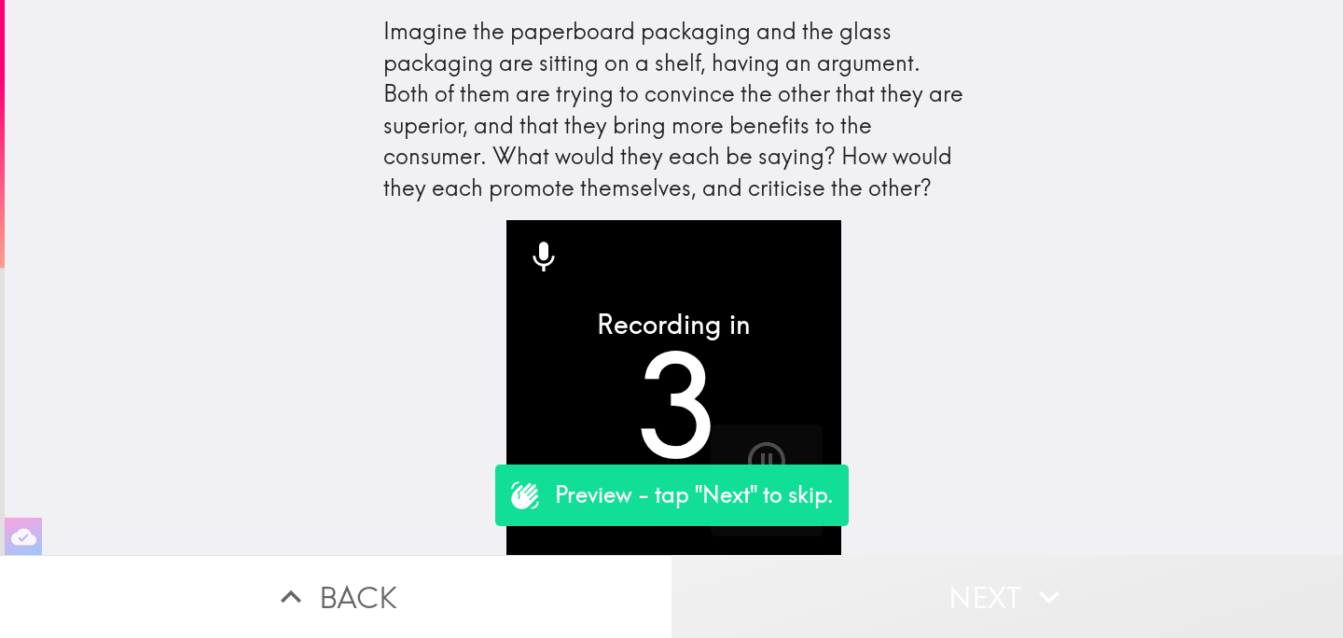
click at [939, 595] on button "Next" at bounding box center [1008, 596] width 672 height 83
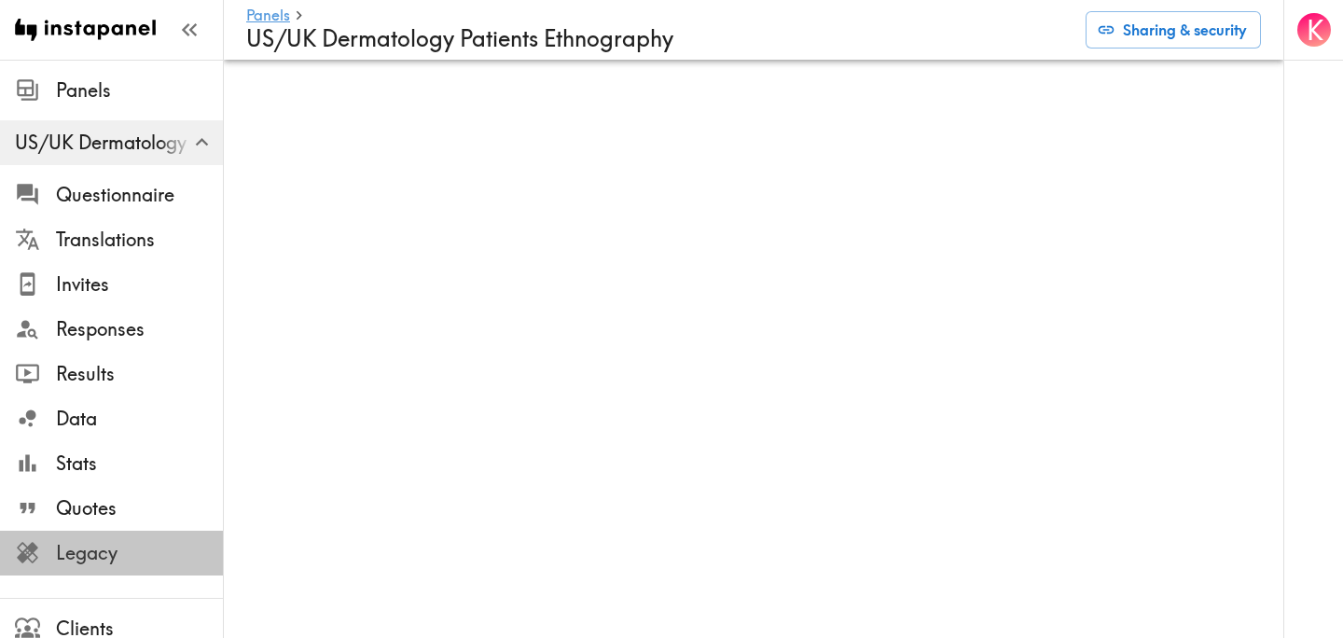
click at [118, 563] on span "Legacy" at bounding box center [139, 553] width 167 height 26
click at [114, 281] on span "Invites" at bounding box center [139, 284] width 167 height 26
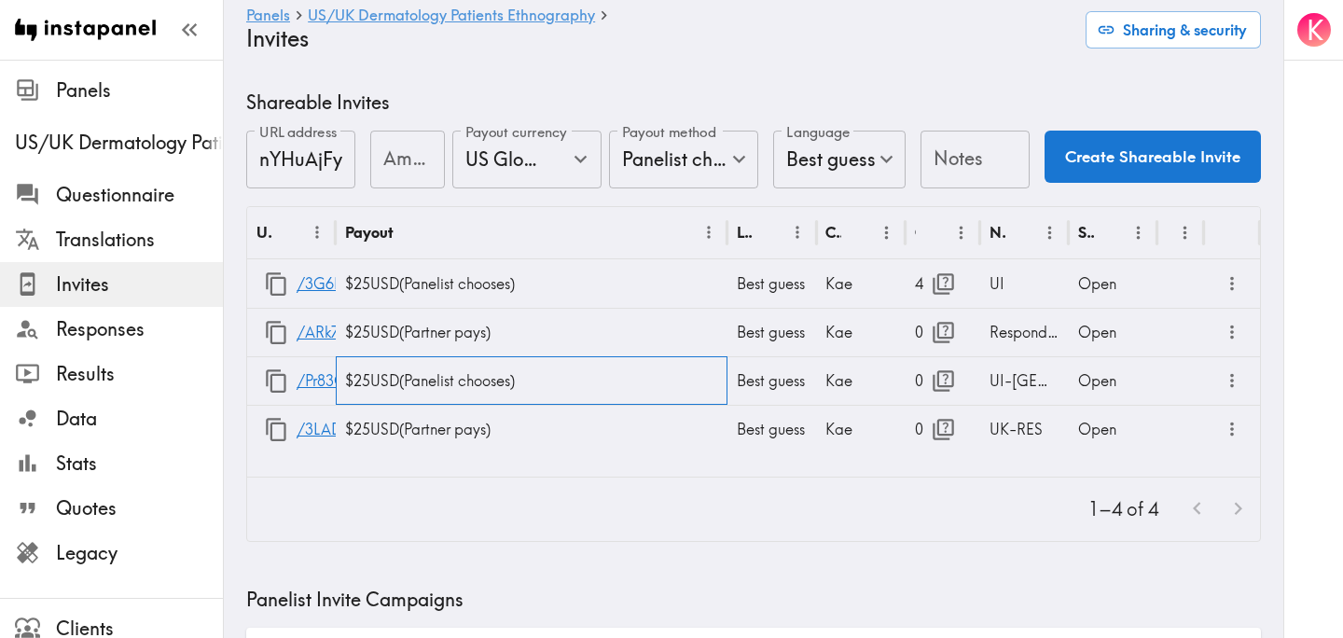
click at [380, 378] on div "$25 USD ( Panelist chooses )" at bounding box center [532, 380] width 392 height 49
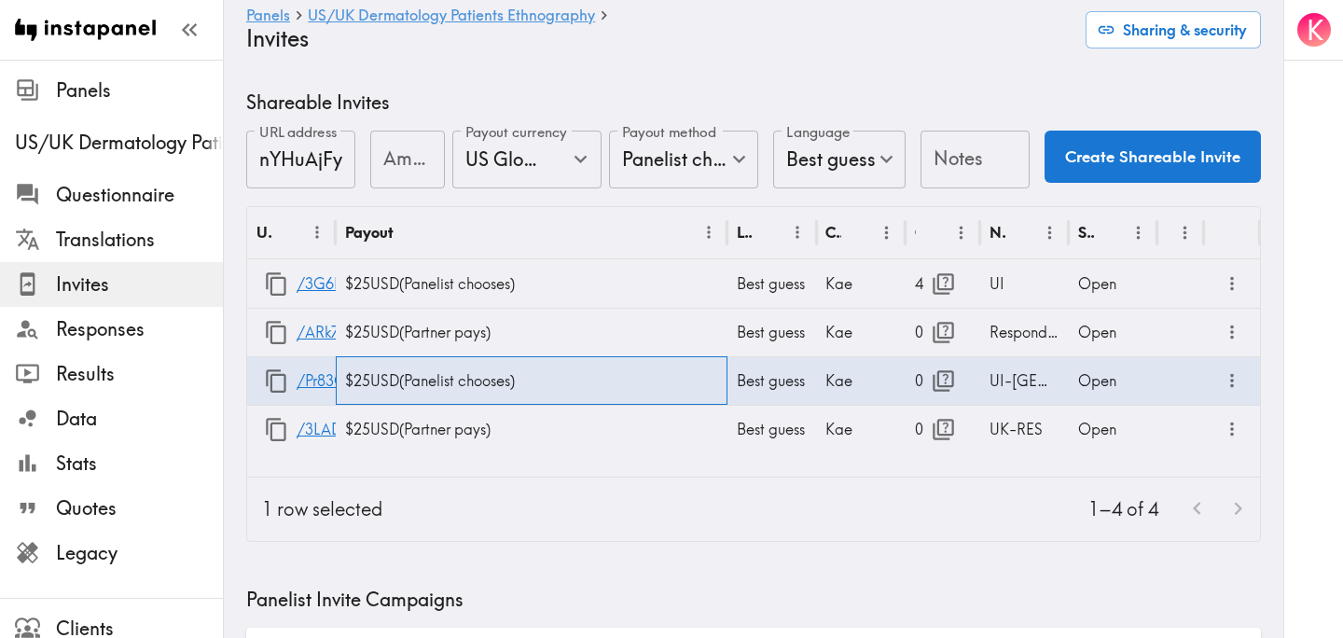
click at [380, 378] on div "$25 USD ( Panelist chooses )" at bounding box center [532, 380] width 392 height 49
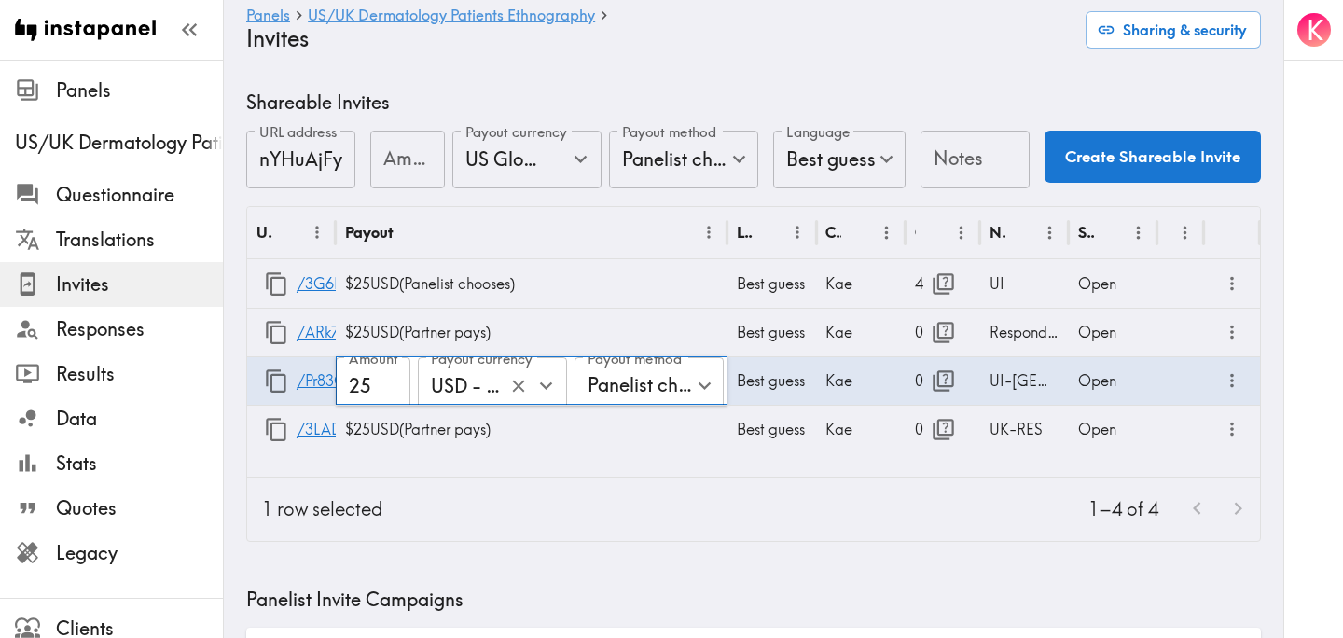
click at [552, 388] on icon "Open" at bounding box center [546, 385] width 25 height 25
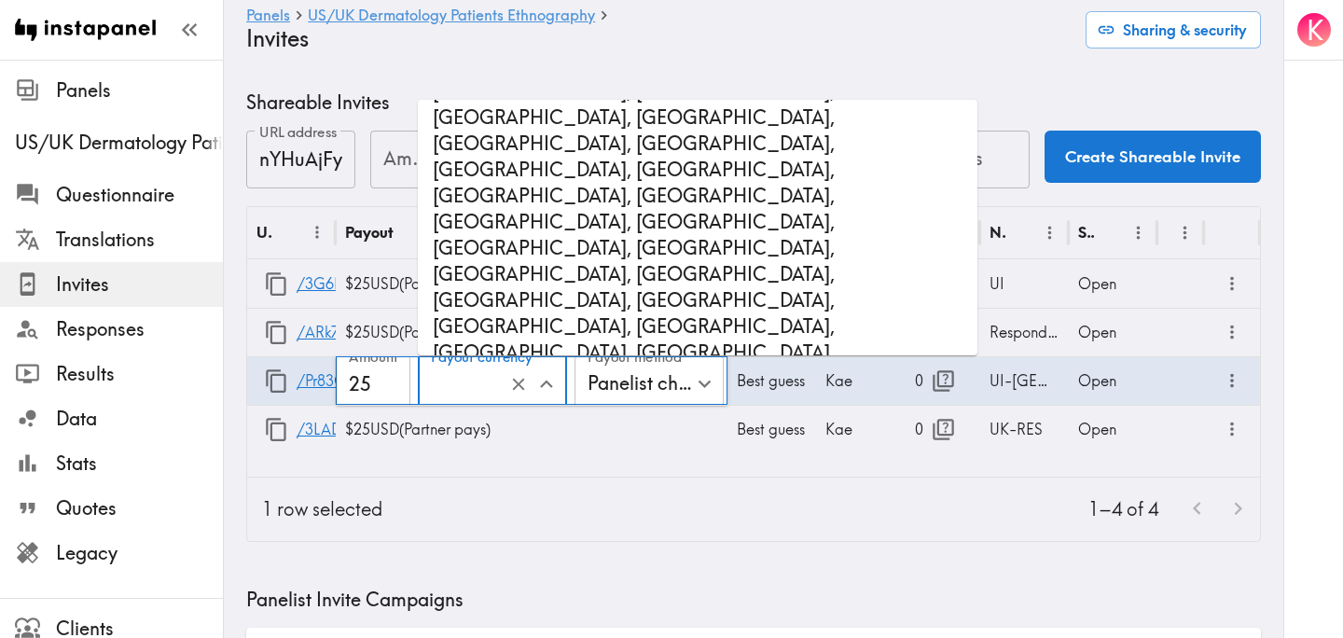
scroll to position [1782, 0]
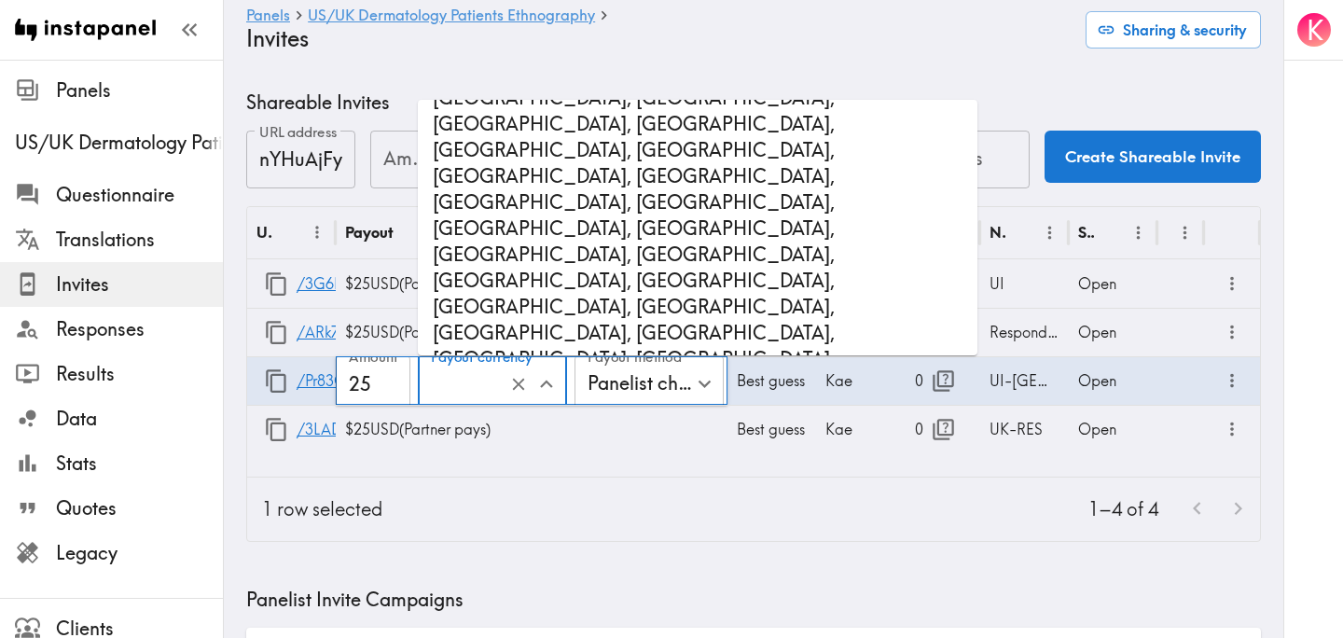
click at [654, 557] on li "GBP - Pound Sterling (United Kingdom of Great Britain and Northern Ireland, Gue…" at bounding box center [698, 615] width 560 height 116
type input "GBP - Pound Sterling (United Kingdom of Great Britain and Northern Ireland, Gue…"
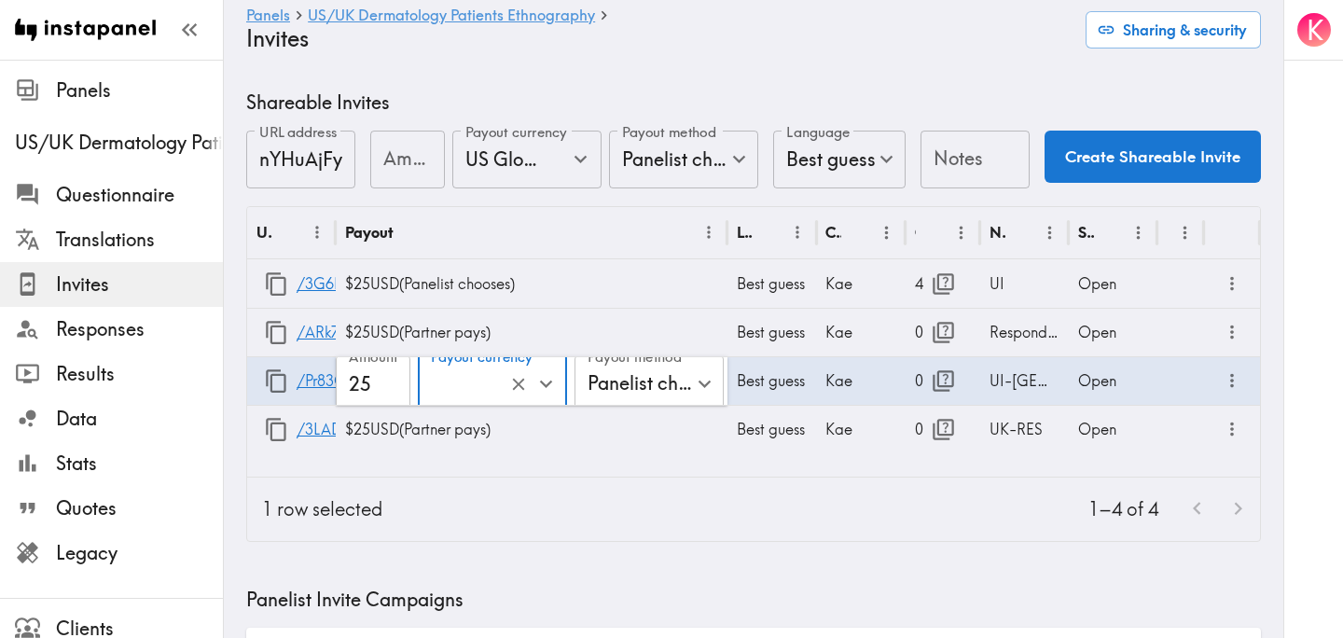
click at [610, 478] on div "1–4 of 4" at bounding box center [828, 509] width 863 height 63
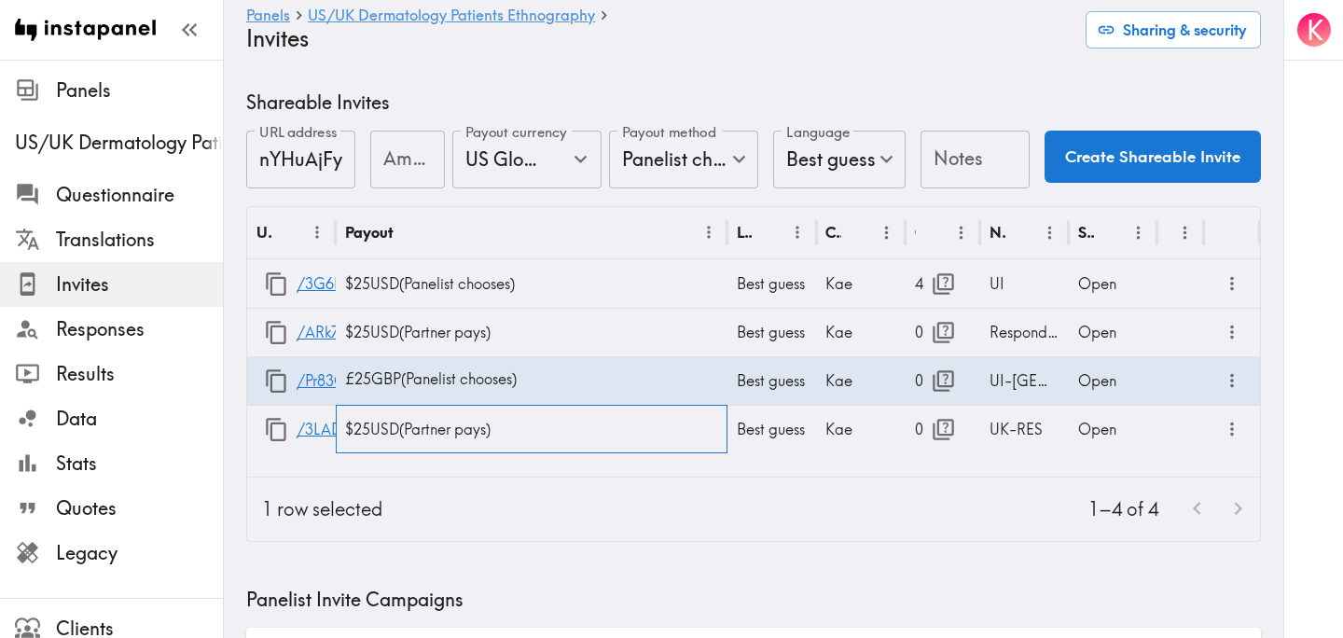
click at [396, 430] on div "$25 USD ( Partner pays )" at bounding box center [532, 429] width 392 height 49
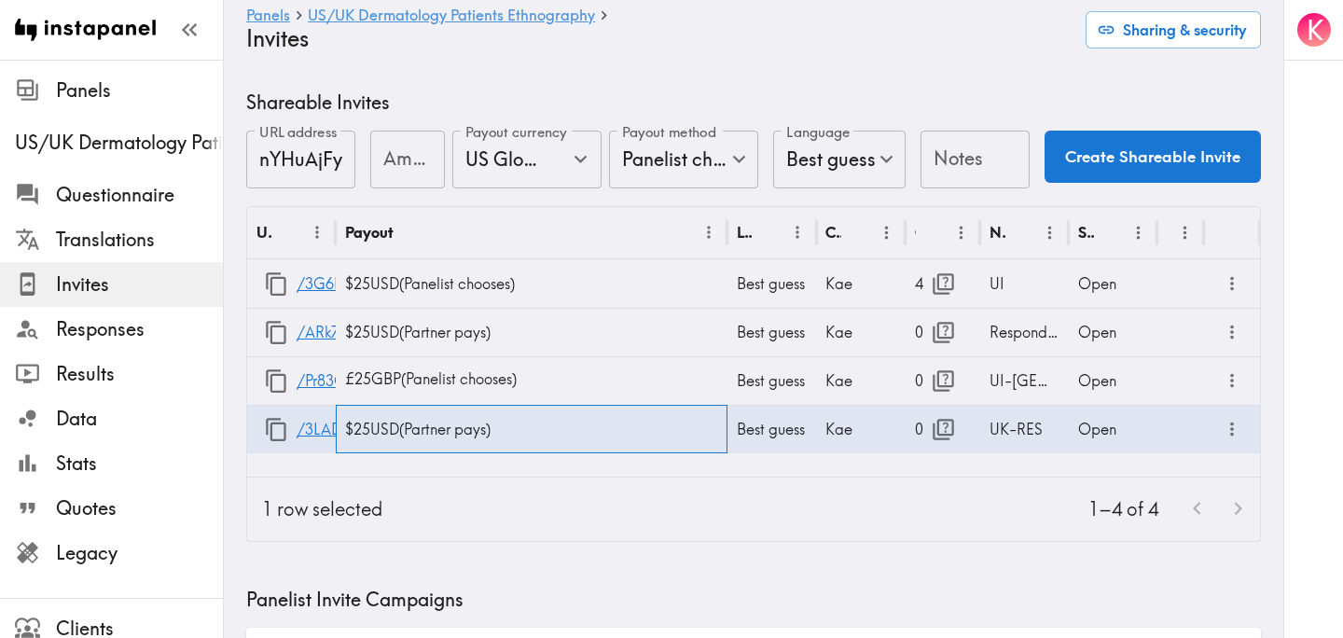
click at [396, 430] on div "$25 USD ( Partner pays )" at bounding box center [532, 429] width 392 height 49
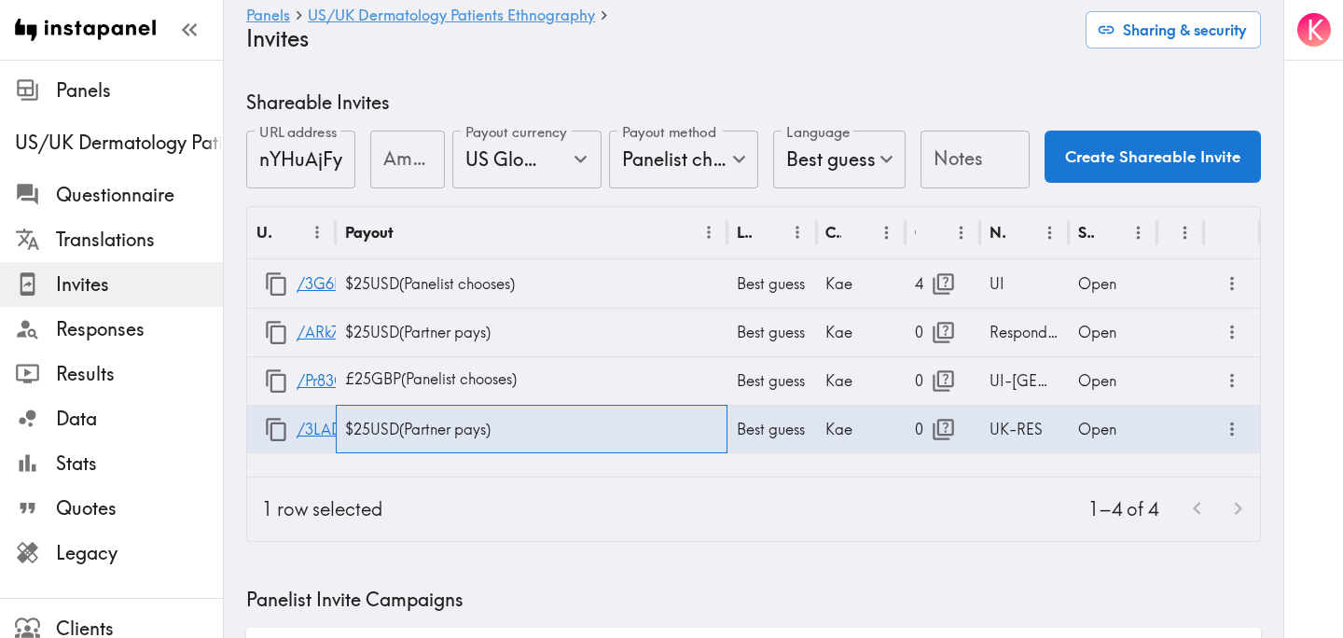
click at [395, 434] on div "$25 USD ( Partner pays )" at bounding box center [532, 429] width 392 height 49
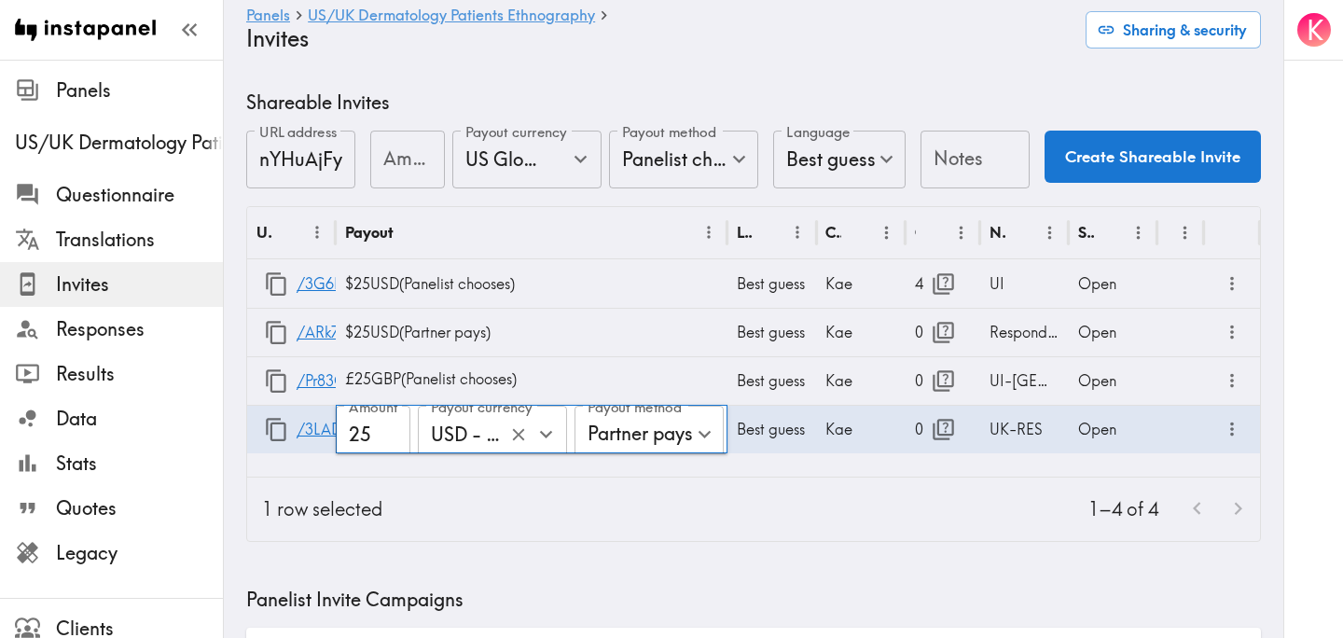
click at [549, 434] on icon "Open" at bounding box center [546, 434] width 13 height 7
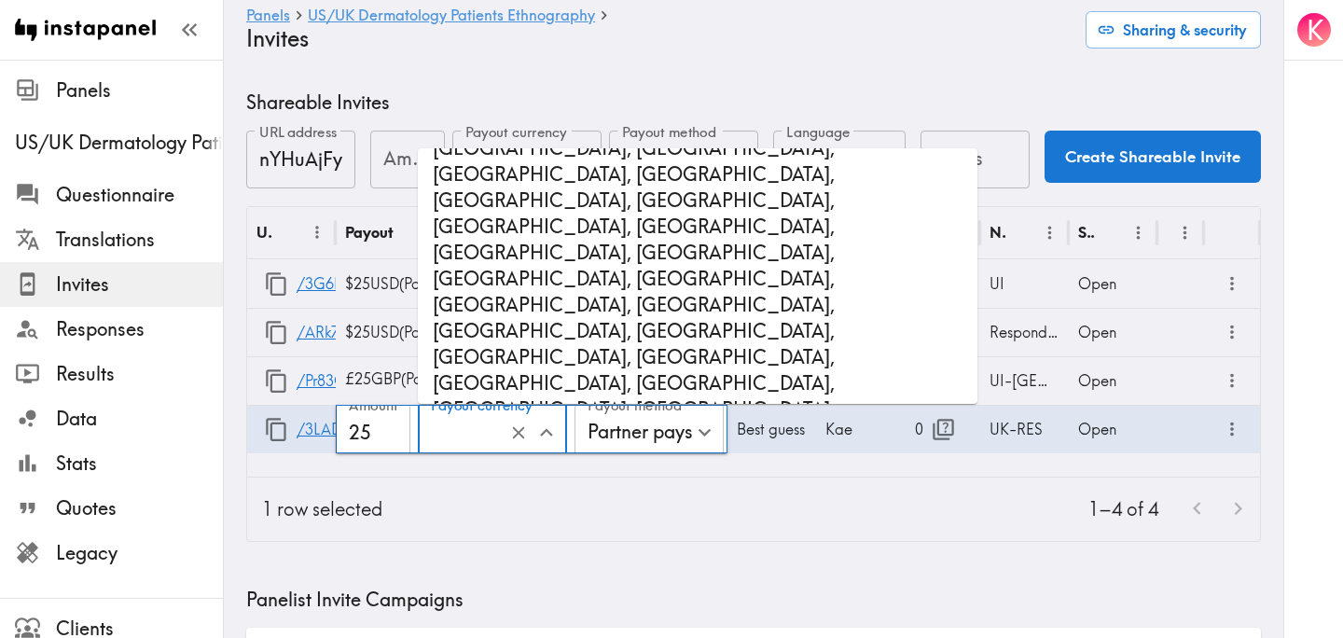
scroll to position [1730, 0]
type input "GBP - Pound Sterling (United Kingdom of Great Britain and Northern Ireland, Gue…"
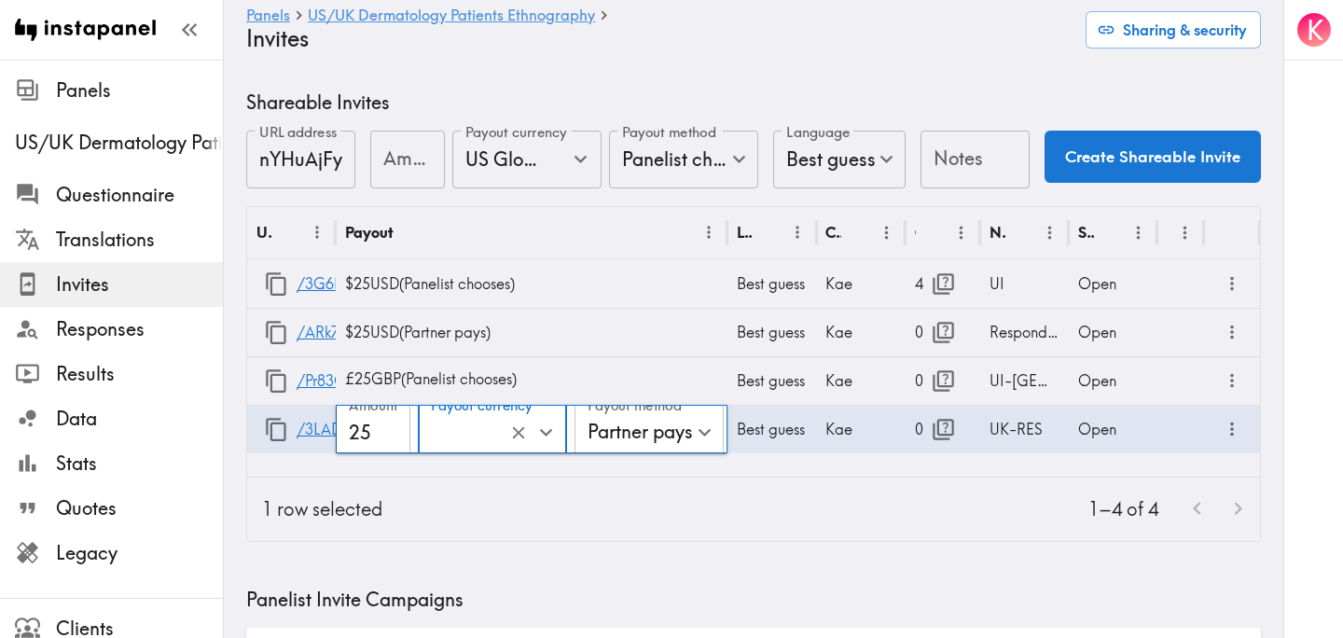
scroll to position [0, 834]
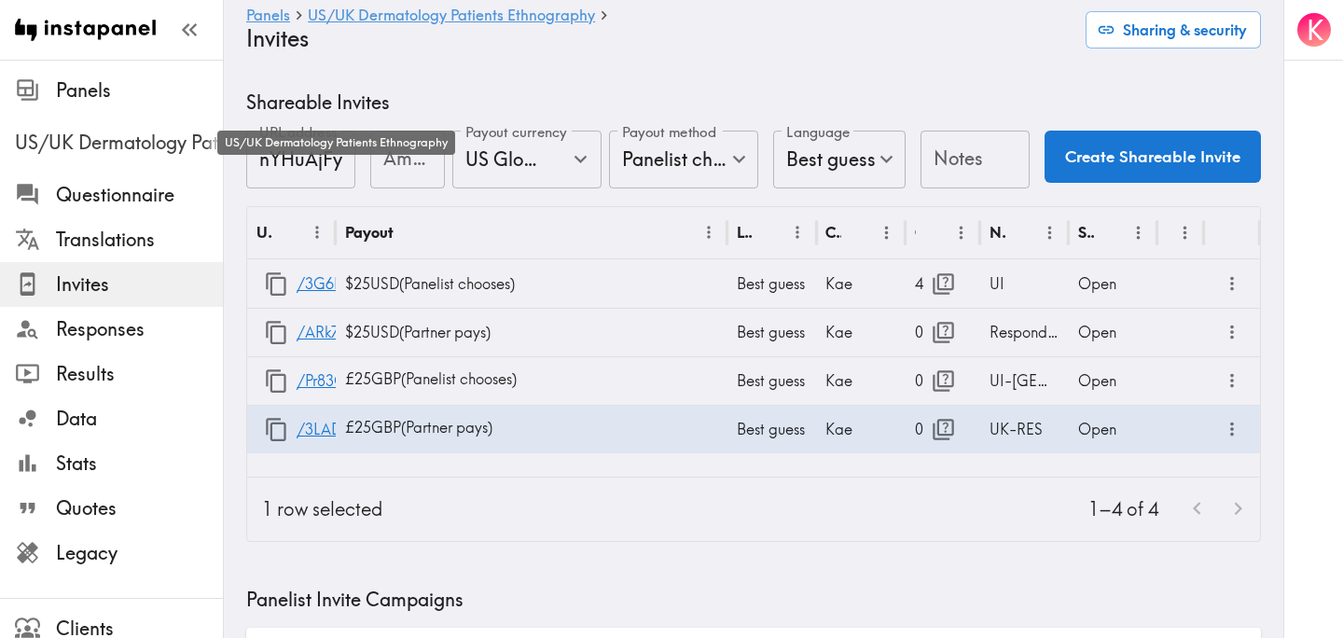
click at [54, 136] on span "US/UK Dermatology Patients Ethnography" at bounding box center [119, 143] width 208 height 26
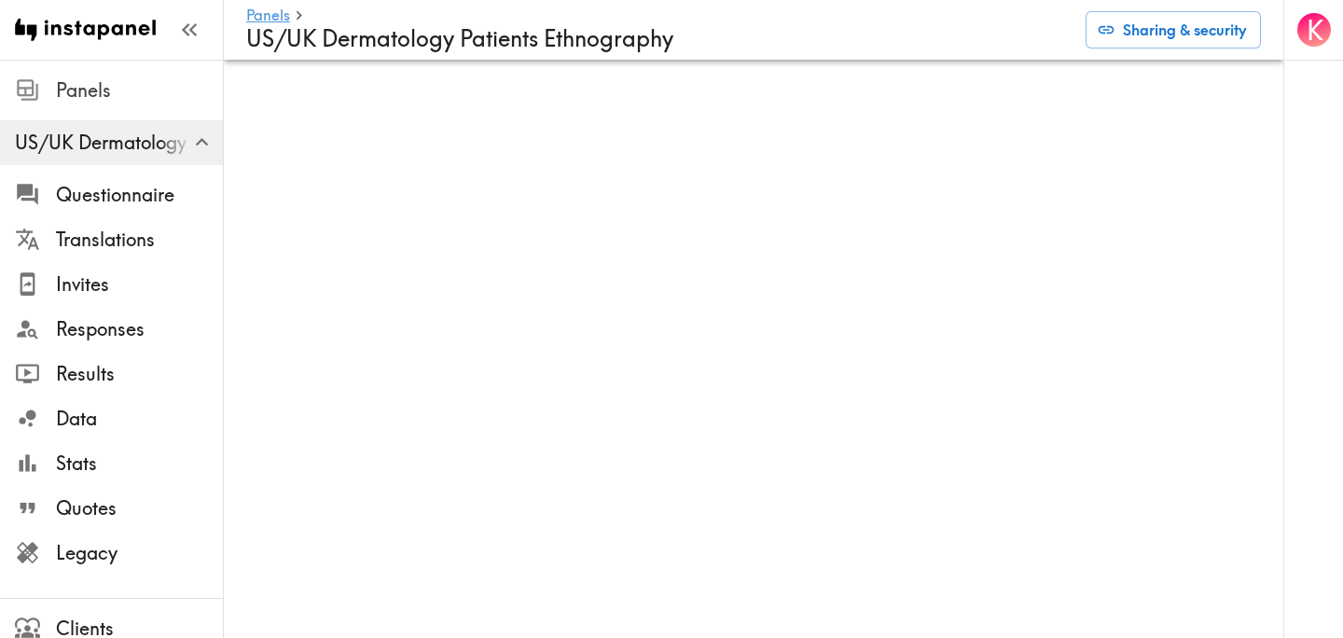
click at [100, 88] on span "Panels" at bounding box center [139, 90] width 167 height 26
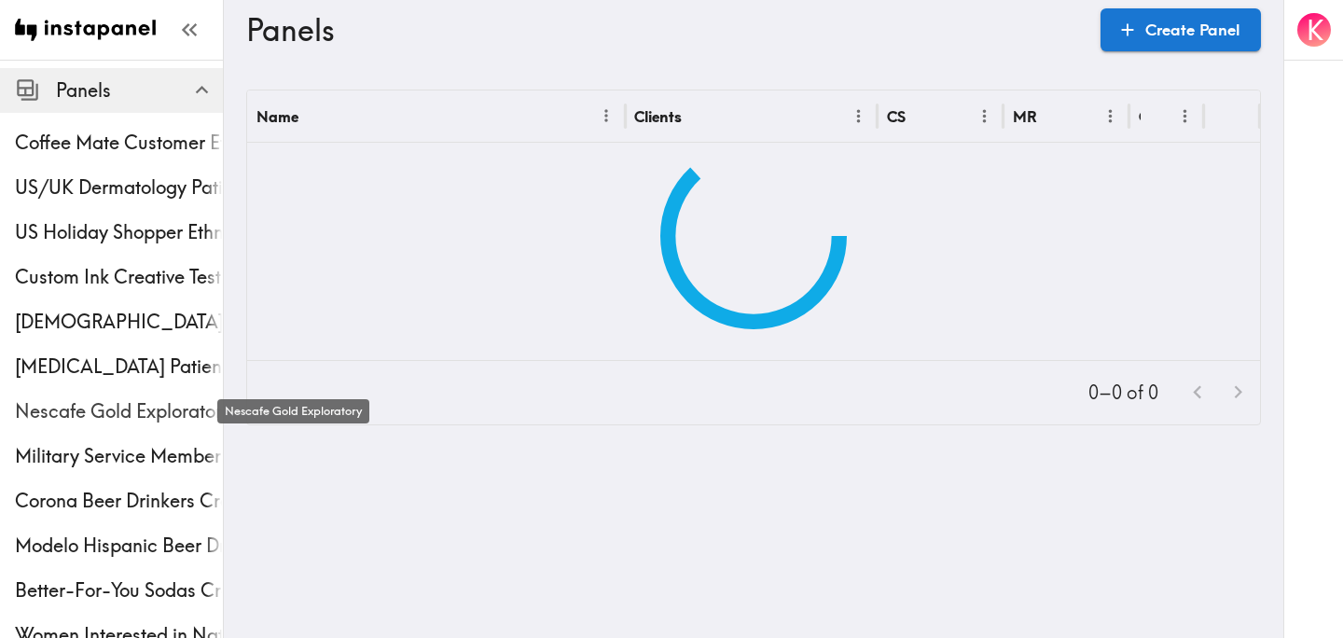
click at [86, 410] on span "Nescafe Gold Exploratory" at bounding box center [119, 411] width 208 height 26
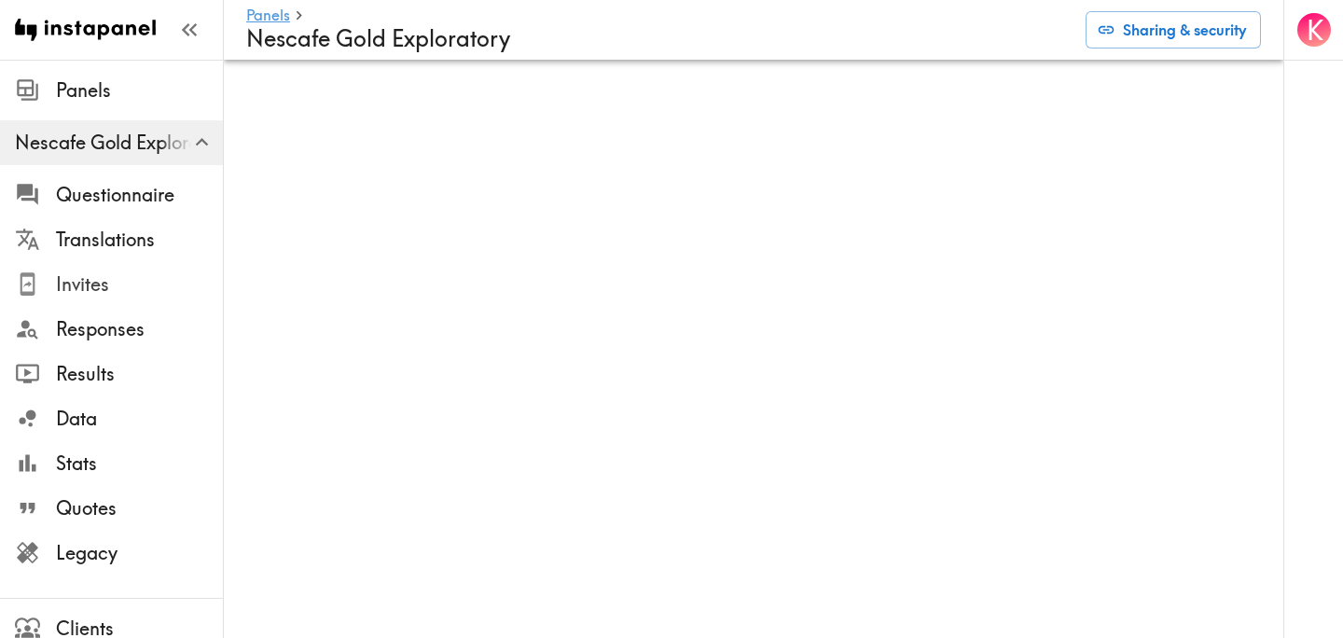
click at [128, 277] on span "Invites" at bounding box center [139, 284] width 167 height 26
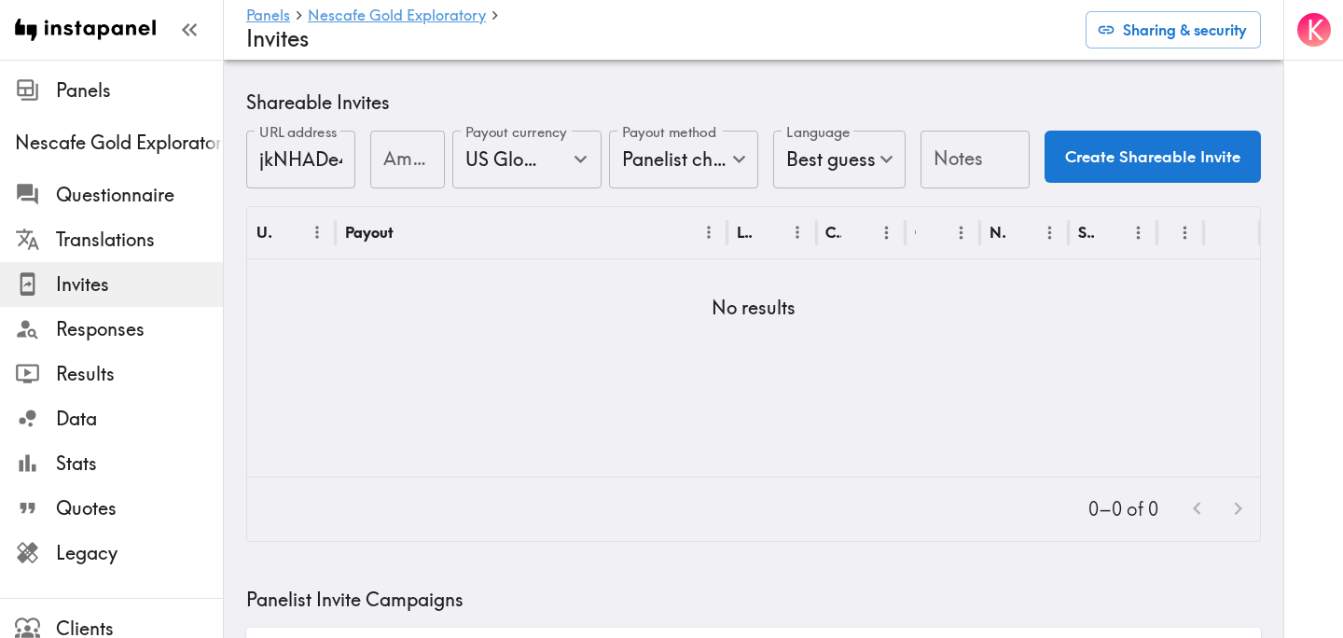
scroll to position [739, 0]
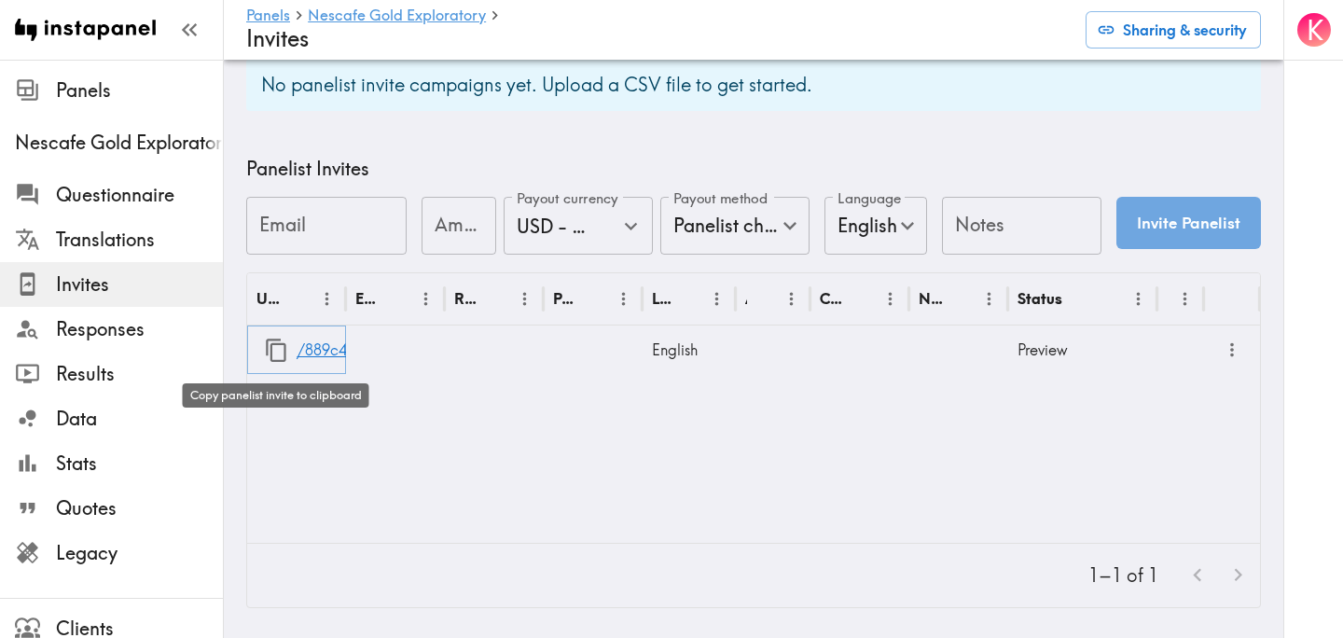
click at [276, 344] on icon "button" at bounding box center [276, 350] width 21 height 23
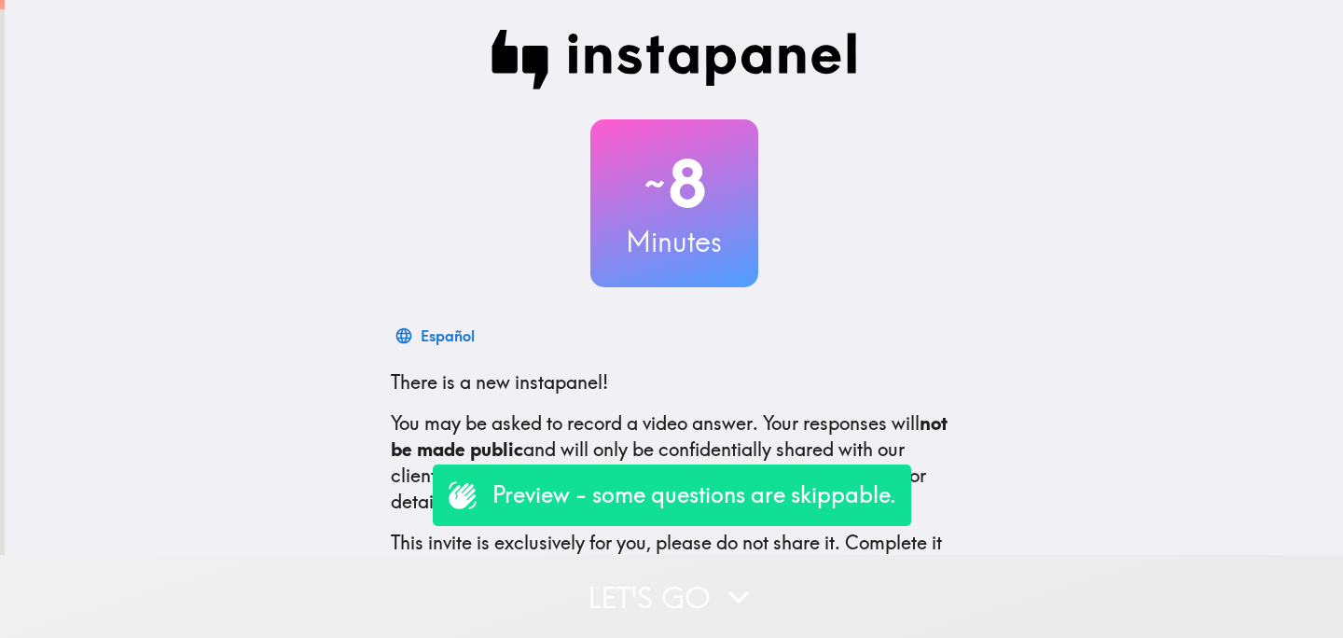
click at [536, 573] on button "Let's go" at bounding box center [671, 596] width 1343 height 83
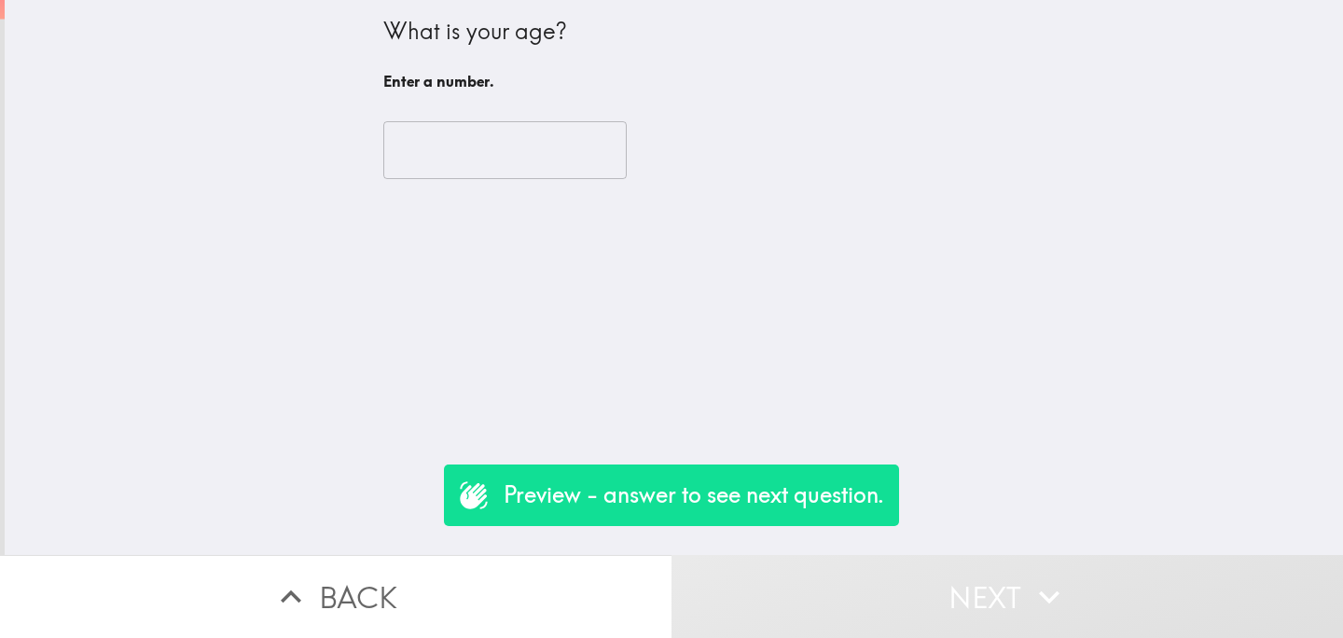
click at [526, 166] on input "number" at bounding box center [504, 150] width 243 height 58
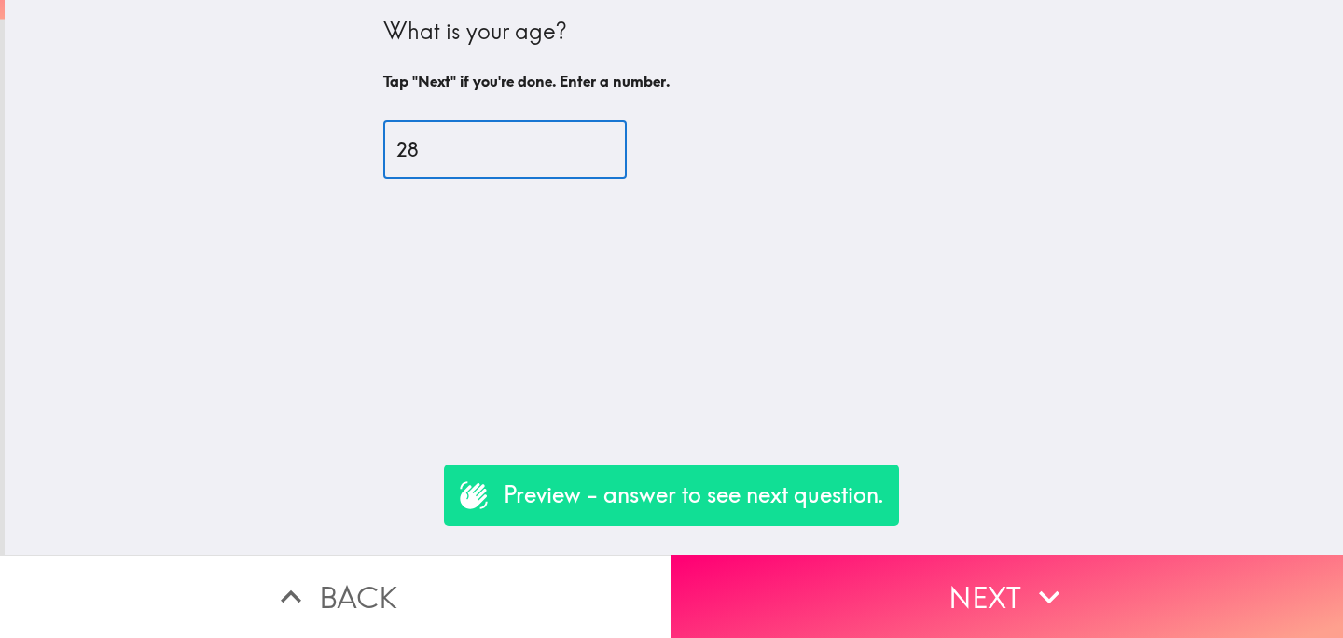
type input "28"
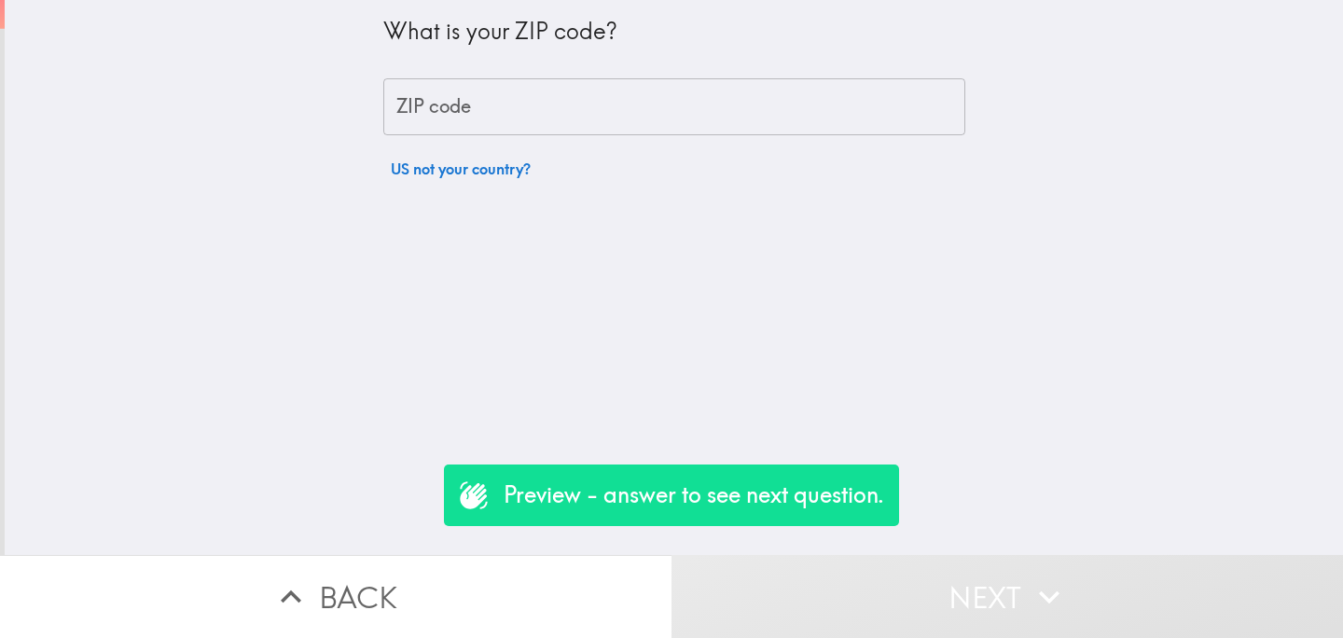
click at [494, 165] on button "US not your country?" at bounding box center [460, 168] width 155 height 37
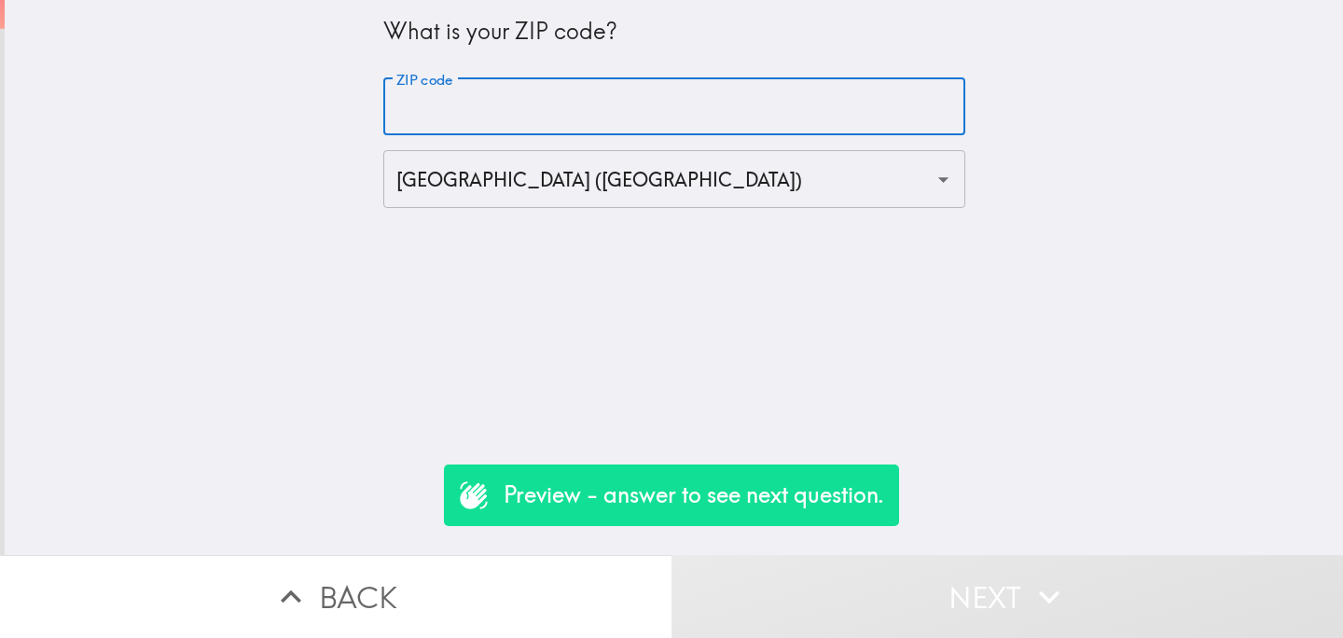
click at [709, 107] on input "ZIP code" at bounding box center [674, 107] width 582 height 58
type input "E1 7DB"
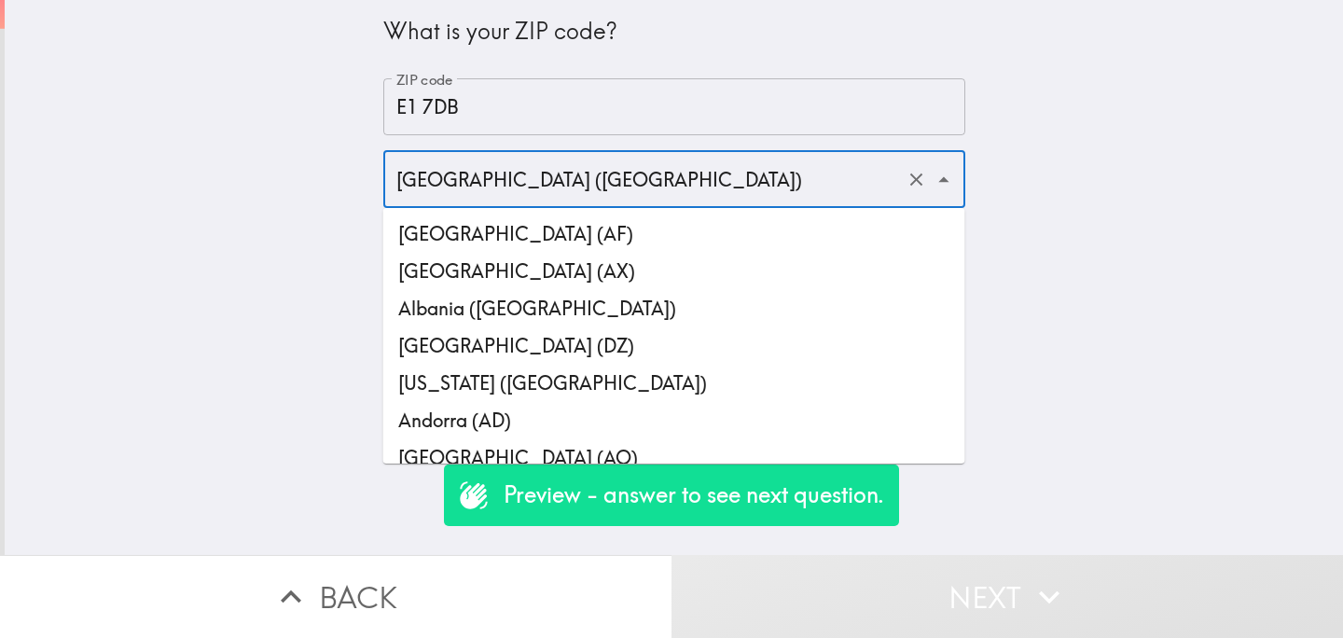
click at [724, 188] on input "[GEOGRAPHIC_DATA] ([GEOGRAPHIC_DATA])" at bounding box center [648, 179] width 513 height 41
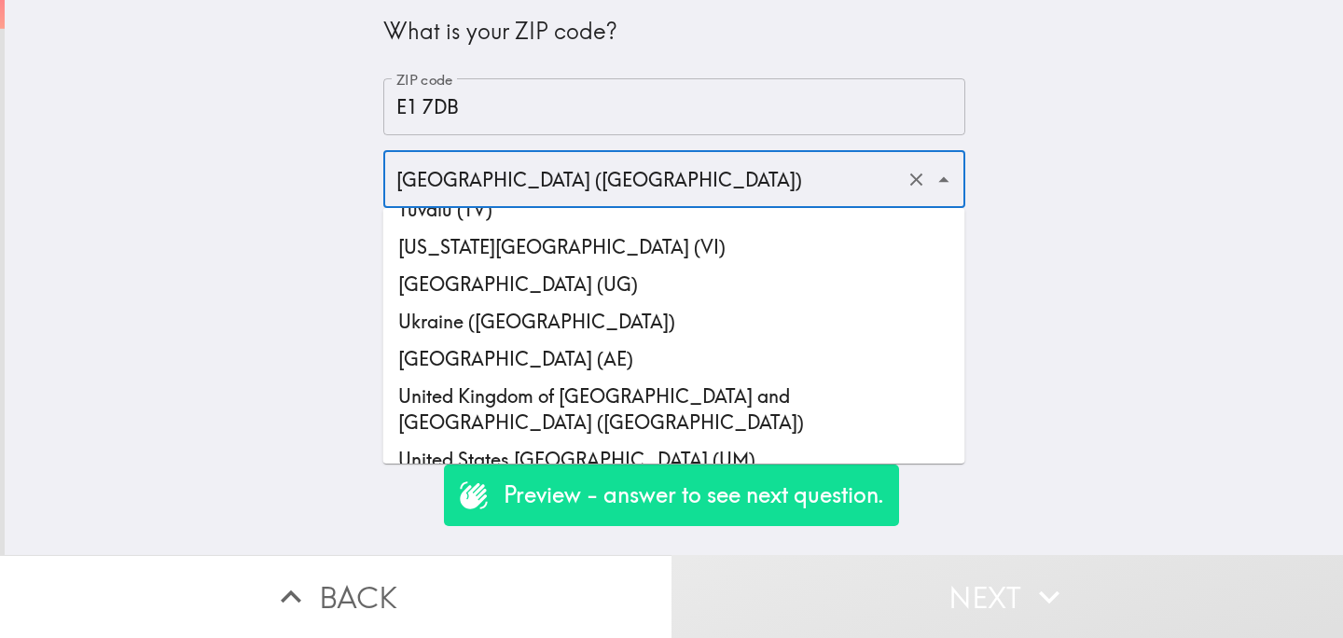
click at [617, 479] on li "[GEOGRAPHIC_DATA] ([GEOGRAPHIC_DATA])" at bounding box center [674, 497] width 582 height 37
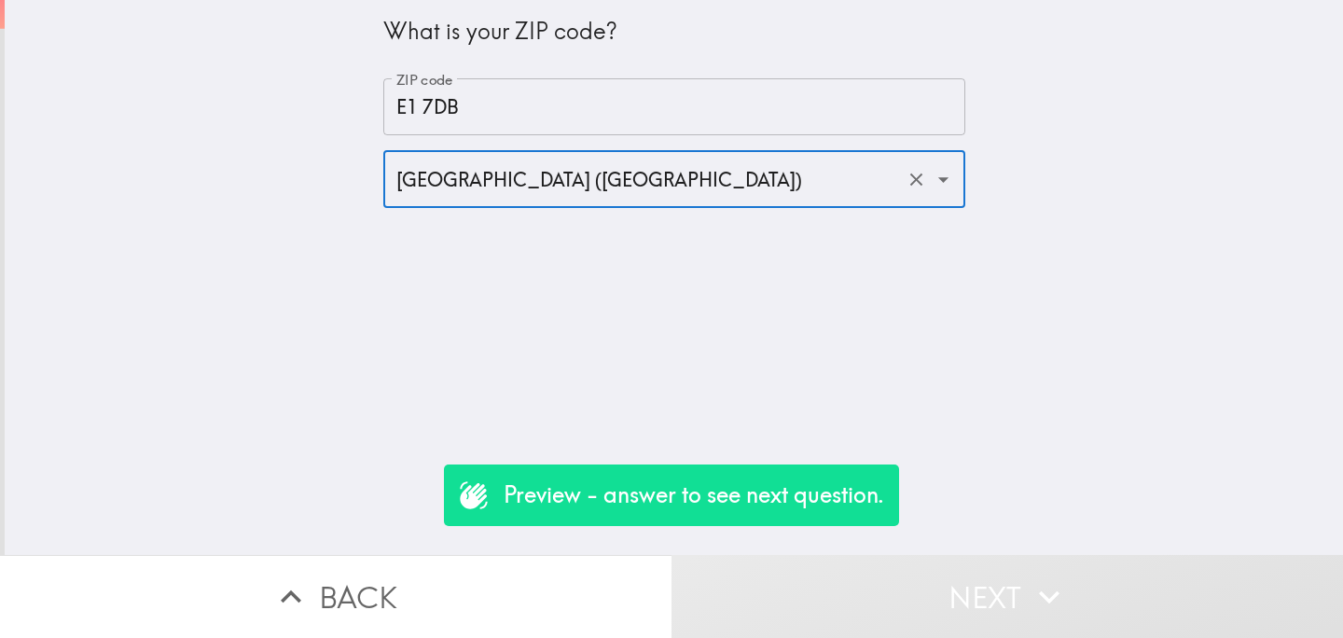
click at [932, 345] on div "What is your ZIP code? ZIP code E1 7DB ZIP code [GEOGRAPHIC_DATA] ([GEOGRAPHIC_…" at bounding box center [674, 277] width 1339 height 555
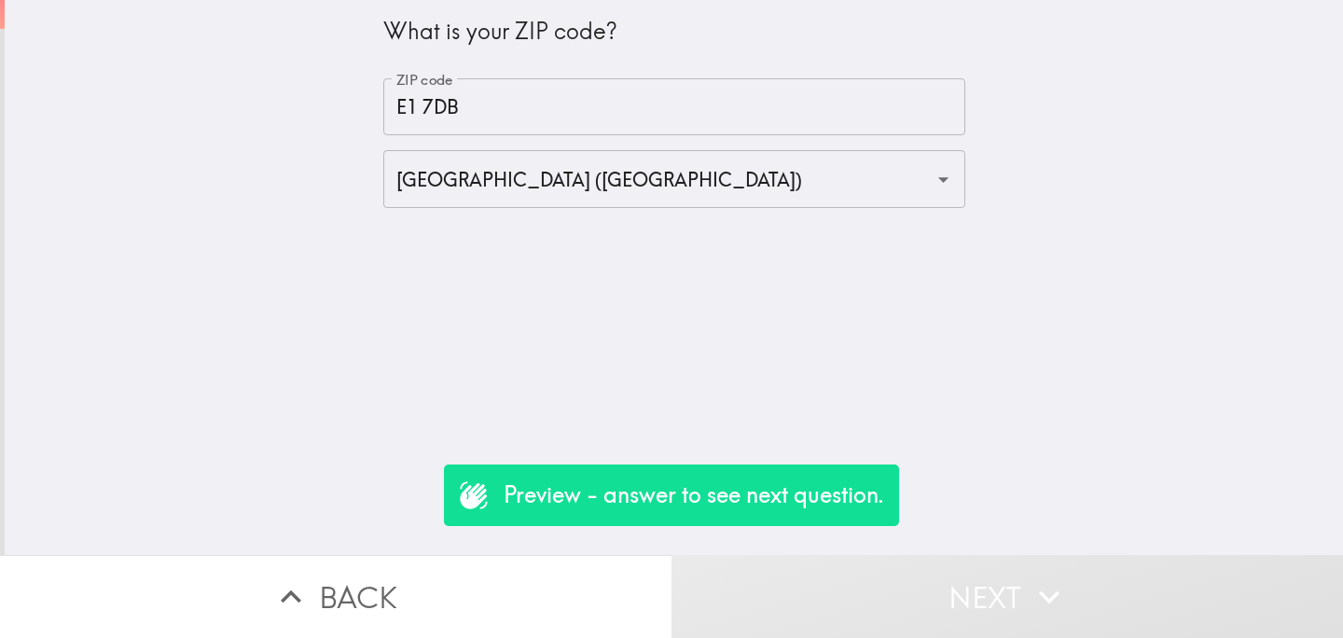
click at [893, 560] on button "Next" at bounding box center [1008, 596] width 672 height 83
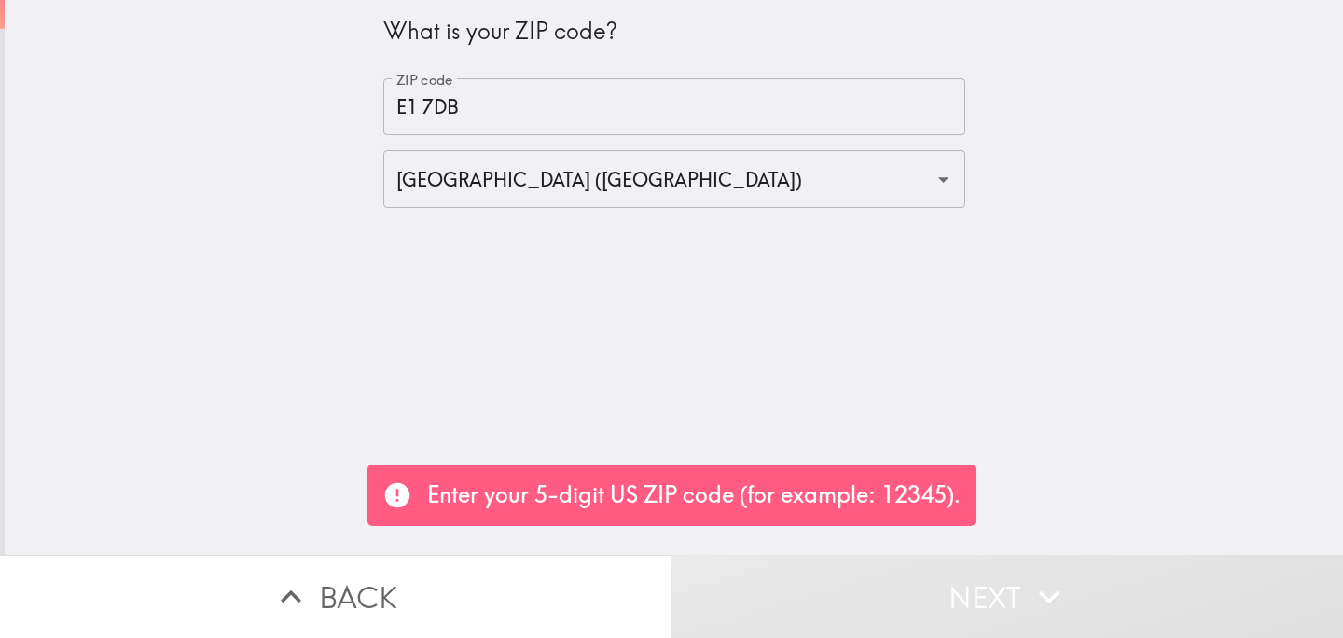
click at [648, 107] on input "E1 7DB" at bounding box center [674, 107] width 582 height 58
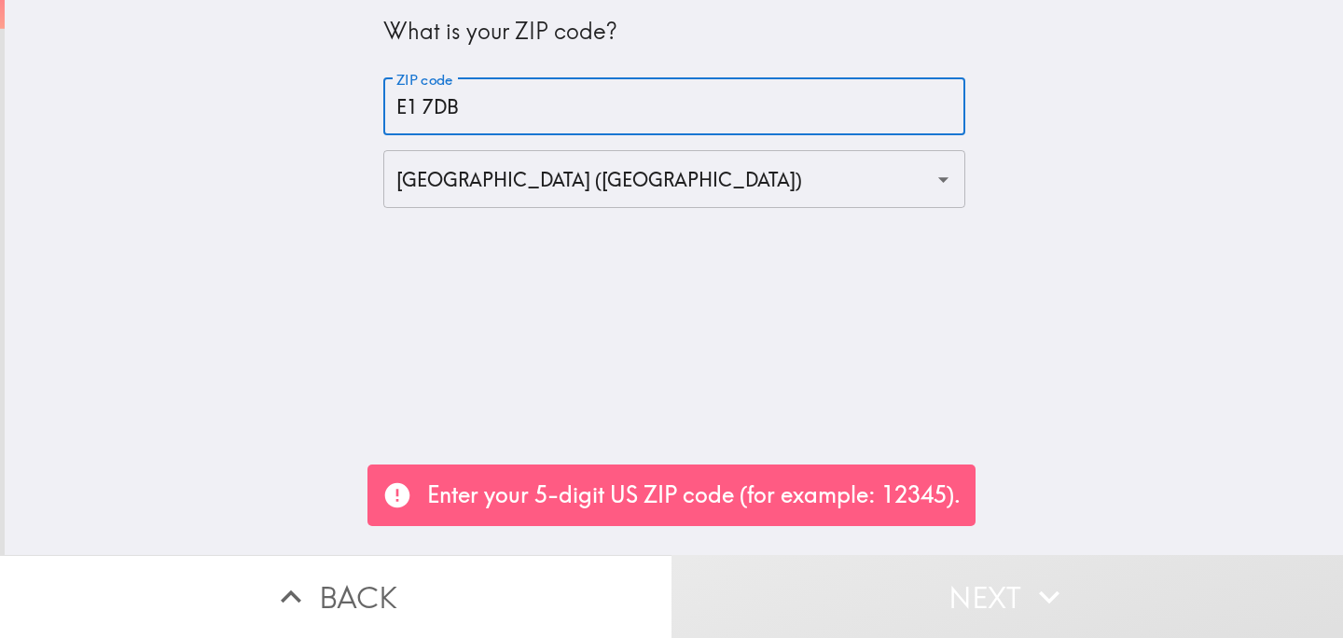
drag, startPoint x: 648, startPoint y: 107, endPoint x: 354, endPoint y: 107, distance: 294.8
click at [354, 107] on div "What is your ZIP code? ZIP code E1 7DB ZIP code [GEOGRAPHIC_DATA] ([GEOGRAPHIC_…" at bounding box center [674, 277] width 1339 height 555
click at [535, 177] on input "[GEOGRAPHIC_DATA] ([GEOGRAPHIC_DATA])" at bounding box center [648, 179] width 513 height 41
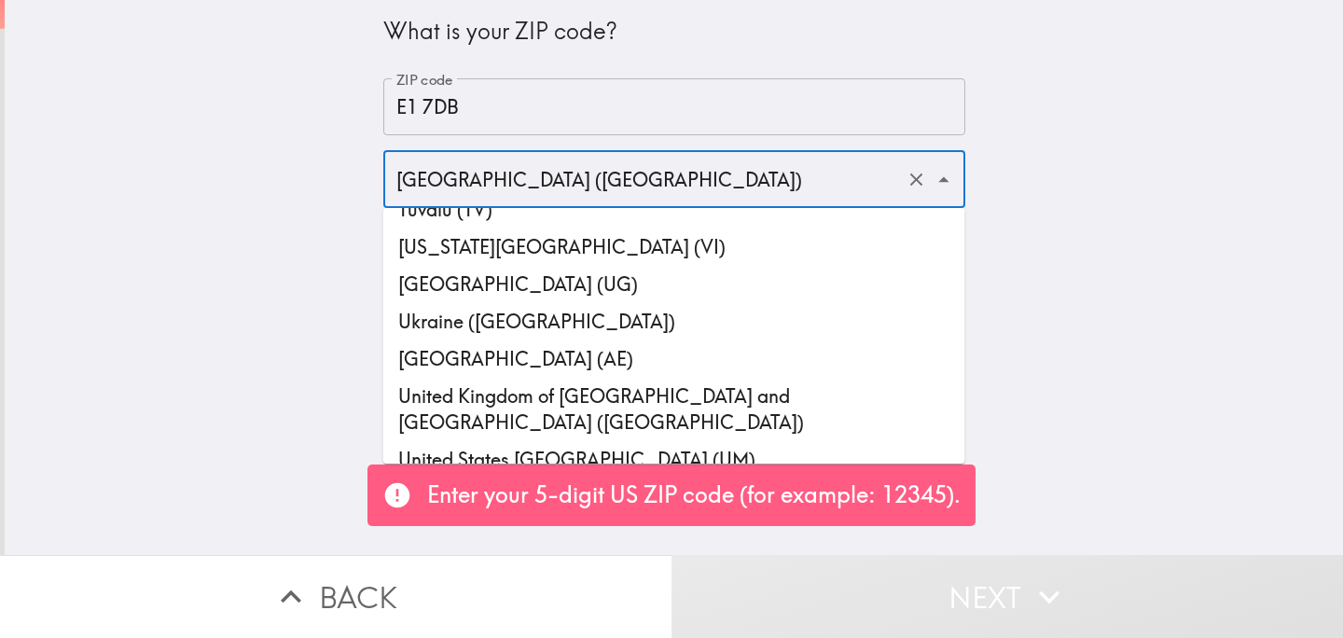
click at [710, 378] on li "United Kingdom of [GEOGRAPHIC_DATA] and [GEOGRAPHIC_DATA] ([GEOGRAPHIC_DATA])" at bounding box center [674, 409] width 582 height 63
type input "United Kingdom of [GEOGRAPHIC_DATA] and [GEOGRAPHIC_DATA] ([GEOGRAPHIC_DATA])"
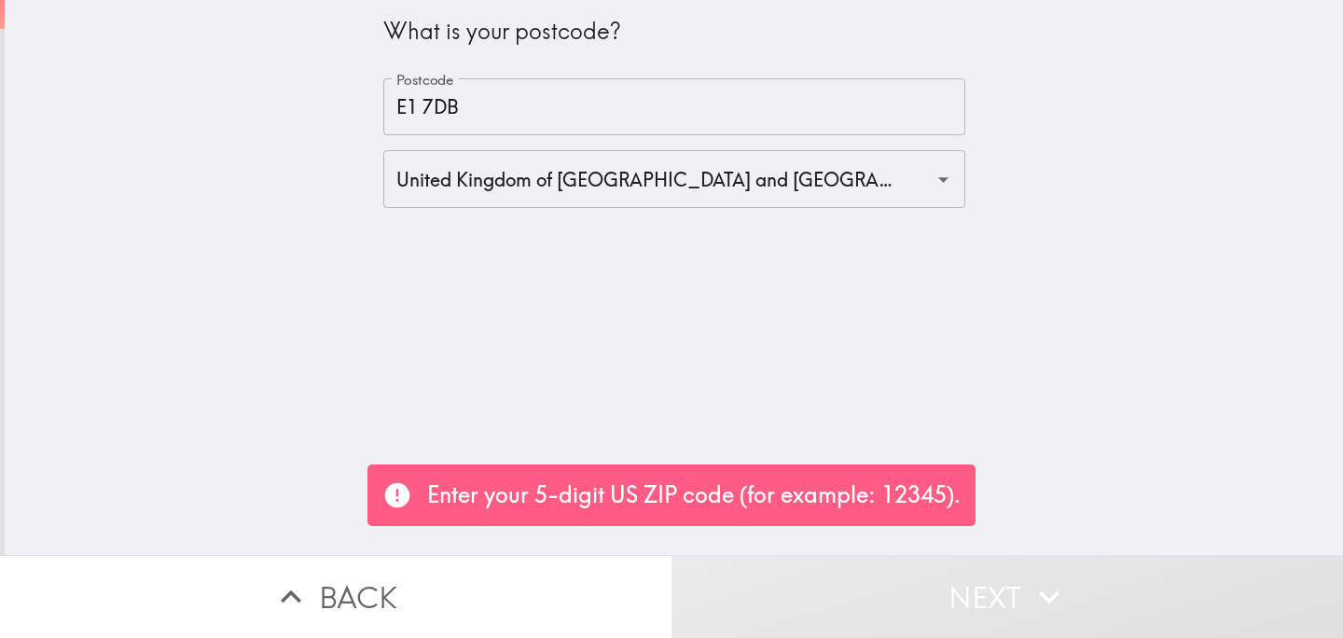
click at [741, 325] on div "What is your postcode? Postcode E1 7DB Postcode [GEOGRAPHIC_DATA] of [GEOGRAPHI…" at bounding box center [674, 277] width 1339 height 555
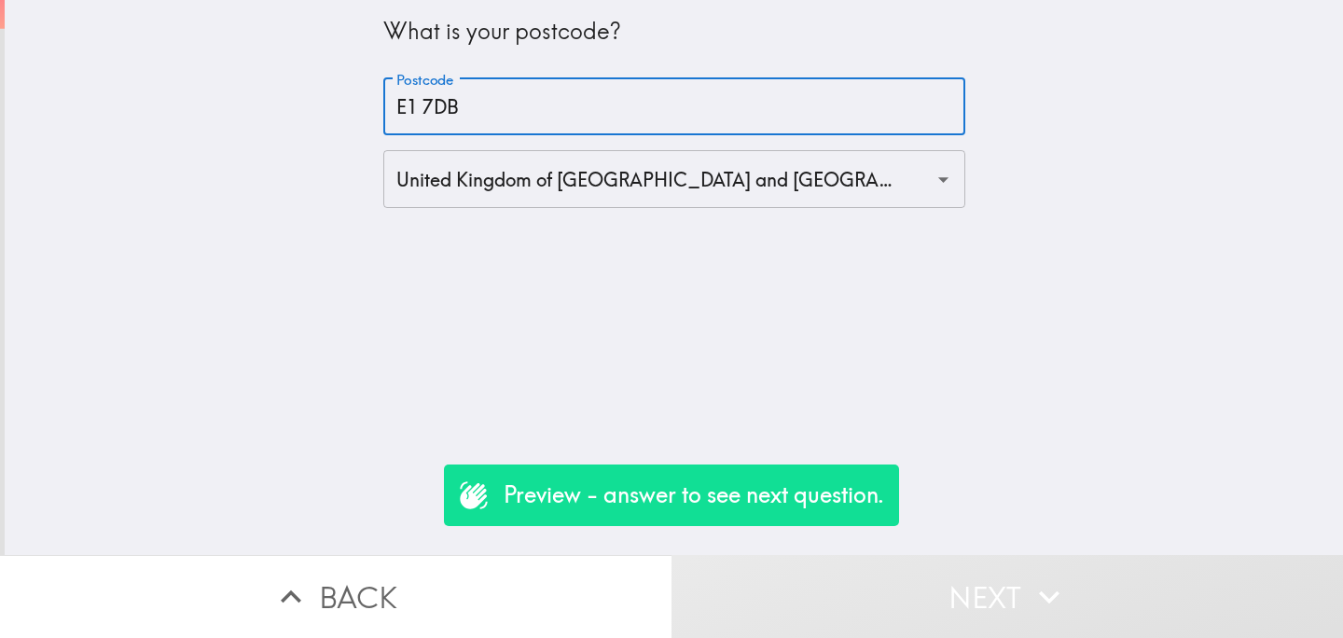
drag, startPoint x: 509, startPoint y: 98, endPoint x: 370, endPoint y: 97, distance: 139.0
click at [370, 97] on div "What is your postcode? Postcode E1 7DB Postcode [GEOGRAPHIC_DATA] of [GEOGRAPHI…" at bounding box center [674, 277] width 1339 height 555
paste input "E1 7DB"
type input "E1 7DB"
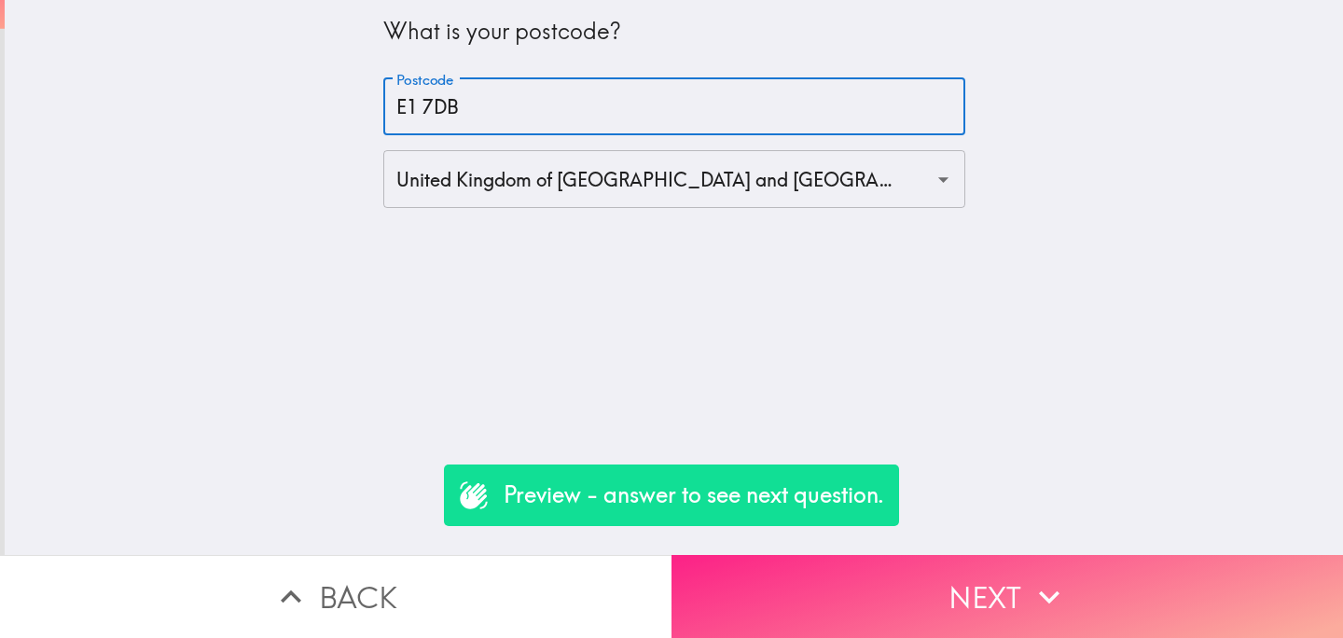
click at [881, 591] on button "Next" at bounding box center [1008, 596] width 672 height 83
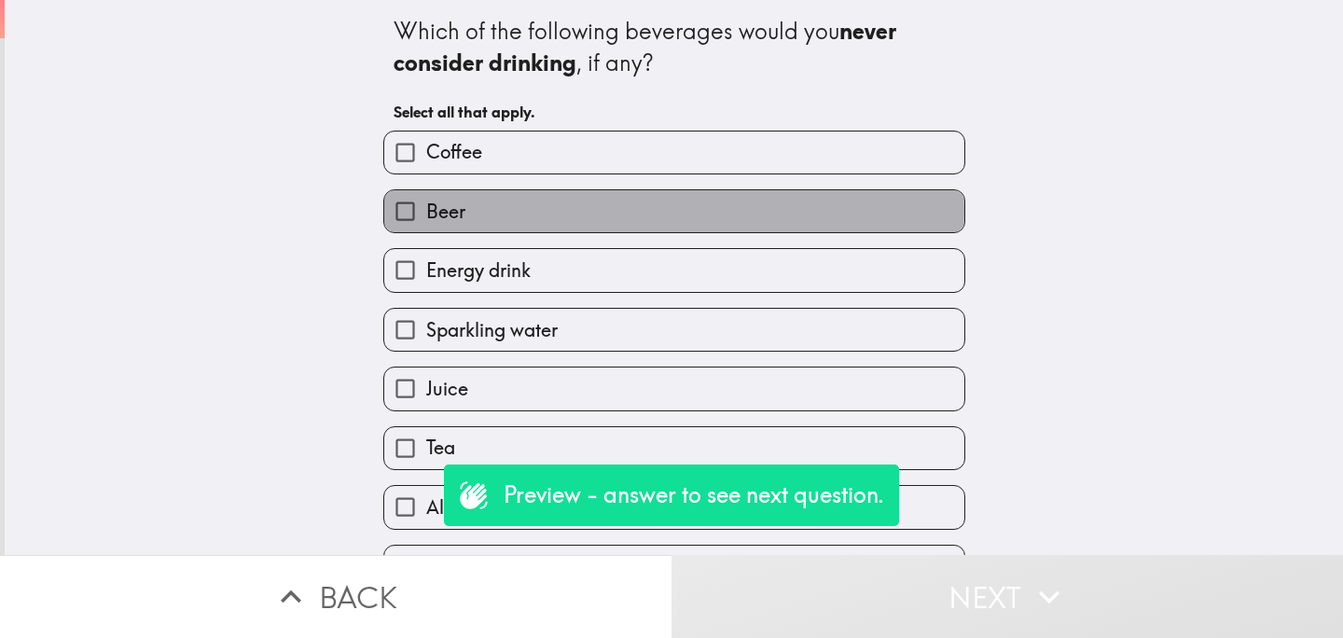
click at [539, 213] on label "Beer" at bounding box center [674, 211] width 580 height 42
click at [426, 213] on input "Beer" at bounding box center [405, 211] width 42 height 42
checkbox input "true"
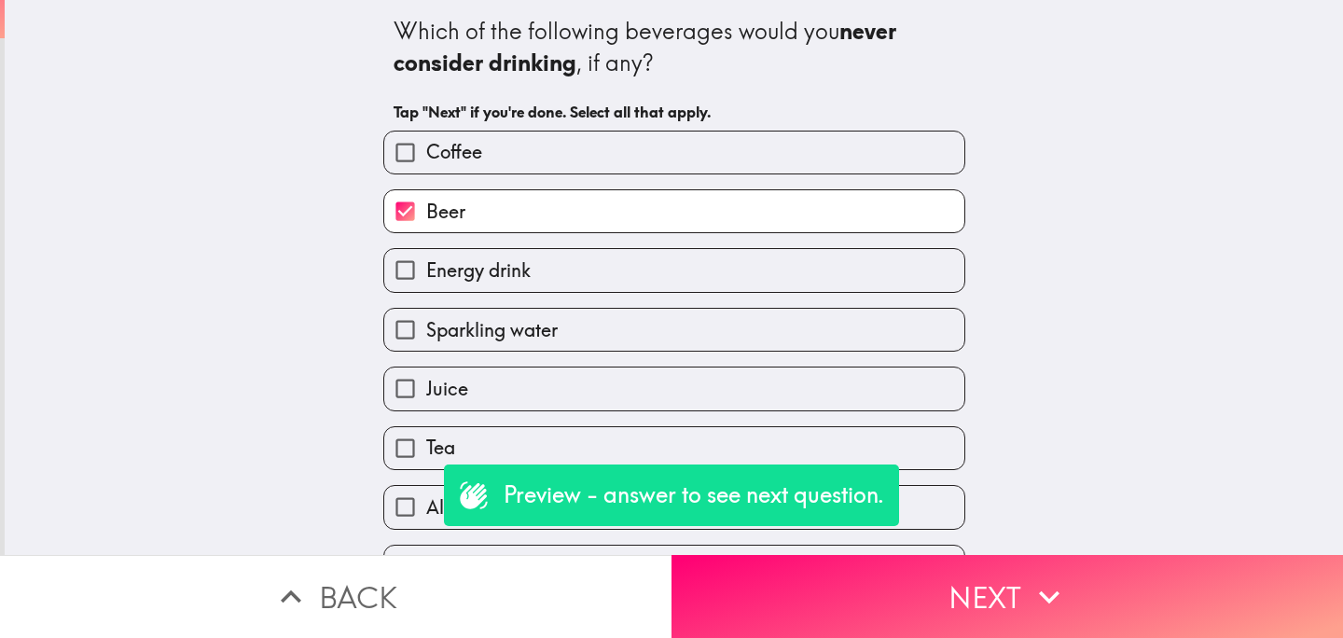
click at [556, 273] on label "Energy drink" at bounding box center [674, 270] width 580 height 42
click at [426, 273] on input "Energy drink" at bounding box center [405, 270] width 42 height 42
checkbox input "true"
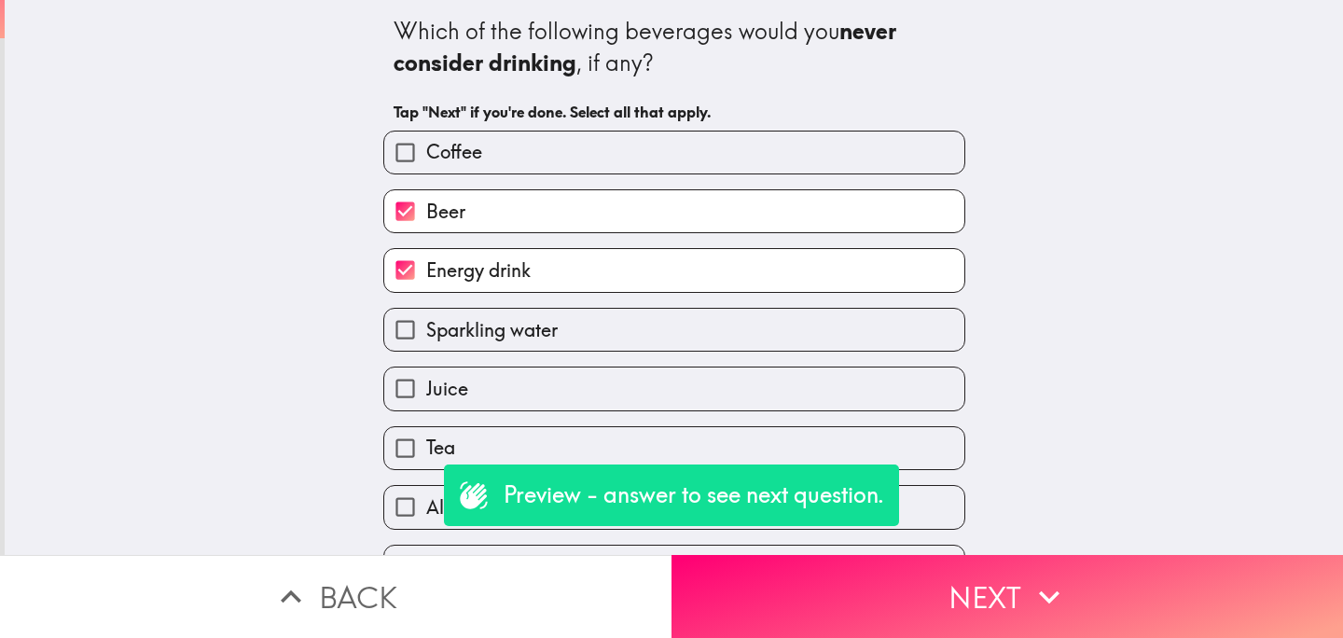
click at [565, 326] on label "Sparkling water" at bounding box center [674, 330] width 580 height 42
click at [426, 326] on input "Sparkling water" at bounding box center [405, 330] width 42 height 42
checkbox input "true"
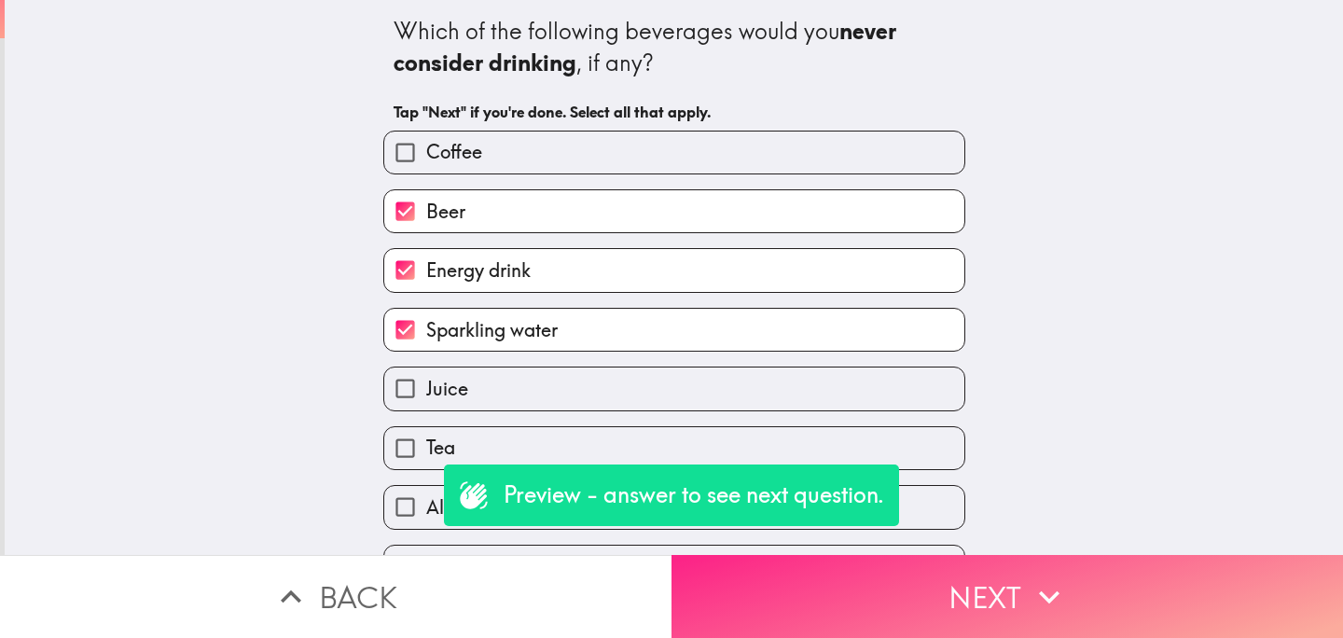
click at [837, 599] on button "Next" at bounding box center [1008, 596] width 672 height 83
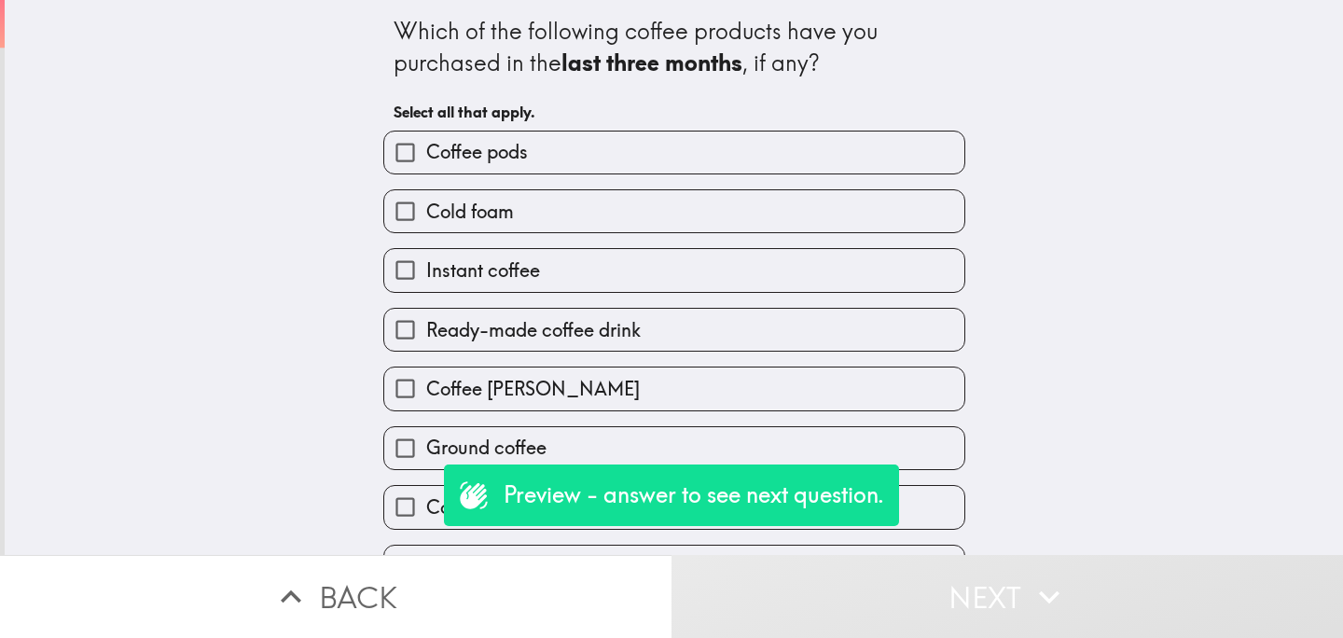
click at [601, 284] on label "Instant coffee" at bounding box center [674, 270] width 580 height 42
click at [426, 284] on input "Instant coffee" at bounding box center [405, 270] width 42 height 42
checkbox input "true"
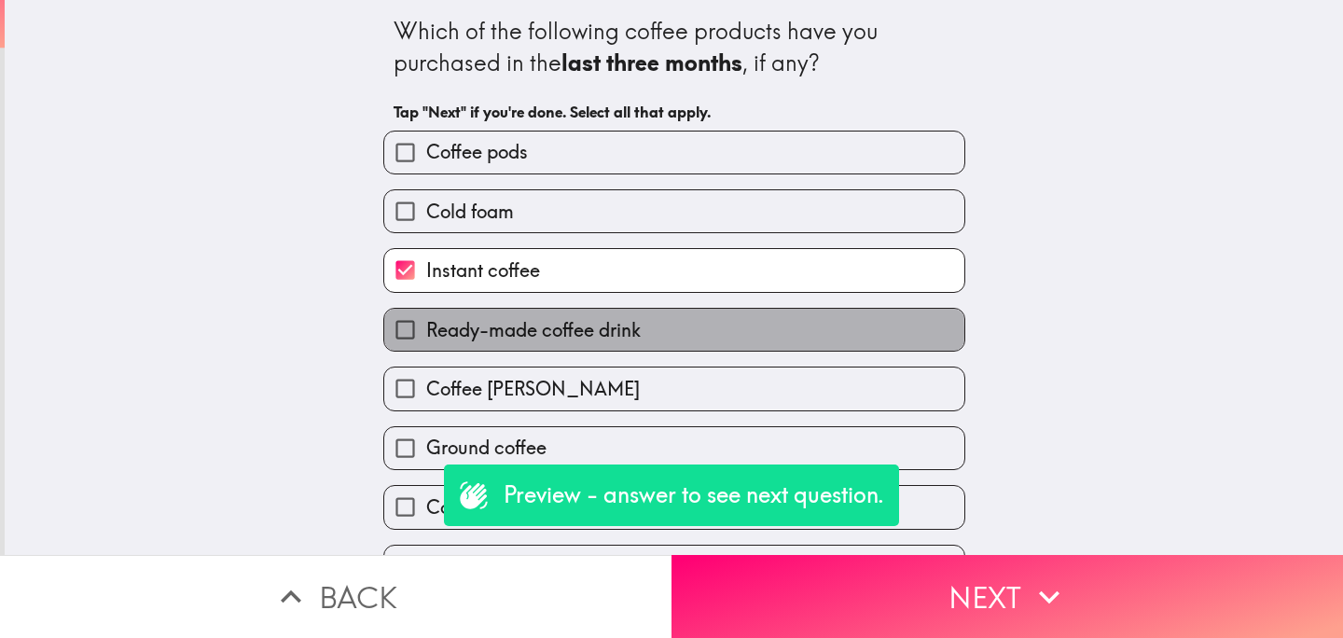
click at [601, 335] on span "Ready-made coffee drink" at bounding box center [533, 330] width 215 height 26
click at [426, 335] on input "Ready-made coffee drink" at bounding box center [405, 330] width 42 height 42
checkbox input "true"
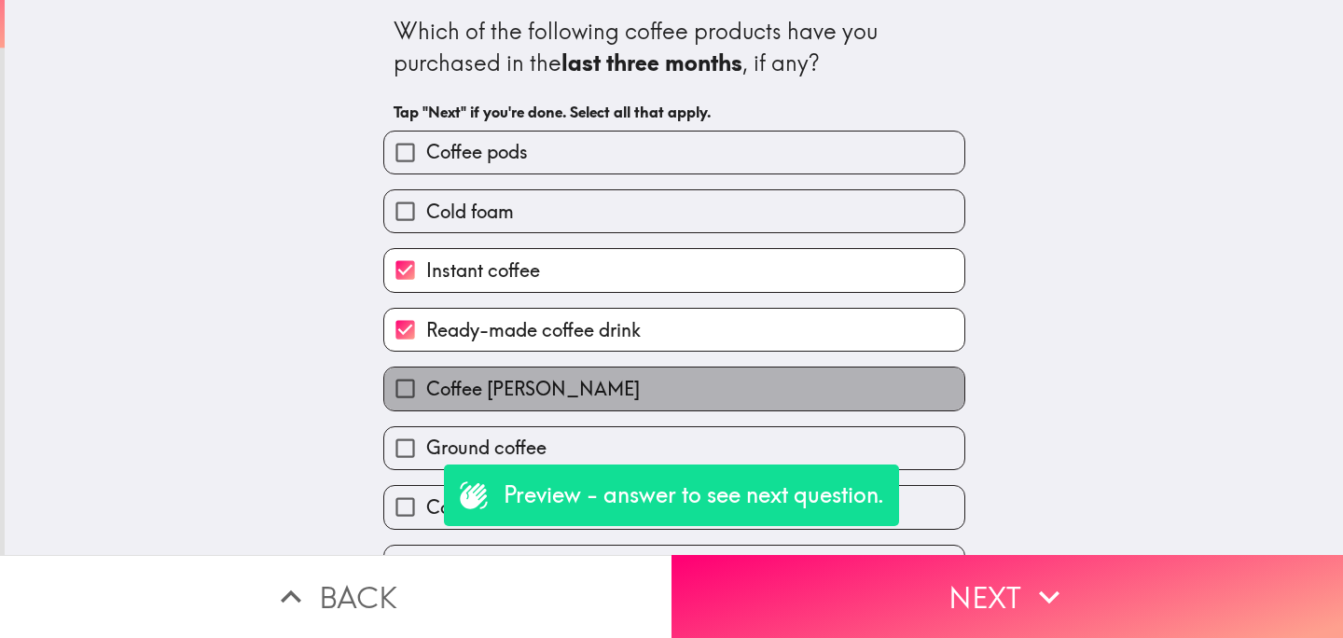
click at [601, 400] on label "Coffee [PERSON_NAME]" at bounding box center [674, 389] width 580 height 42
click at [426, 400] on input "Coffee [PERSON_NAME]" at bounding box center [405, 389] width 42 height 42
checkbox input "true"
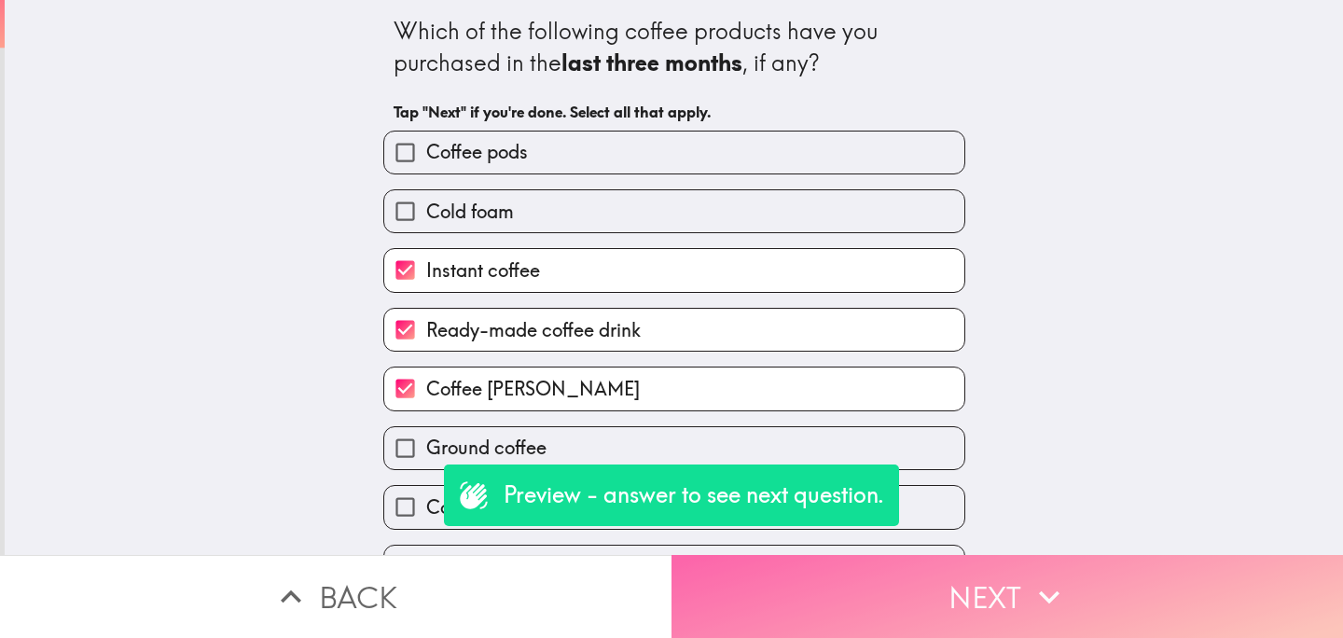
click at [854, 614] on button "Next" at bounding box center [1008, 596] width 672 height 83
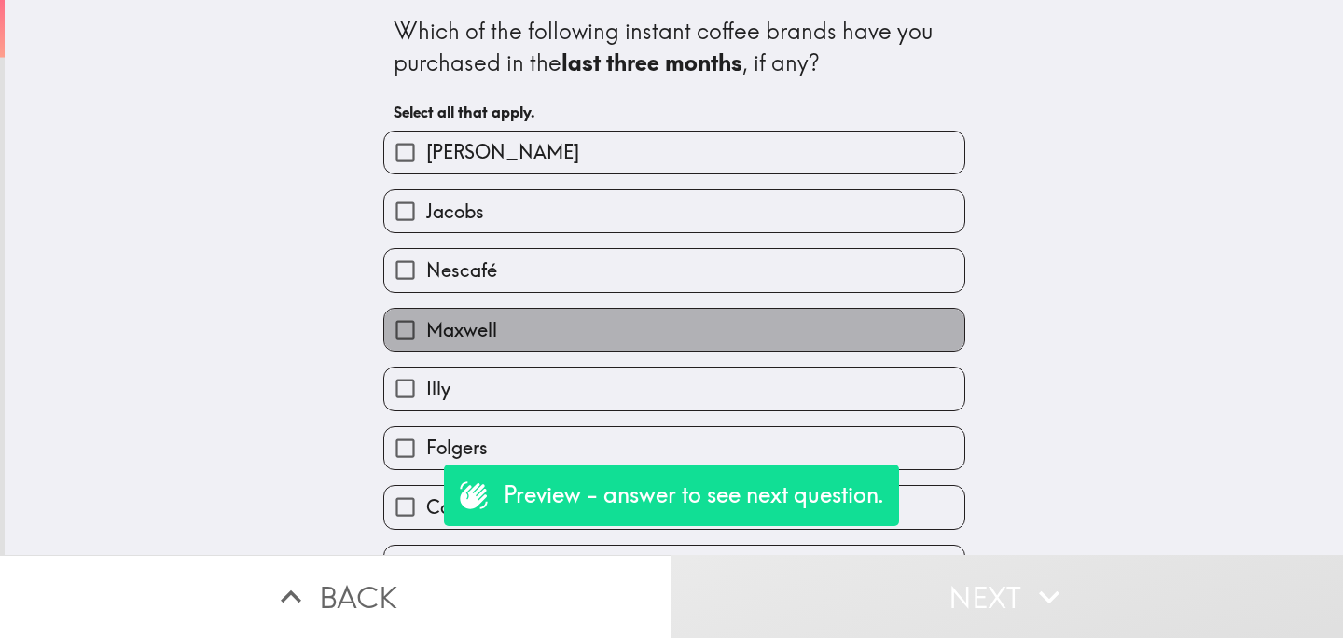
click at [633, 321] on label "Maxwell" at bounding box center [674, 330] width 580 height 42
click at [426, 321] on input "Maxwell" at bounding box center [405, 330] width 42 height 42
checkbox input "true"
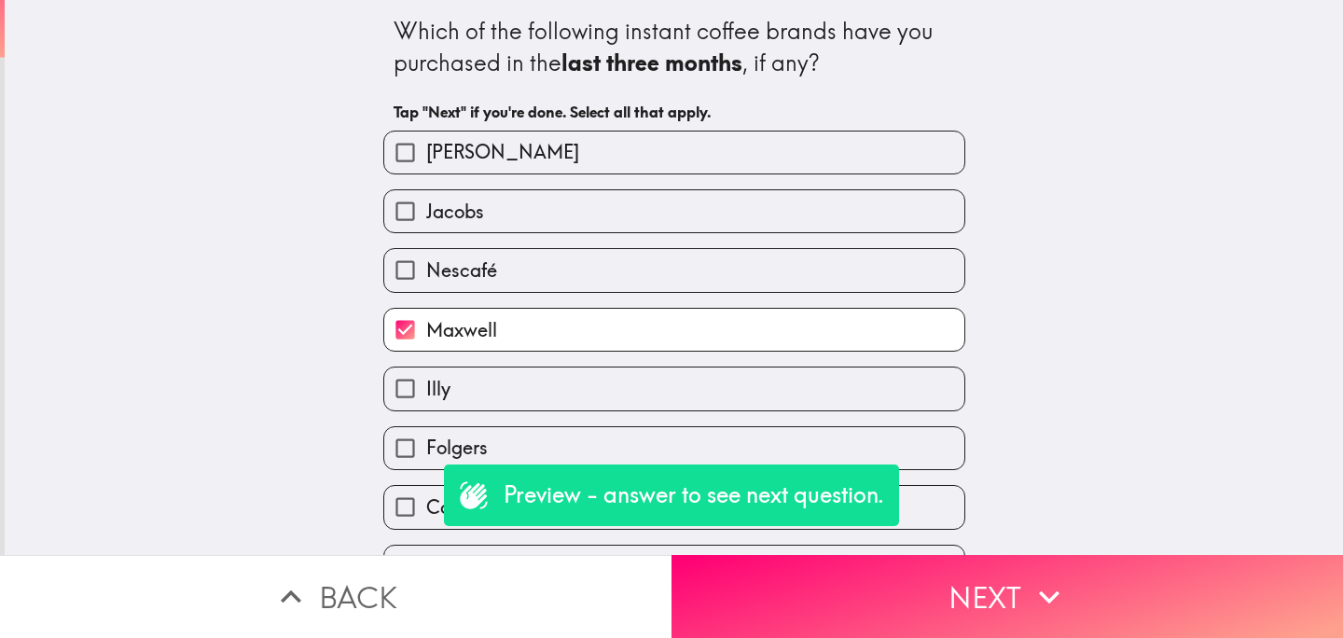
click at [633, 393] on label "Illy" at bounding box center [674, 389] width 580 height 42
click at [426, 393] on input "Illy" at bounding box center [405, 389] width 42 height 42
checkbox input "true"
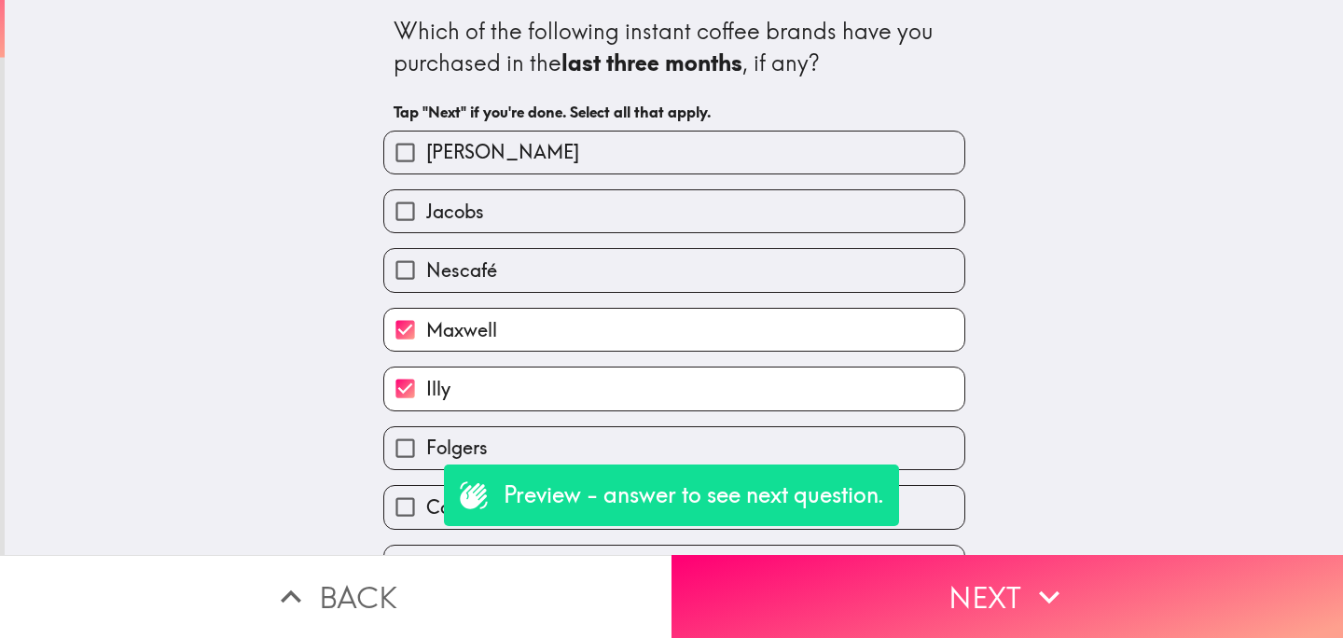
click at [644, 447] on label "Folgers" at bounding box center [674, 448] width 580 height 42
click at [426, 447] on input "Folgers" at bounding box center [405, 448] width 42 height 42
checkbox input "true"
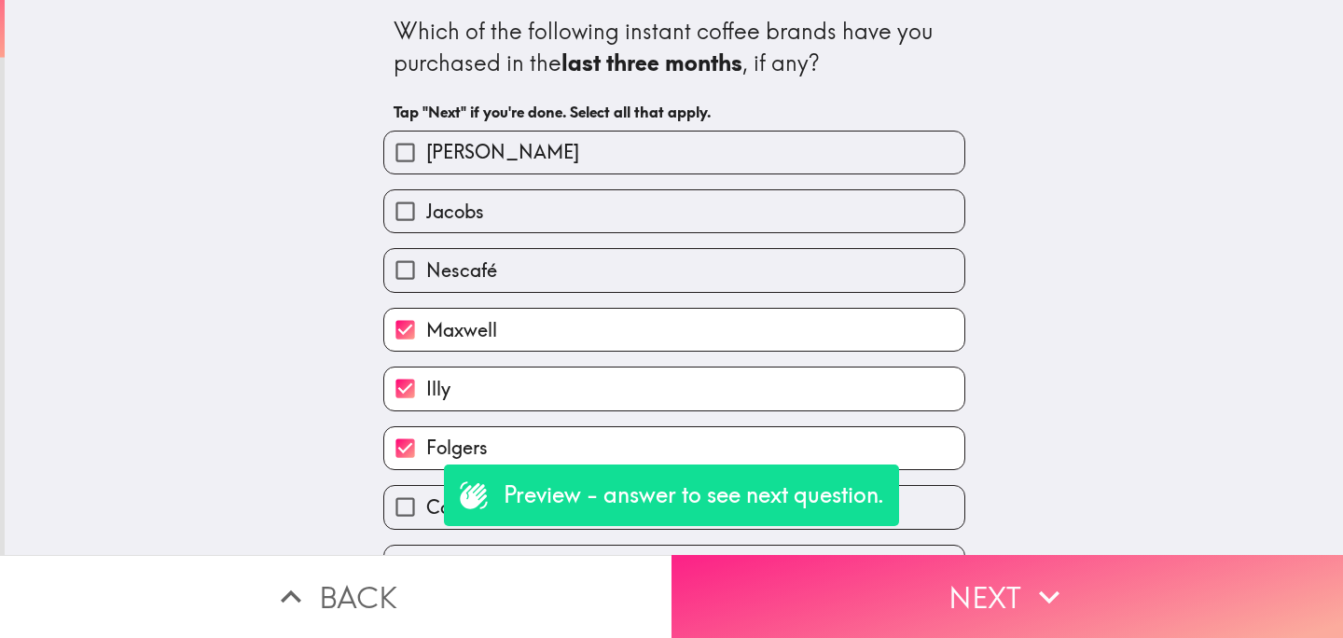
click at [873, 604] on button "Next" at bounding box center [1008, 596] width 672 height 83
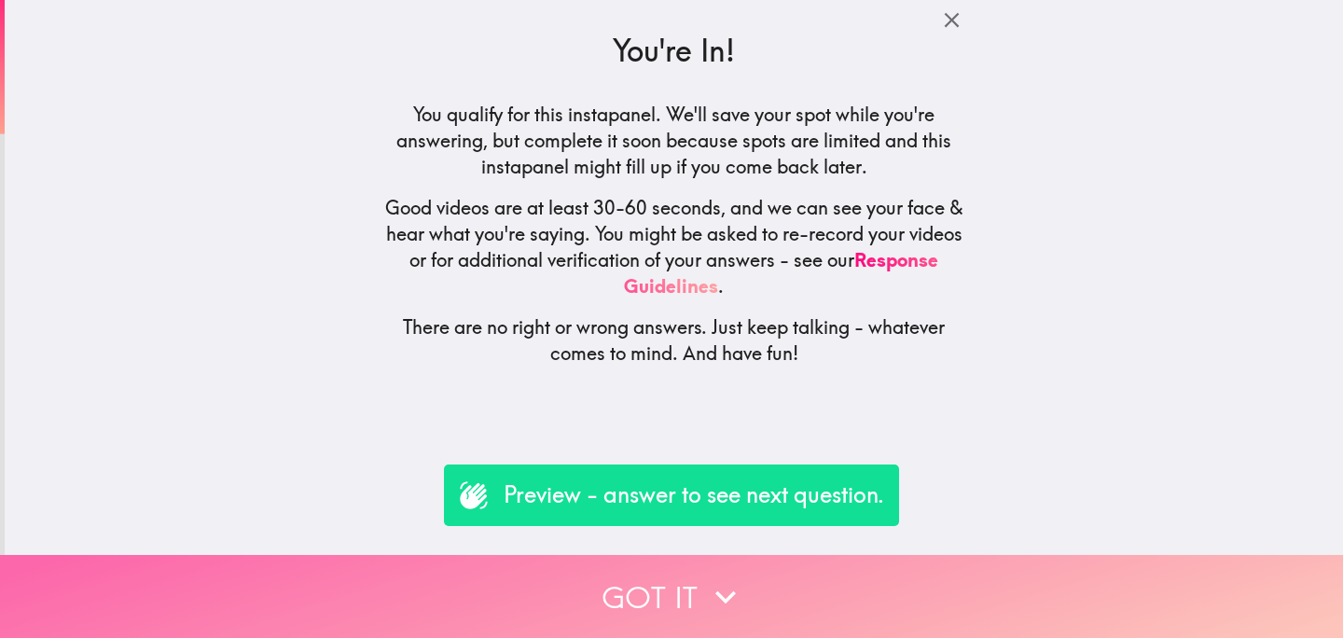
click at [616, 597] on button "Got it" at bounding box center [671, 596] width 1343 height 83
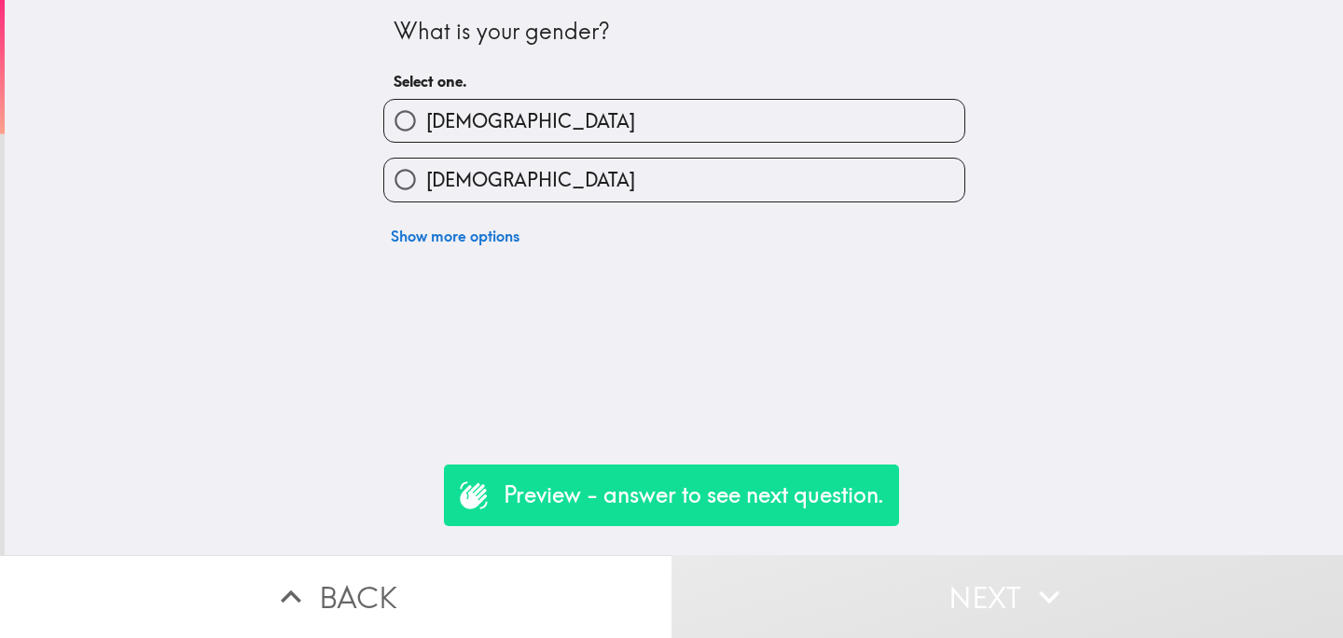
click at [638, 201] on label "[DEMOGRAPHIC_DATA]" at bounding box center [674, 180] width 580 height 42
click at [426, 201] on input "[DEMOGRAPHIC_DATA]" at bounding box center [405, 180] width 42 height 42
radio input "true"
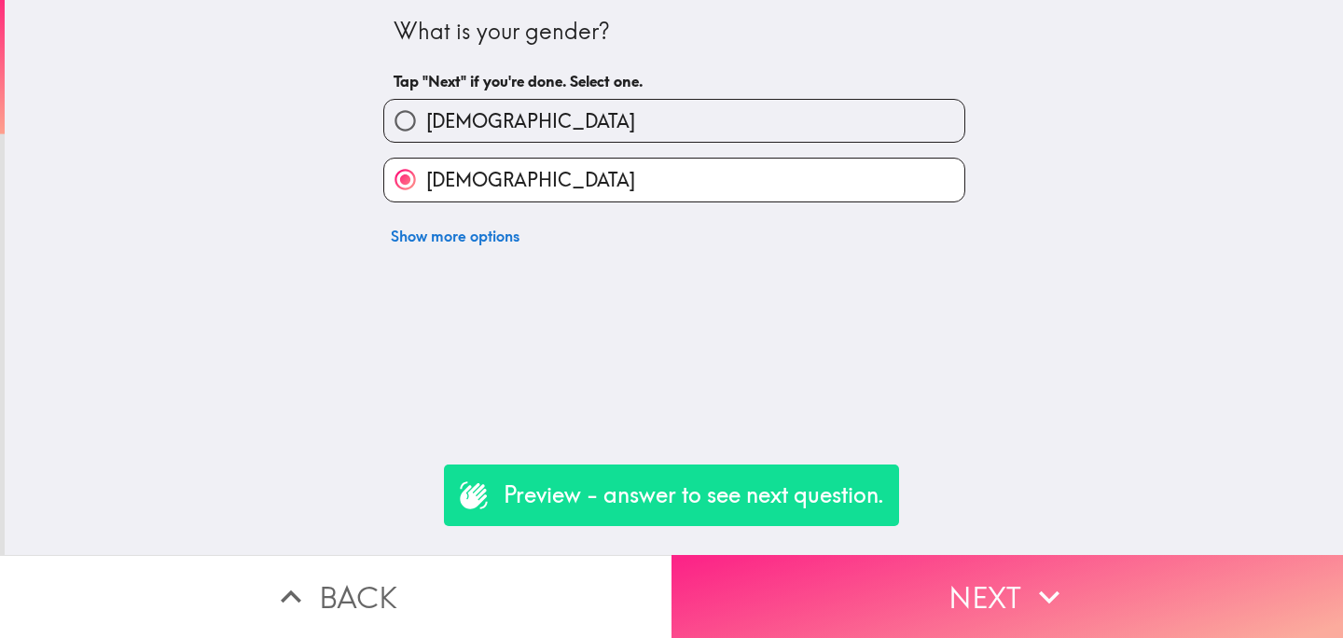
click at [864, 575] on button "Next" at bounding box center [1008, 596] width 672 height 83
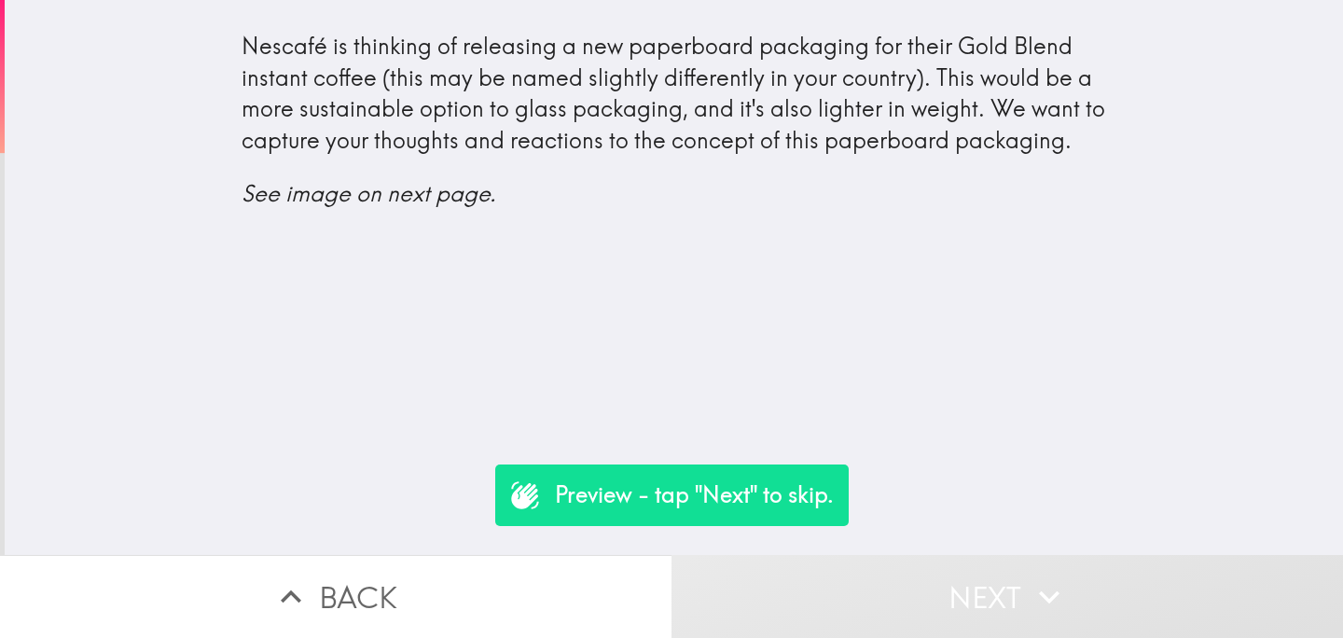
click at [908, 591] on button "Next" at bounding box center [1008, 596] width 672 height 83
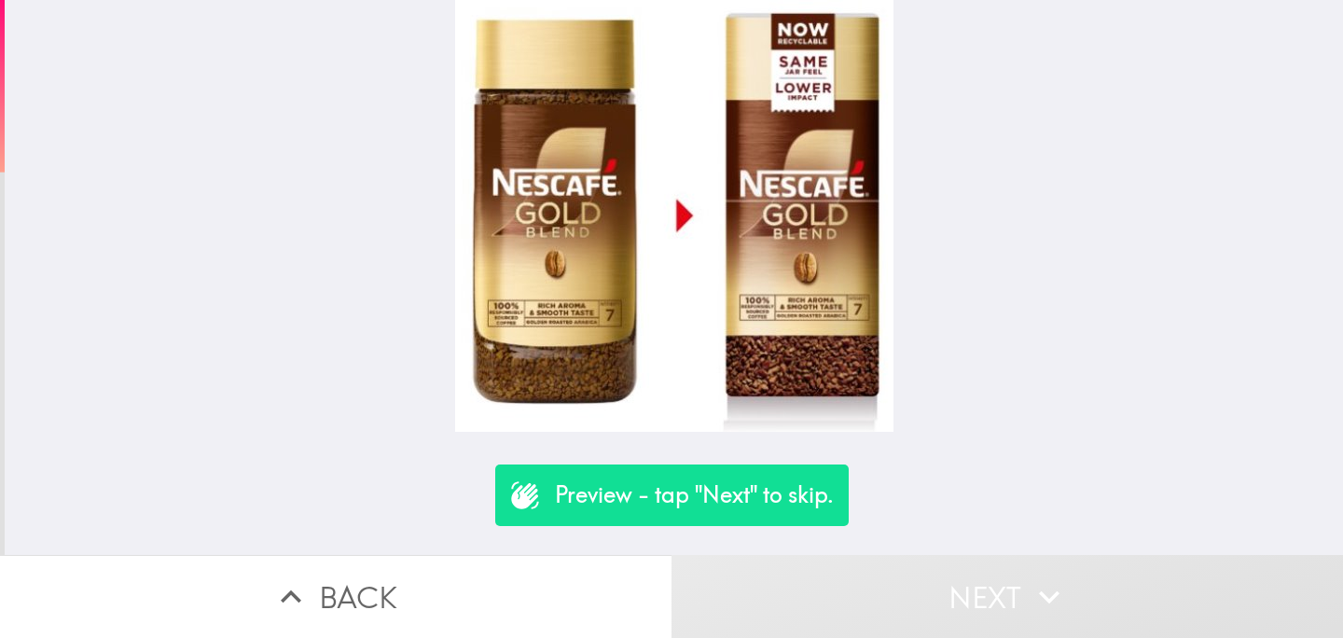
click at [949, 588] on button "Next" at bounding box center [1008, 596] width 672 height 83
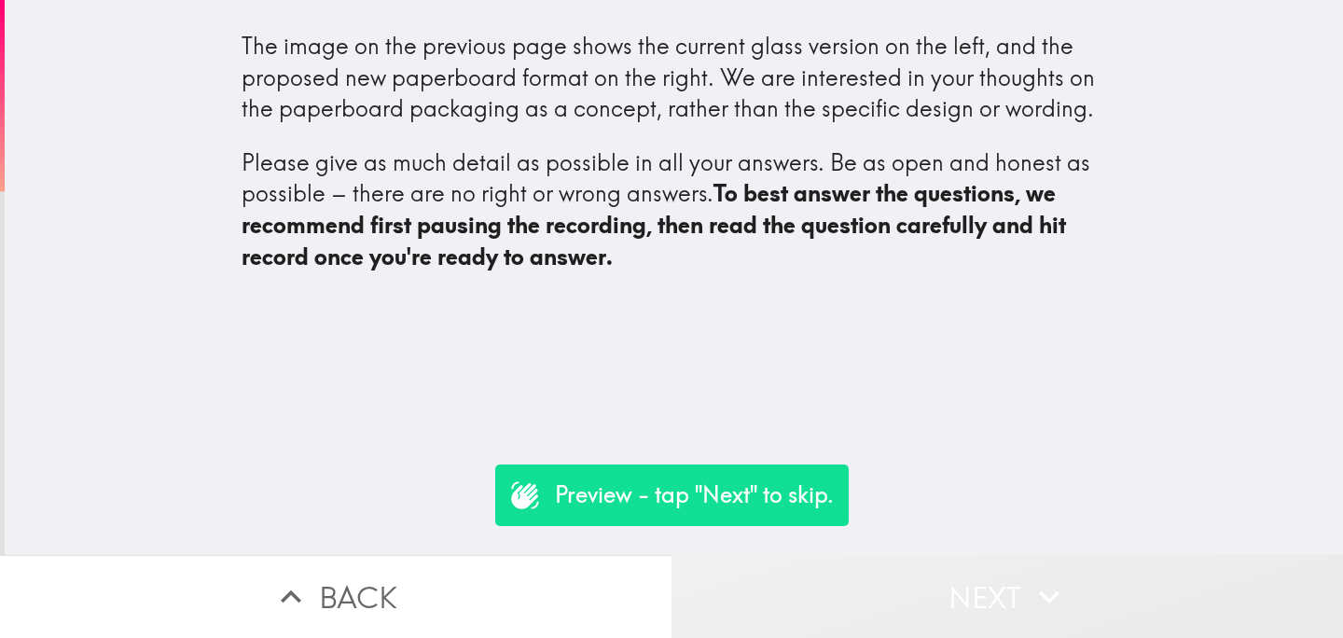
click at [949, 588] on button "Next" at bounding box center [1008, 596] width 672 height 83
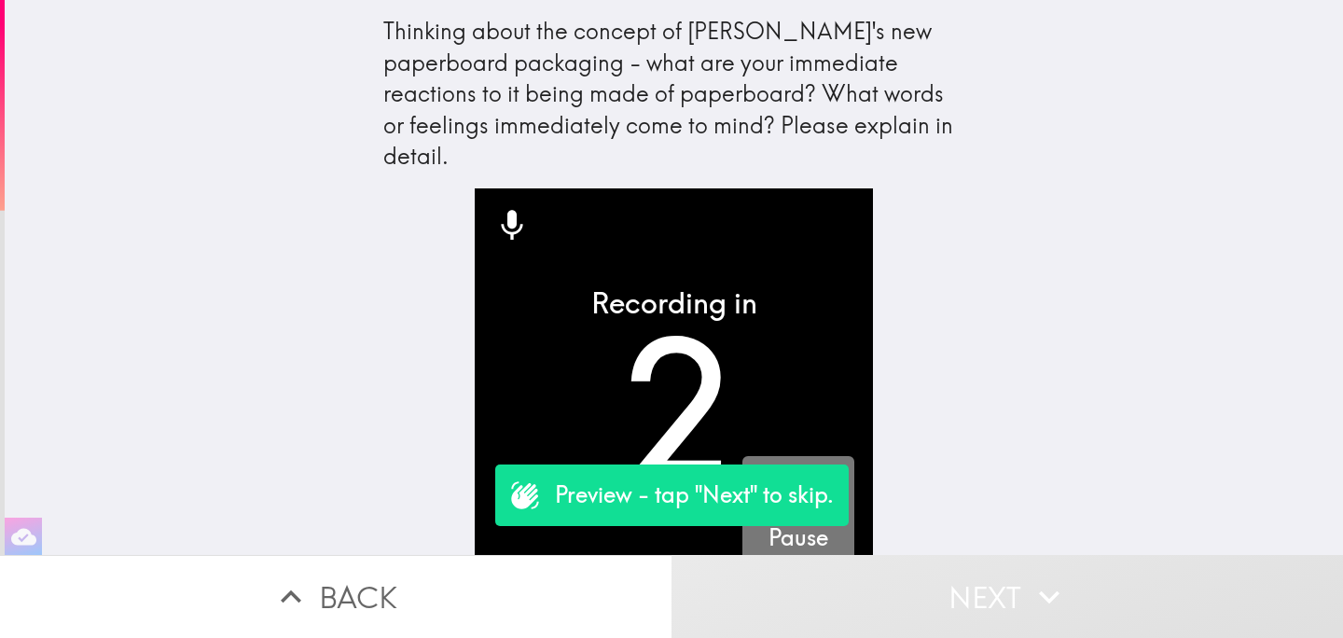
click at [803, 470] on icon "button" at bounding box center [798, 492] width 45 height 45
